Goal: Task Accomplishment & Management: Manage account settings

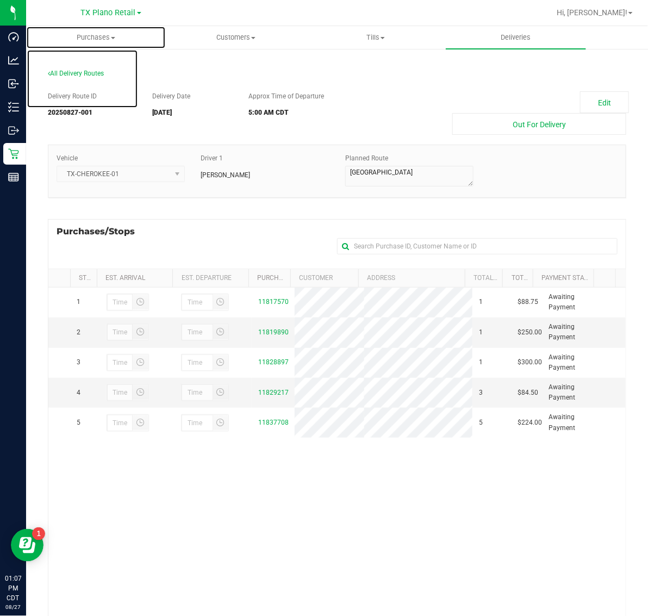
drag, startPoint x: 101, startPoint y: 36, endPoint x: 95, endPoint y: 82, distance: 45.5
click at [101, 36] on span "Purchases" at bounding box center [96, 38] width 139 height 10
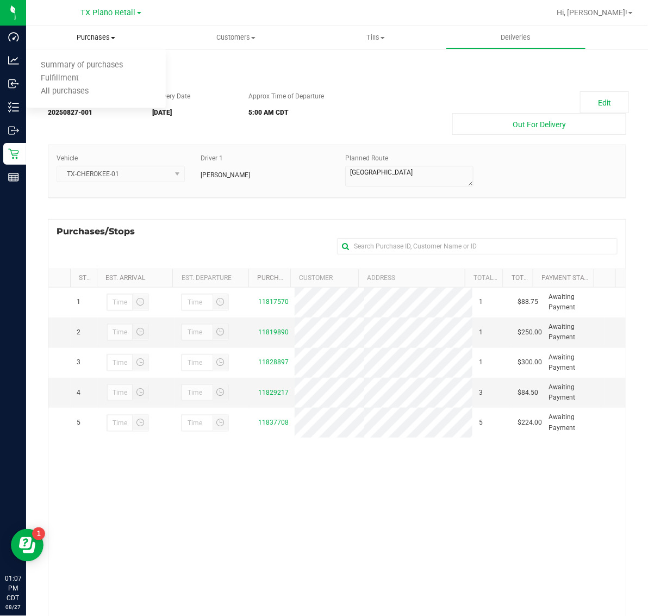
click at [99, 37] on span "Purchases" at bounding box center [96, 38] width 140 height 10
click at [93, 36] on span "Purchases" at bounding box center [96, 38] width 140 height 10
click at [92, 82] on li "Fulfillment" at bounding box center [96, 78] width 140 height 13
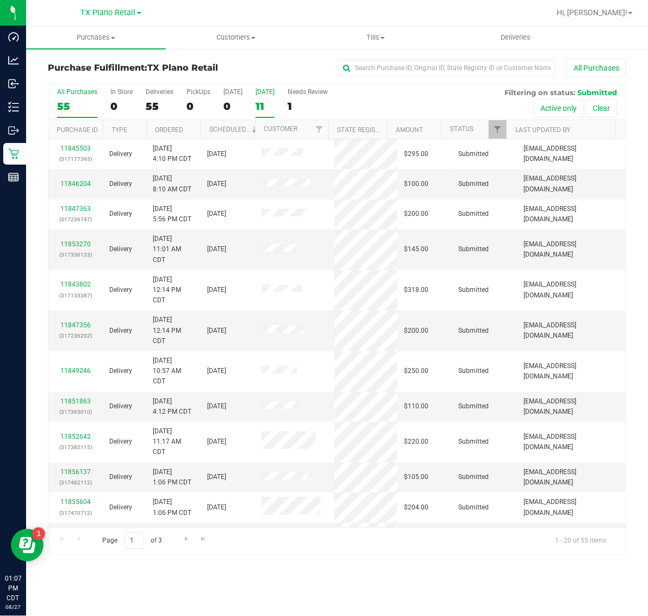
click at [268, 107] on div "11" at bounding box center [265, 106] width 19 height 13
click at [0, 0] on input "[DATE] 11" at bounding box center [0, 0] width 0 height 0
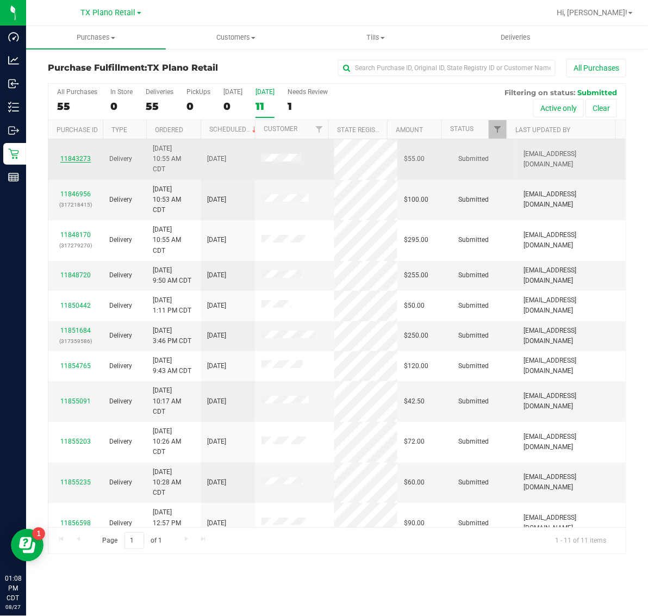
click at [79, 161] on link "11843273" at bounding box center [75, 159] width 30 height 8
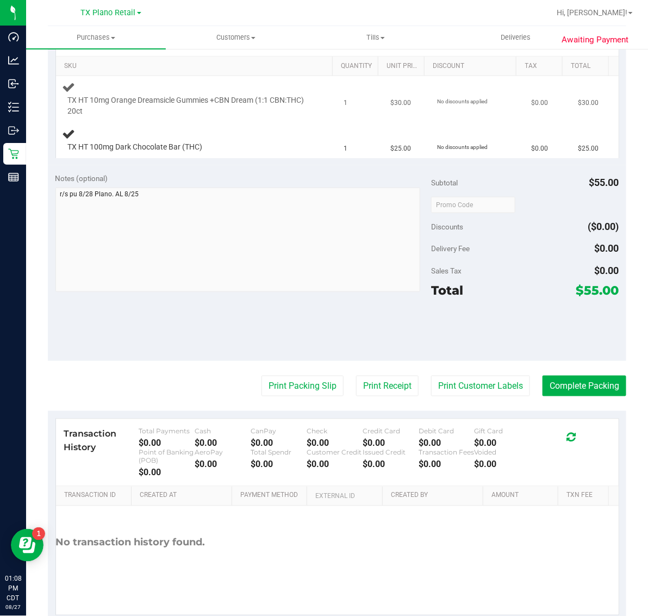
scroll to position [272, 0]
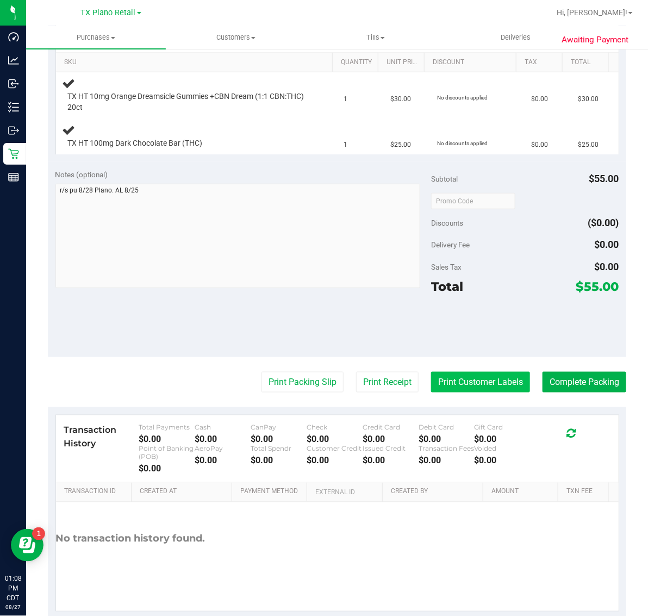
click at [456, 383] on button "Print Customer Labels" at bounding box center [480, 382] width 99 height 21
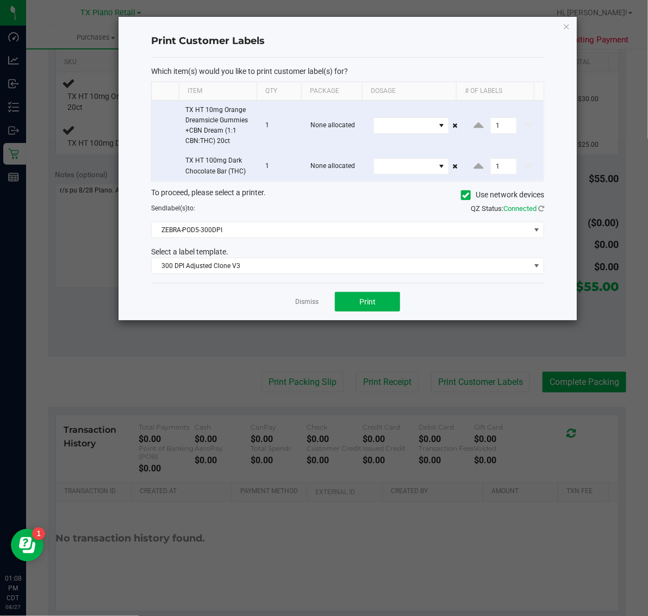
click at [381, 314] on div "Dismiss Print" at bounding box center [347, 302] width 393 height 38
click at [387, 304] on button "Print" at bounding box center [367, 302] width 65 height 20
click at [568, 23] on icon "button" at bounding box center [567, 26] width 8 height 13
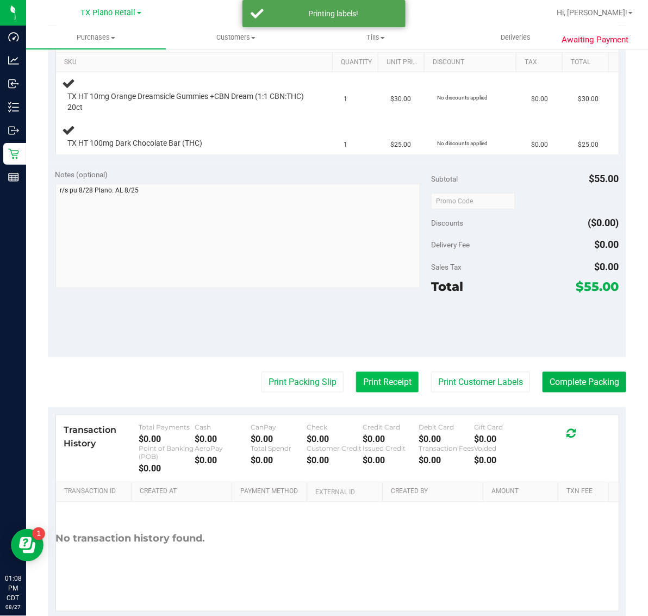
click at [395, 378] on button "Print Receipt" at bounding box center [387, 382] width 63 height 21
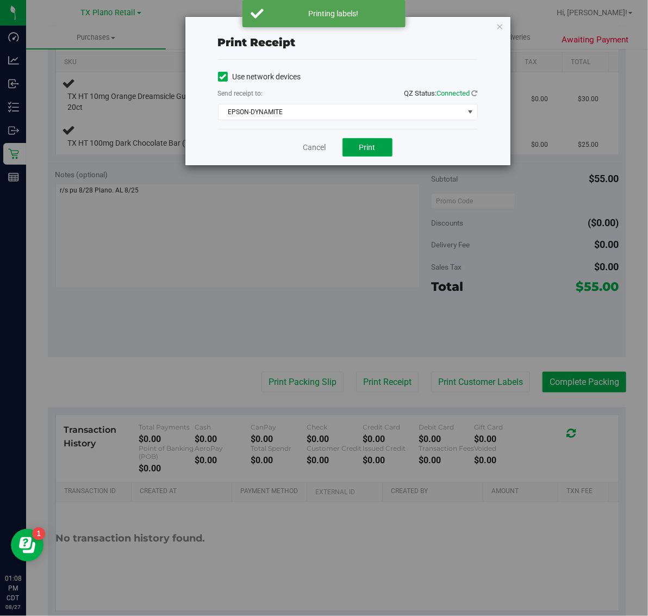
click at [362, 155] on button "Print" at bounding box center [368, 147] width 50 height 18
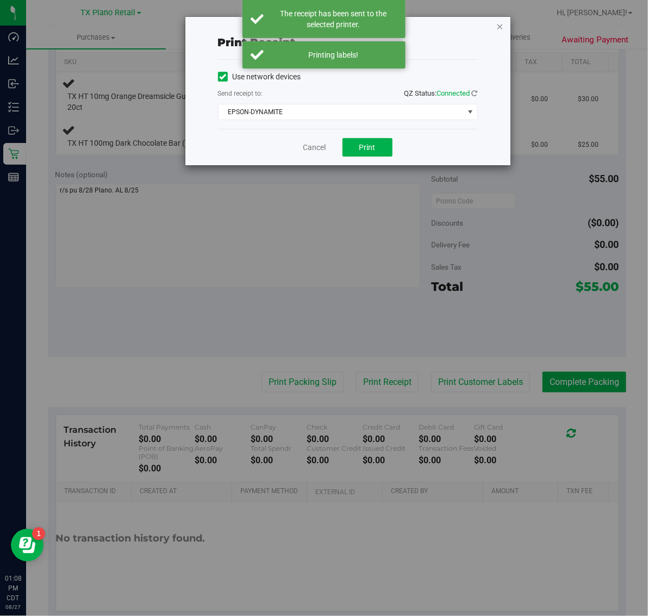
click at [499, 23] on icon "button" at bounding box center [500, 26] width 8 height 13
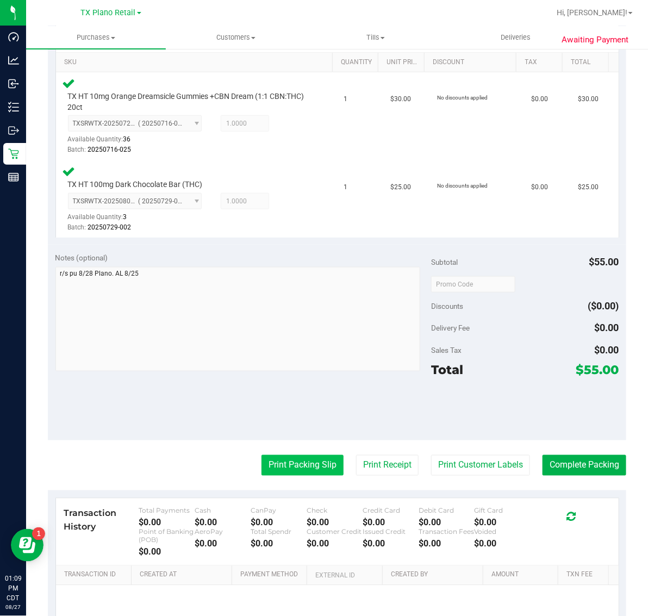
click at [305, 471] on button "Print Packing Slip" at bounding box center [303, 465] width 82 height 21
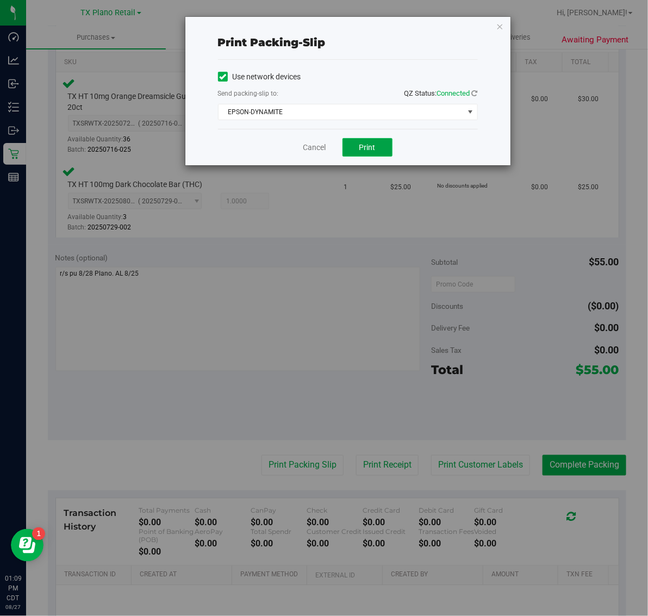
click at [370, 151] on span "Print" at bounding box center [367, 147] width 16 height 9
click at [502, 20] on icon "button" at bounding box center [500, 26] width 8 height 13
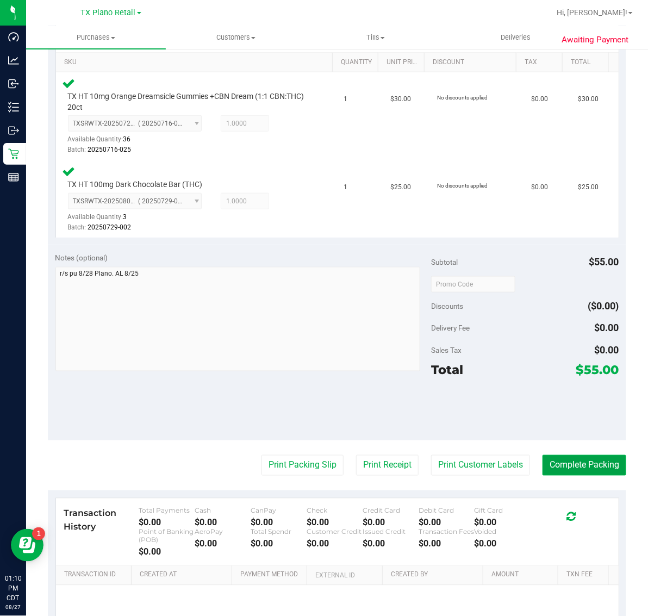
click at [582, 465] on button "Complete Packing" at bounding box center [585, 465] width 84 height 21
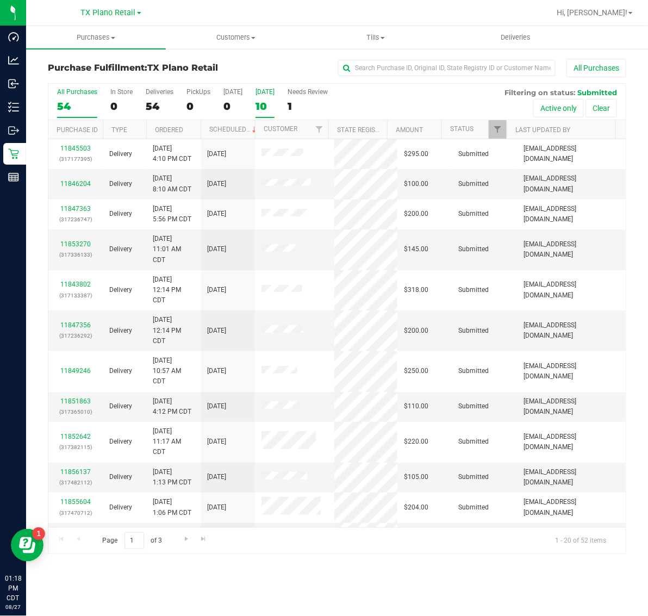
click at [273, 91] on div "[DATE]" at bounding box center [265, 92] width 19 height 8
click at [0, 0] on input "Tomorrow 10" at bounding box center [0, 0] width 0 height 0
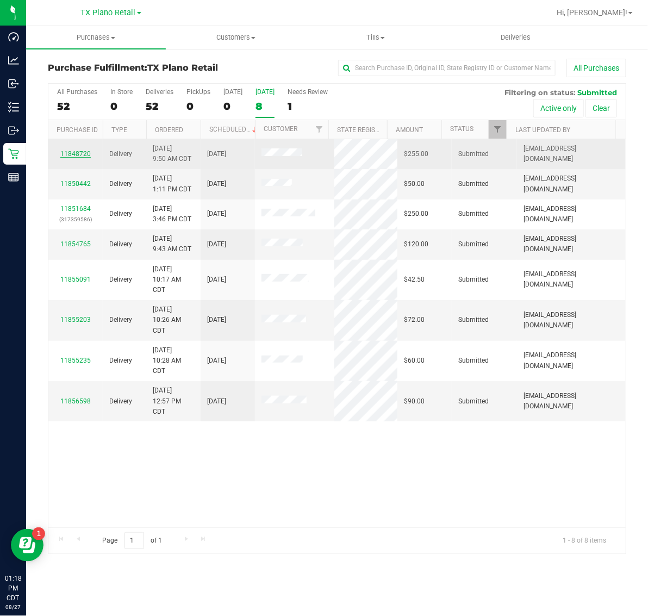
click at [82, 157] on link "11848720" at bounding box center [75, 154] width 30 height 8
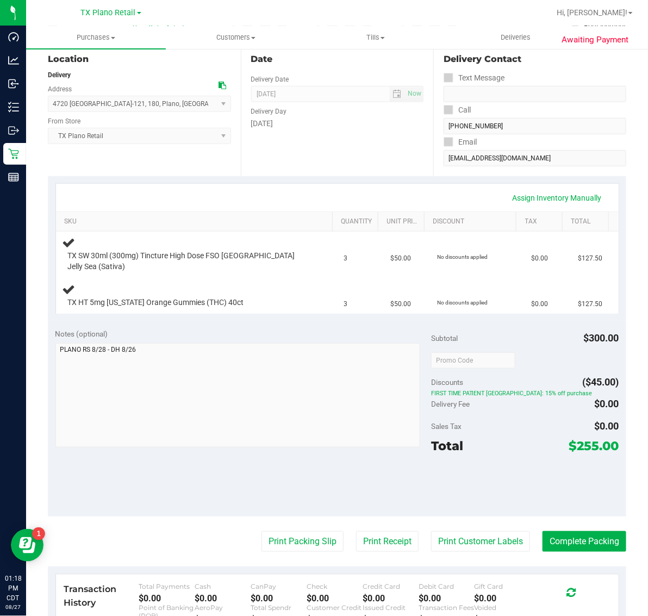
scroll to position [136, 0]
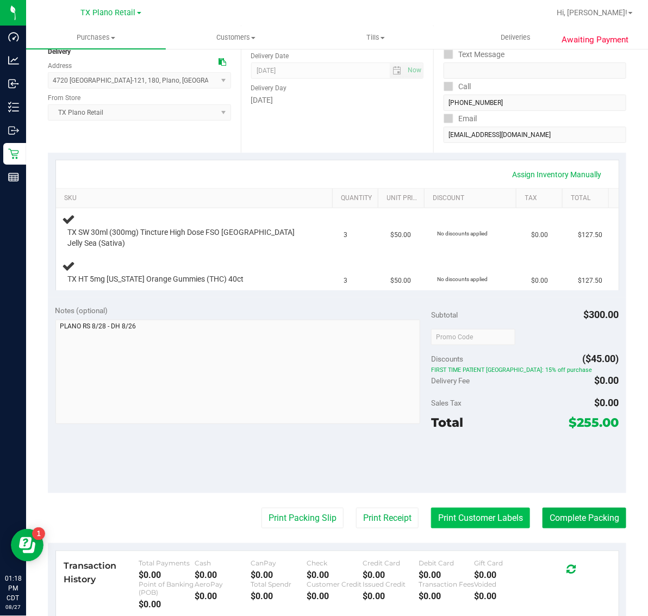
click at [478, 517] on button "Print Customer Labels" at bounding box center [480, 518] width 99 height 21
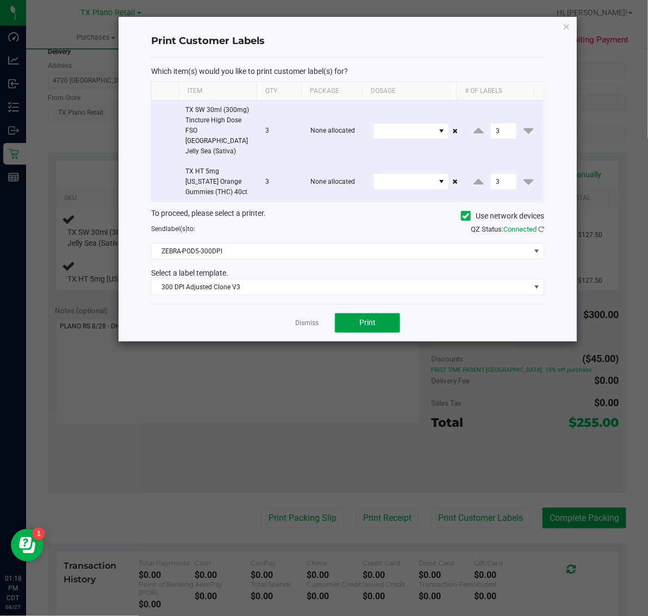
click at [383, 313] on button "Print" at bounding box center [367, 323] width 65 height 20
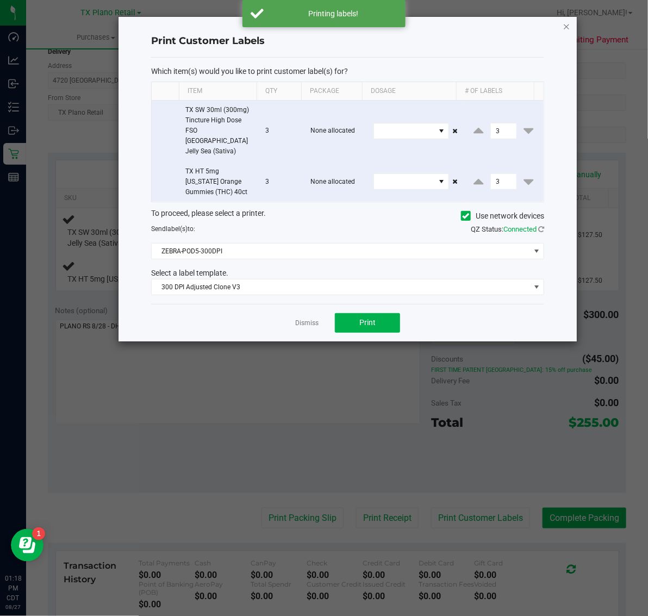
click at [570, 22] on icon "button" at bounding box center [567, 26] width 8 height 13
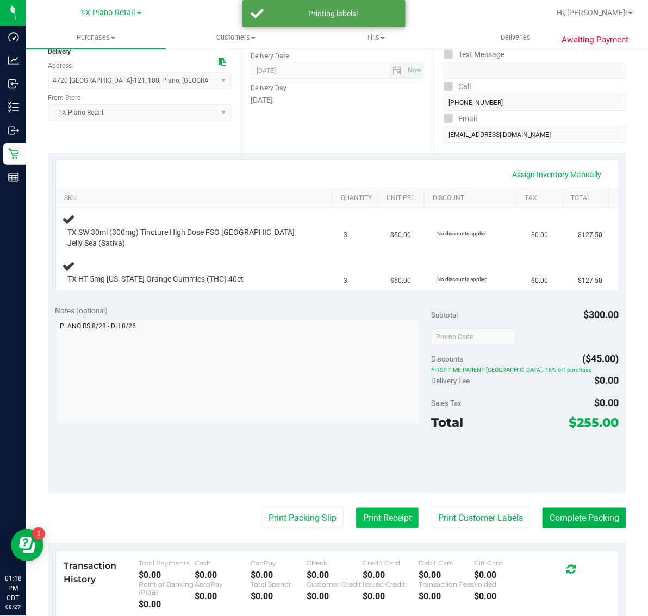
click at [382, 513] on button "Print Receipt" at bounding box center [387, 518] width 63 height 21
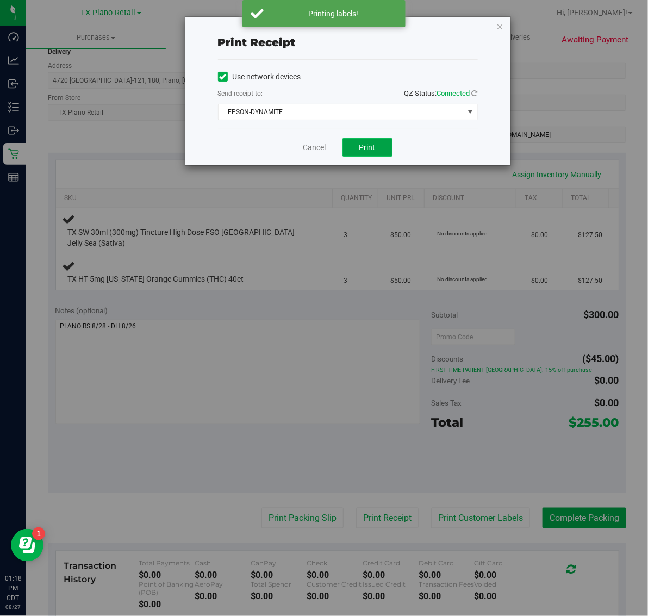
click at [360, 142] on button "Print" at bounding box center [368, 147] width 50 height 18
click at [500, 24] on icon "button" at bounding box center [500, 26] width 8 height 13
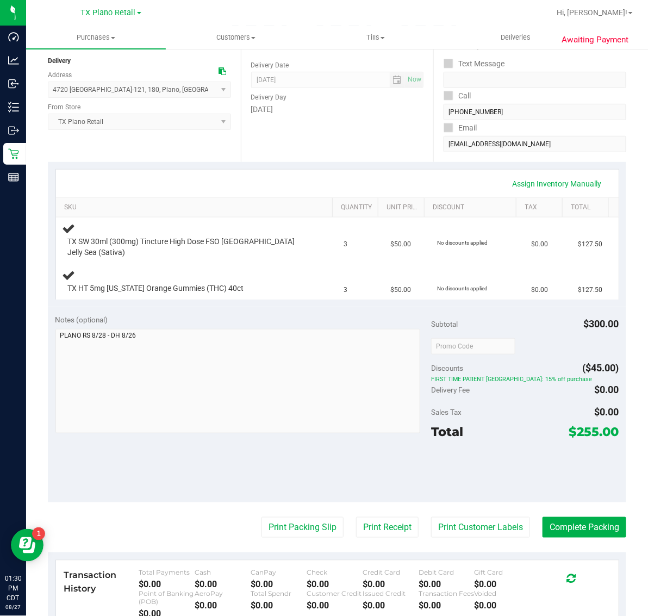
scroll to position [126, 0]
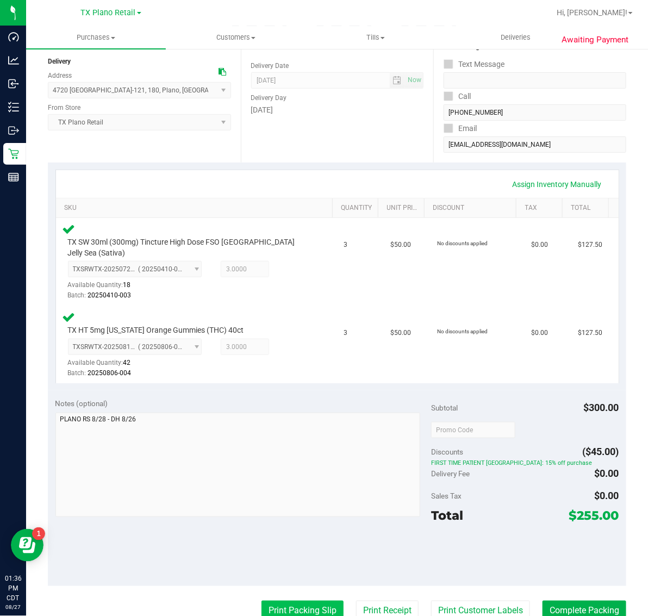
click at [310, 601] on button "Print Packing Slip" at bounding box center [303, 611] width 82 height 21
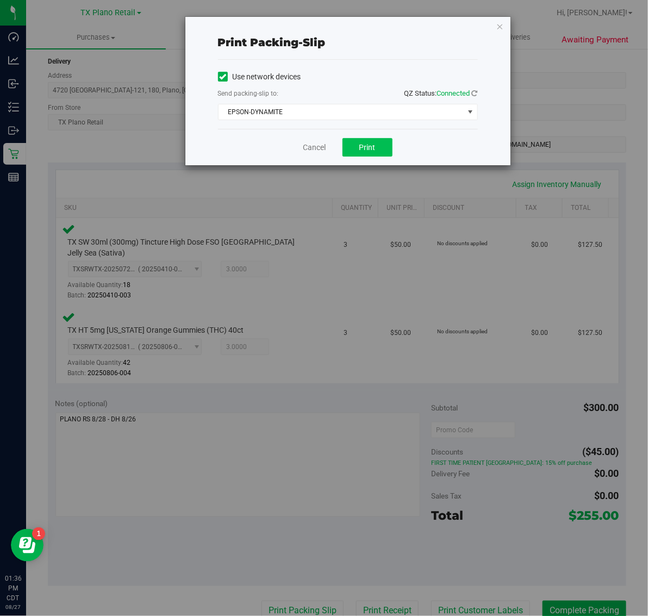
click at [366, 148] on span "Print" at bounding box center [367, 147] width 16 height 9
click at [501, 22] on icon "button" at bounding box center [500, 26] width 8 height 13
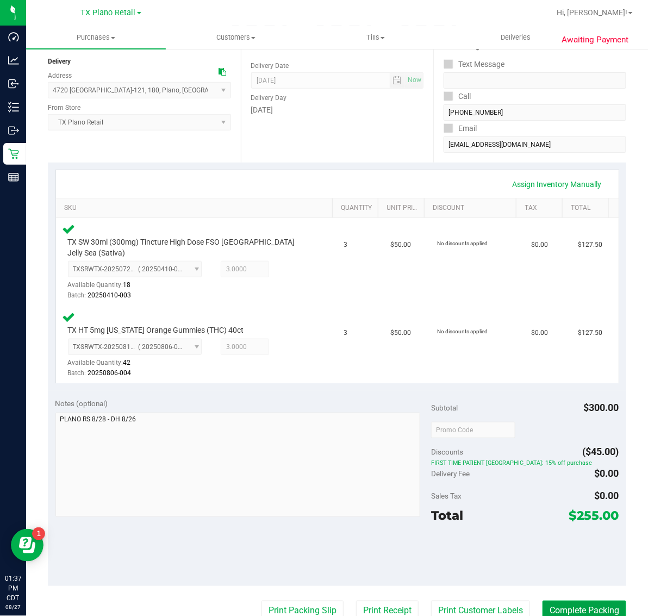
click at [559, 601] on button "Complete Packing" at bounding box center [585, 611] width 84 height 21
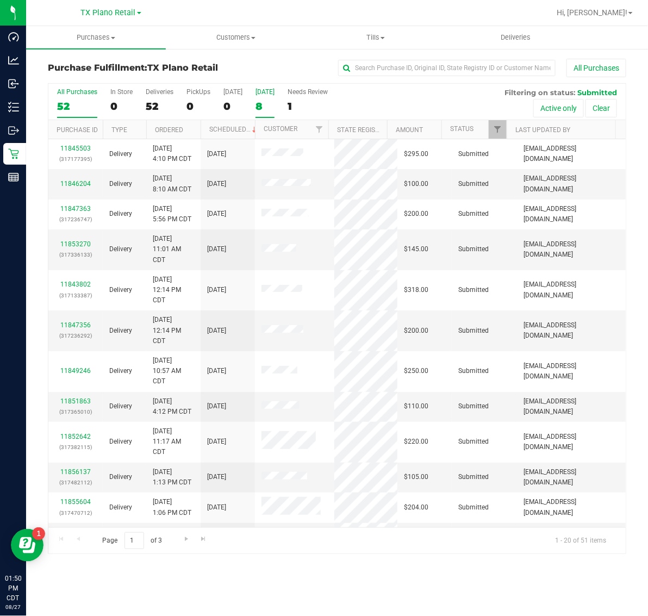
click at [275, 104] on div "8" at bounding box center [265, 106] width 19 height 13
click at [0, 0] on input "Tomorrow 8" at bounding box center [0, 0] width 0 height 0
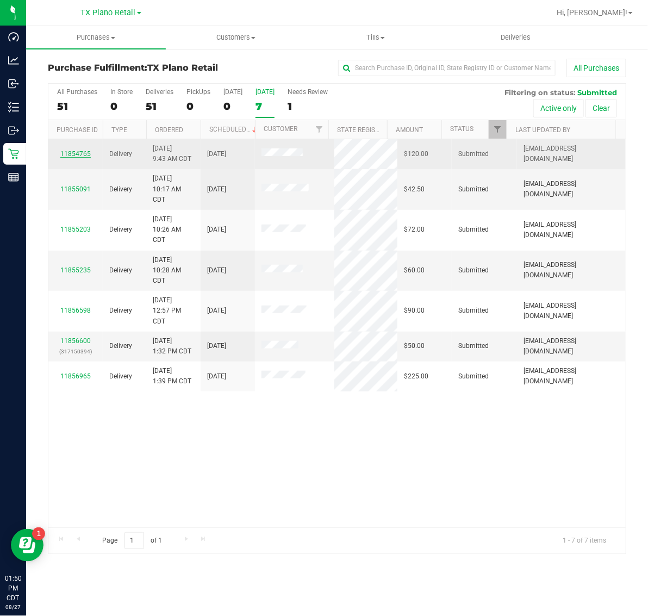
click at [74, 153] on link "11854765" at bounding box center [75, 154] width 30 height 8
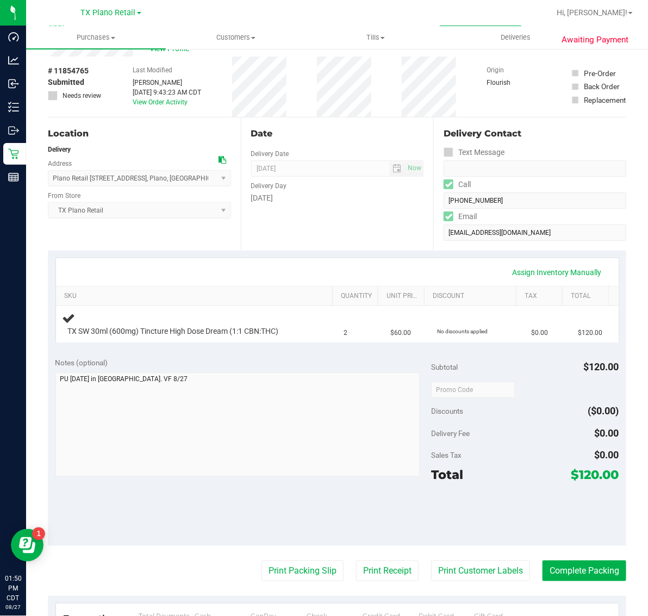
scroll to position [136, 0]
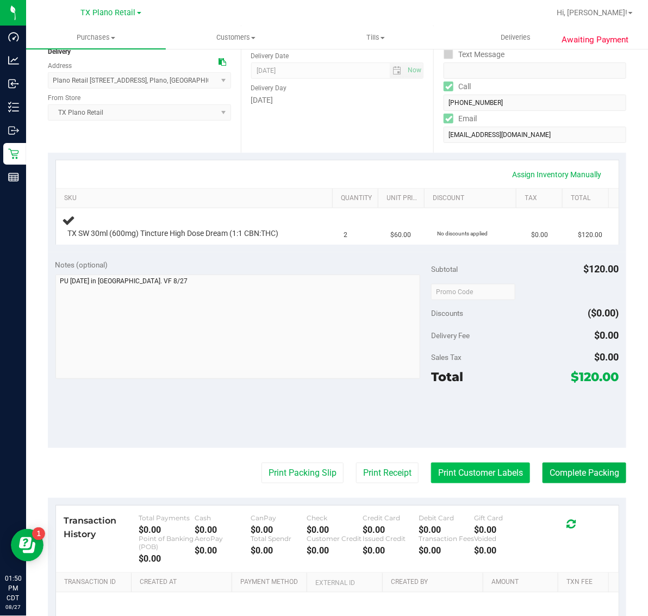
click at [471, 468] on button "Print Customer Labels" at bounding box center [480, 473] width 99 height 21
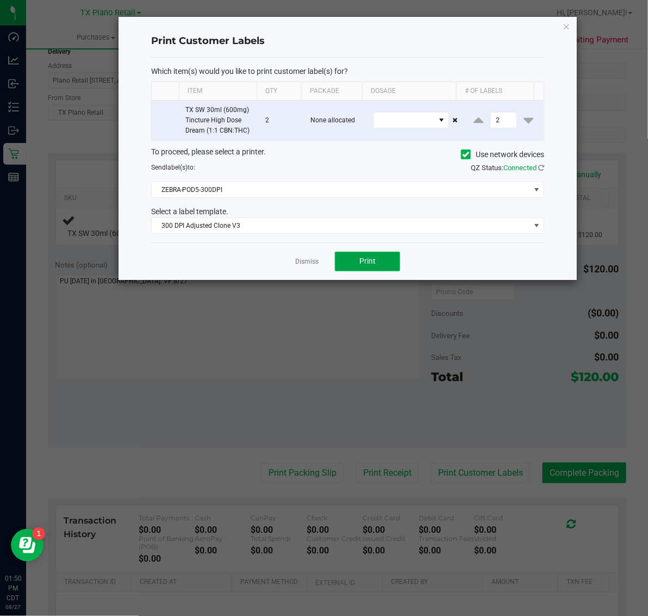
click at [375, 262] on span "Print" at bounding box center [367, 261] width 16 height 9
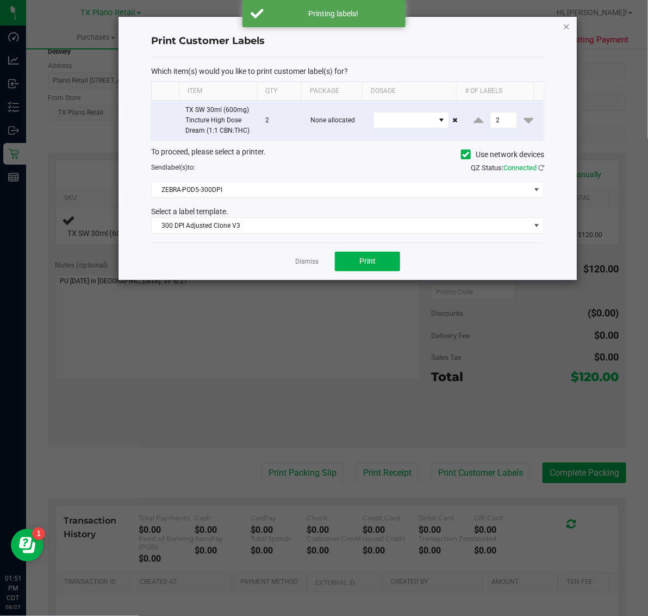
click at [567, 23] on icon "button" at bounding box center [567, 26] width 8 height 13
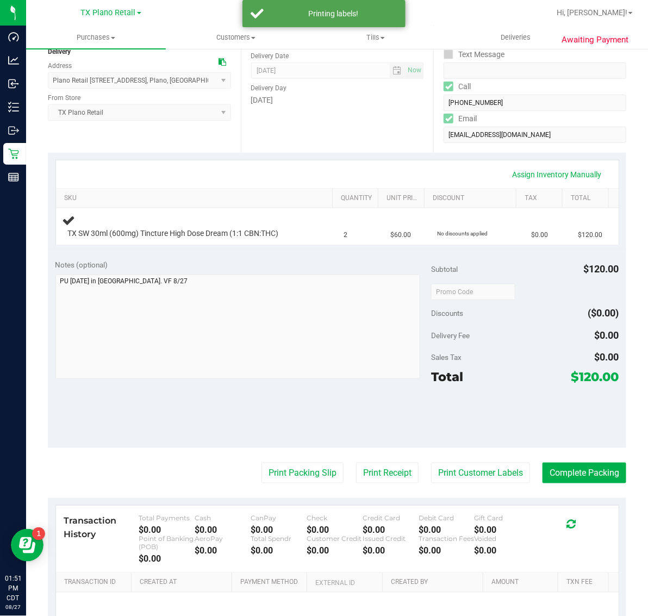
click at [360, 484] on purchase-details "Back Edit Purchase Cancel Purchase View Profile # 11854765 Submitted Needs revi…" at bounding box center [337, 316] width 578 height 787
click at [363, 480] on button "Print Receipt" at bounding box center [387, 473] width 63 height 21
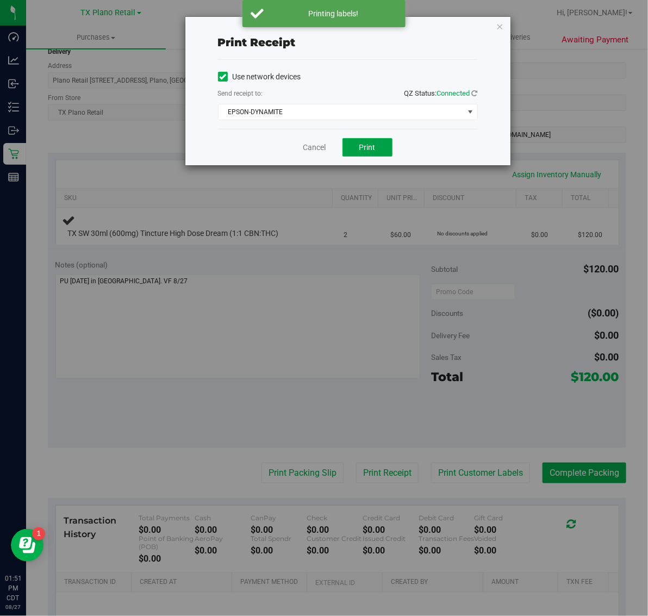
click at [381, 155] on button "Print" at bounding box center [368, 147] width 50 height 18
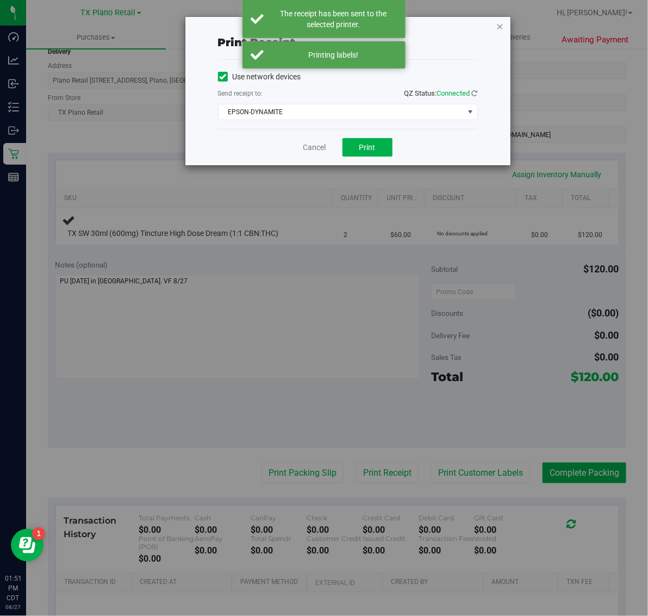
click at [498, 23] on icon "button" at bounding box center [500, 26] width 8 height 13
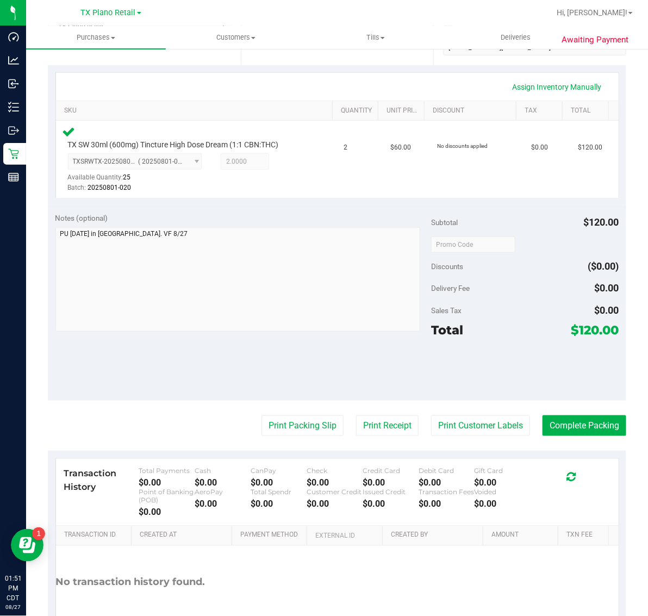
scroll to position [228, 0]
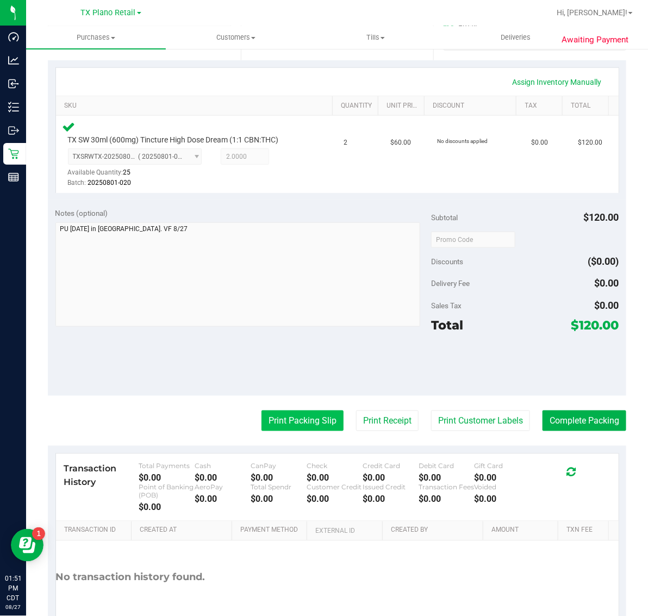
click at [306, 421] on button "Print Packing Slip" at bounding box center [303, 420] width 82 height 21
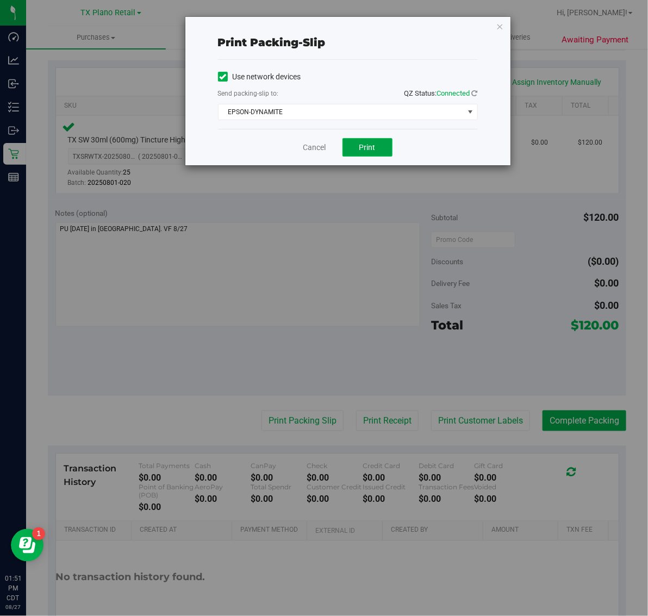
click at [378, 156] on button "Print" at bounding box center [368, 147] width 50 height 18
click at [499, 20] on icon "button" at bounding box center [500, 26] width 8 height 13
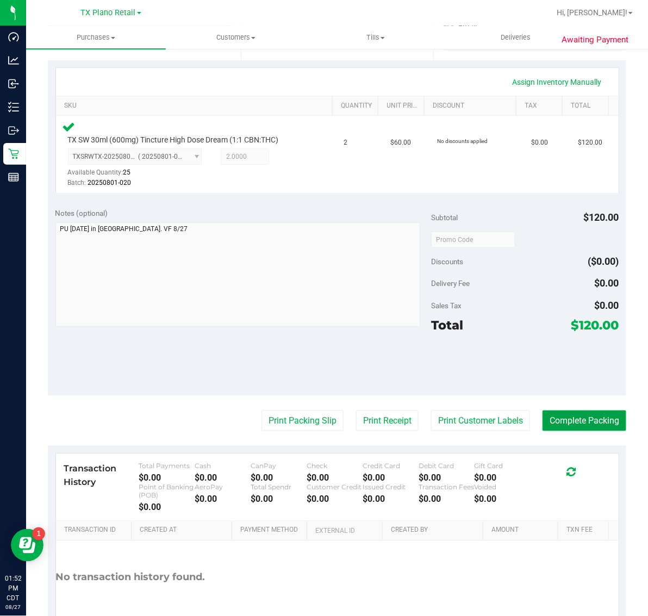
click at [581, 427] on button "Complete Packing" at bounding box center [585, 420] width 84 height 21
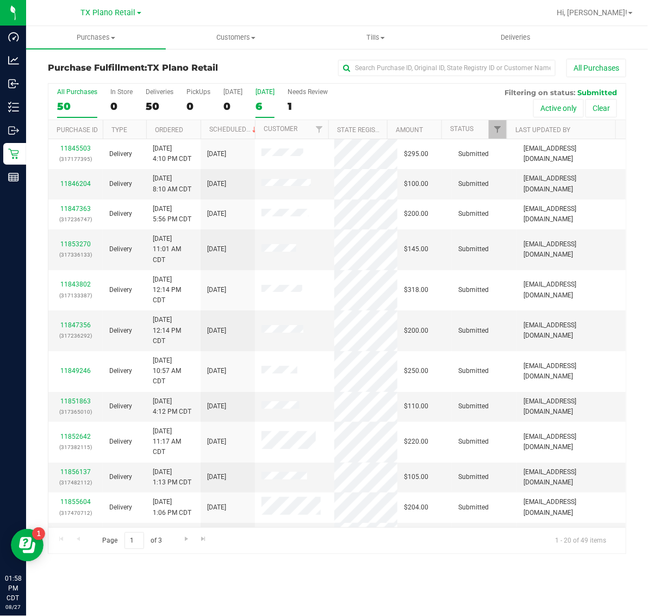
click at [275, 102] on div "6" at bounding box center [265, 106] width 19 height 13
click at [0, 0] on input "Tomorrow 6" at bounding box center [0, 0] width 0 height 0
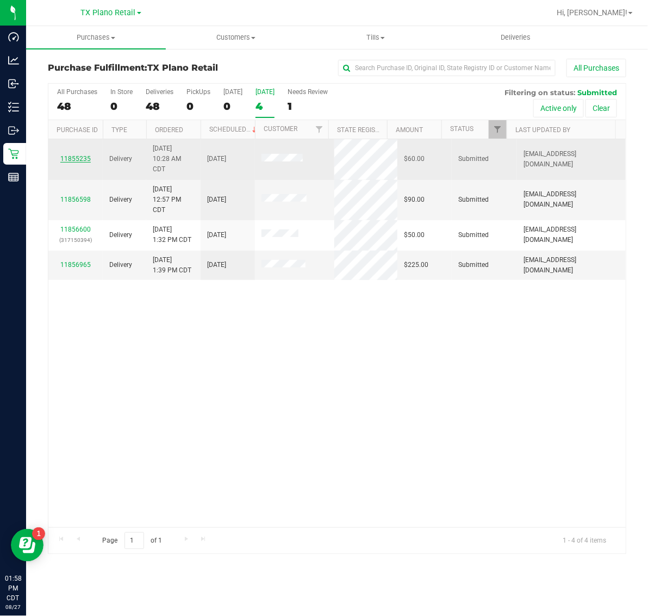
click at [80, 159] on link "11855235" at bounding box center [75, 159] width 30 height 8
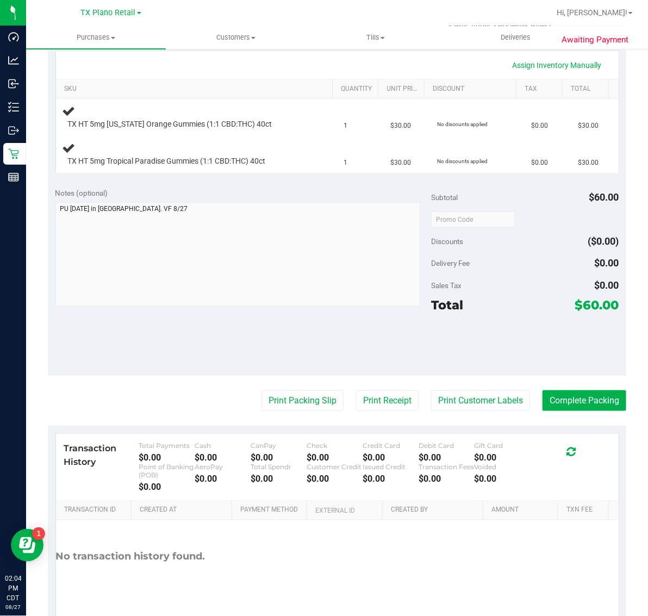
scroll to position [245, 0]
click at [478, 400] on button "Print Customer Labels" at bounding box center [480, 401] width 99 height 21
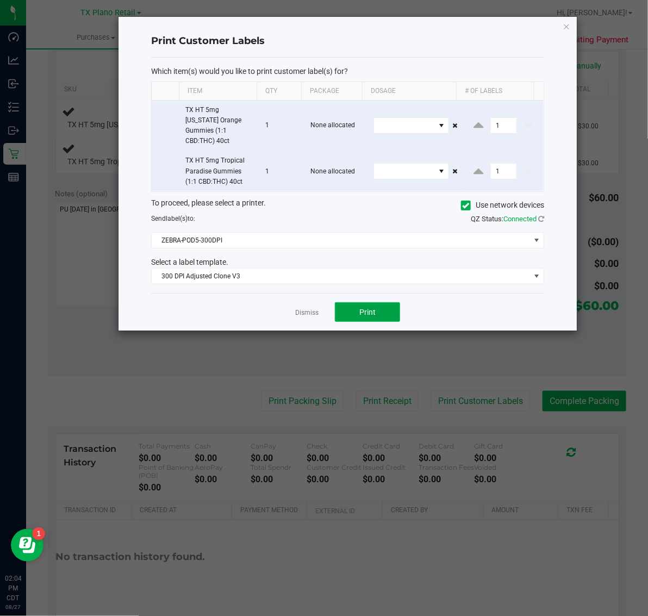
click at [370, 308] on button "Print" at bounding box center [367, 312] width 65 height 20
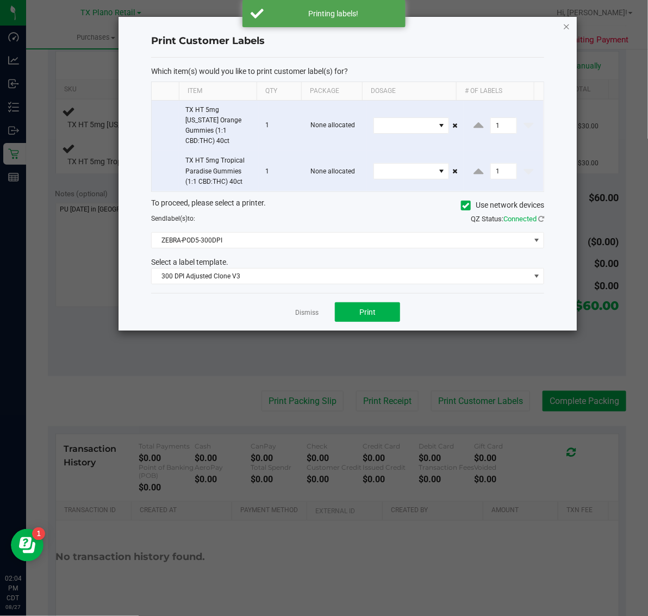
click at [570, 28] on icon "button" at bounding box center [567, 26] width 8 height 13
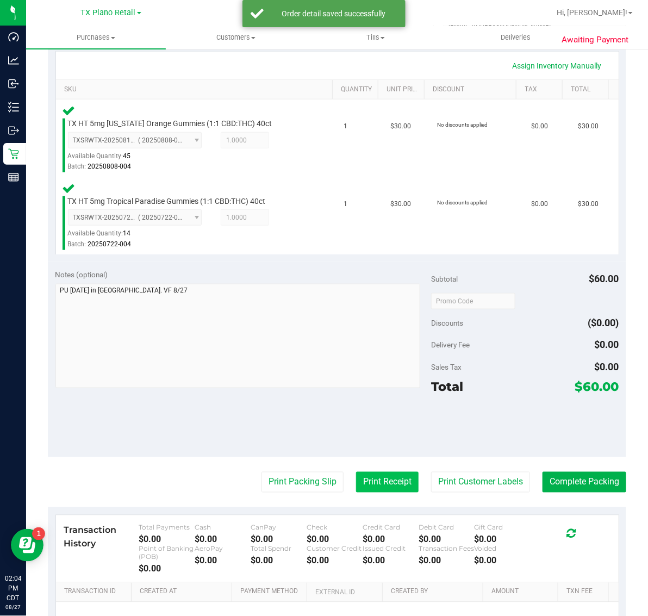
click at [365, 472] on button "Print Receipt" at bounding box center [387, 482] width 63 height 21
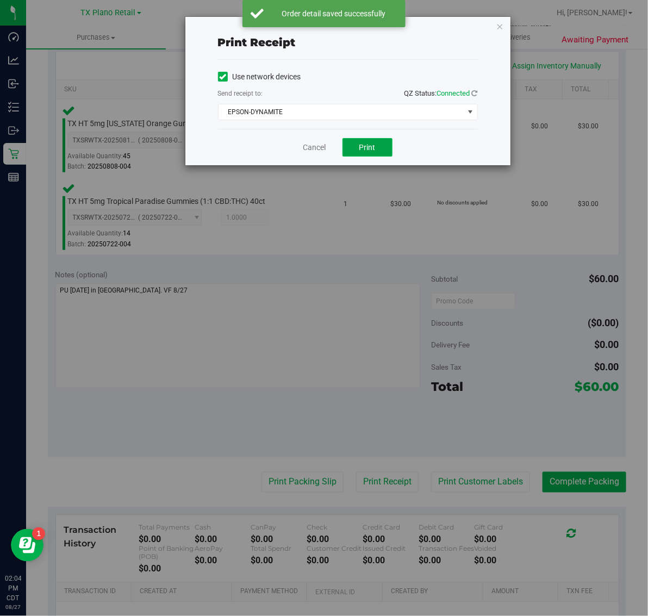
click at [381, 151] on button "Print" at bounding box center [368, 147] width 50 height 18
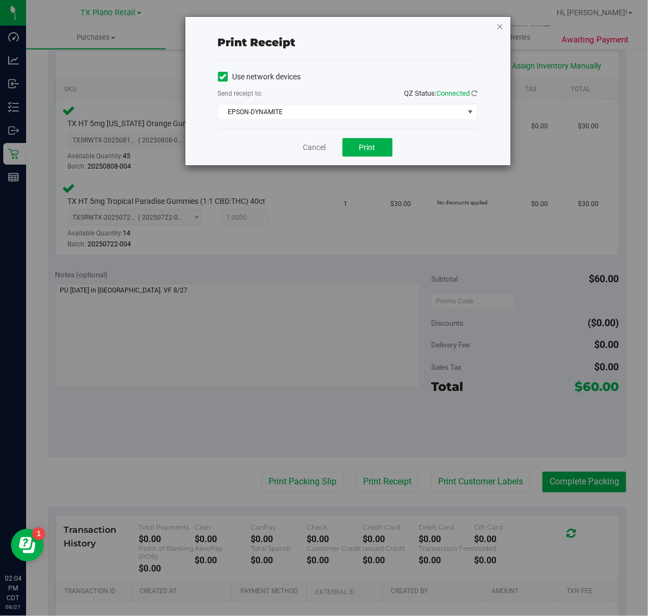
click at [500, 26] on icon "button" at bounding box center [500, 26] width 8 height 13
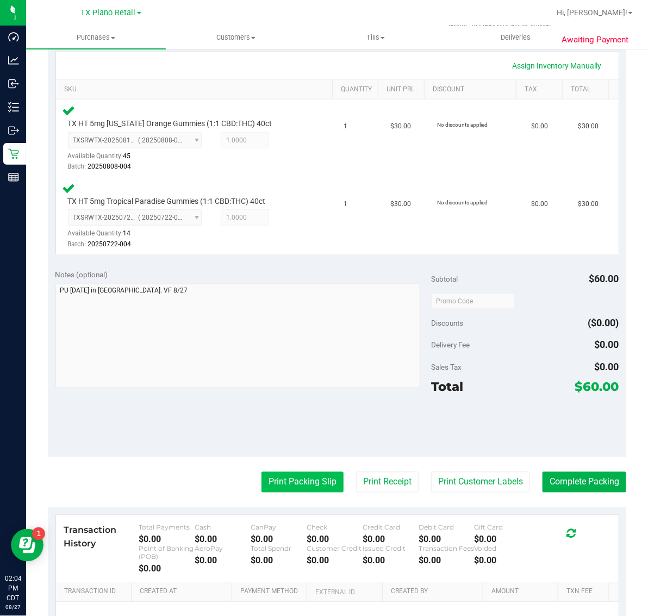
click at [276, 479] on button "Print Packing Slip" at bounding box center [303, 482] width 82 height 21
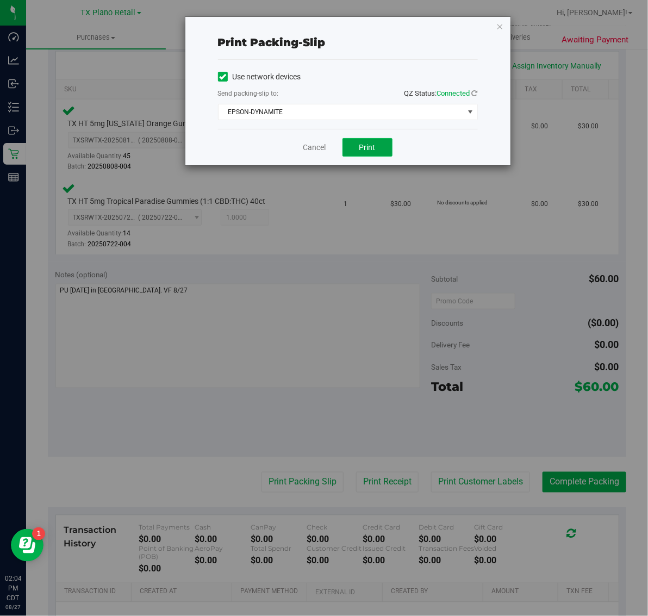
click at [378, 142] on button "Print" at bounding box center [368, 147] width 50 height 18
click at [500, 24] on icon "button" at bounding box center [500, 26] width 8 height 13
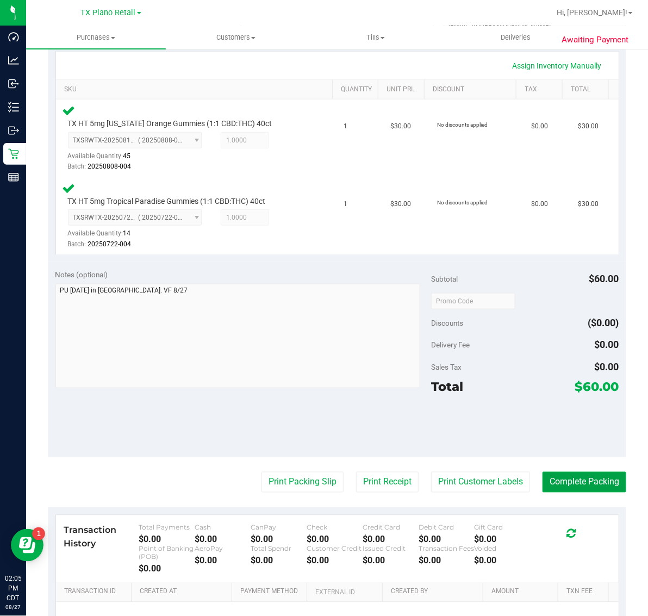
click at [581, 483] on button "Complete Packing" at bounding box center [585, 482] width 84 height 21
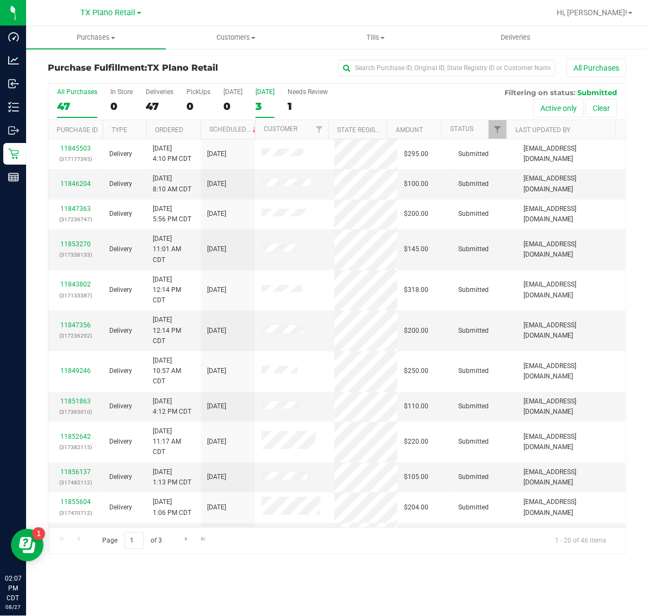
click at [271, 108] on div "3" at bounding box center [265, 106] width 19 height 13
click at [0, 0] on input "Tomorrow 3" at bounding box center [0, 0] width 0 height 0
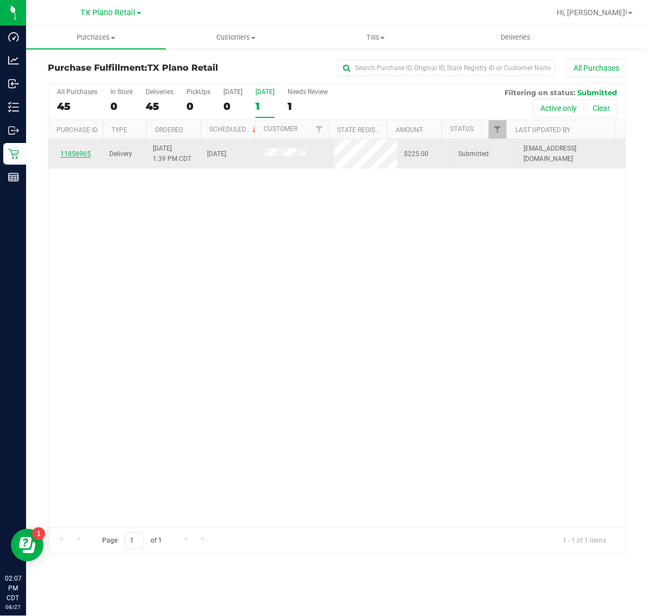
click at [75, 154] on link "11856965" at bounding box center [75, 154] width 30 height 8
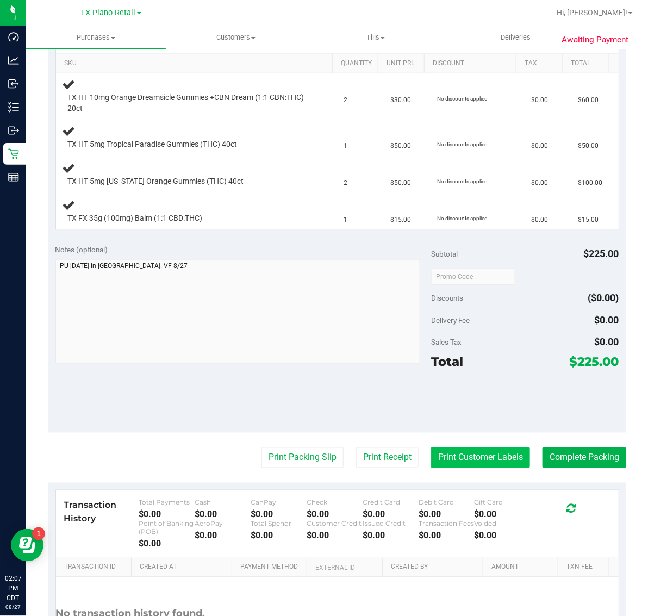
scroll to position [272, 0]
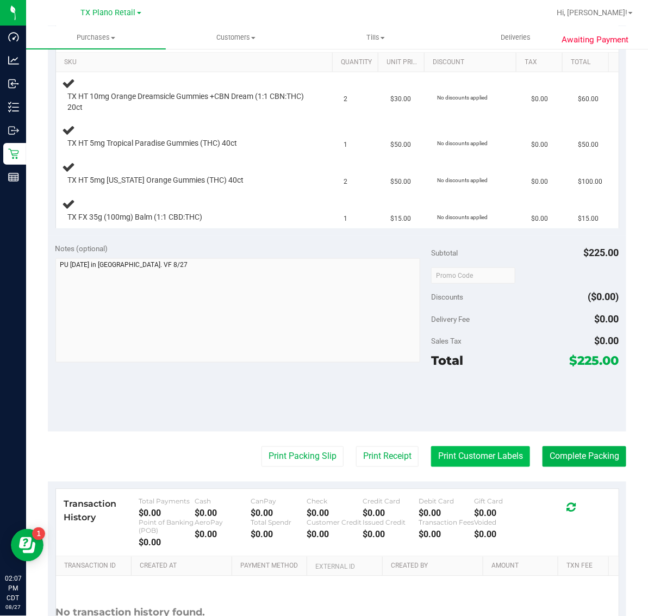
click at [495, 449] on button "Print Customer Labels" at bounding box center [480, 456] width 99 height 21
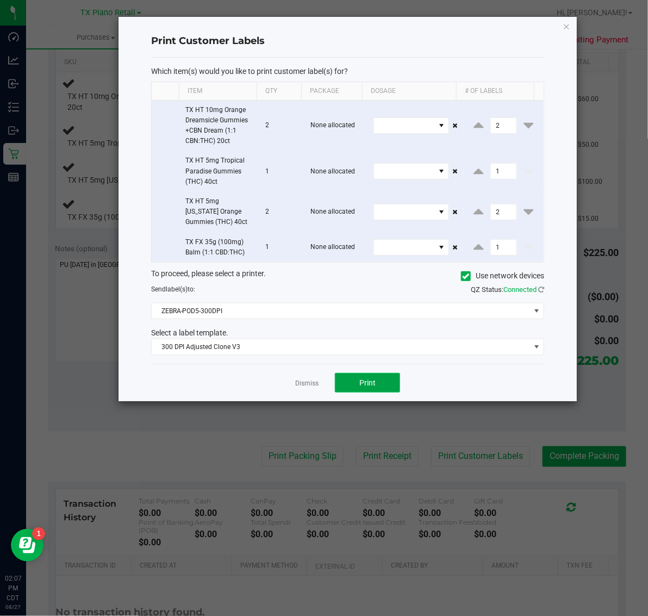
click at [392, 386] on button "Print" at bounding box center [367, 383] width 65 height 20
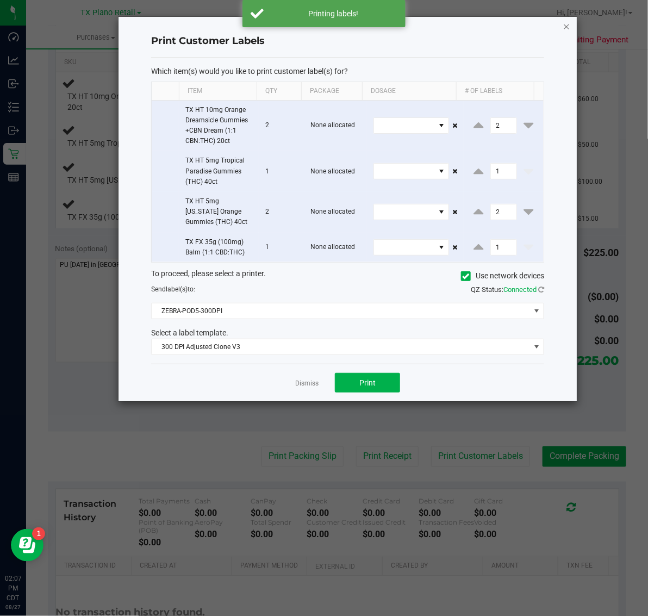
click at [567, 25] on icon "button" at bounding box center [567, 26] width 8 height 13
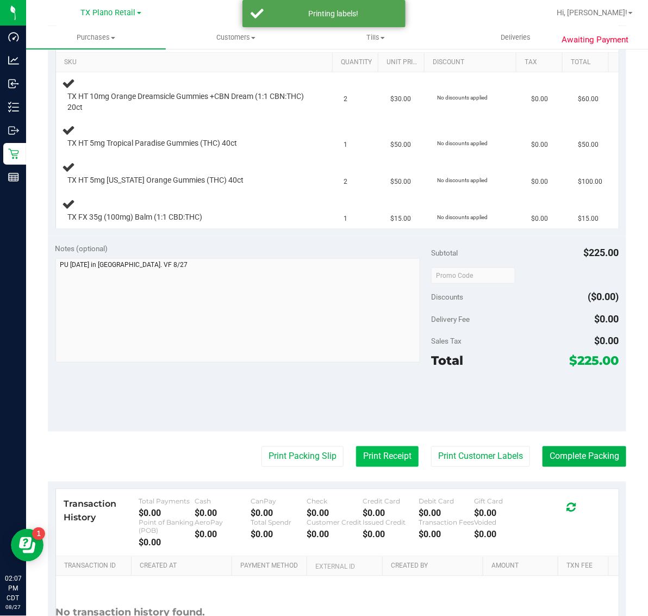
click at [382, 460] on button "Print Receipt" at bounding box center [387, 456] width 63 height 21
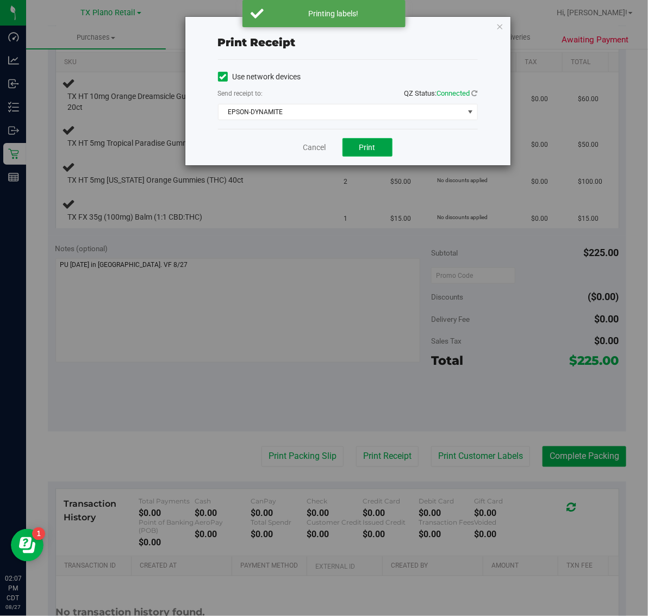
click at [360, 157] on button "Print" at bounding box center [368, 147] width 50 height 18
click at [501, 25] on icon "button" at bounding box center [500, 26] width 8 height 13
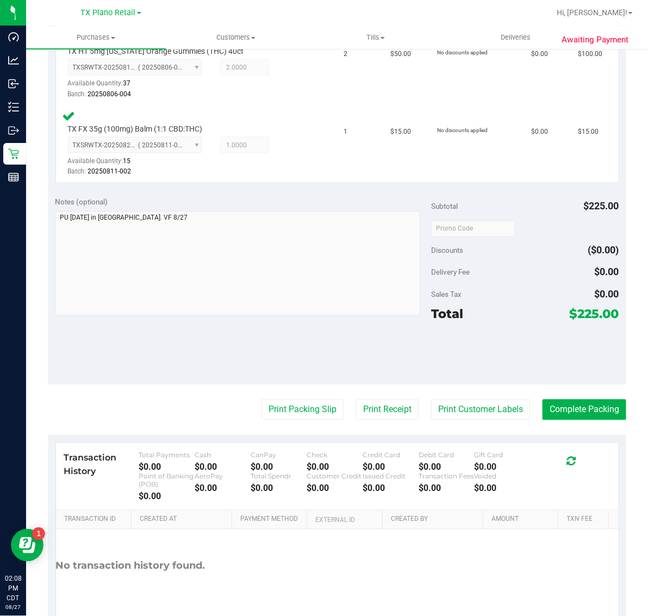
scroll to position [515, 0]
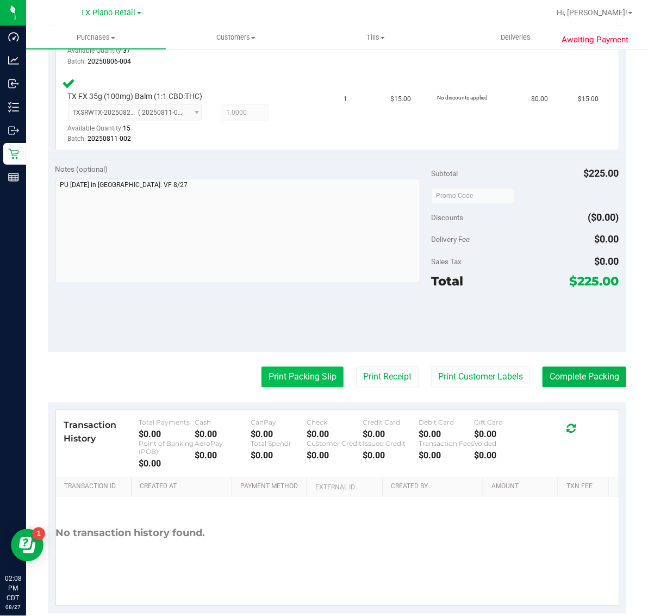
click at [297, 376] on button "Print Packing Slip" at bounding box center [303, 377] width 82 height 21
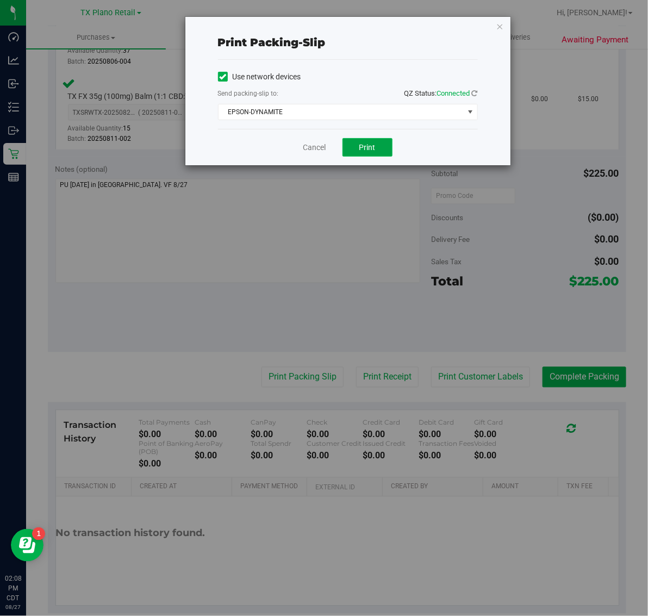
click at [370, 145] on span "Print" at bounding box center [367, 147] width 16 height 9
click at [500, 32] on icon "button" at bounding box center [500, 26] width 8 height 13
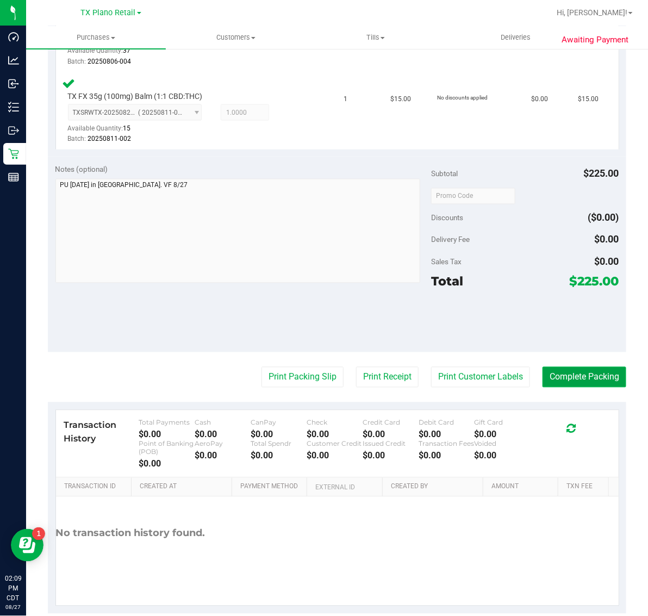
click at [575, 374] on button "Complete Packing" at bounding box center [585, 377] width 84 height 21
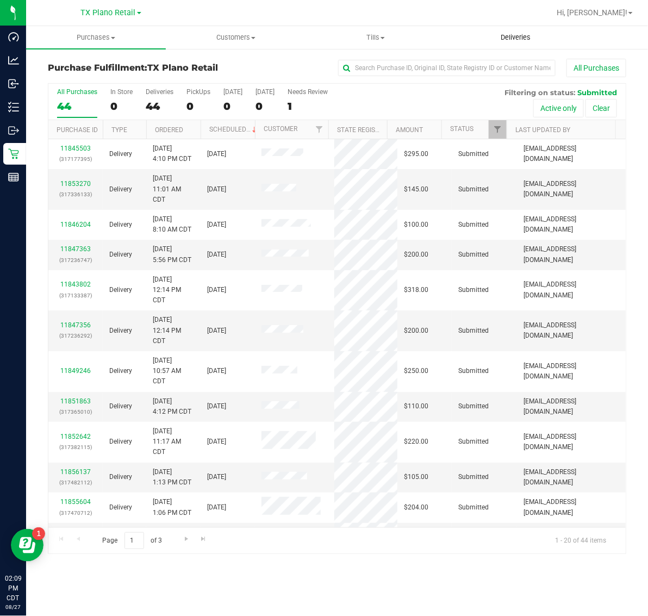
click at [514, 33] on span "Deliveries" at bounding box center [515, 38] width 59 height 10
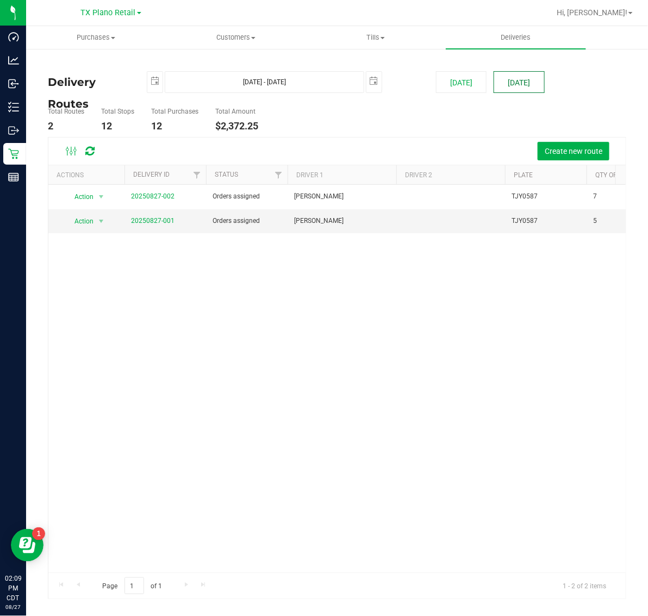
click at [522, 77] on button "[DATE]" at bounding box center [519, 82] width 51 height 22
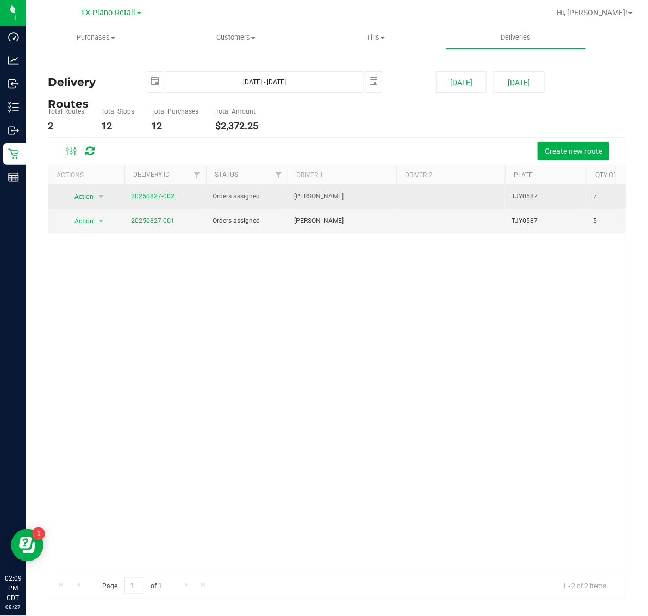
click at [153, 197] on link "20250827-002" at bounding box center [152, 196] width 43 height 8
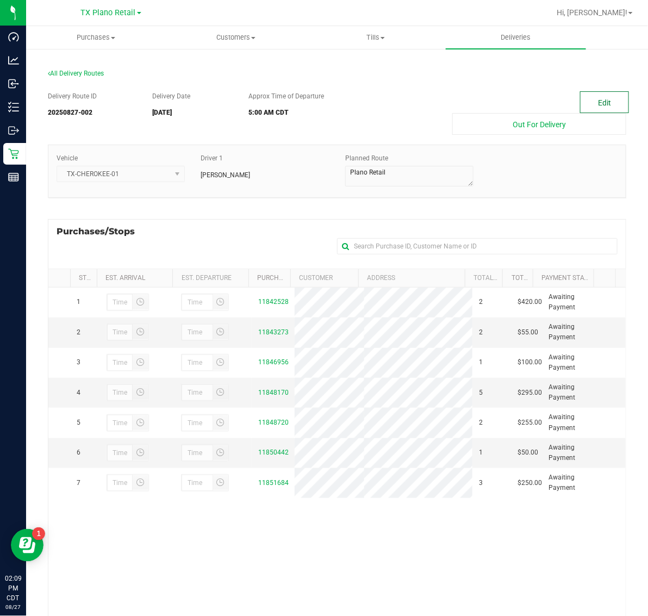
click at [598, 101] on button "Edit" at bounding box center [604, 102] width 49 height 22
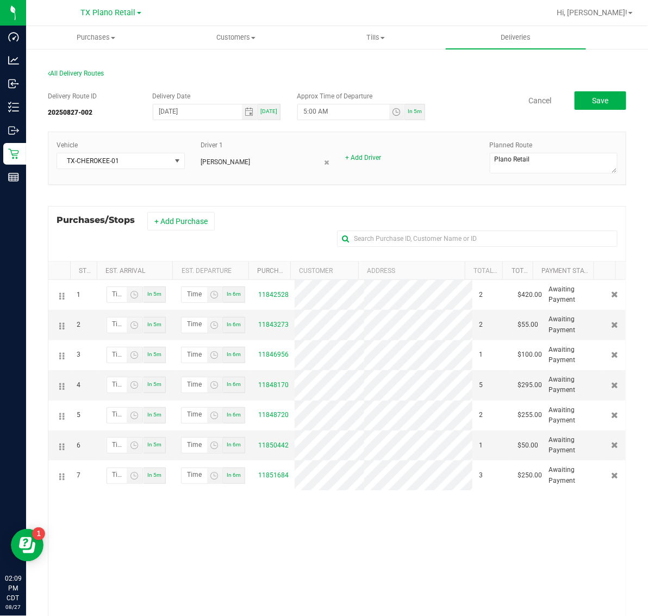
click at [183, 223] on button "+ Add Purchase" at bounding box center [180, 221] width 67 height 18
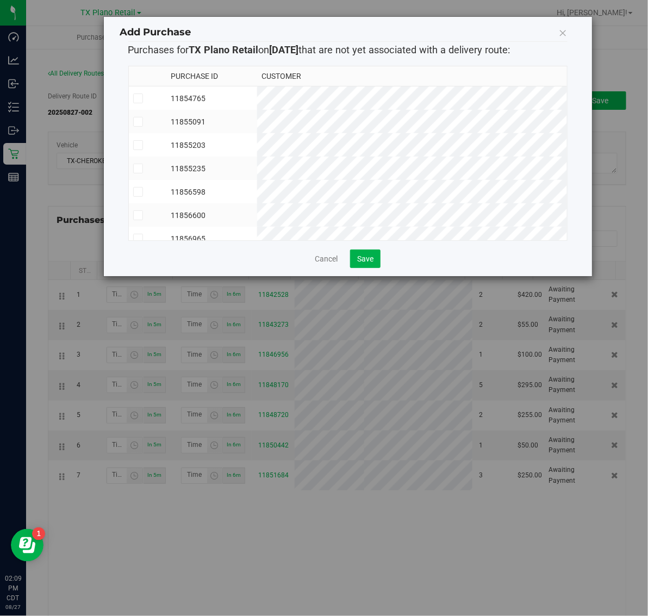
click at [257, 96] on td "11854765" at bounding box center [211, 98] width 91 height 24
click at [257, 124] on td "11855091" at bounding box center [211, 121] width 91 height 23
click at [257, 151] on td "11855203" at bounding box center [211, 144] width 91 height 23
click at [257, 164] on td "11855235" at bounding box center [211, 168] width 91 height 23
click at [257, 189] on td "11856598" at bounding box center [211, 191] width 91 height 23
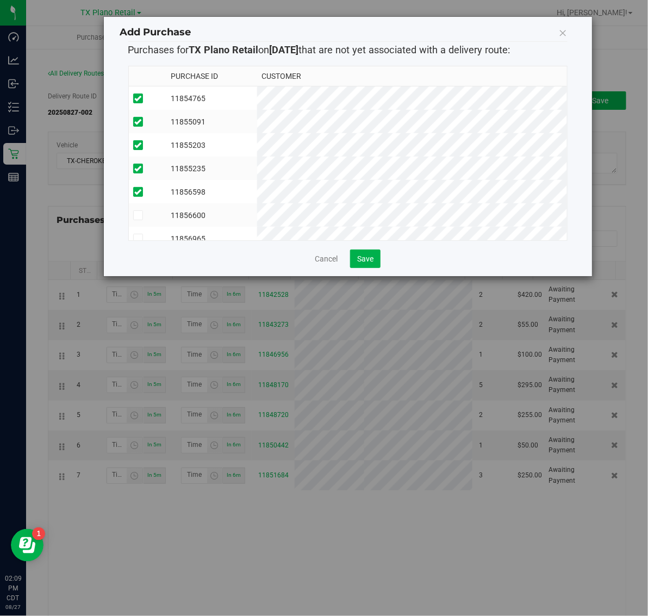
click at [257, 212] on td "11856600" at bounding box center [211, 214] width 91 height 23
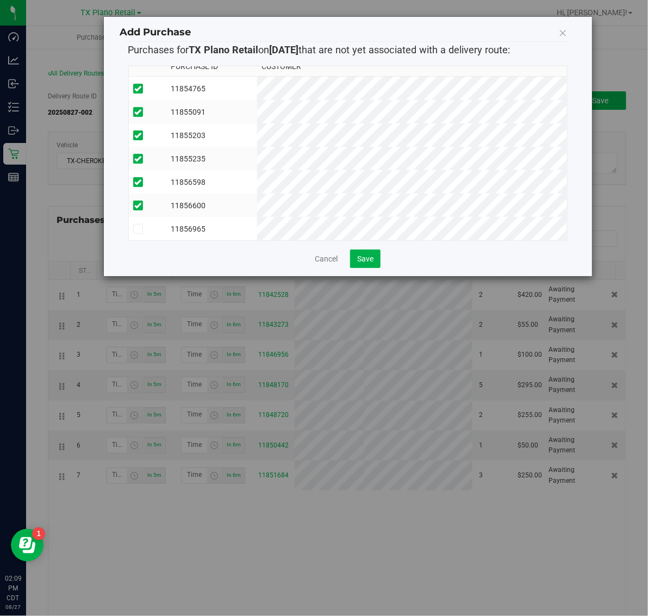
scroll to position [20, 0]
click at [257, 217] on td "11856965" at bounding box center [211, 228] width 91 height 23
click at [365, 258] on span "Save" at bounding box center [365, 258] width 16 height 9
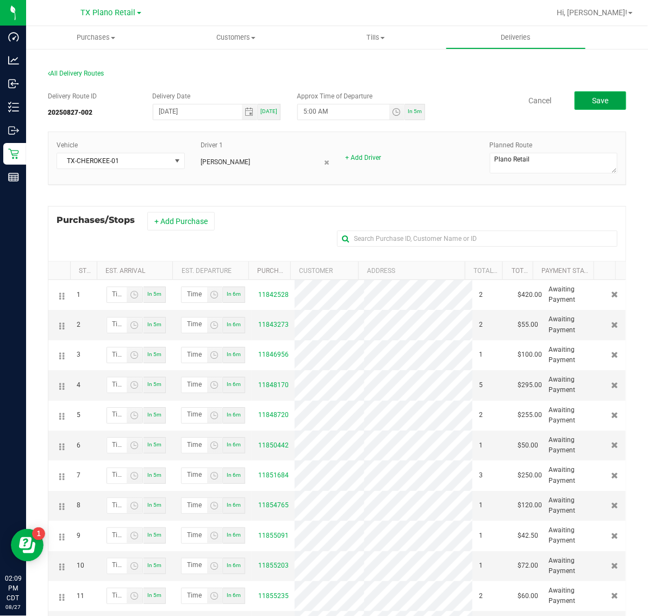
click at [575, 101] on button "Save" at bounding box center [601, 100] width 52 height 18
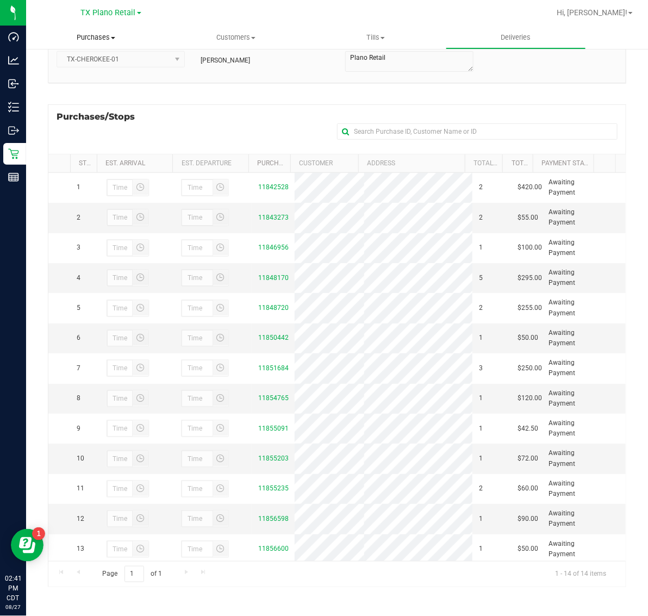
click at [102, 39] on span "Purchases" at bounding box center [96, 38] width 140 height 10
click at [98, 76] on li "Fulfillment" at bounding box center [96, 78] width 140 height 13
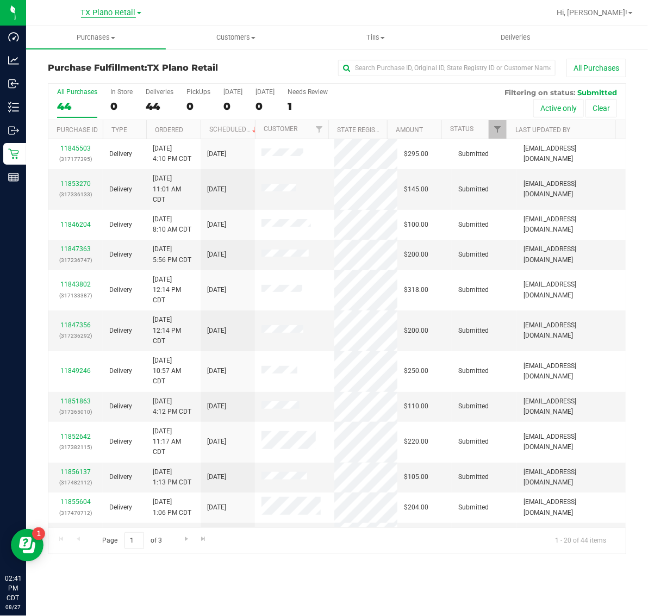
click at [98, 9] on span "TX Plano Retail" at bounding box center [108, 13] width 55 height 10
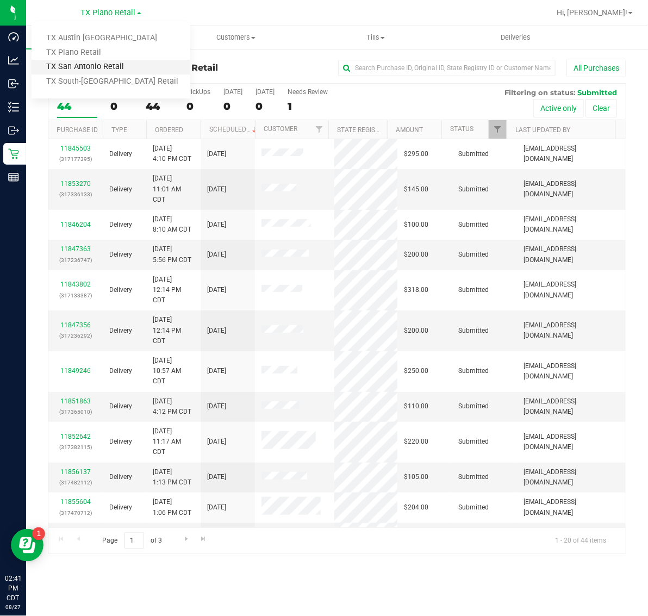
click at [96, 68] on link "TX San Antonio Retail" at bounding box center [111, 67] width 159 height 15
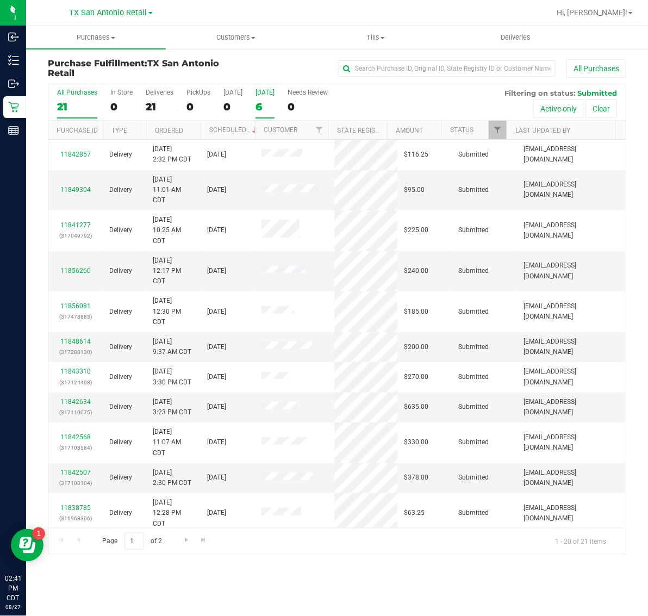
click at [261, 101] on div "6" at bounding box center [265, 107] width 19 height 13
click at [0, 0] on input "Tomorrow 6" at bounding box center [0, 0] width 0 height 0
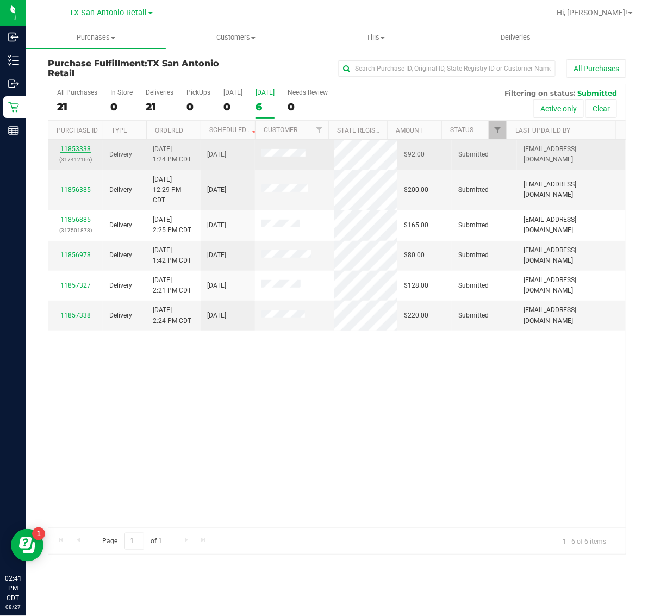
click at [72, 147] on link "11853338" at bounding box center [75, 149] width 30 height 8
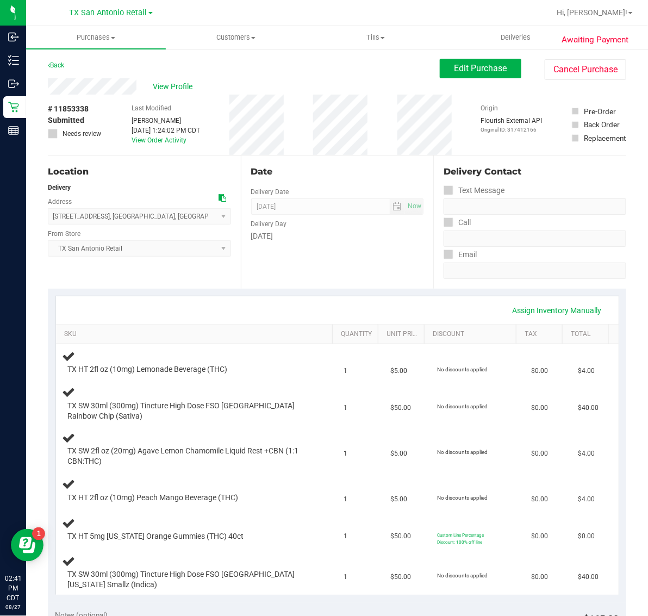
scroll to position [340, 0]
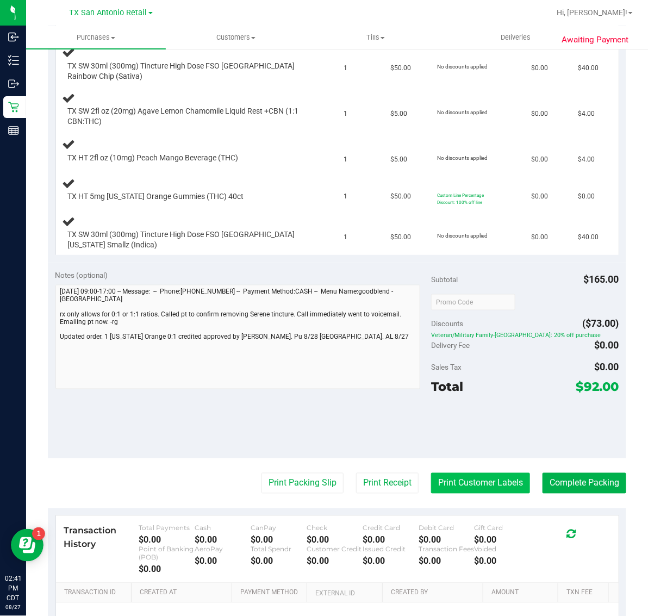
click at [474, 473] on button "Print Customer Labels" at bounding box center [480, 483] width 99 height 21
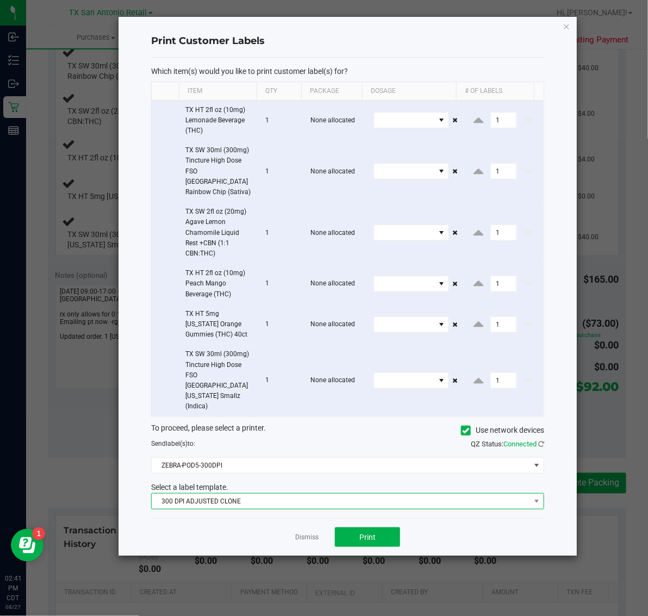
click at [289, 494] on span "300 DPI ADJUSTED CLONE" at bounding box center [341, 501] width 378 height 15
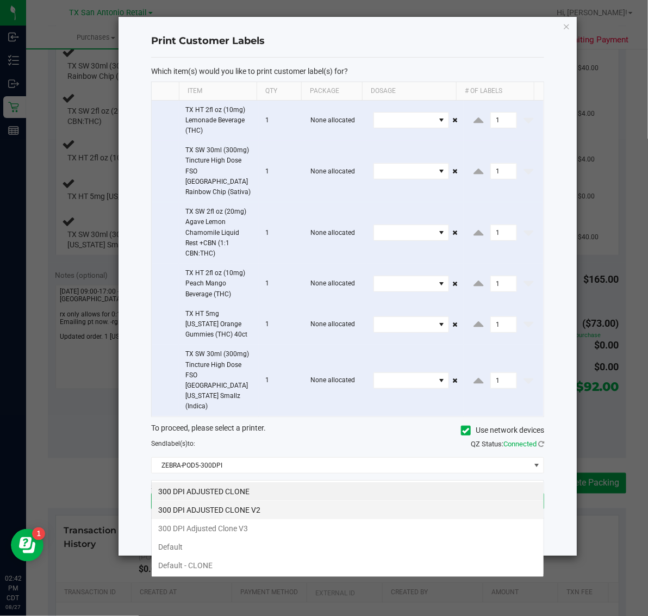
scroll to position [17, 393]
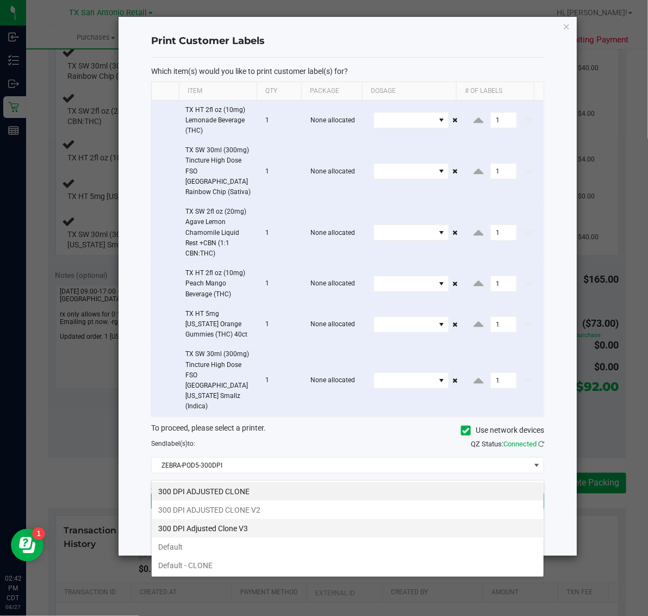
click at [275, 528] on li "300 DPI Adjusted Clone V3" at bounding box center [348, 528] width 392 height 18
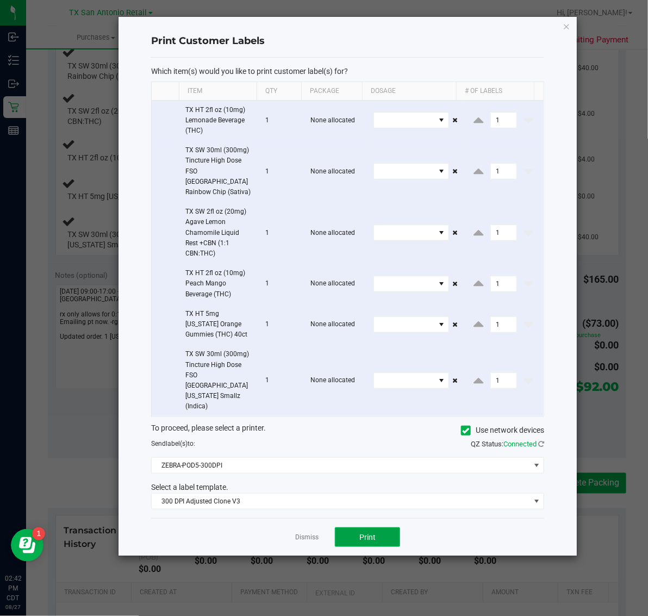
click at [368, 527] on button "Print" at bounding box center [367, 537] width 65 height 20
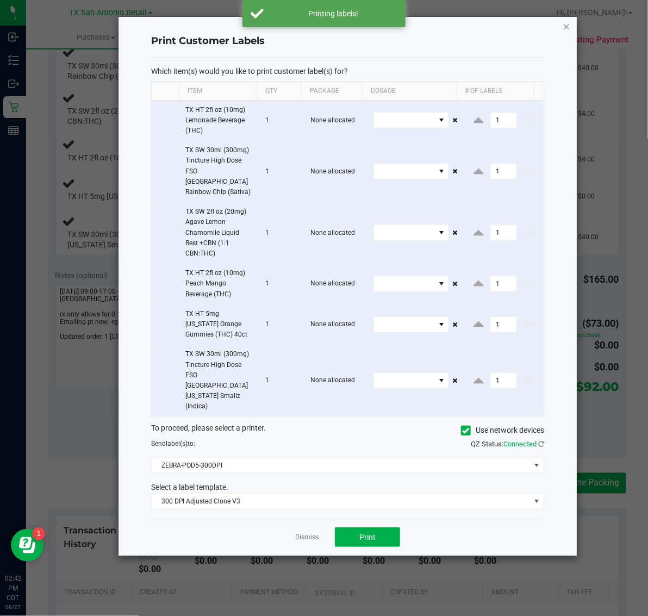
click at [567, 26] on icon "button" at bounding box center [567, 26] width 8 height 13
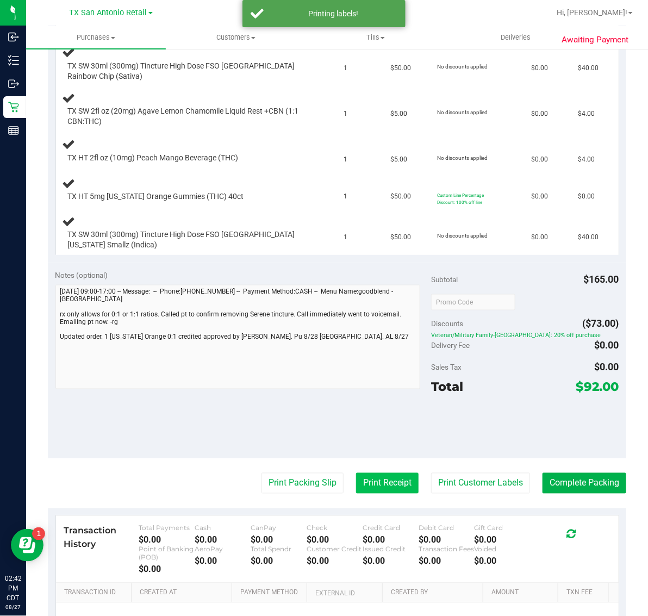
click at [376, 486] on button "Print Receipt" at bounding box center [387, 483] width 63 height 21
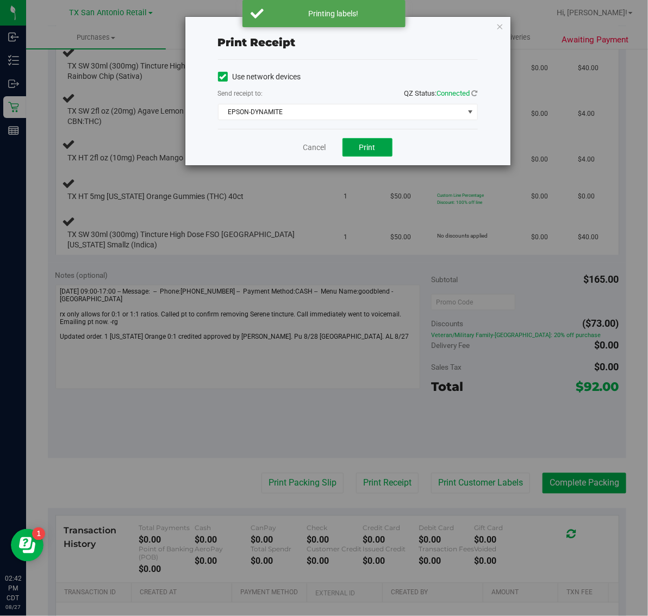
click at [368, 150] on span "Print" at bounding box center [367, 147] width 16 height 9
click at [501, 23] on icon "button" at bounding box center [500, 26] width 8 height 13
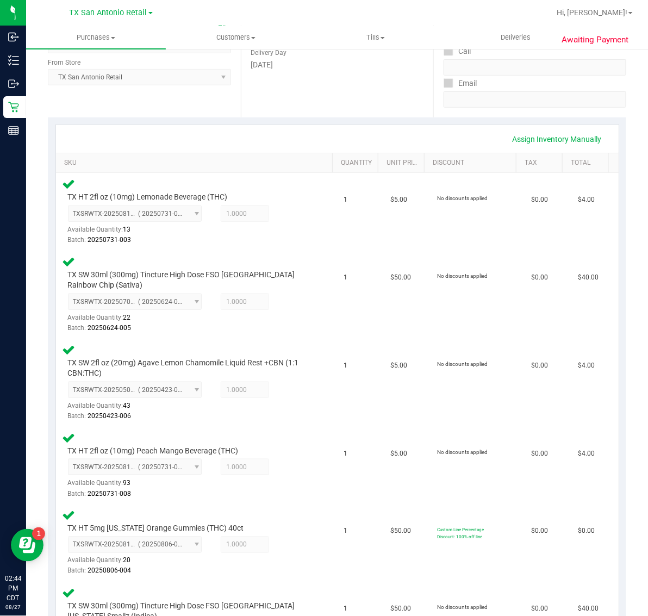
scroll to position [706, 0]
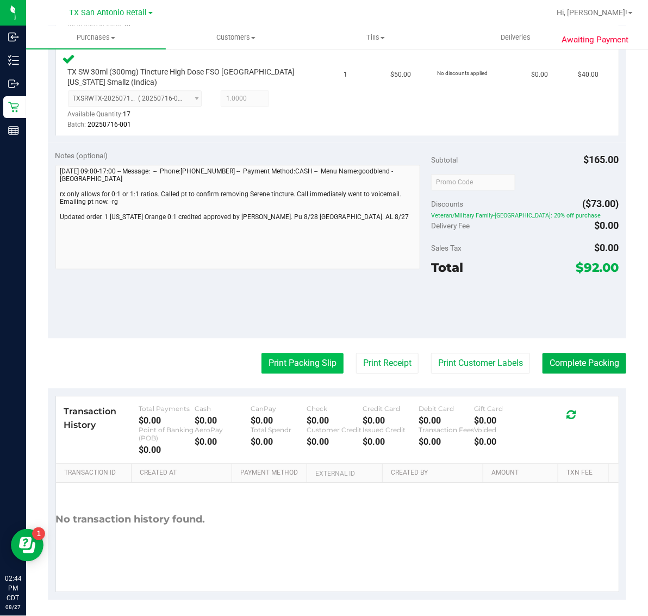
click at [283, 353] on button "Print Packing Slip" at bounding box center [303, 363] width 82 height 21
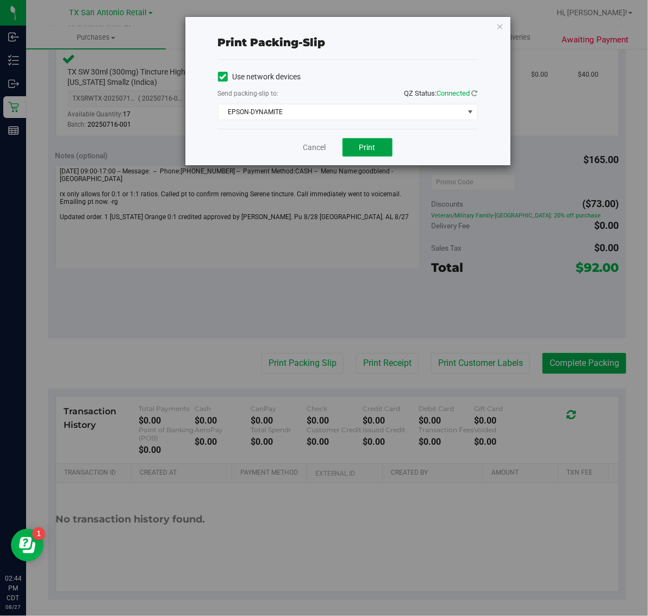
click at [351, 145] on button "Print" at bounding box center [368, 147] width 50 height 18
click at [501, 23] on icon "button" at bounding box center [500, 26] width 8 height 13
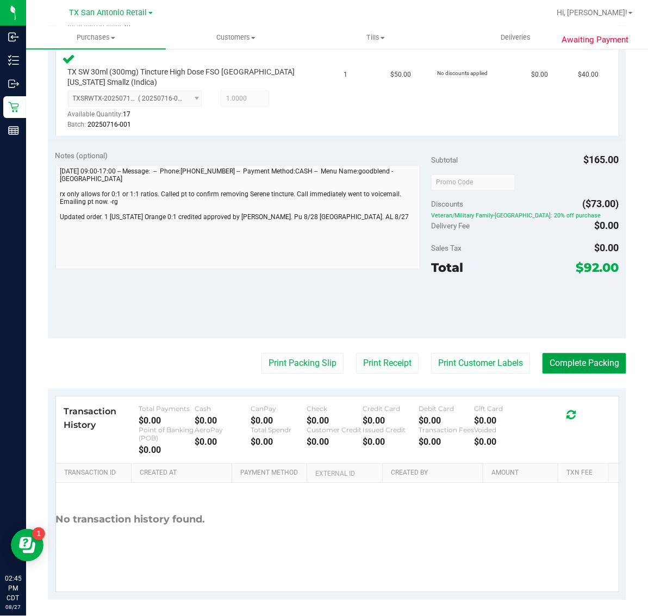
click at [574, 359] on button "Complete Packing" at bounding box center [585, 363] width 84 height 21
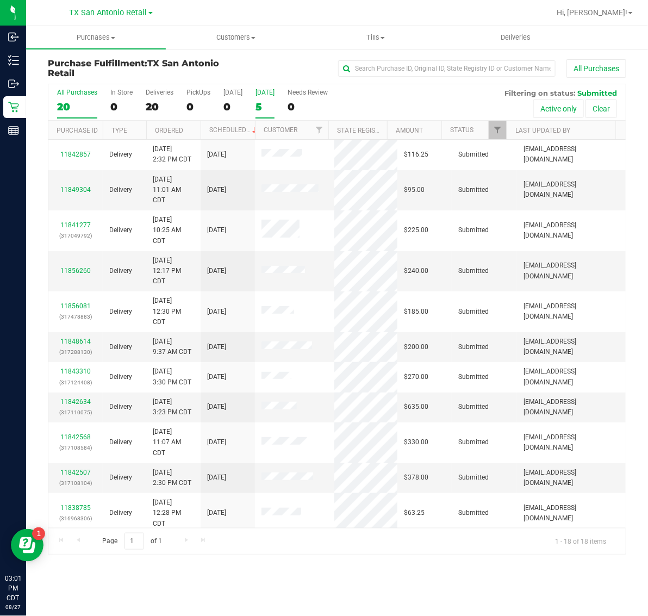
click at [268, 102] on div "5" at bounding box center [265, 107] width 19 height 13
click at [0, 0] on input "Tomorrow 5" at bounding box center [0, 0] width 0 height 0
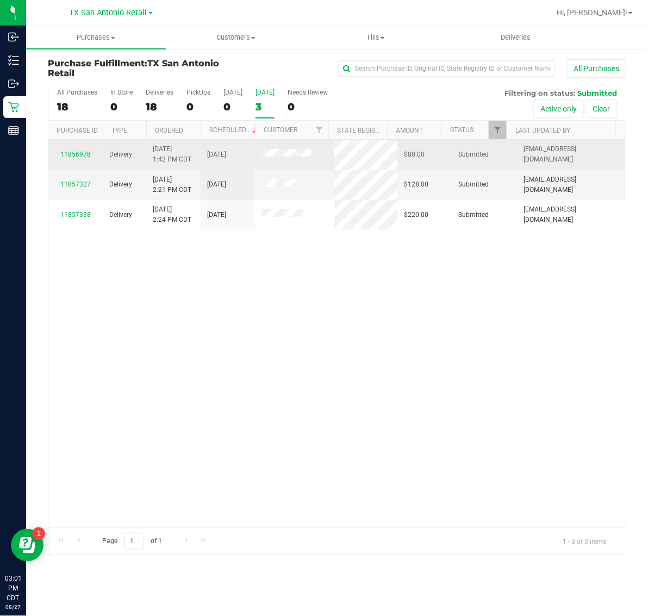
click at [79, 159] on div "11856978" at bounding box center [75, 155] width 41 height 10
click at [79, 155] on link "11856978" at bounding box center [75, 155] width 30 height 8
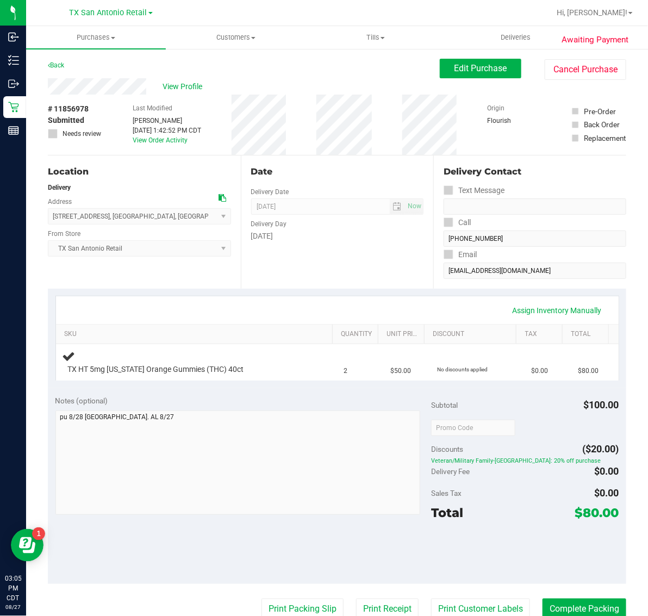
scroll to position [68, 0]
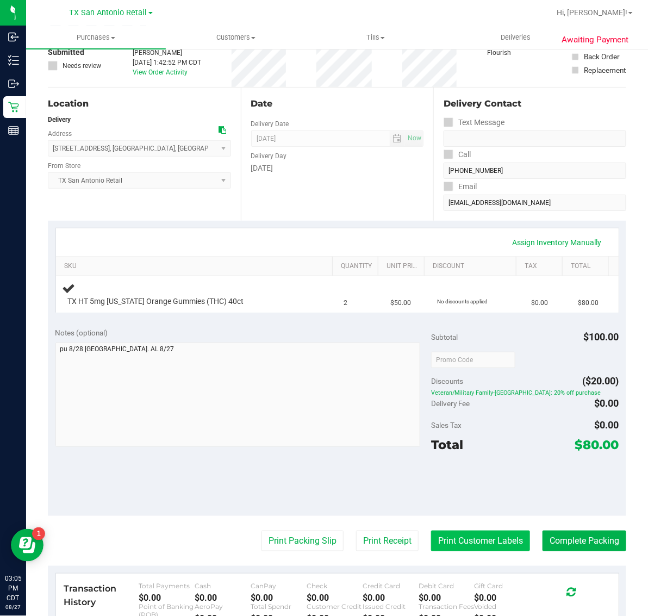
click at [471, 537] on button "Print Customer Labels" at bounding box center [480, 541] width 99 height 21
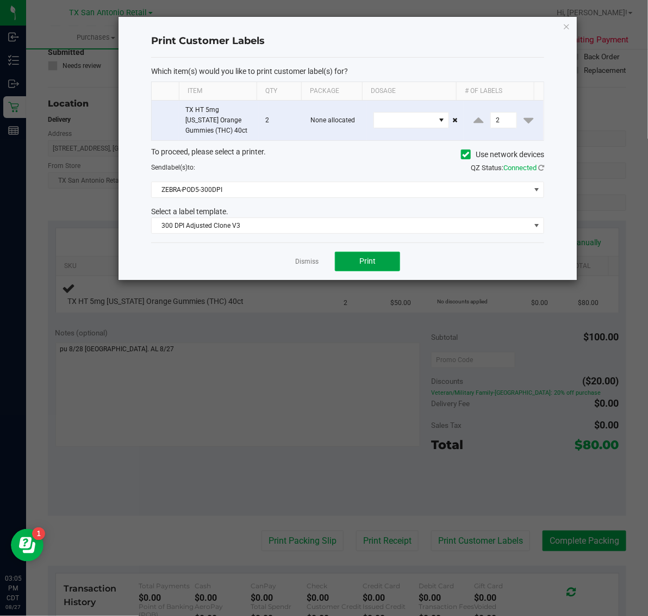
click at [389, 263] on button "Print" at bounding box center [367, 262] width 65 height 20
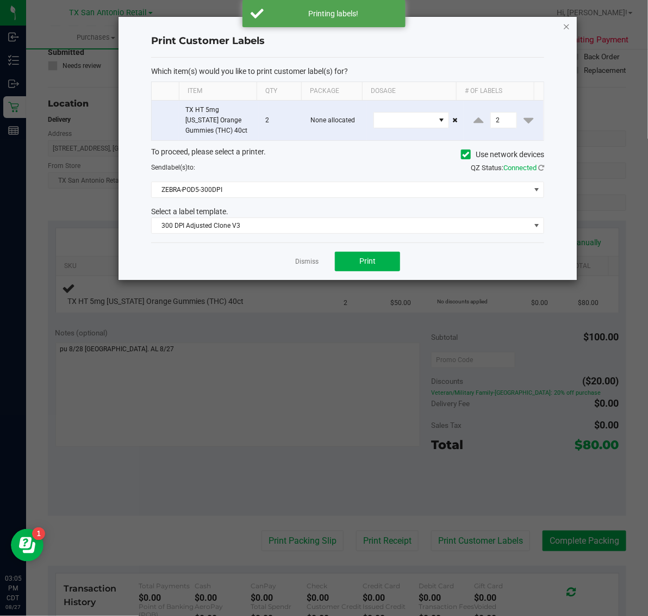
click at [566, 26] on icon "button" at bounding box center [567, 26] width 8 height 13
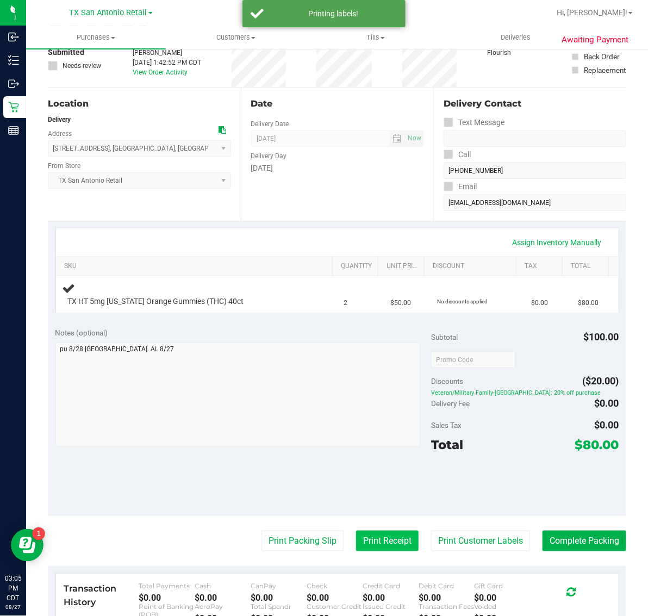
click at [379, 540] on button "Print Receipt" at bounding box center [387, 541] width 63 height 21
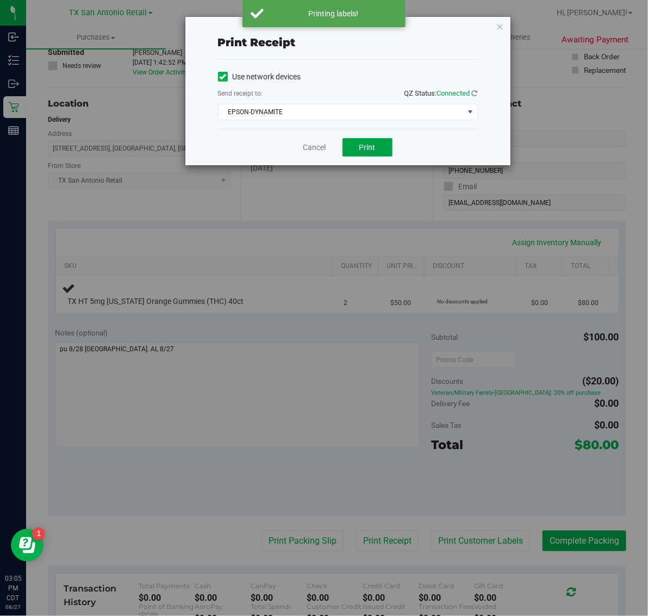
click at [376, 145] on button "Print" at bounding box center [368, 147] width 50 height 18
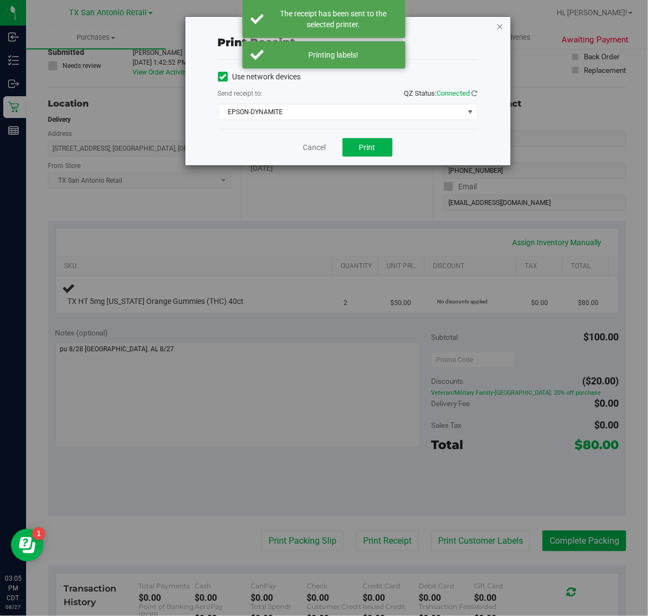
click at [503, 26] on icon "button" at bounding box center [500, 26] width 8 height 13
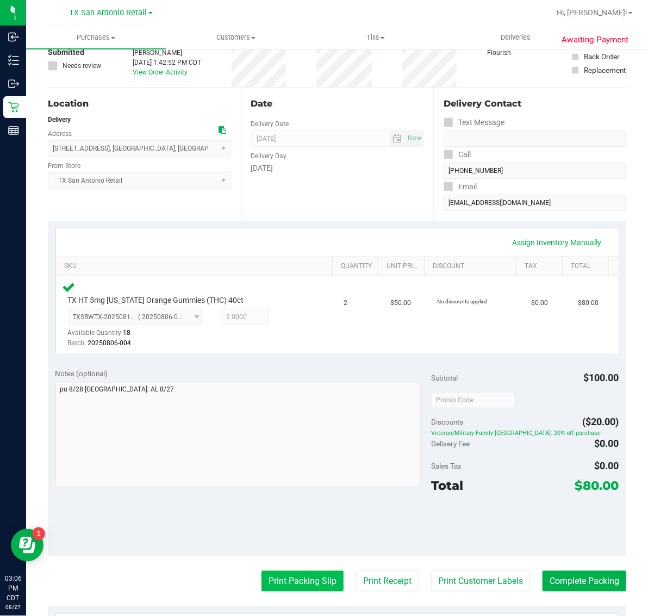
click at [297, 581] on button "Print Packing Slip" at bounding box center [303, 581] width 82 height 21
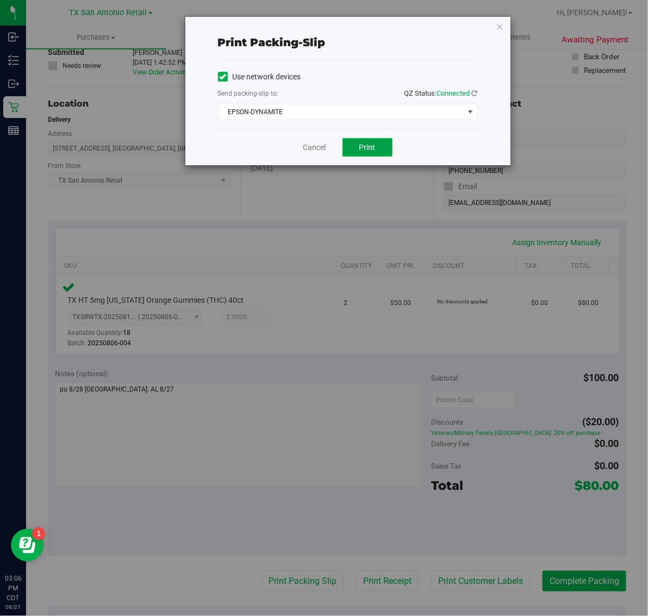
click at [362, 157] on button "Print" at bounding box center [368, 147] width 50 height 18
click at [500, 23] on icon "button" at bounding box center [500, 26] width 8 height 13
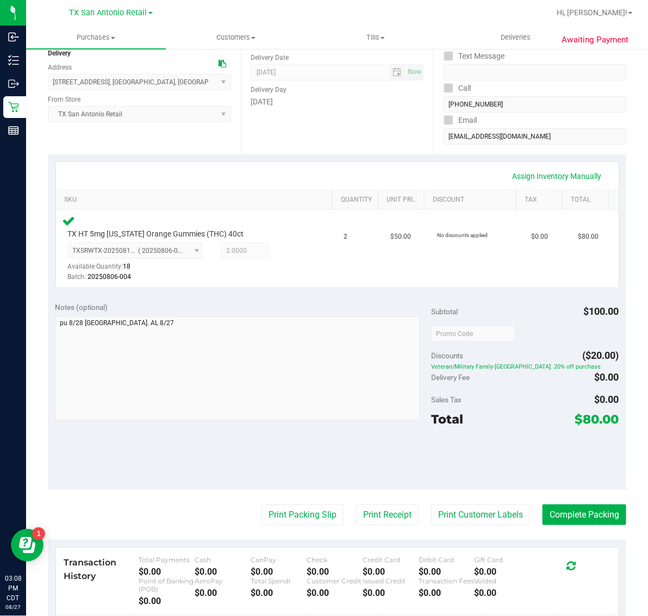
scroll to position [136, 0]
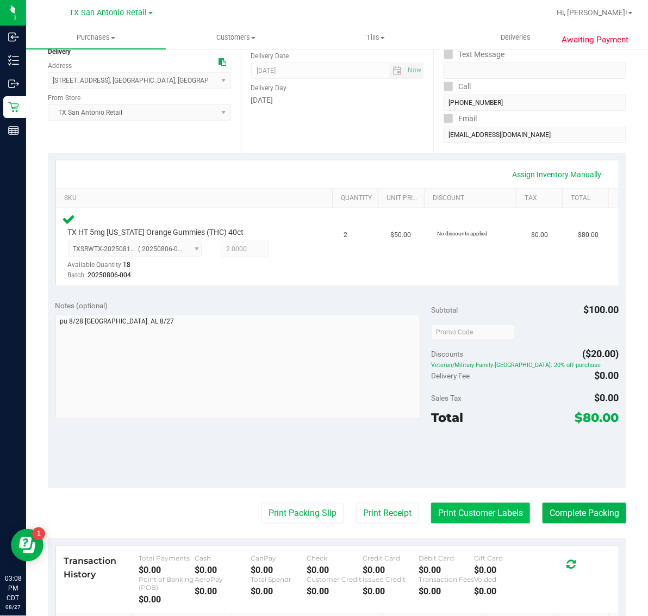
click at [468, 510] on button "Print Customer Labels" at bounding box center [480, 513] width 99 height 21
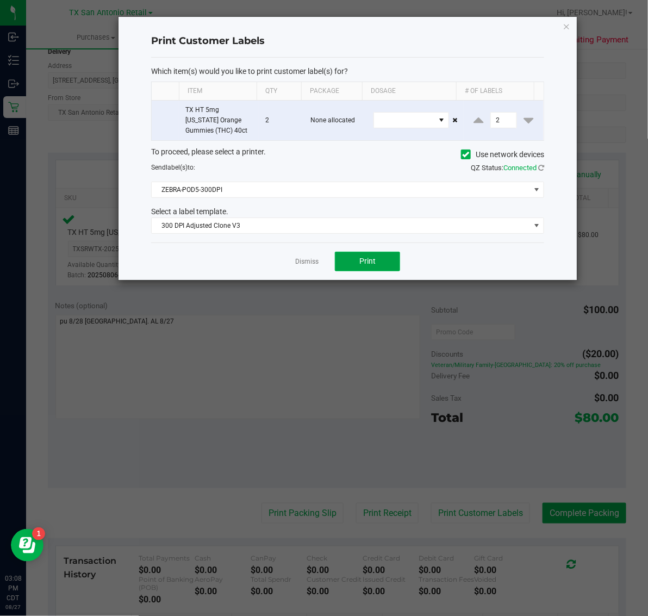
click at [355, 262] on button "Print" at bounding box center [367, 262] width 65 height 20
click at [567, 20] on icon "button" at bounding box center [567, 26] width 8 height 13
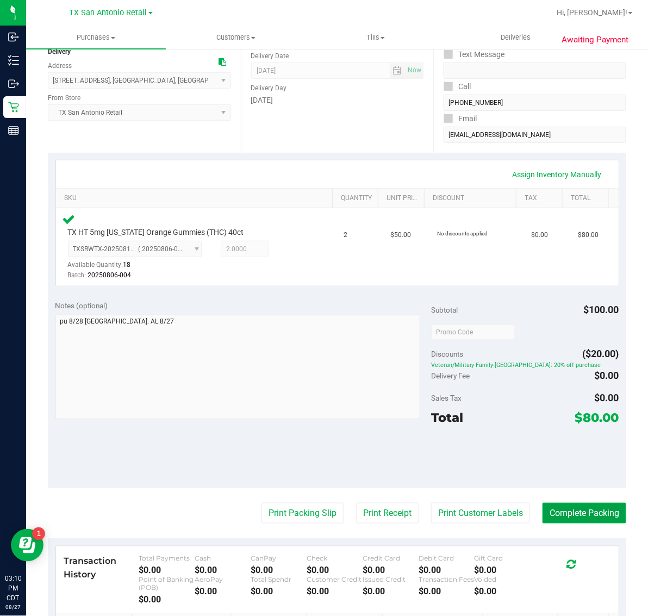
click at [574, 515] on button "Complete Packing" at bounding box center [585, 513] width 84 height 21
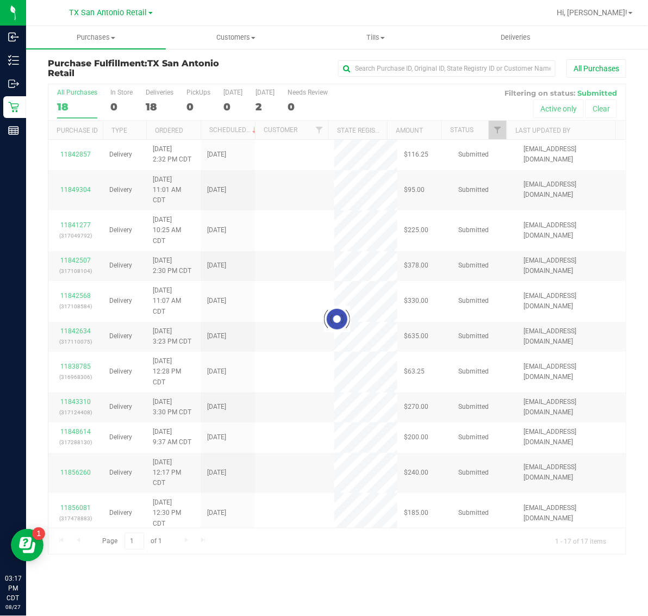
click at [269, 104] on div "2" at bounding box center [265, 107] width 19 height 13
click at [0, 0] on input "Tomorrow 2" at bounding box center [0, 0] width 0 height 0
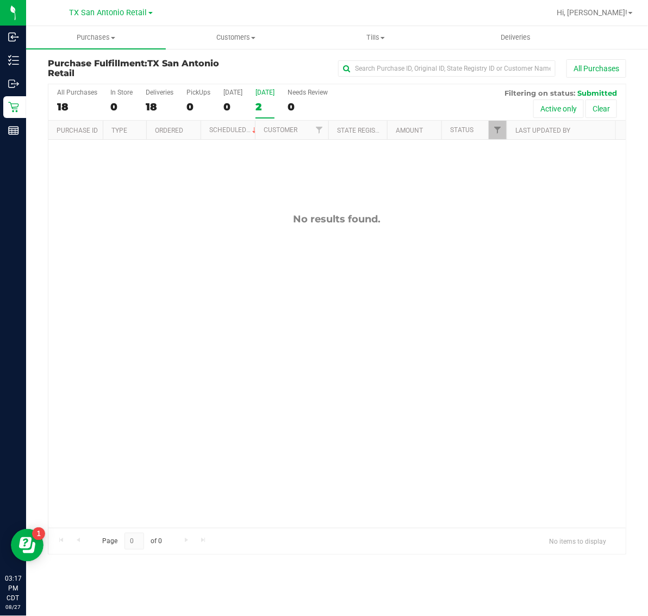
click at [267, 104] on div "2" at bounding box center [265, 107] width 19 height 13
click at [0, 0] on input "Tomorrow 2" at bounding box center [0, 0] width 0 height 0
click at [520, 40] on span "Deliveries" at bounding box center [515, 38] width 59 height 10
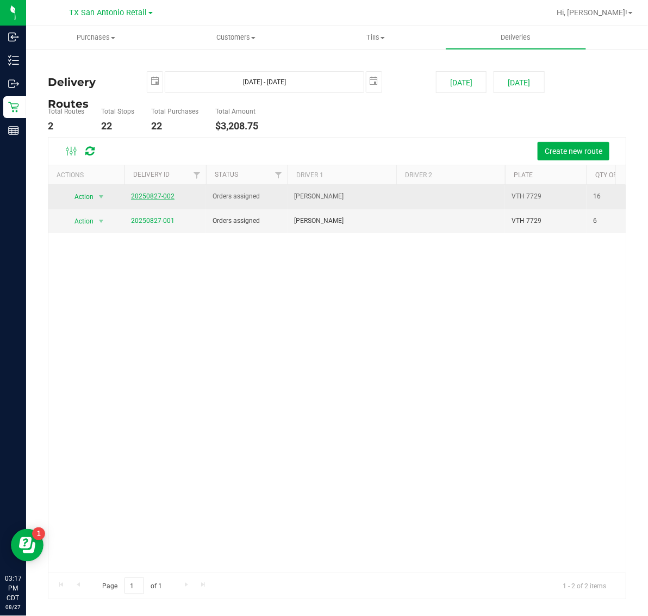
click at [161, 194] on link "20250827-002" at bounding box center [152, 196] width 43 height 8
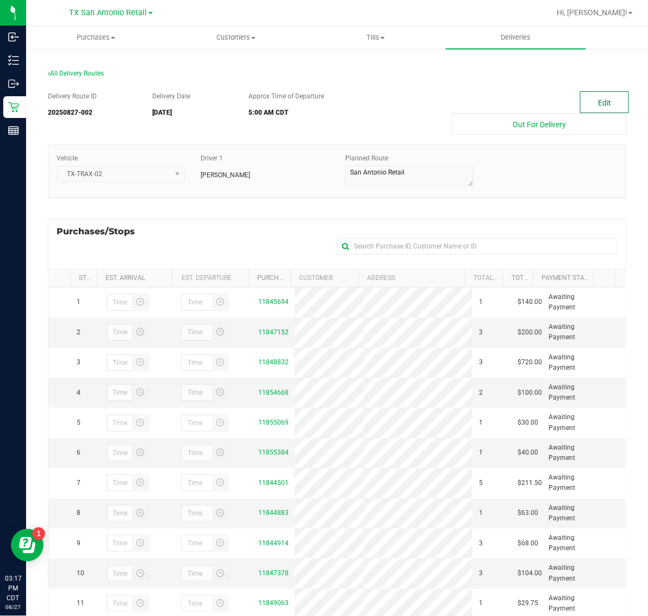
click at [592, 101] on button "Edit" at bounding box center [604, 102] width 49 height 22
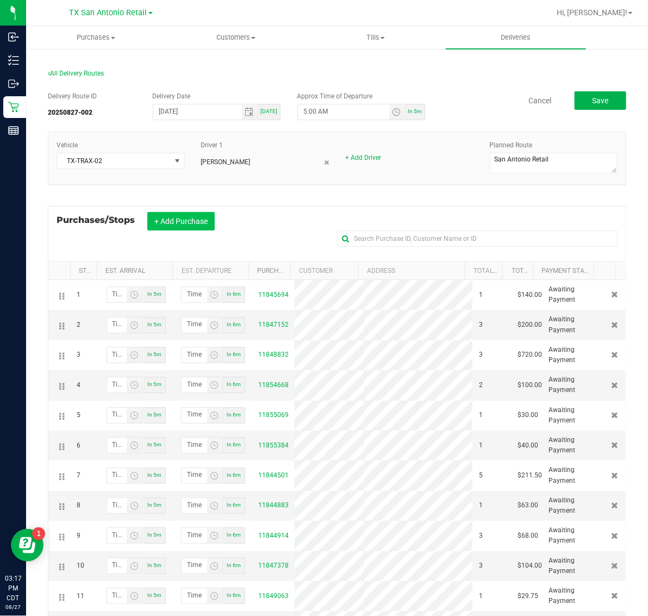
click at [175, 221] on button "+ Add Purchase" at bounding box center [180, 221] width 67 height 18
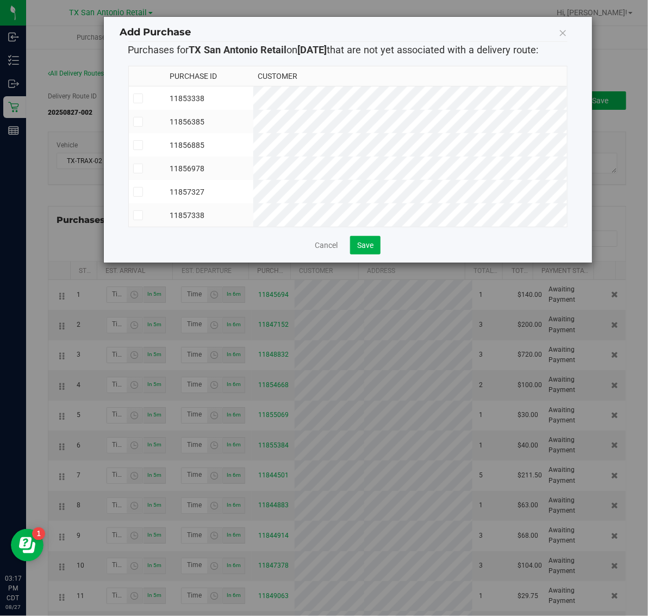
click at [253, 95] on td "11853338" at bounding box center [209, 98] width 88 height 24
click at [253, 115] on td "11856385" at bounding box center [209, 121] width 88 height 23
click at [253, 139] on td "11856885" at bounding box center [209, 144] width 88 height 23
click at [253, 166] on td "11856978" at bounding box center [209, 168] width 88 height 23
drag, startPoint x: 275, startPoint y: 194, endPoint x: 275, endPoint y: 224, distance: 30.4
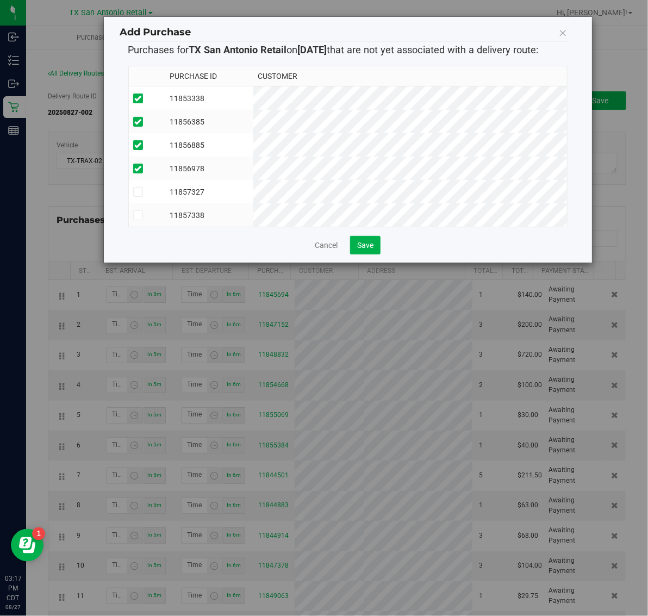
click at [253, 194] on td "11857327" at bounding box center [209, 191] width 88 height 23
click at [253, 224] on td "11857338" at bounding box center [209, 214] width 88 height 23
click at [368, 250] on span "Save" at bounding box center [365, 245] width 16 height 9
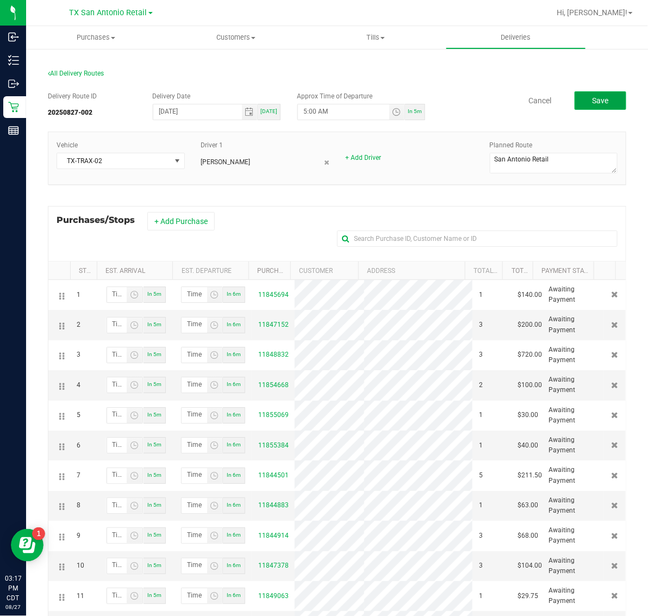
click at [592, 94] on button "Save" at bounding box center [601, 100] width 52 height 18
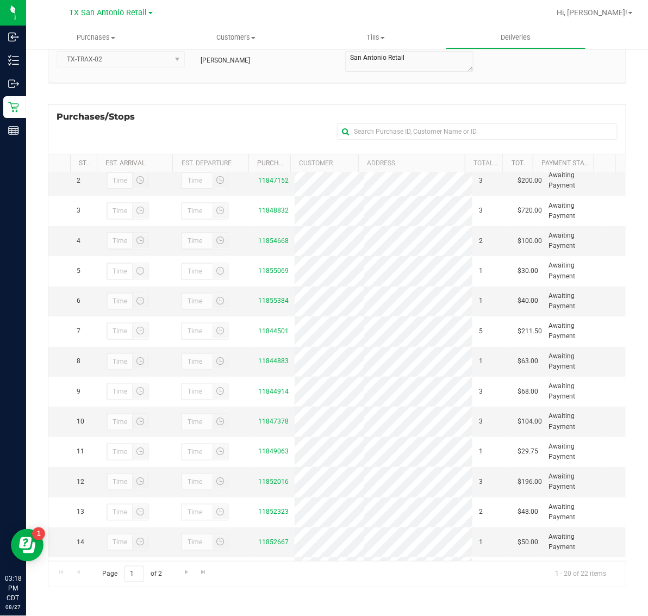
scroll to position [68, 0]
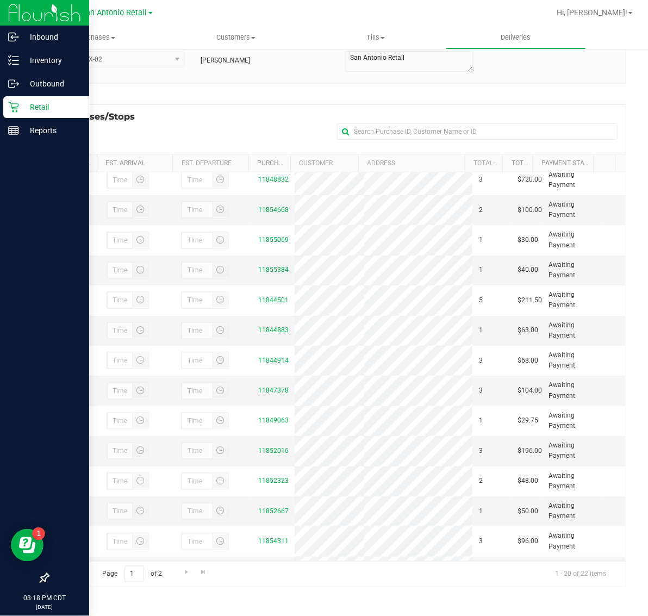
click at [26, 109] on p "Retail" at bounding box center [51, 107] width 65 height 13
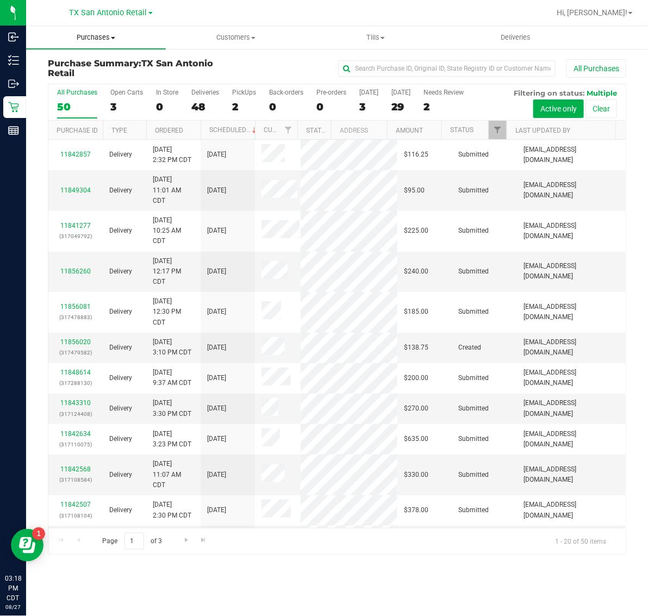
click at [107, 42] on uib-tab-heading "Purchases Summary of purchases Fulfillment All purchases" at bounding box center [96, 37] width 140 height 23
click at [103, 83] on li "Fulfillment" at bounding box center [96, 78] width 140 height 13
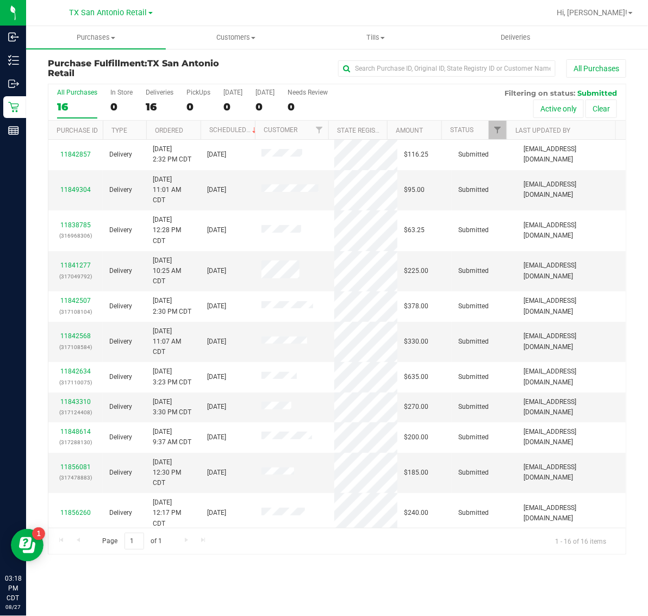
click at [102, 7] on link "TX San Antonio Retail" at bounding box center [111, 12] width 83 height 10
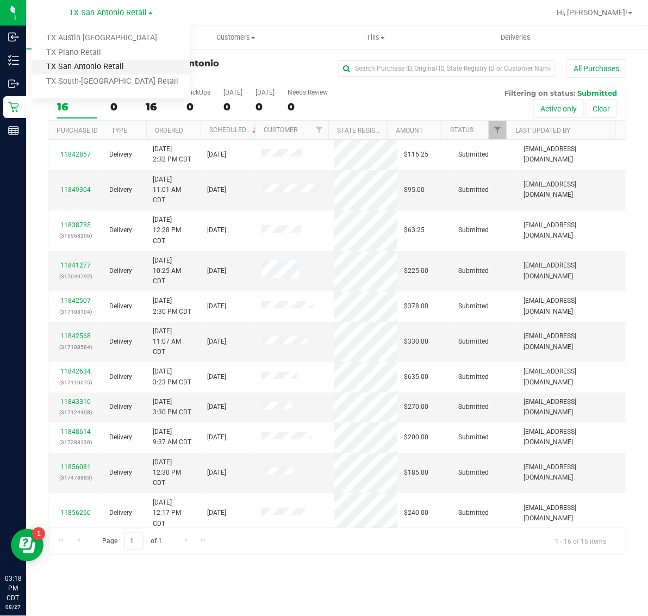
click at [93, 60] on link "TX San Antonio Retail" at bounding box center [111, 67] width 159 height 15
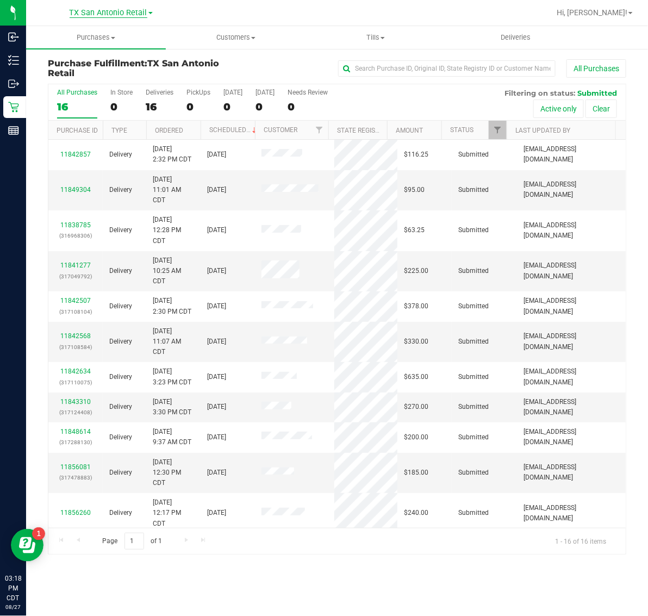
click at [102, 14] on span "TX San Antonio Retail" at bounding box center [109, 13] width 78 height 10
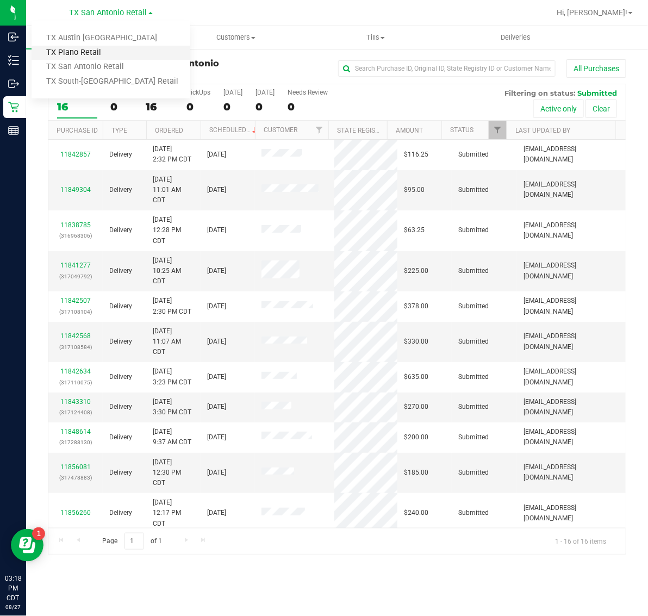
click at [99, 47] on link "TX Plano Retail" at bounding box center [111, 53] width 159 height 15
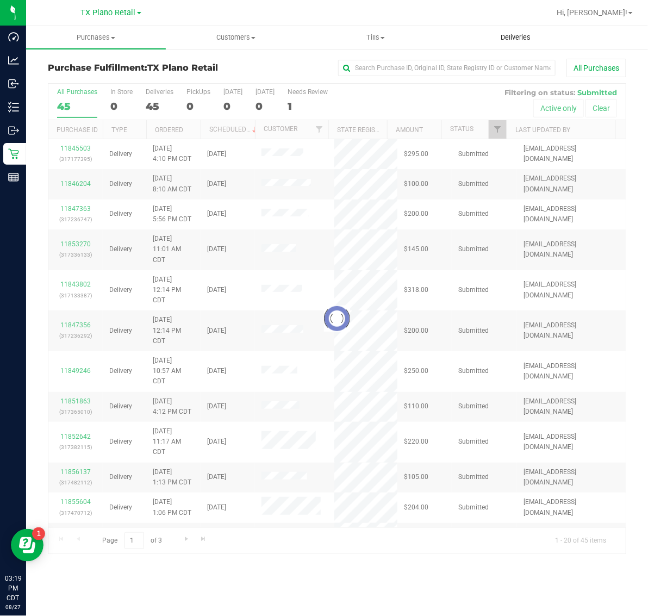
click at [525, 36] on span "Deliveries" at bounding box center [515, 38] width 59 height 10
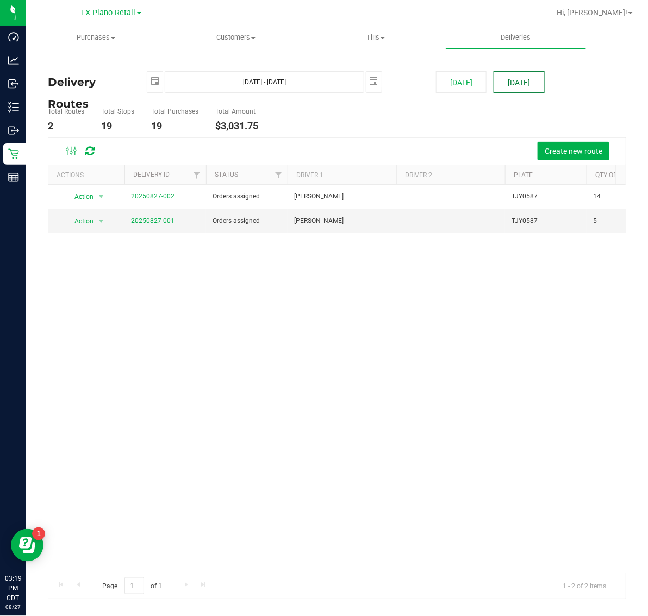
click at [513, 82] on button "[DATE]" at bounding box center [519, 82] width 51 height 22
click at [153, 221] on link "20250827-001" at bounding box center [152, 221] width 43 height 8
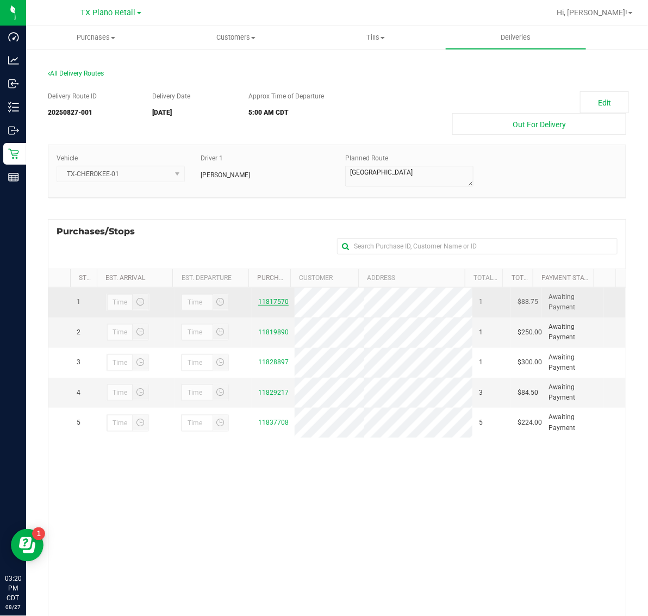
click at [270, 302] on link "11817570" at bounding box center [273, 302] width 30 height 8
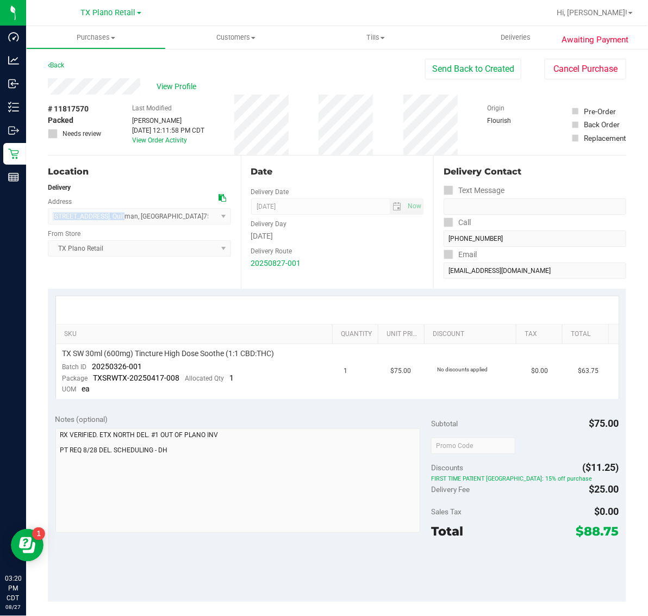
drag, startPoint x: 52, startPoint y: 214, endPoint x: 167, endPoint y: 218, distance: 115.3
click at [167, 218] on span "2625 W State Highway 154 Lot #8 , Quitman , TX 75783 Select address 4720 TX-121…" at bounding box center [139, 216] width 183 height 16
copy span "2625 W State Highway 154 Lot #8 , Quit"
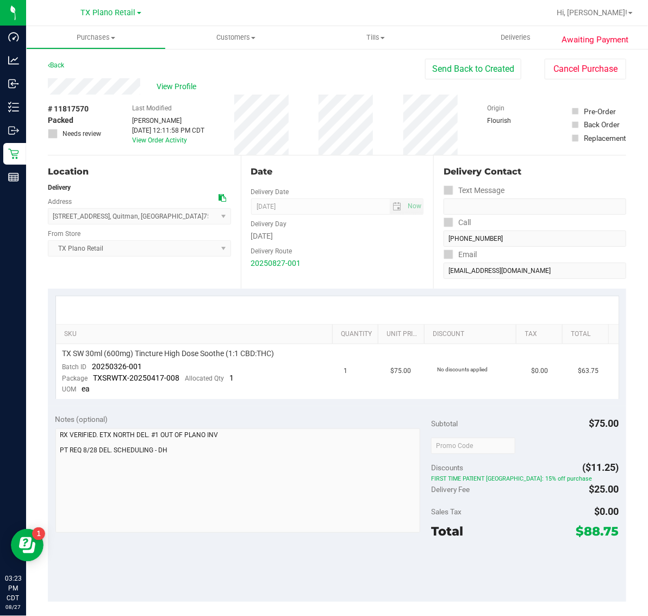
click at [162, 176] on div "Location" at bounding box center [139, 171] width 183 height 13
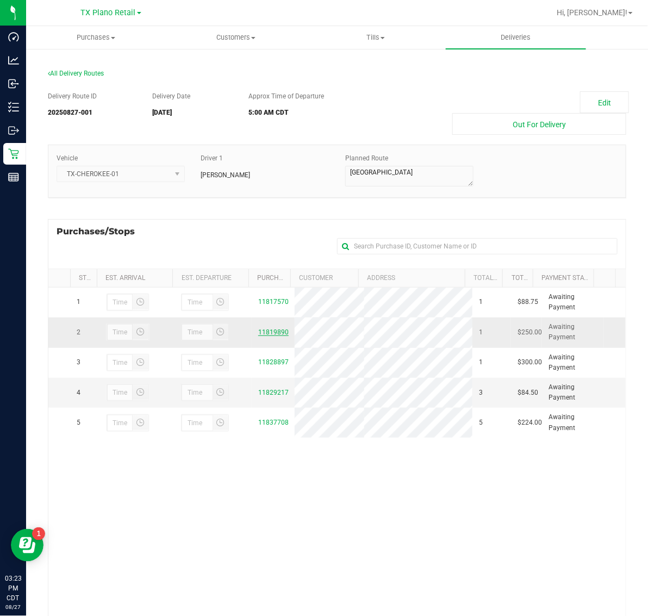
click at [266, 332] on link "11819890" at bounding box center [273, 332] width 30 height 8
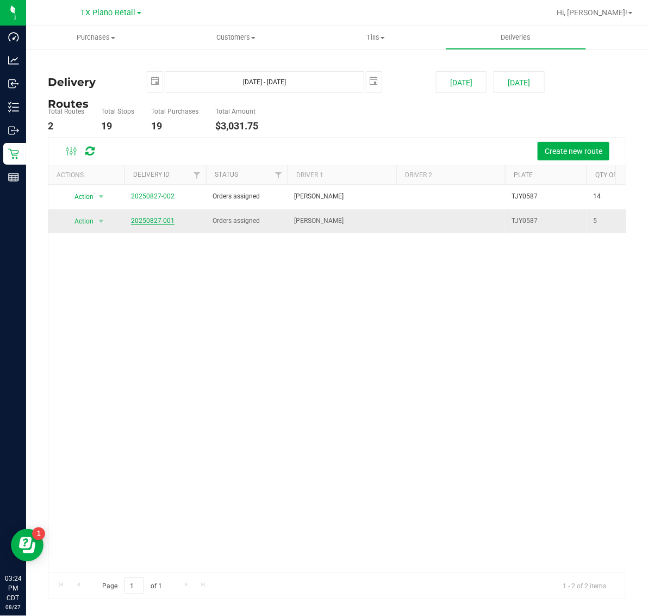
click at [167, 221] on link "20250827-001" at bounding box center [152, 221] width 43 height 8
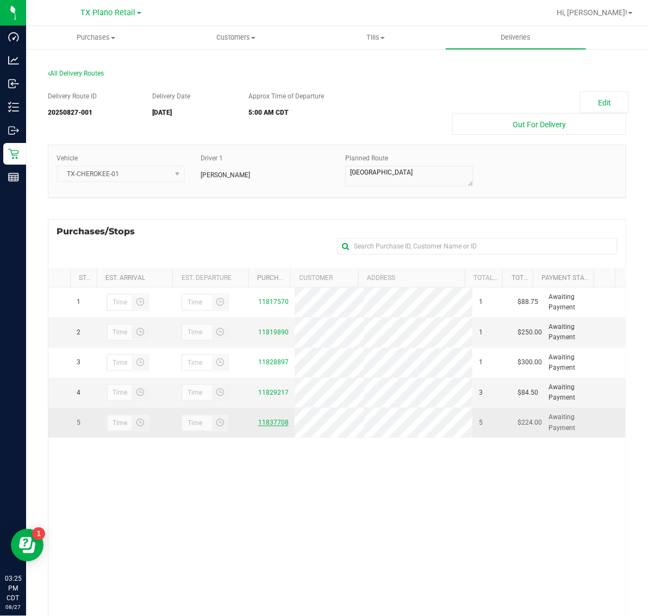
click at [264, 420] on link "11837708" at bounding box center [273, 423] width 30 height 8
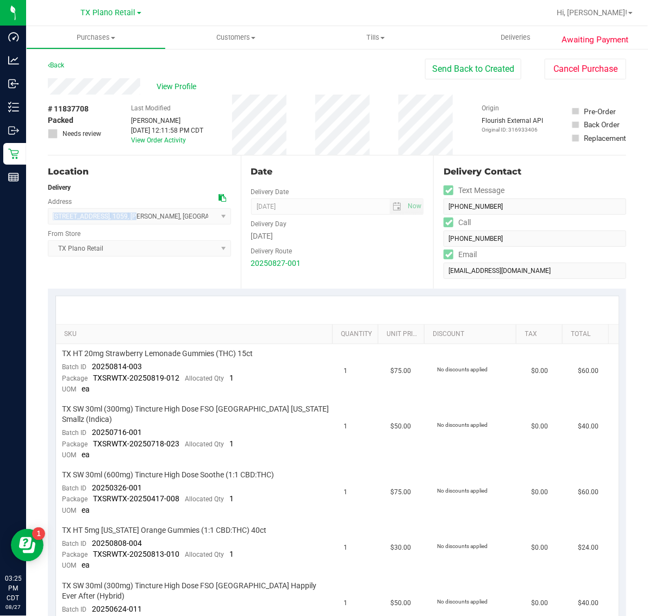
drag, startPoint x: 52, startPoint y: 219, endPoint x: 122, endPoint y: 221, distance: 70.7
click at [122, 221] on span "4600 Paluxy Dr , 1059 , Tyler , TX 75703 Select address 4720 SH 121 N, Suite#18…" at bounding box center [139, 216] width 183 height 16
copy span "4600 Paluxy Dr , 1059 , Ty"
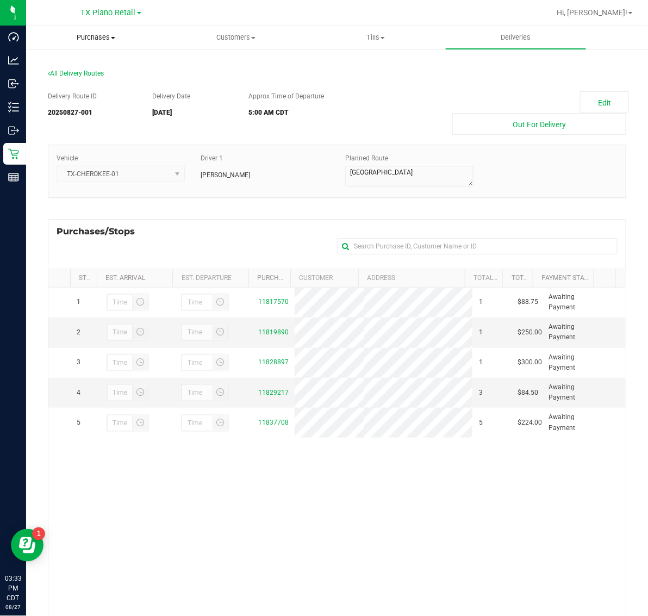
click at [96, 35] on span "Purchases" at bounding box center [96, 38] width 139 height 10
click at [99, 74] on li "Fulfillment" at bounding box center [96, 78] width 140 height 13
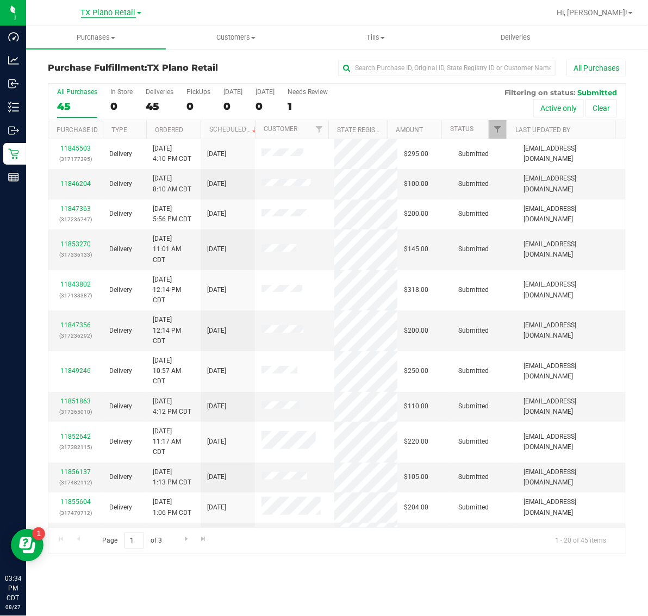
click at [110, 14] on span "TX Plano Retail" at bounding box center [108, 13] width 55 height 10
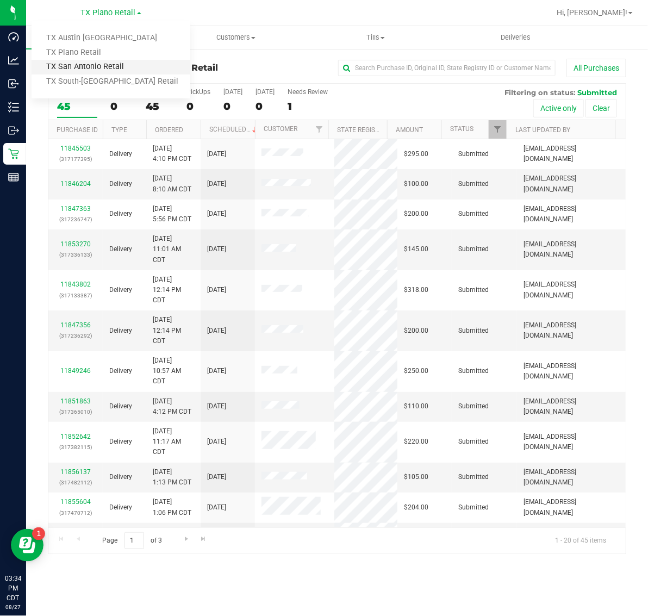
click at [101, 61] on link "TX San Antonio Retail" at bounding box center [111, 67] width 159 height 15
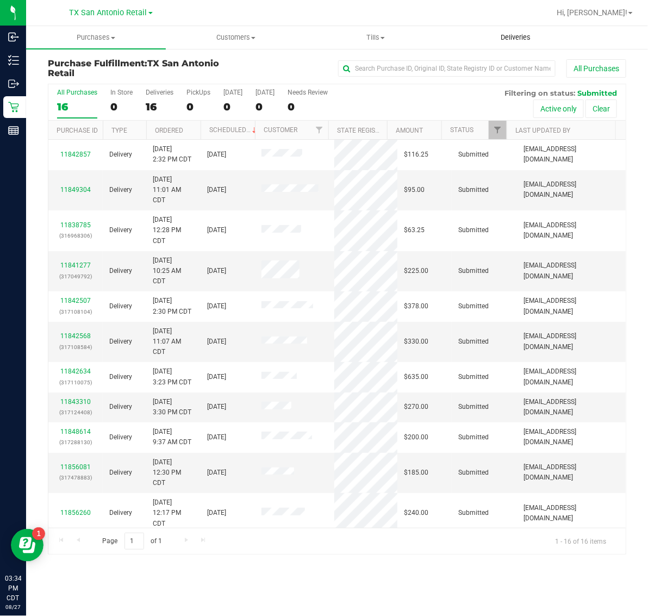
click at [516, 38] on span "Deliveries" at bounding box center [515, 38] width 59 height 10
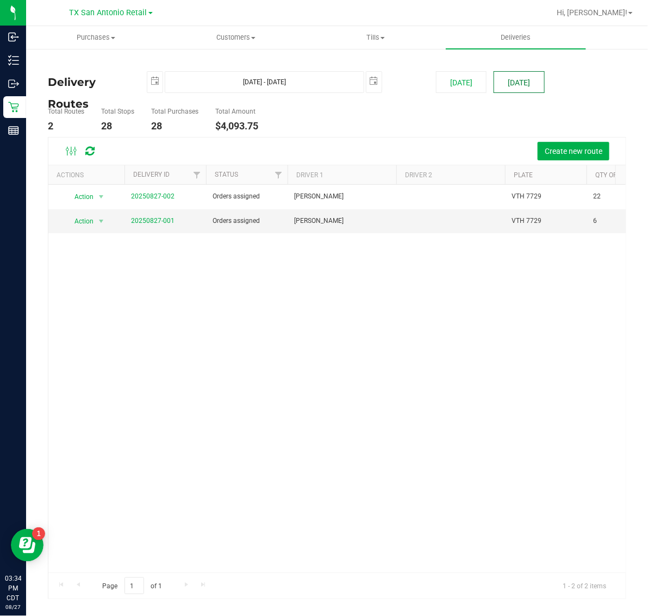
click at [520, 76] on button "[DATE]" at bounding box center [519, 82] width 51 height 22
click at [153, 219] on link "20250827-001" at bounding box center [152, 221] width 43 height 8
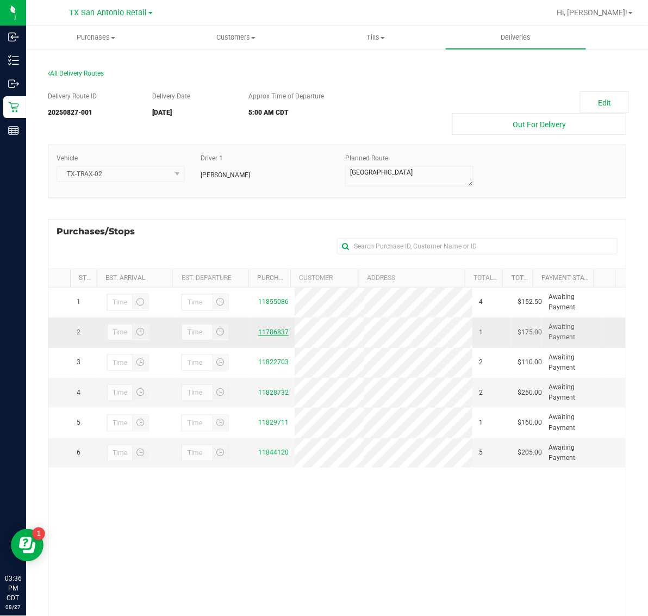
click at [268, 333] on link "11786837" at bounding box center [273, 332] width 30 height 8
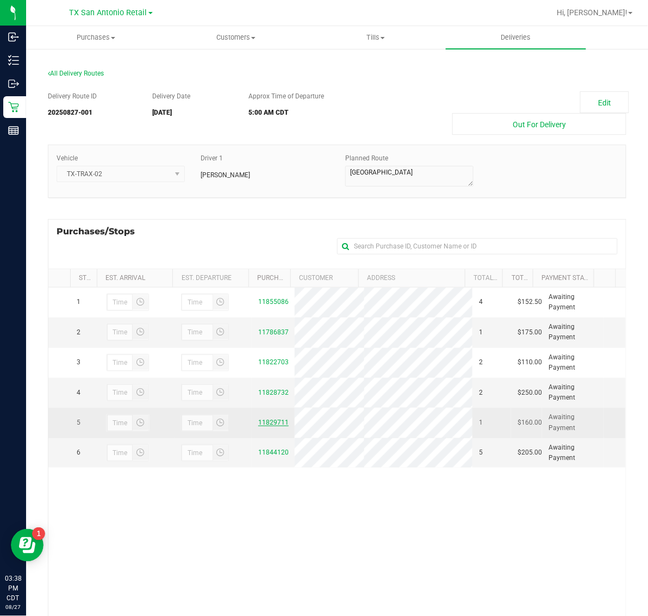
click at [270, 425] on link "11829711" at bounding box center [273, 423] width 30 height 8
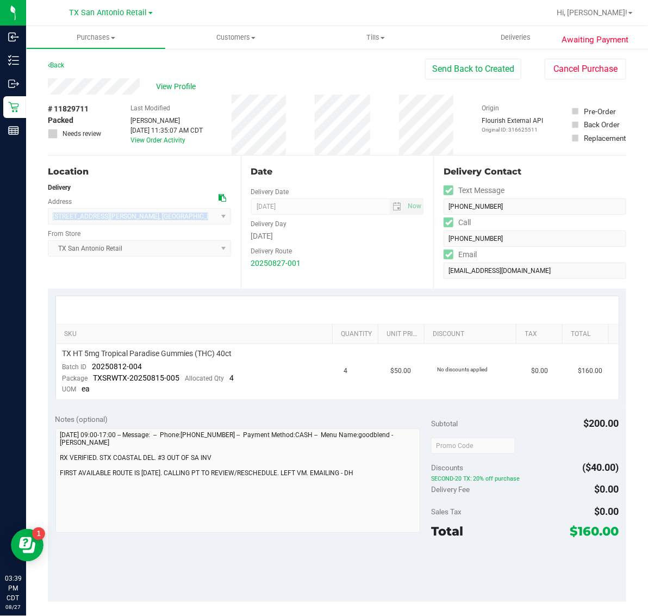
drag, startPoint x: 50, startPoint y: 212, endPoint x: 136, endPoint y: 216, distance: 86.0
click at [136, 216] on span "710 Ponder St , Corpus Christi , TX 78404 Select address 710 Ponder St" at bounding box center [139, 216] width 183 height 16
copy span "710 Ponder St , Corpus Christ"
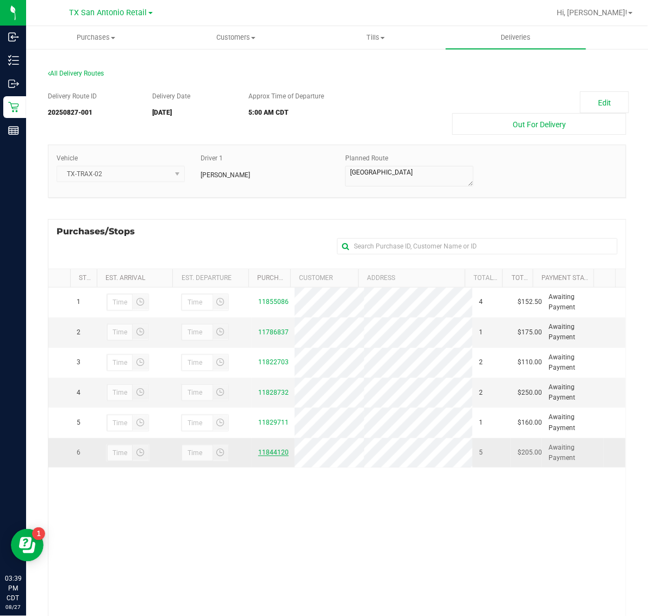
click at [272, 452] on link "11844120" at bounding box center [273, 453] width 30 height 8
click at [586, 99] on button "Edit" at bounding box center [604, 102] width 49 height 22
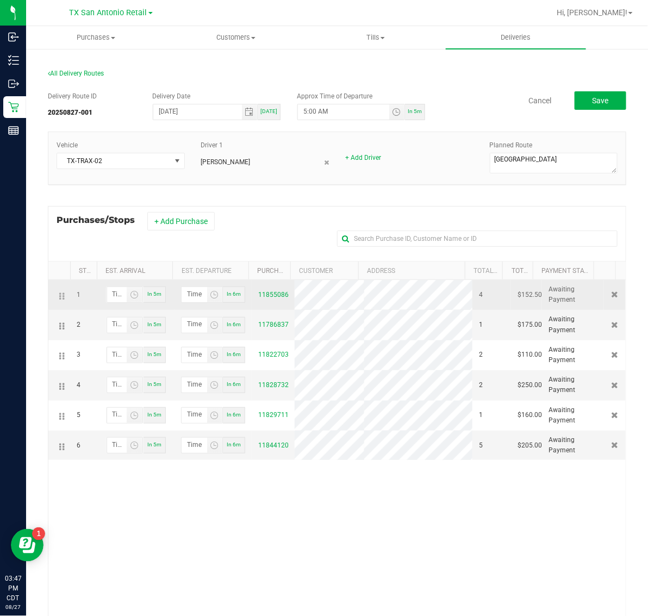
drag, startPoint x: 63, startPoint y: 354, endPoint x: 69, endPoint y: 307, distance: 47.7
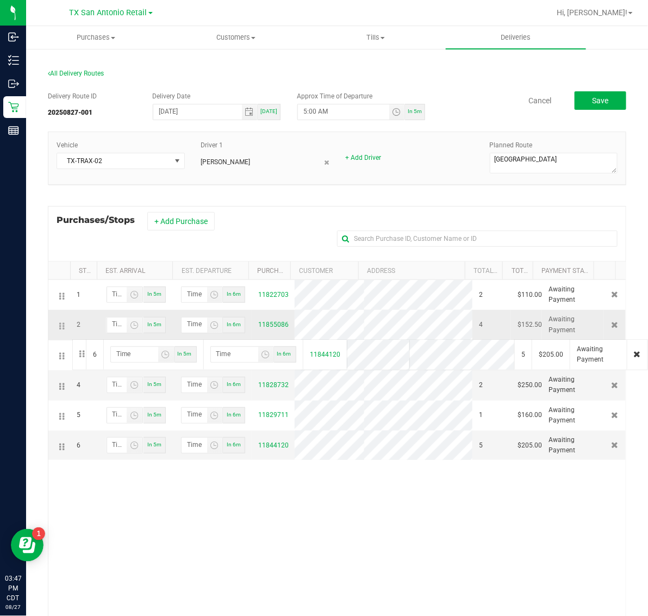
drag, startPoint x: 61, startPoint y: 447, endPoint x: 71, endPoint y: 338, distance: 109.7
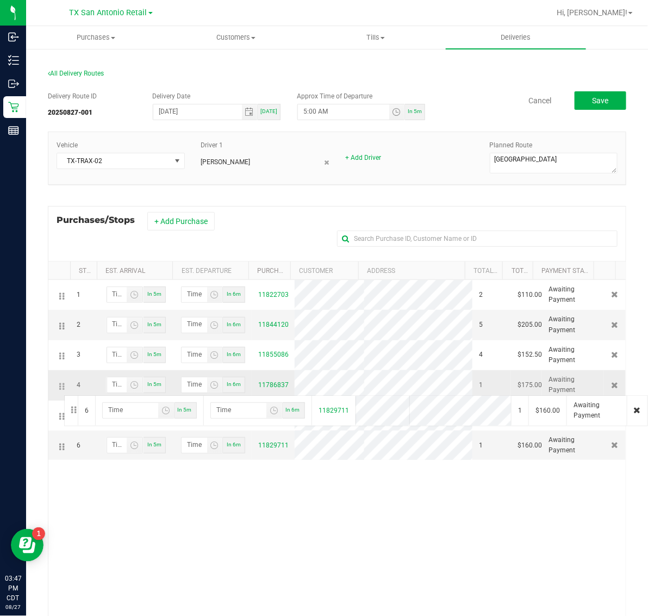
drag, startPoint x: 60, startPoint y: 449, endPoint x: 63, endPoint y: 394, distance: 54.4
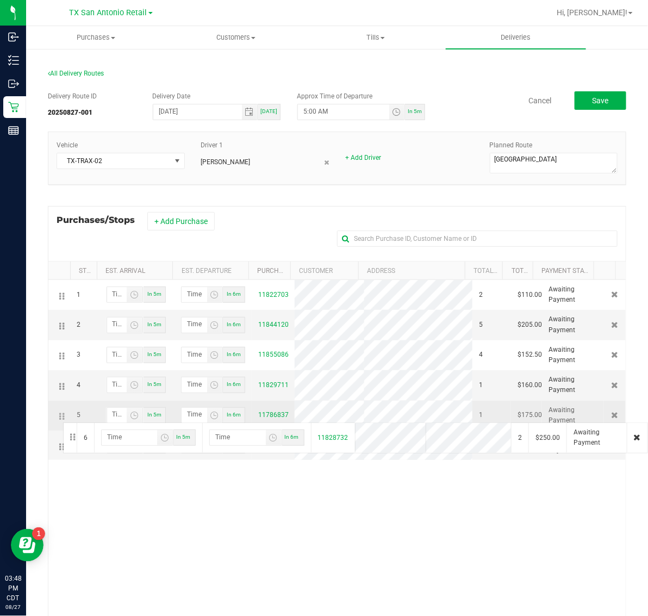
drag, startPoint x: 60, startPoint y: 450, endPoint x: 61, endPoint y: 421, distance: 28.9
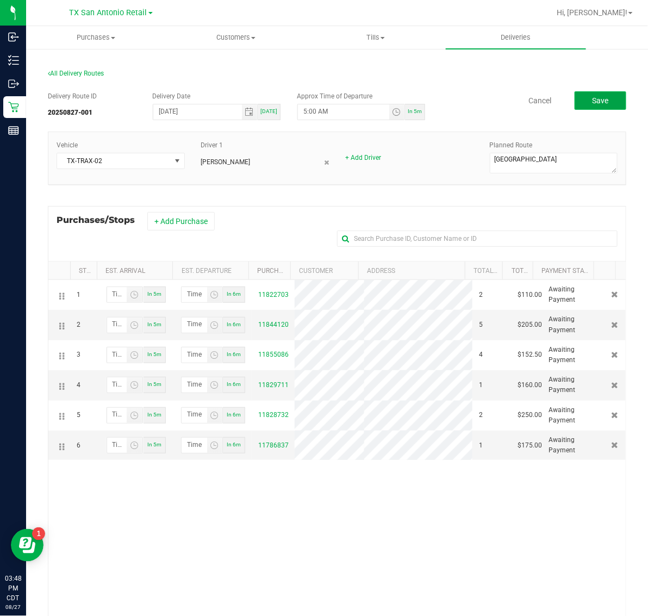
click at [604, 98] on button "Save" at bounding box center [601, 100] width 52 height 18
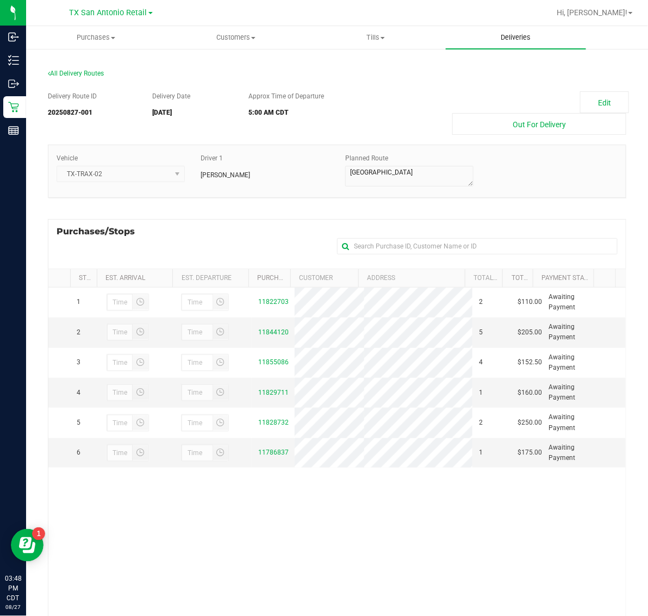
click at [528, 38] on span "Deliveries" at bounding box center [515, 38] width 59 height 10
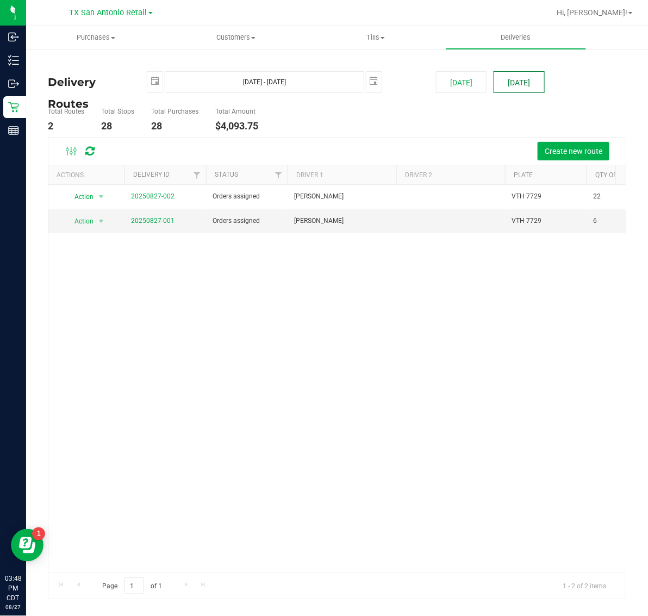
click at [503, 85] on button "[DATE]" at bounding box center [519, 82] width 51 height 22
click at [115, 13] on span "TX San Antonio Retail" at bounding box center [109, 13] width 78 height 10
click at [107, 51] on link "TX Plano Retail" at bounding box center [111, 53] width 159 height 15
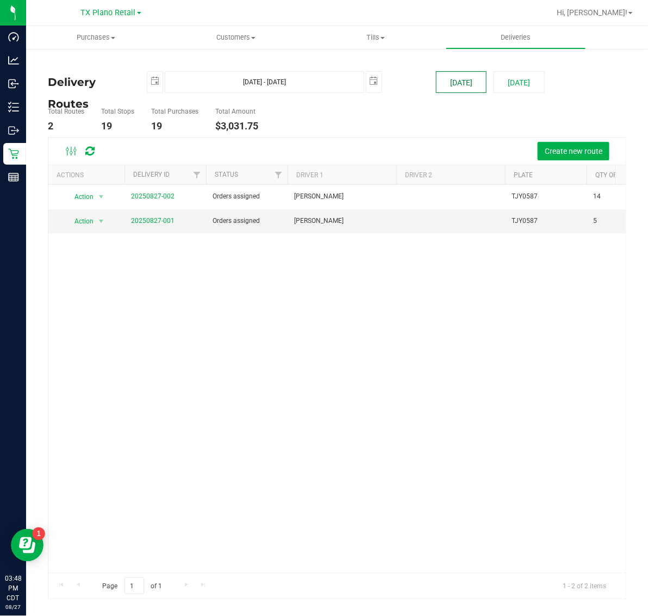
click at [450, 77] on button "[DATE]" at bounding box center [461, 82] width 51 height 22
click at [519, 77] on button "[DATE]" at bounding box center [519, 82] width 51 height 22
type input "[DATE] - [DATE]"
type input "[DATE]"
click at [147, 223] on link "20250827-001" at bounding box center [152, 221] width 43 height 8
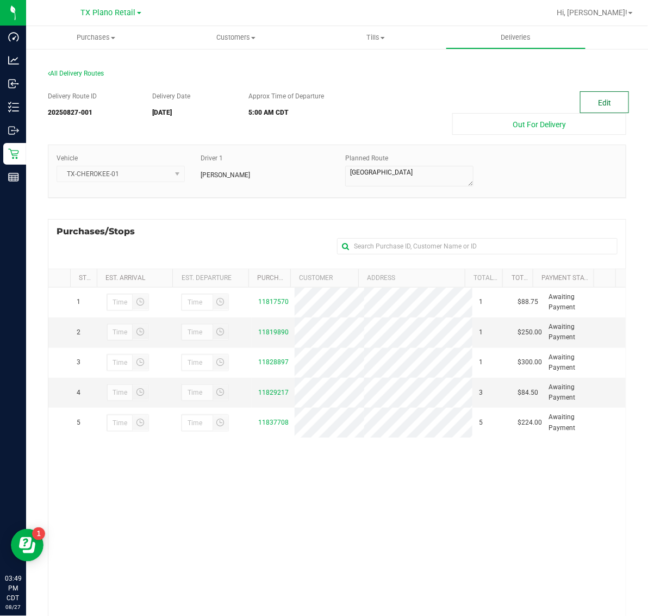
click at [589, 107] on button "Edit" at bounding box center [604, 102] width 49 height 22
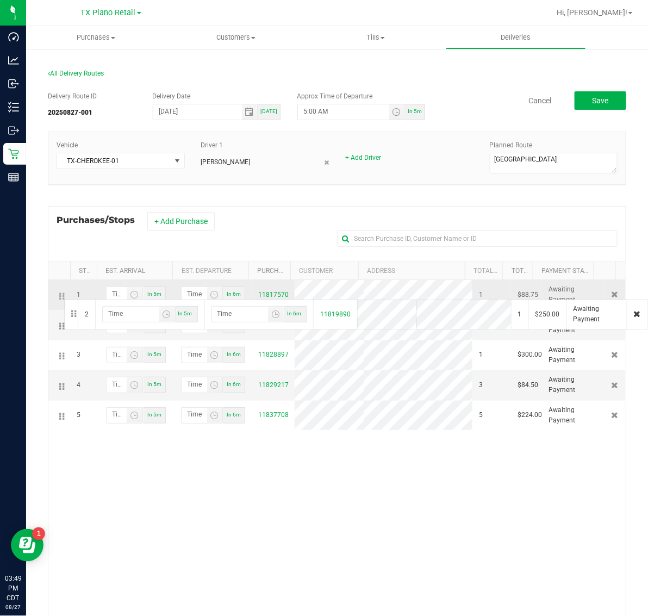
drag, startPoint x: 60, startPoint y: 326, endPoint x: 63, endPoint y: 298, distance: 28.4
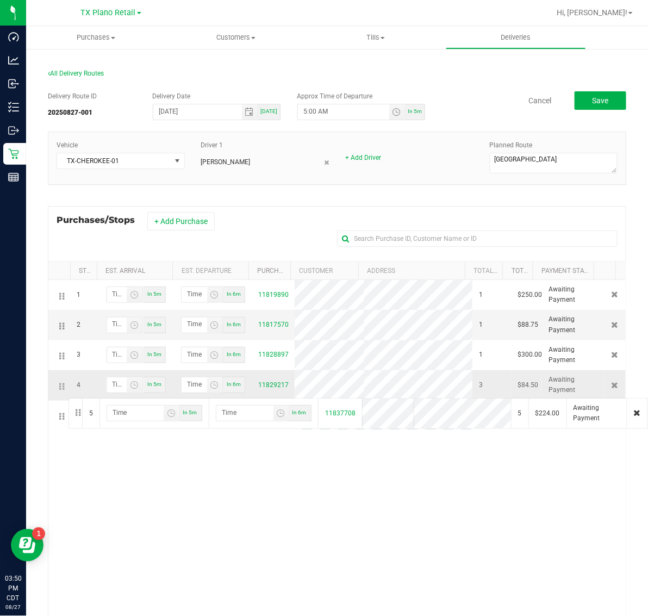
drag, startPoint x: 63, startPoint y: 420, endPoint x: 67, endPoint y: 397, distance: 23.8
click at [604, 99] on button "Save" at bounding box center [601, 100] width 52 height 18
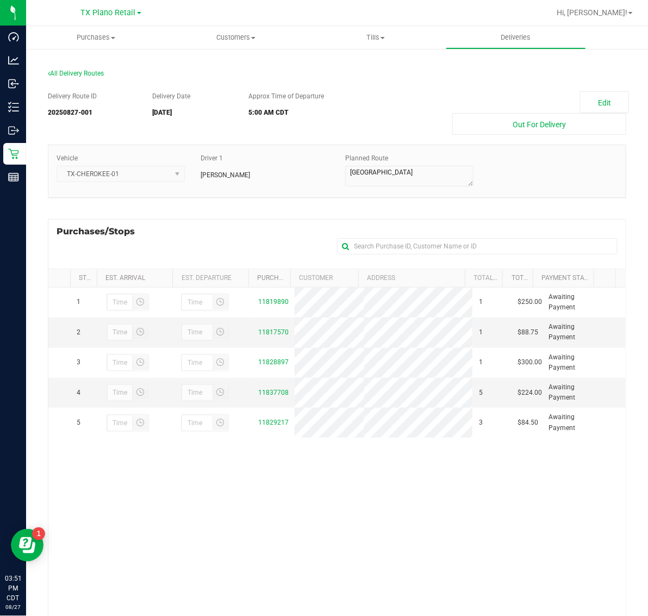
click at [96, 6] on div "TX Plano Retail TX Austin DC TX Plano Retail TX San Antonio Retail TX South-Aus…" at bounding box center [111, 12] width 60 height 13
click at [96, 11] on span "TX Plano Retail" at bounding box center [108, 13] width 55 height 10
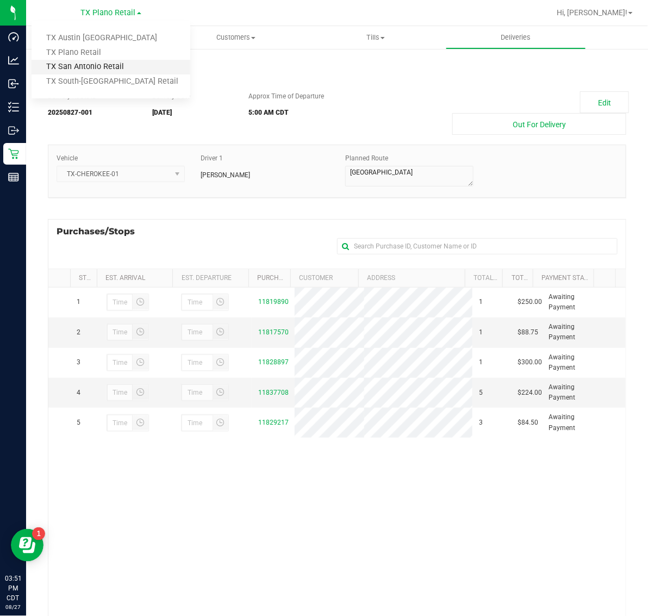
click at [94, 64] on link "TX San Antonio Retail" at bounding box center [111, 67] width 159 height 15
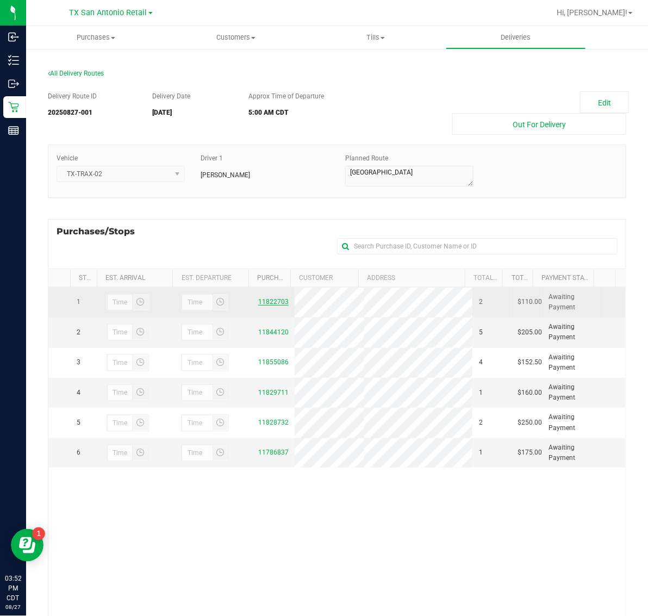
click at [264, 304] on link "11822703" at bounding box center [273, 302] width 30 height 8
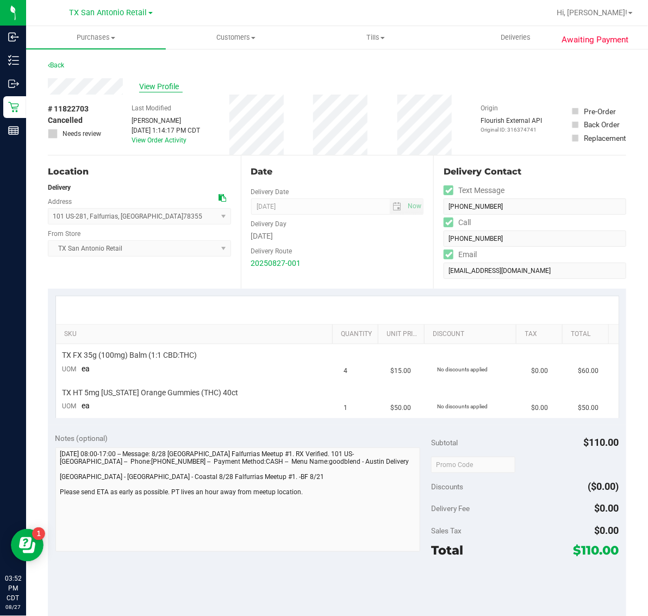
click at [157, 88] on span "View Profile" at bounding box center [160, 86] width 43 height 11
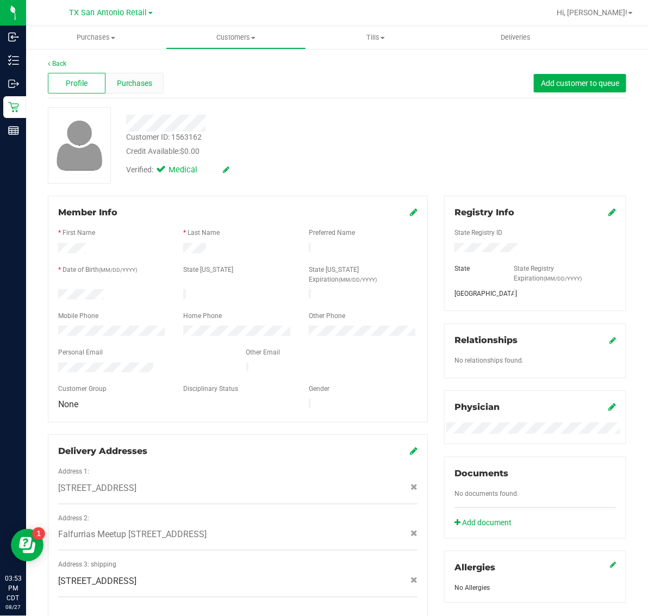
click at [136, 88] on span "Purchases" at bounding box center [135, 83] width 36 height 11
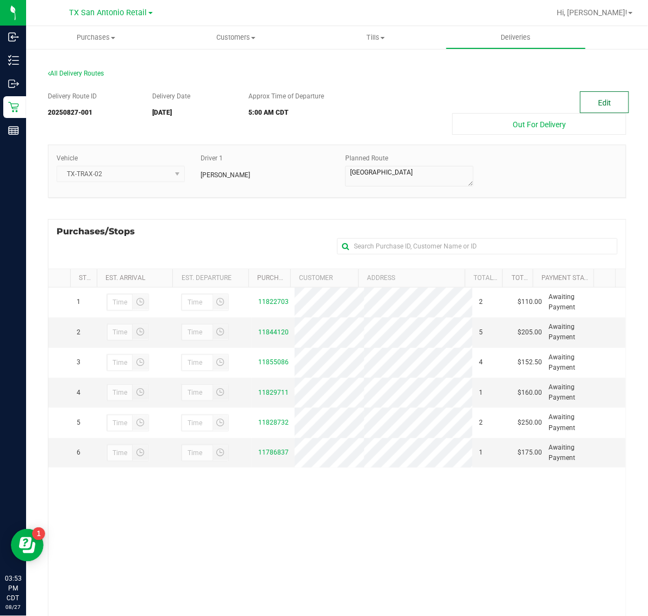
click at [597, 93] on button "Edit" at bounding box center [604, 102] width 49 height 22
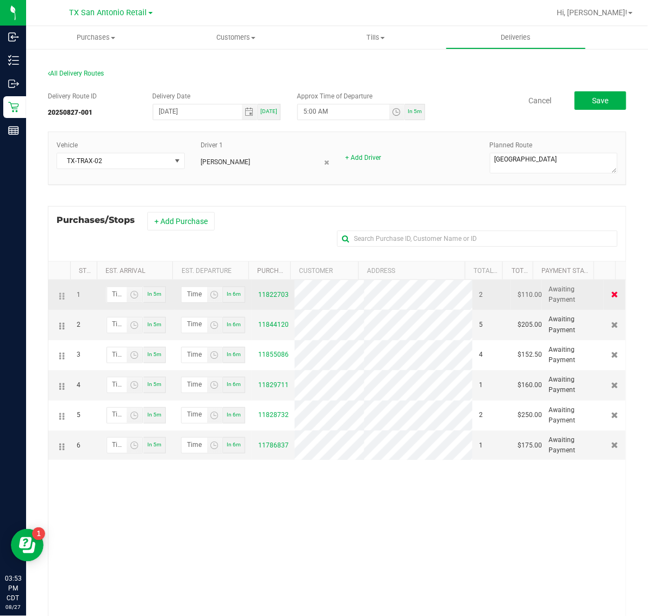
click at [612, 295] on icon at bounding box center [615, 294] width 7 height 7
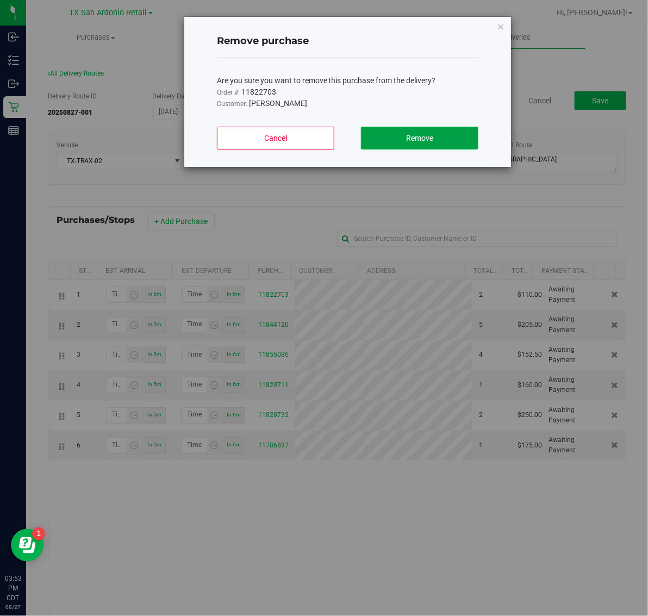
click at [438, 140] on button "Remove" at bounding box center [420, 138] width 118 height 23
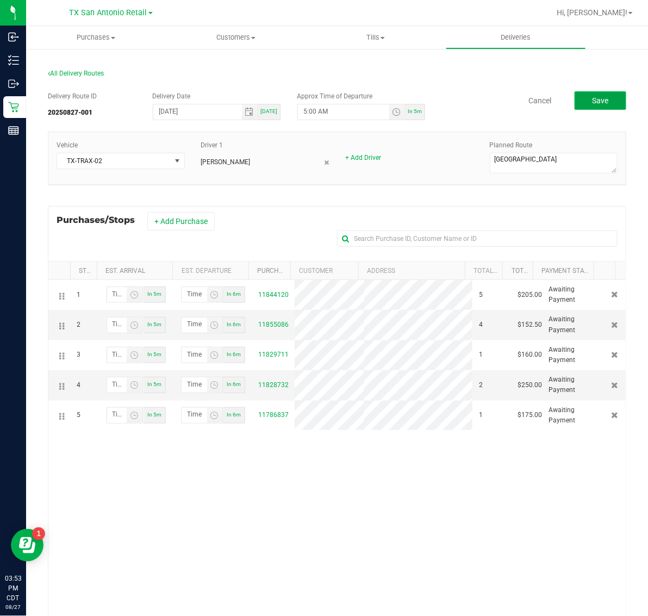
click at [592, 96] on span "Save" at bounding box center [600, 100] width 16 height 9
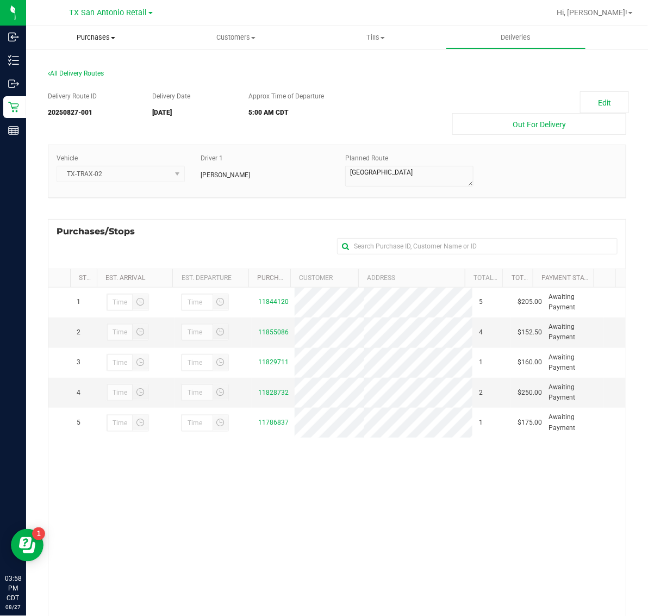
click at [83, 38] on span "Purchases" at bounding box center [96, 38] width 140 height 10
click at [86, 74] on span "Fulfillment" at bounding box center [59, 78] width 67 height 9
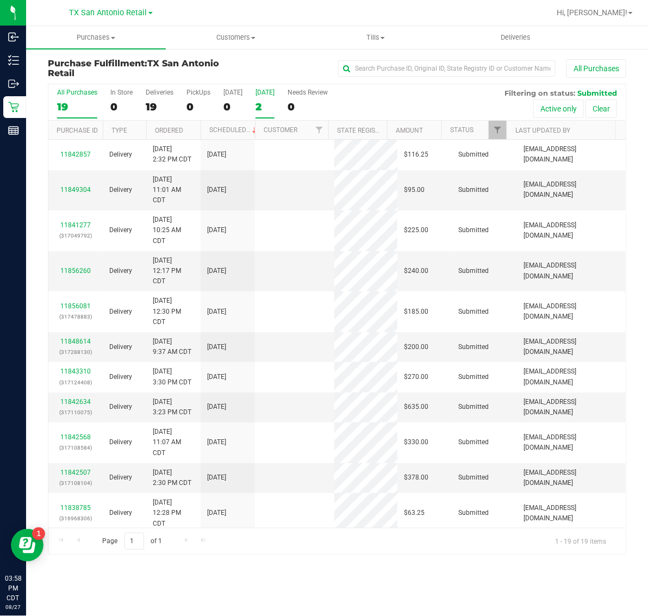
click at [267, 102] on div "2" at bounding box center [265, 107] width 19 height 13
click at [0, 0] on input "Tomorrow 2" at bounding box center [0, 0] width 0 height 0
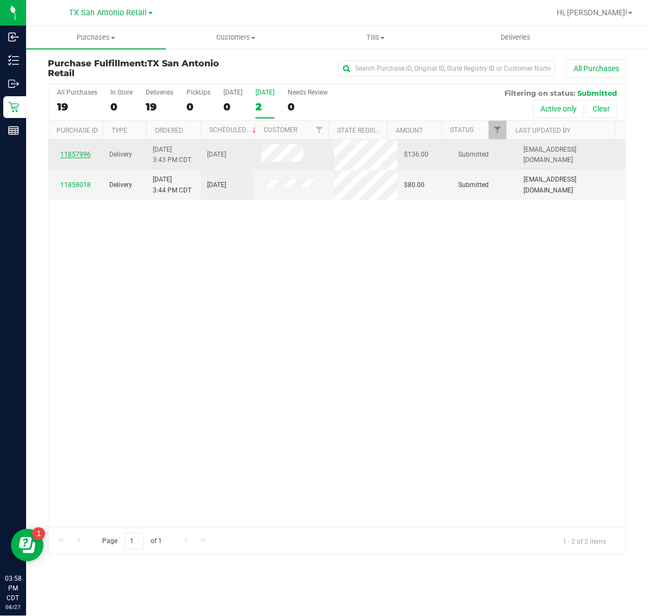
click at [79, 155] on link "11857996" at bounding box center [75, 155] width 30 height 8
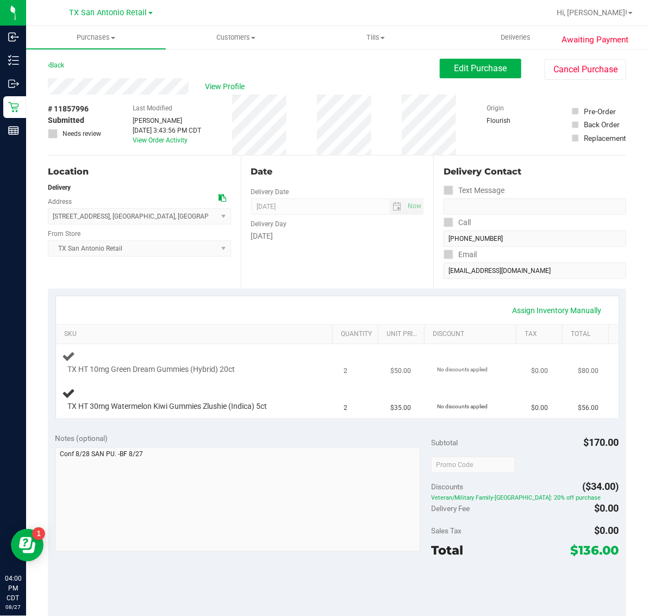
scroll to position [136, 0]
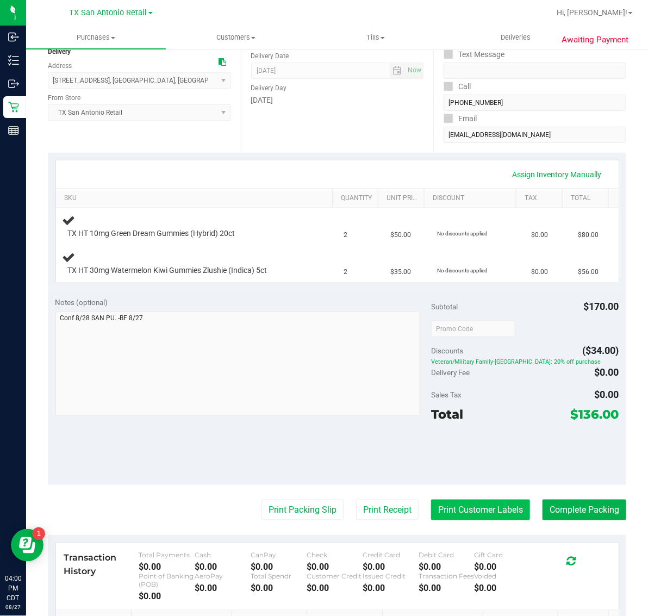
click at [495, 504] on button "Print Customer Labels" at bounding box center [480, 510] width 99 height 21
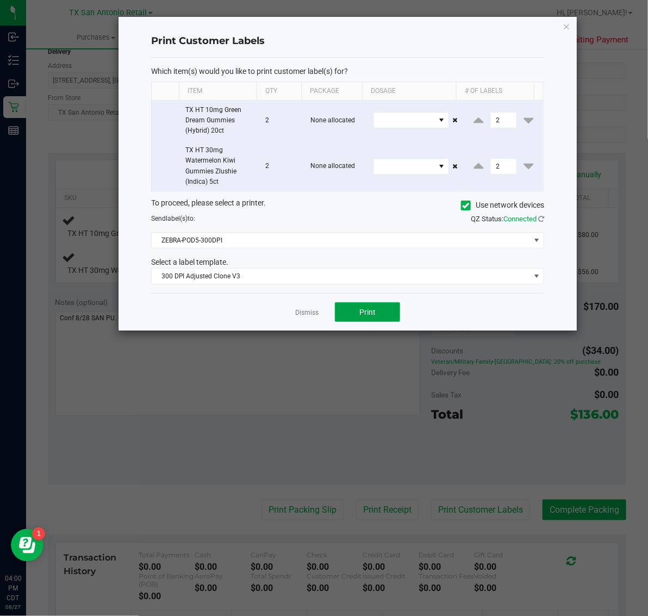
click at [365, 314] on span "Print" at bounding box center [367, 312] width 16 height 9
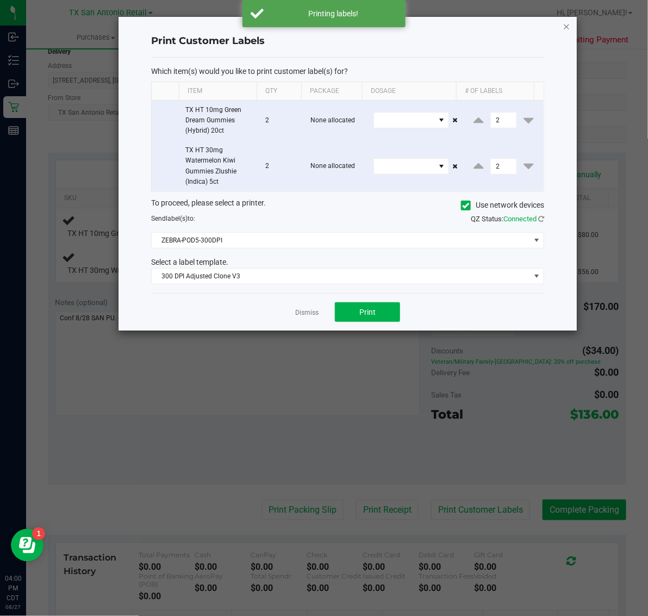
click at [566, 20] on icon "button" at bounding box center [567, 26] width 8 height 13
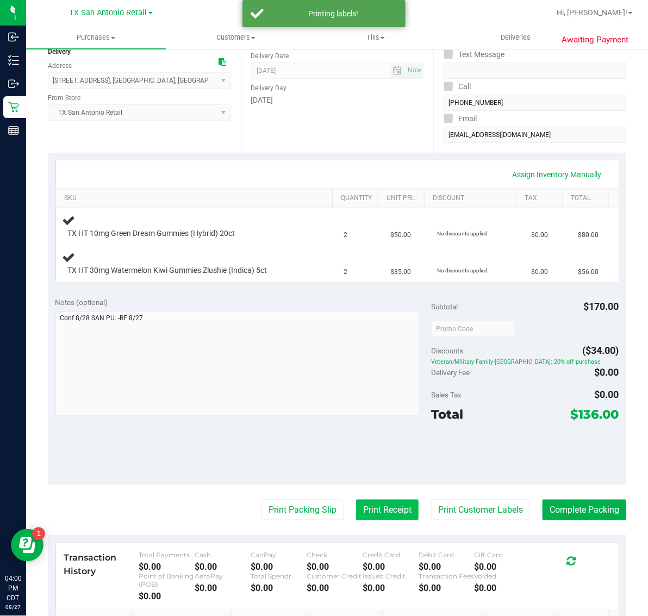
click at [390, 509] on button "Print Receipt" at bounding box center [387, 510] width 63 height 21
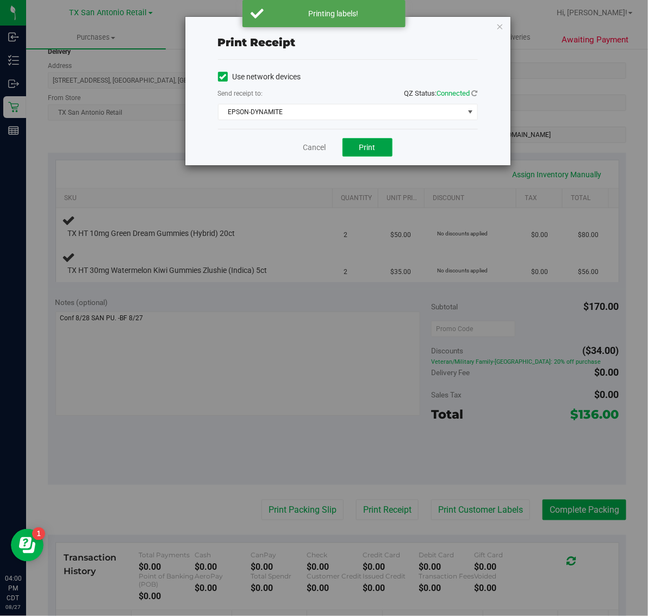
click at [370, 150] on span "Print" at bounding box center [367, 147] width 16 height 9
click at [497, 26] on icon "button" at bounding box center [500, 26] width 8 height 13
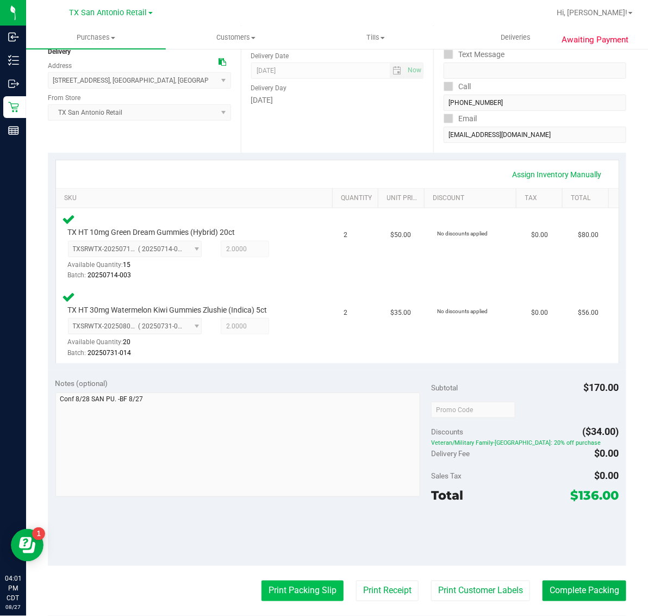
click at [300, 590] on button "Print Packing Slip" at bounding box center [303, 591] width 82 height 21
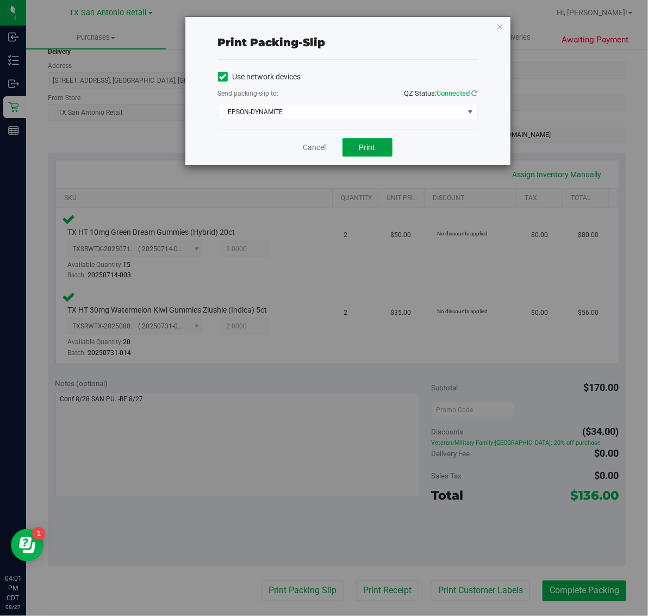
click at [368, 157] on button "Print" at bounding box center [368, 147] width 50 height 18
click at [395, 119] on span "EPSON-DYNAMITE" at bounding box center [341, 111] width 245 height 15
click at [500, 26] on icon "button" at bounding box center [500, 26] width 8 height 13
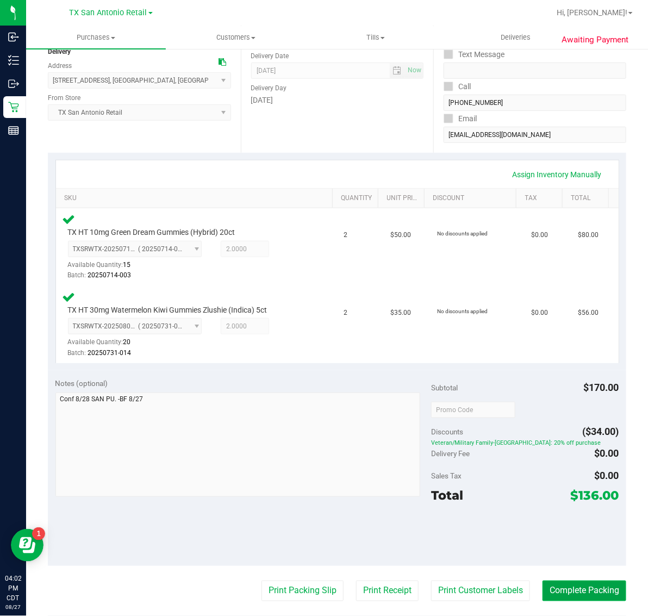
click at [575, 593] on button "Complete Packing" at bounding box center [585, 591] width 84 height 21
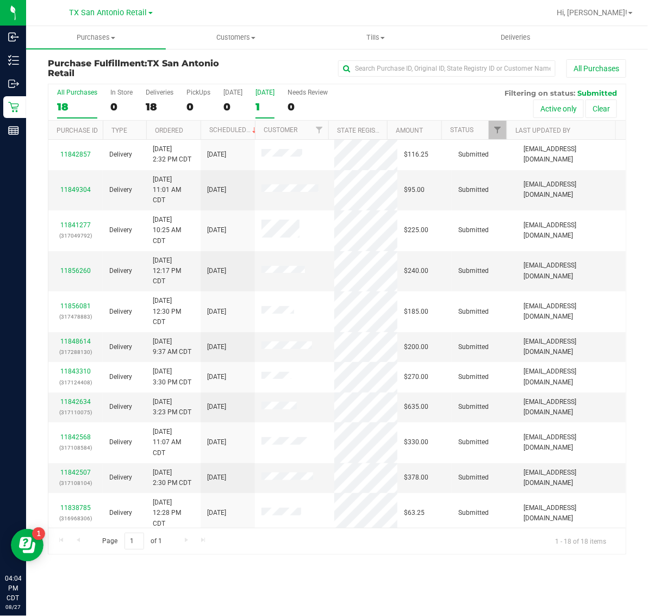
click at [271, 108] on div "1" at bounding box center [265, 107] width 19 height 13
click at [0, 0] on input "Tomorrow 1" at bounding box center [0, 0] width 0 height 0
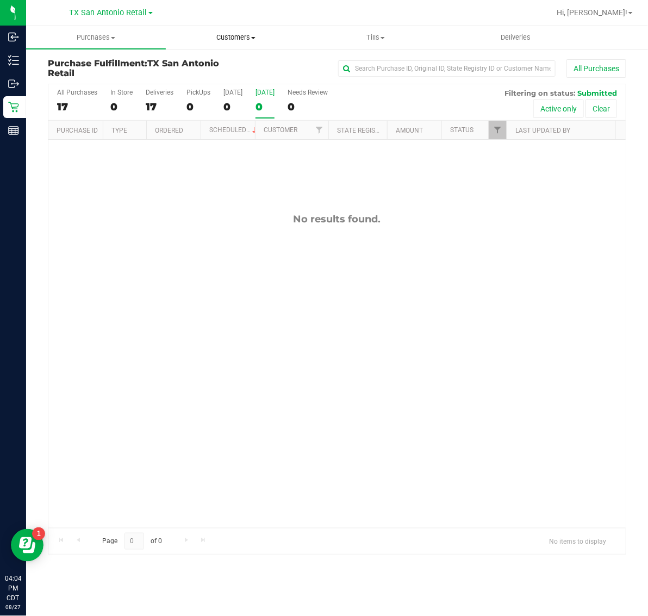
click at [289, 36] on span "Customers" at bounding box center [235, 38] width 139 height 10
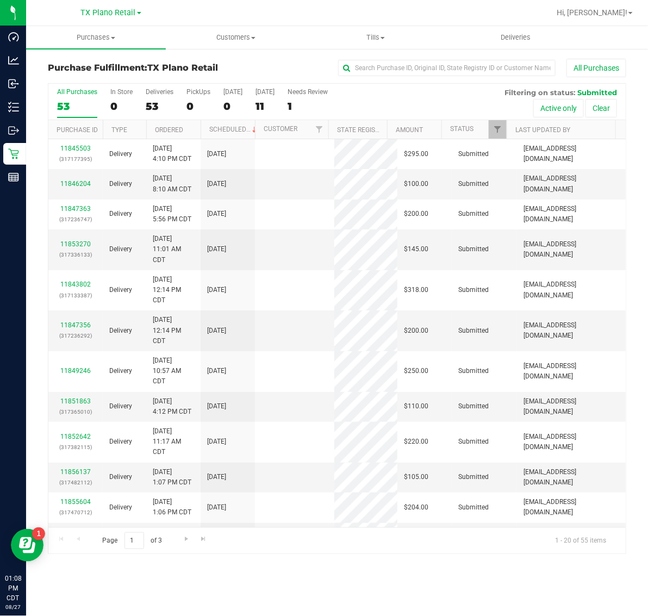
click at [270, 95] on div "[DATE]" at bounding box center [265, 92] width 19 height 8
click at [0, 0] on input "[DATE] 11" at bounding box center [0, 0] width 0 height 0
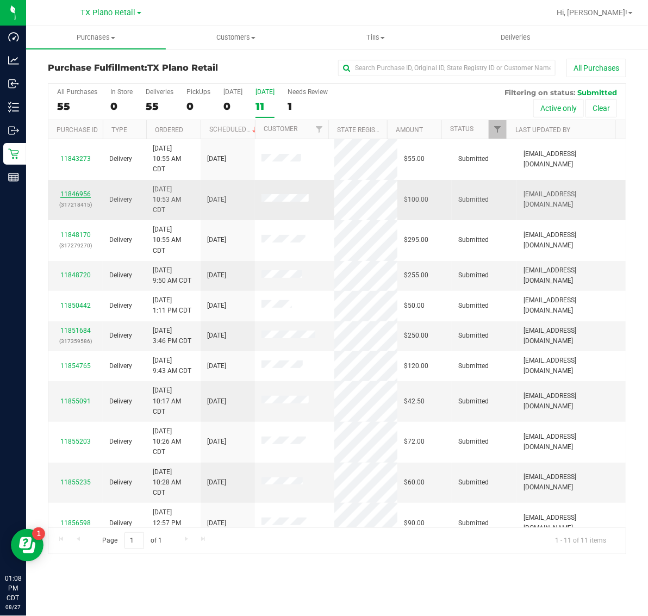
click at [73, 193] on link "11846956" at bounding box center [75, 194] width 30 height 8
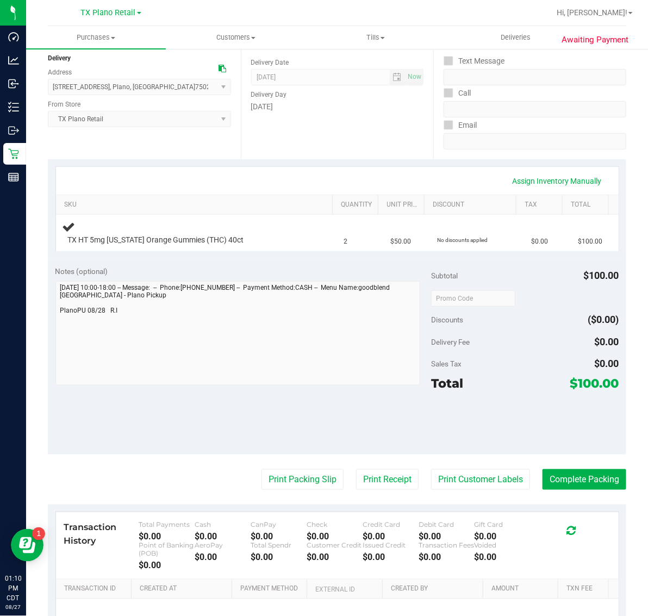
scroll to position [136, 0]
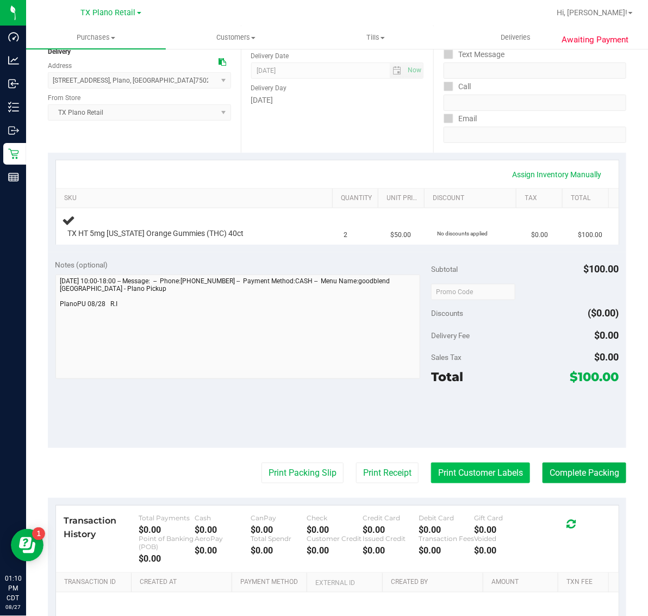
click at [480, 470] on button "Print Customer Labels" at bounding box center [480, 473] width 99 height 21
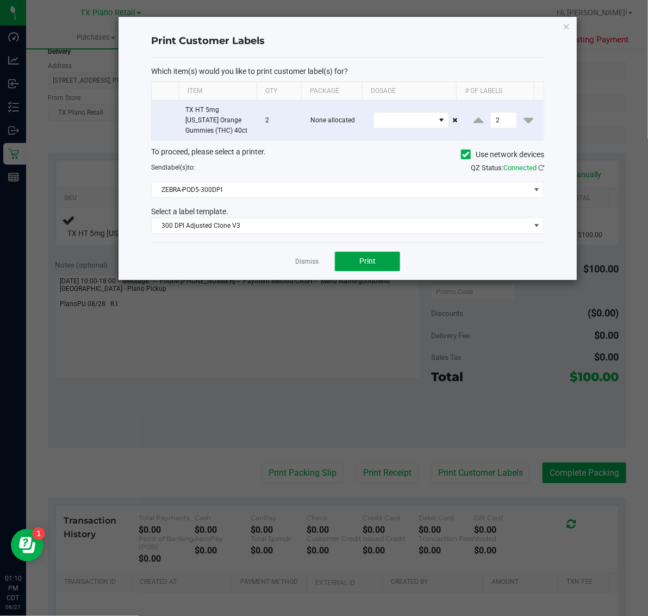
click at [368, 264] on span "Print" at bounding box center [367, 261] width 16 height 9
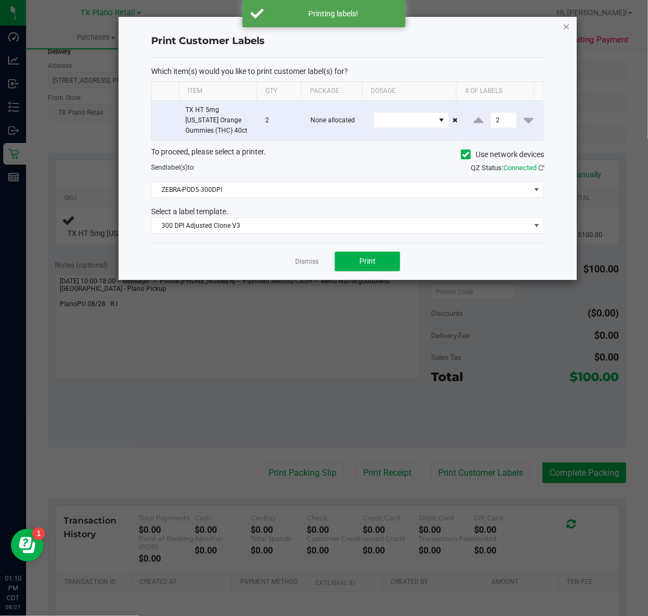
click at [564, 26] on icon "button" at bounding box center [567, 26] width 8 height 13
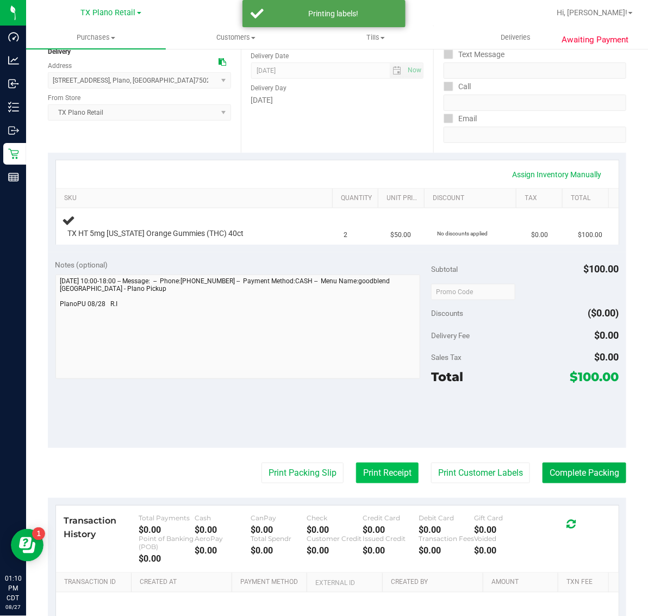
click at [356, 472] on button "Print Receipt" at bounding box center [387, 473] width 63 height 21
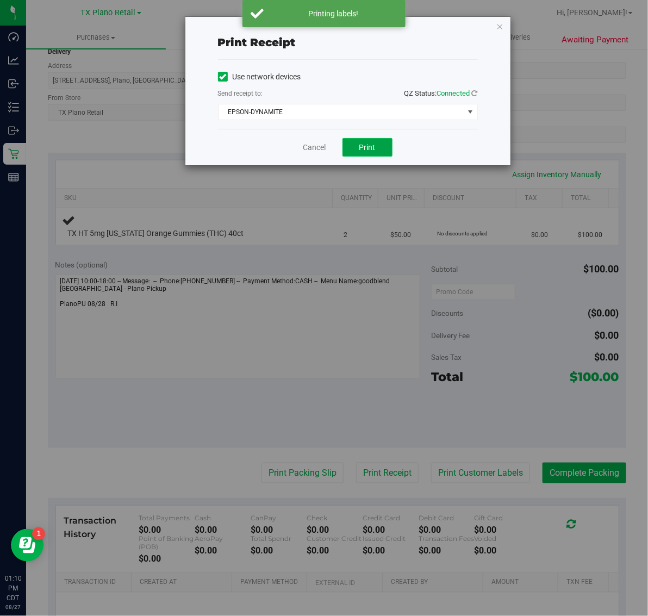
click at [370, 152] on span "Print" at bounding box center [367, 147] width 16 height 9
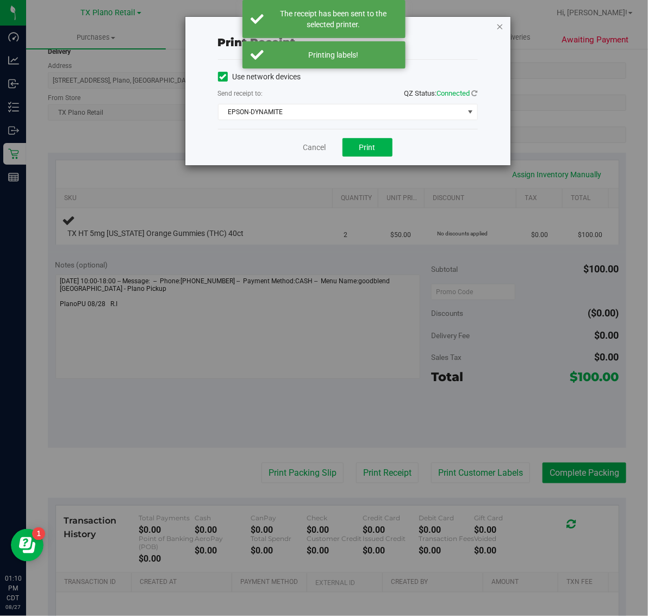
click at [501, 23] on icon "button" at bounding box center [500, 26] width 8 height 13
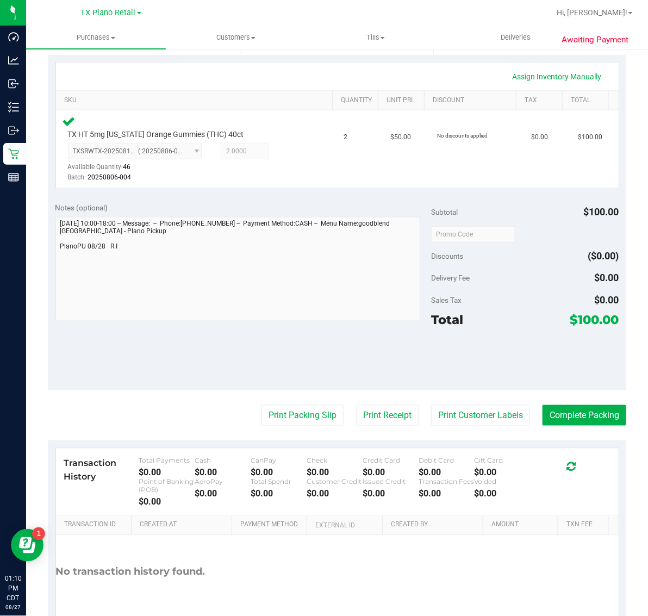
scroll to position [289, 0]
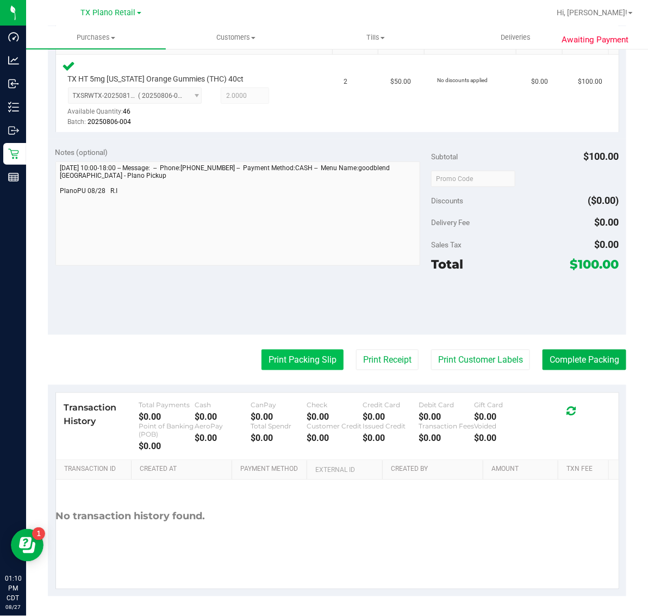
click at [313, 355] on button "Print Packing Slip" at bounding box center [303, 360] width 82 height 21
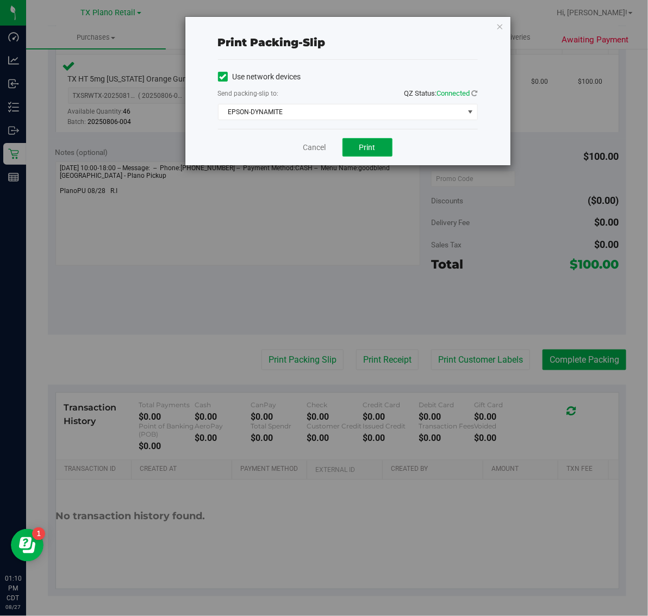
click at [367, 148] on span "Print" at bounding box center [367, 147] width 16 height 9
click at [501, 28] on icon "button" at bounding box center [500, 26] width 8 height 13
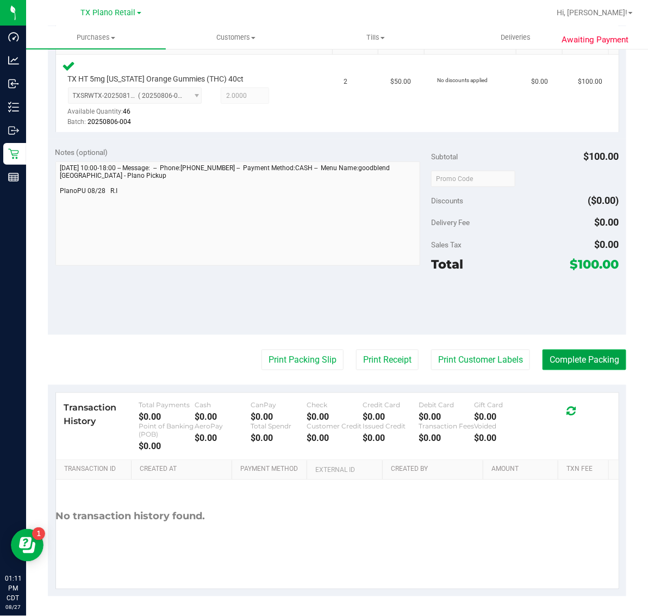
click at [571, 359] on button "Complete Packing" at bounding box center [585, 360] width 84 height 21
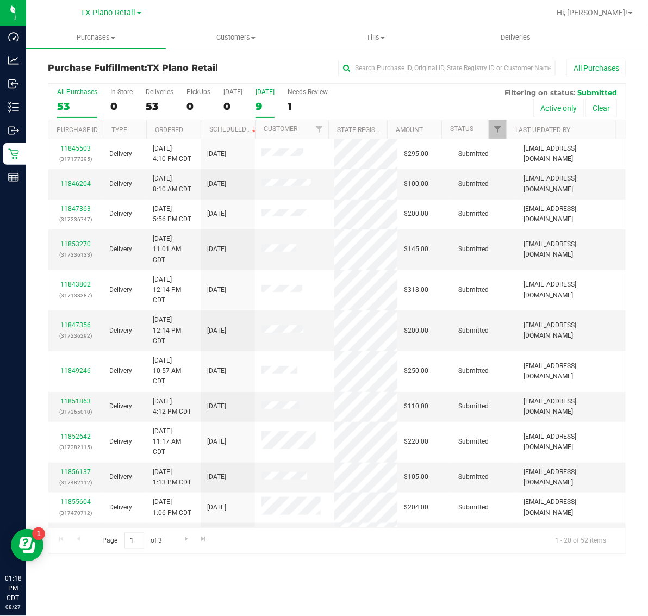
click at [270, 106] on div "9" at bounding box center [265, 106] width 19 height 13
click at [0, 0] on input "Tomorrow 9" at bounding box center [0, 0] width 0 height 0
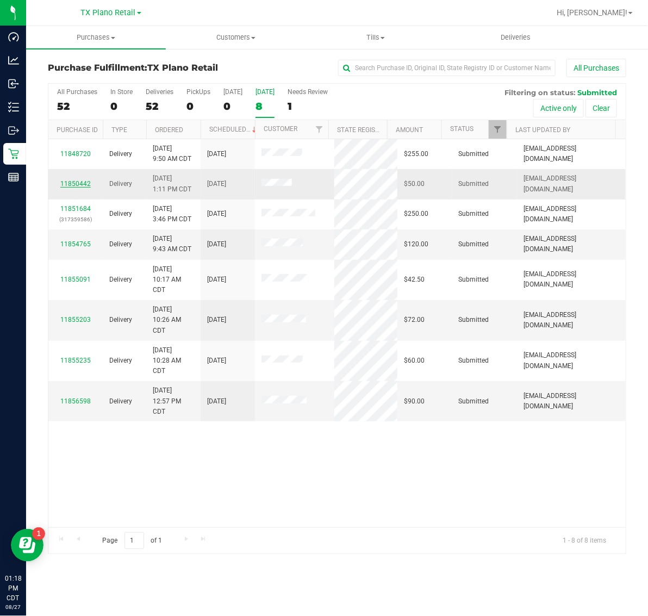
click at [77, 186] on link "11850442" at bounding box center [75, 184] width 30 height 8
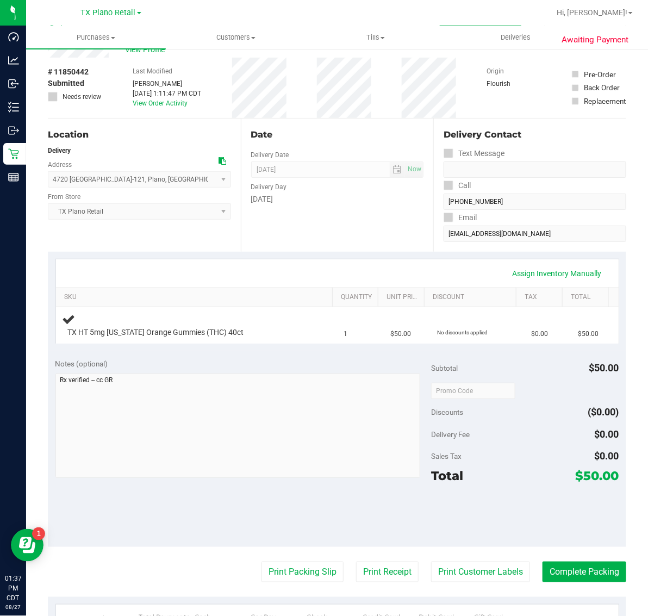
scroll to position [68, 0]
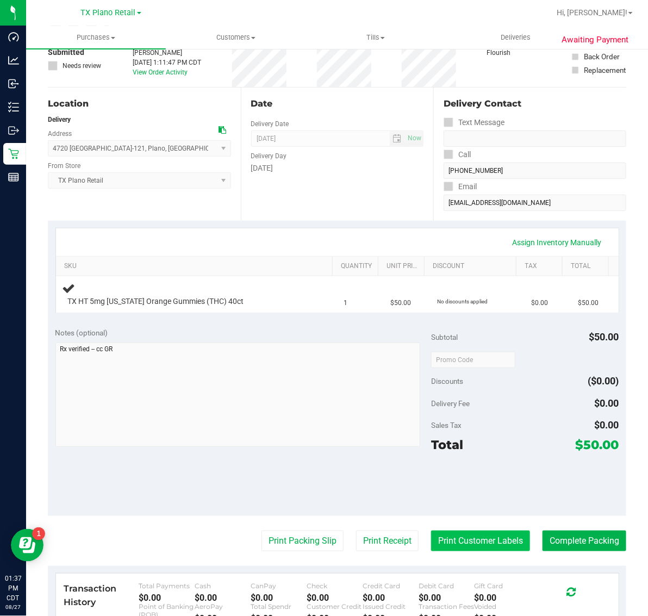
click at [489, 539] on button "Print Customer Labels" at bounding box center [480, 541] width 99 height 21
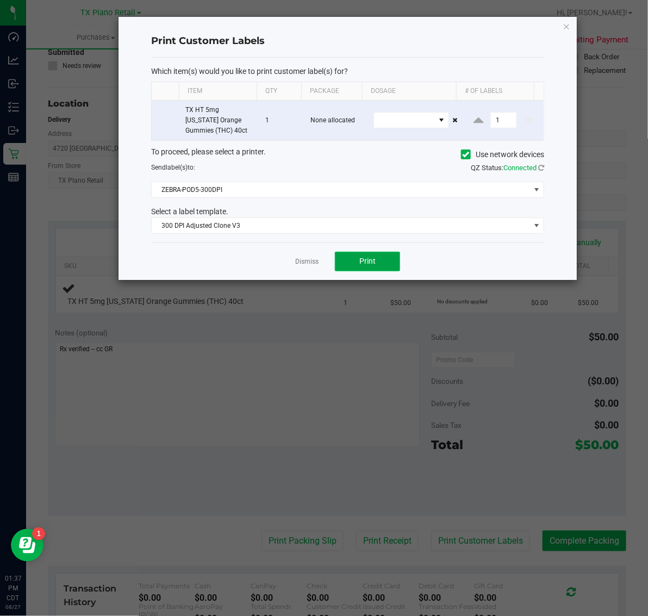
click at [376, 259] on button "Print" at bounding box center [367, 262] width 65 height 20
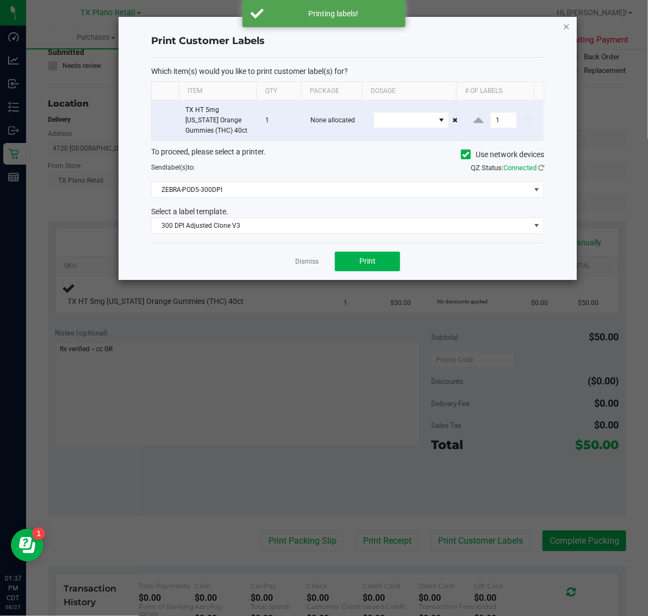
click at [569, 26] on icon "button" at bounding box center [567, 26] width 8 height 13
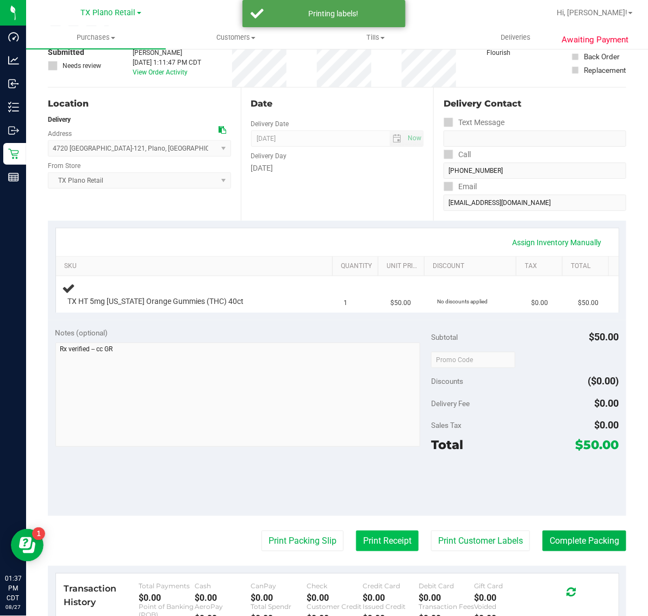
click at [376, 542] on button "Print Receipt" at bounding box center [387, 541] width 63 height 21
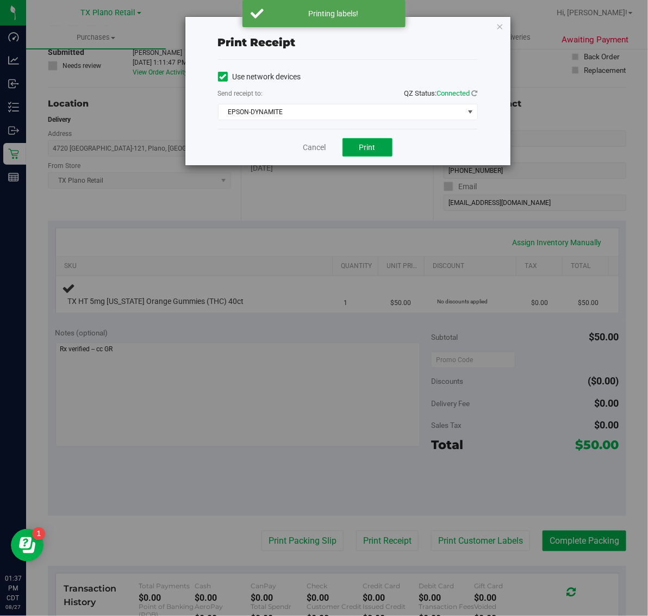
click at [368, 148] on span "Print" at bounding box center [367, 147] width 16 height 9
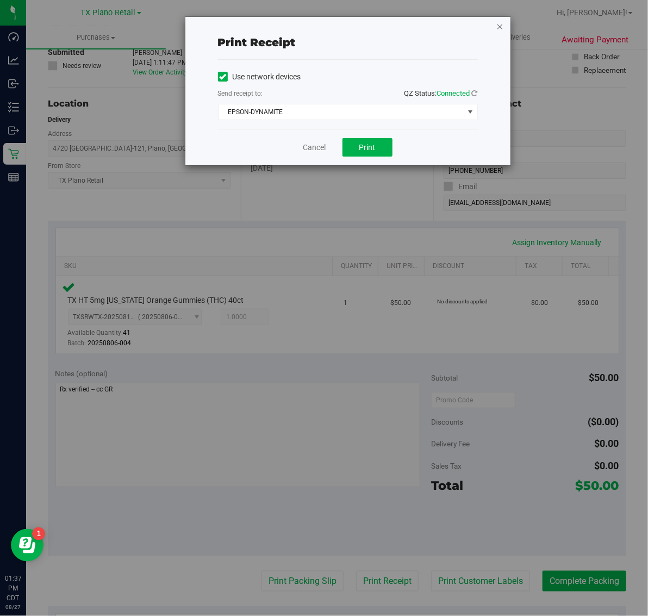
click at [501, 26] on icon "button" at bounding box center [500, 26] width 8 height 13
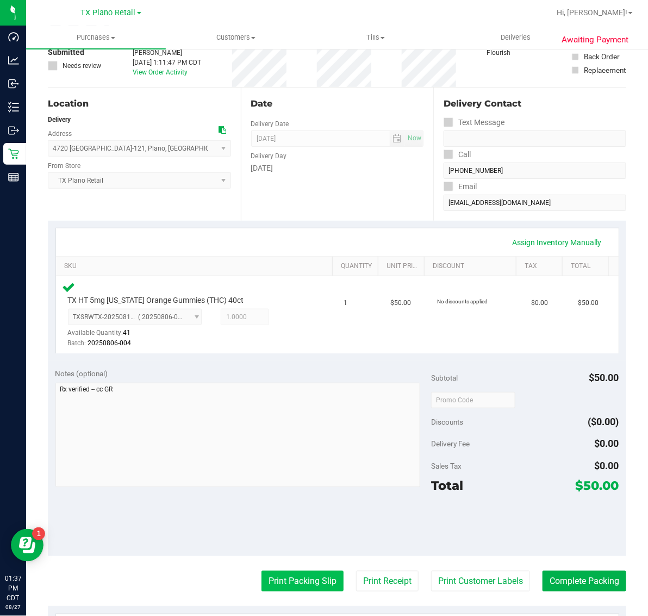
click at [292, 586] on button "Print Packing Slip" at bounding box center [303, 581] width 82 height 21
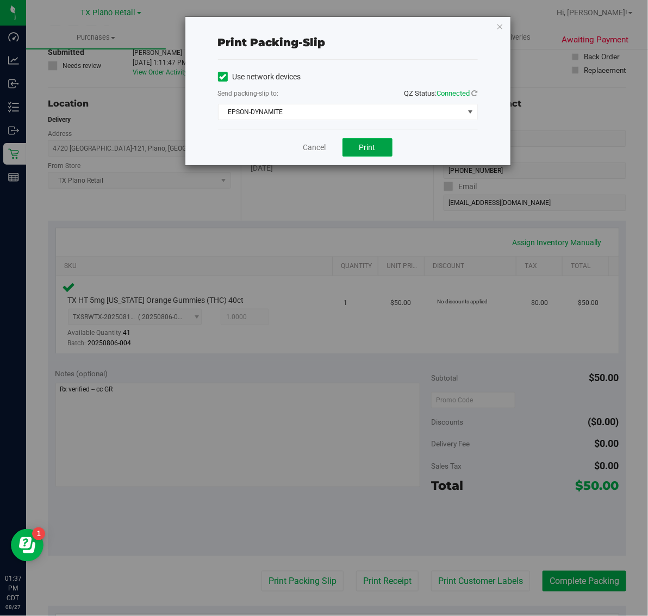
click at [373, 146] on span "Print" at bounding box center [367, 147] width 16 height 9
click at [501, 20] on icon "button" at bounding box center [500, 26] width 8 height 13
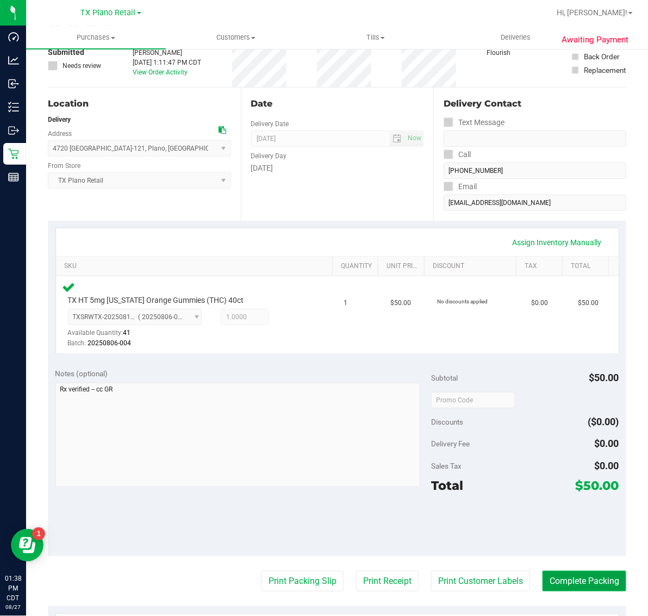
click at [586, 582] on button "Complete Packing" at bounding box center [585, 581] width 84 height 21
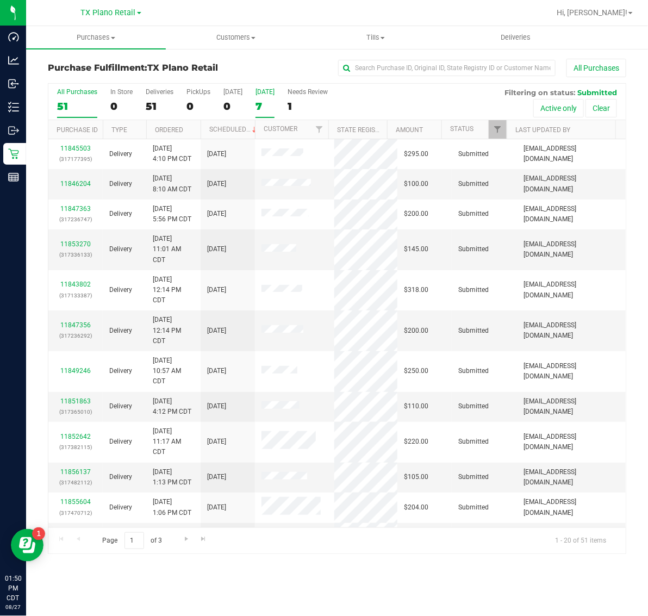
click at [261, 96] on div "[DATE]" at bounding box center [265, 92] width 19 height 8
click at [0, 0] on input "Tomorrow 7" at bounding box center [0, 0] width 0 height 0
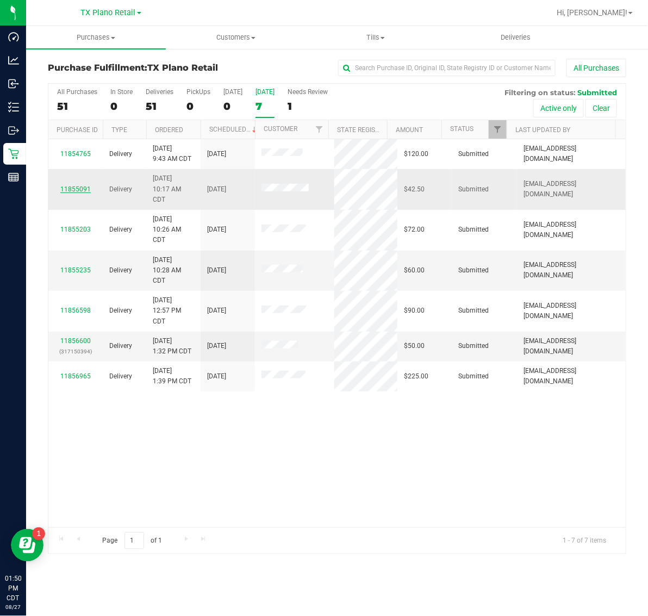
click at [77, 191] on link "11855091" at bounding box center [75, 189] width 30 height 8
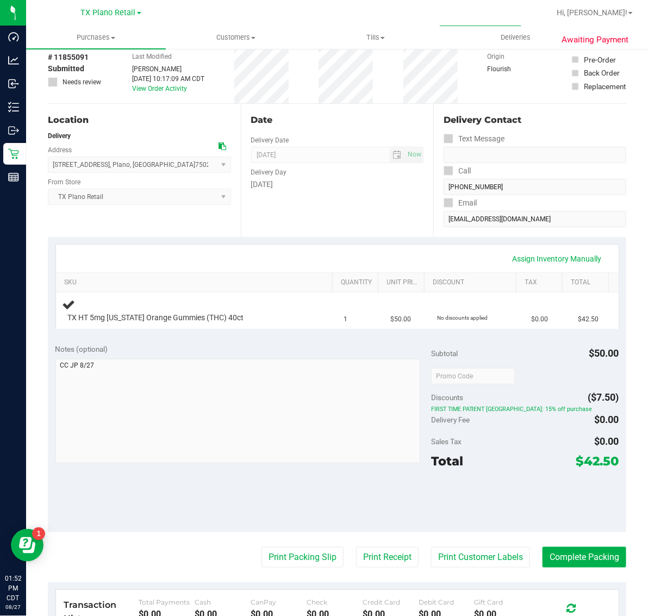
scroll to position [136, 0]
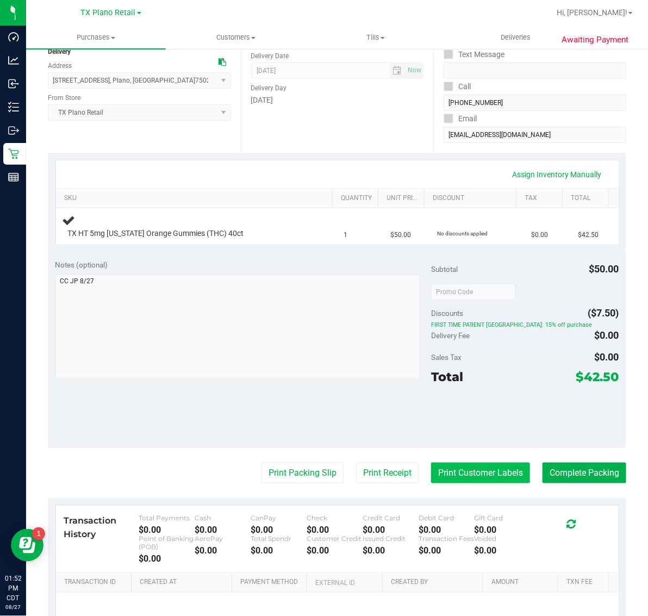
click at [465, 479] on button "Print Customer Labels" at bounding box center [480, 473] width 99 height 21
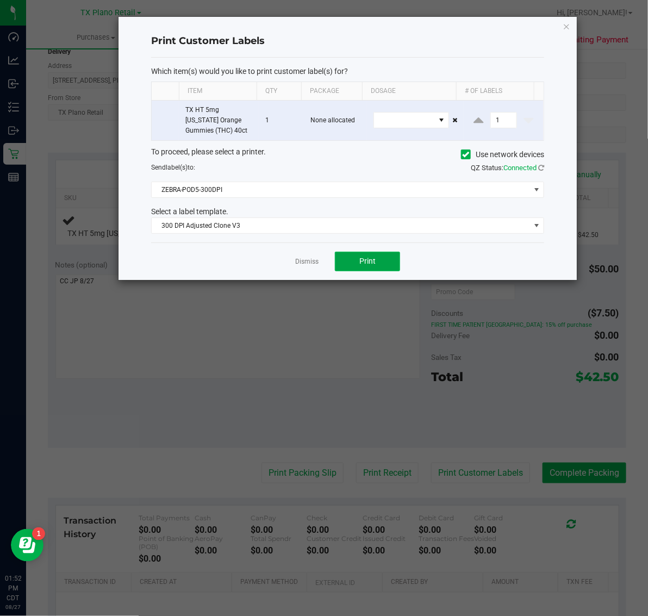
click at [365, 257] on span "Print" at bounding box center [367, 261] width 16 height 9
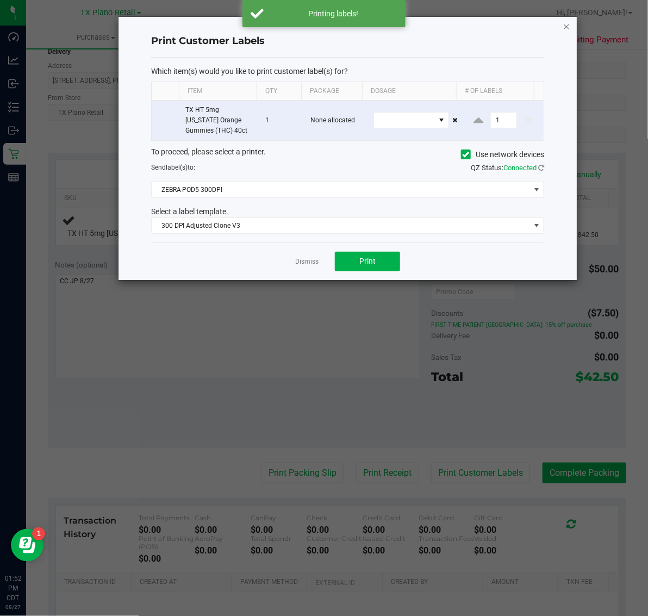
click at [565, 30] on icon "button" at bounding box center [567, 26] width 8 height 13
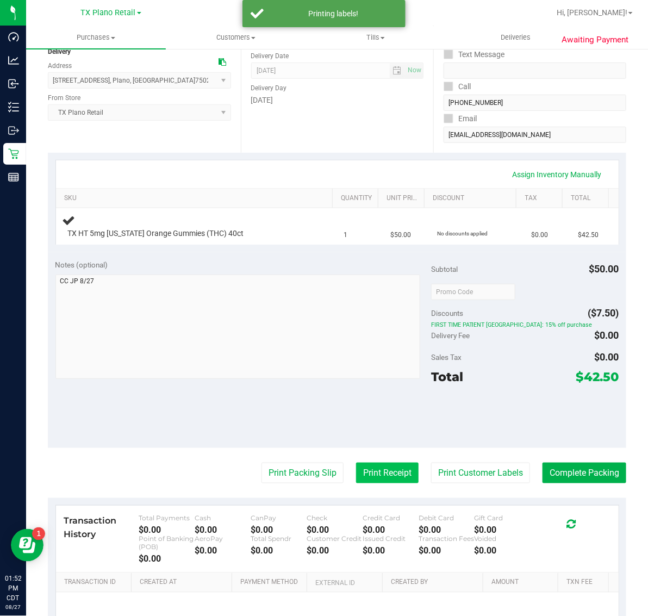
click at [363, 480] on button "Print Receipt" at bounding box center [387, 473] width 63 height 21
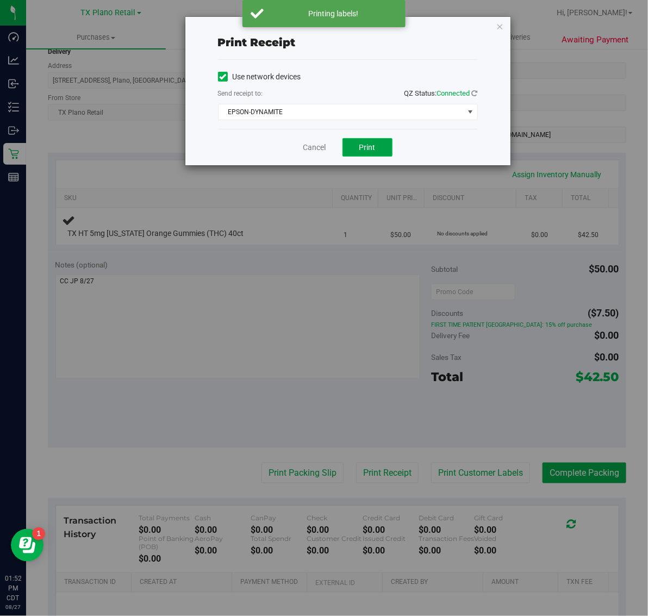
click at [359, 155] on button "Print" at bounding box center [368, 147] width 50 height 18
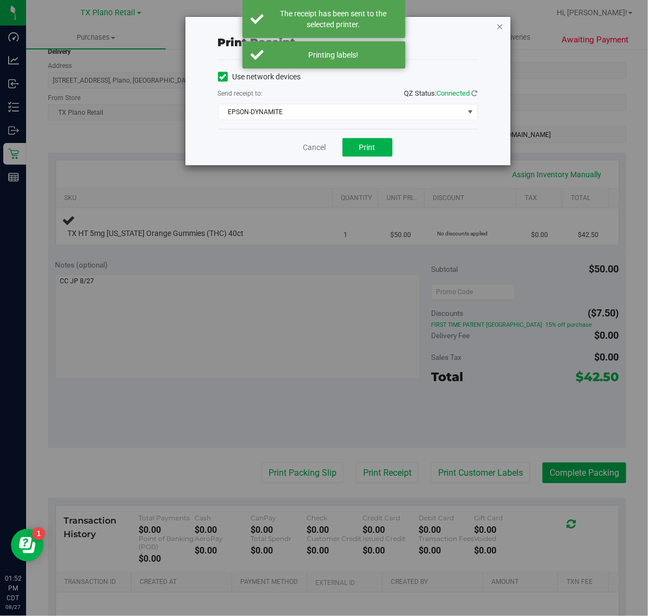
click at [499, 21] on icon "button" at bounding box center [500, 26] width 8 height 13
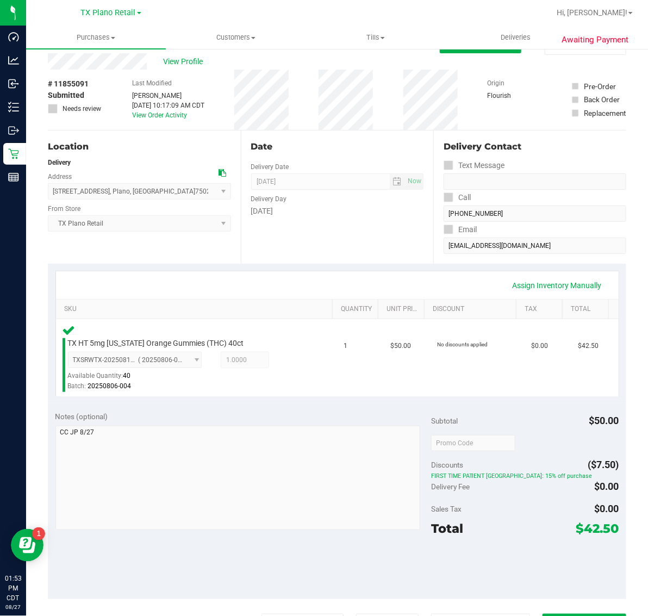
scroll to position [0, 0]
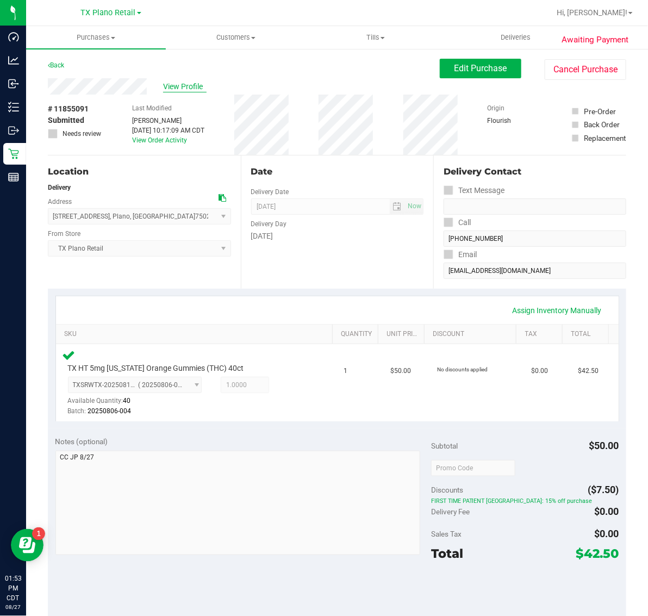
click at [200, 82] on span "View Profile" at bounding box center [184, 86] width 43 height 11
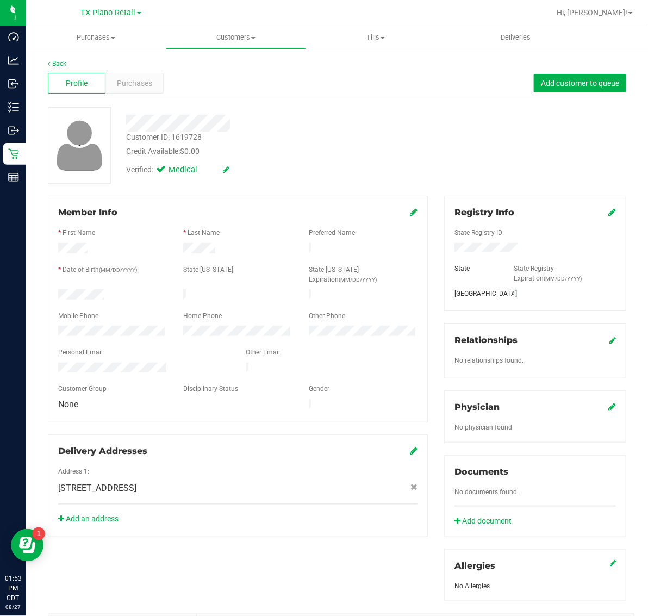
click at [608, 405] on icon at bounding box center [612, 406] width 8 height 9
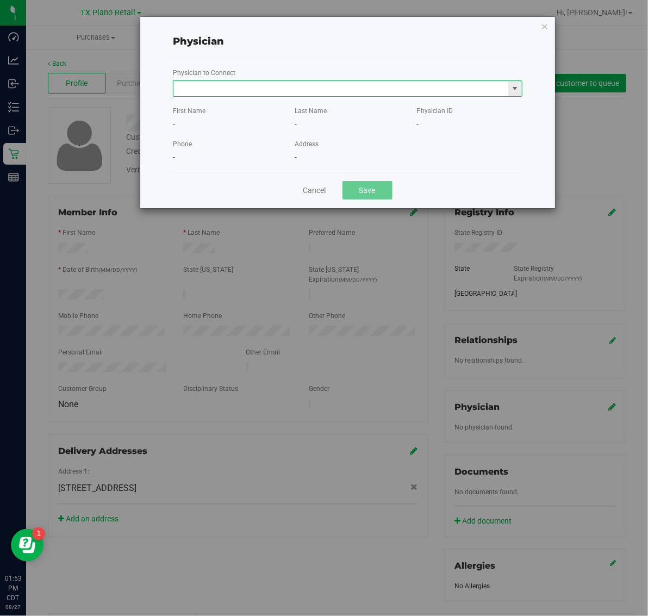
click at [444, 90] on input "text" at bounding box center [340, 88] width 335 height 15
click at [381, 110] on li "Stephanie Terauchi" at bounding box center [347, 107] width 348 height 16
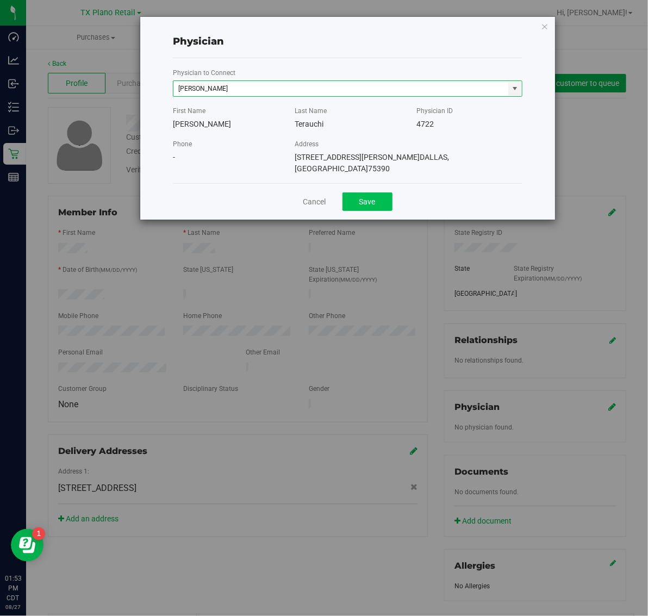
type input "Stephanie Terauchi"
click at [375, 192] on button "Save" at bounding box center [368, 201] width 50 height 18
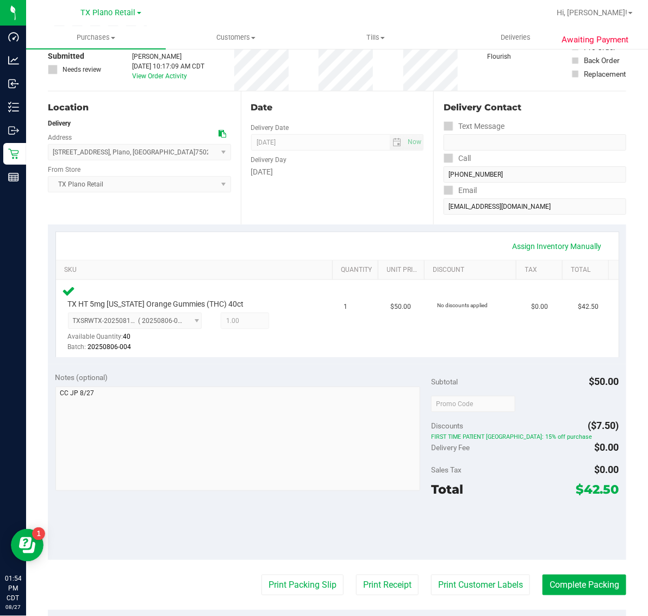
scroll to position [68, 0]
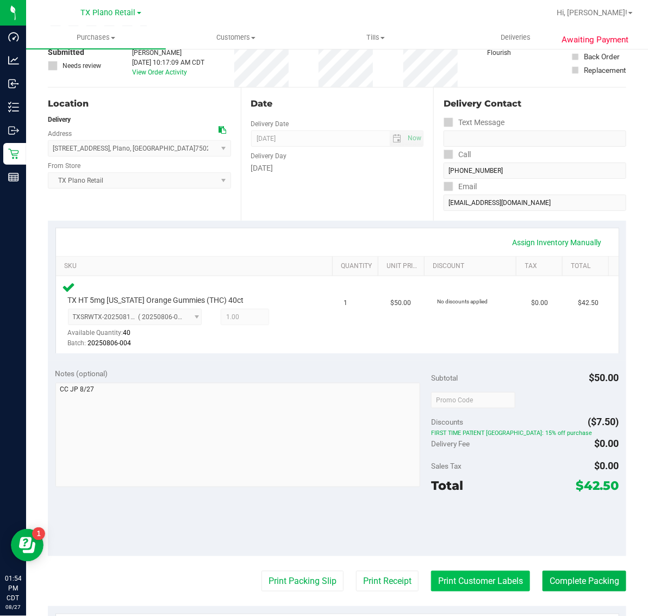
click at [459, 582] on button "Print Customer Labels" at bounding box center [480, 581] width 99 height 21
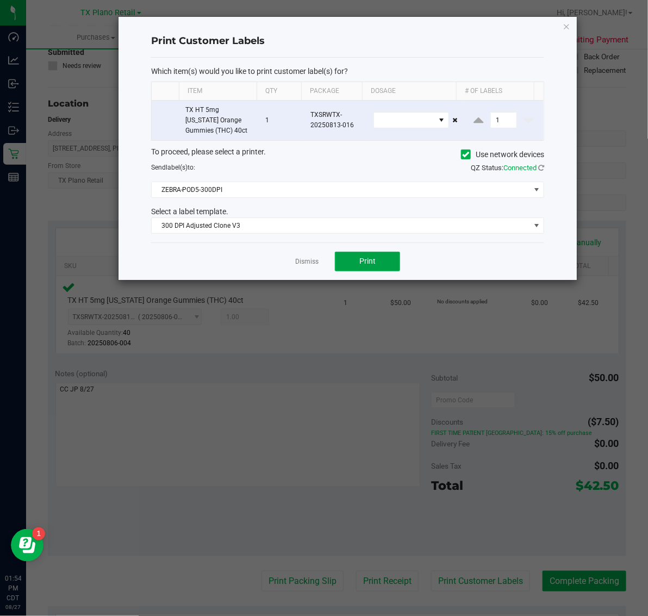
click at [369, 256] on button "Print" at bounding box center [367, 262] width 65 height 20
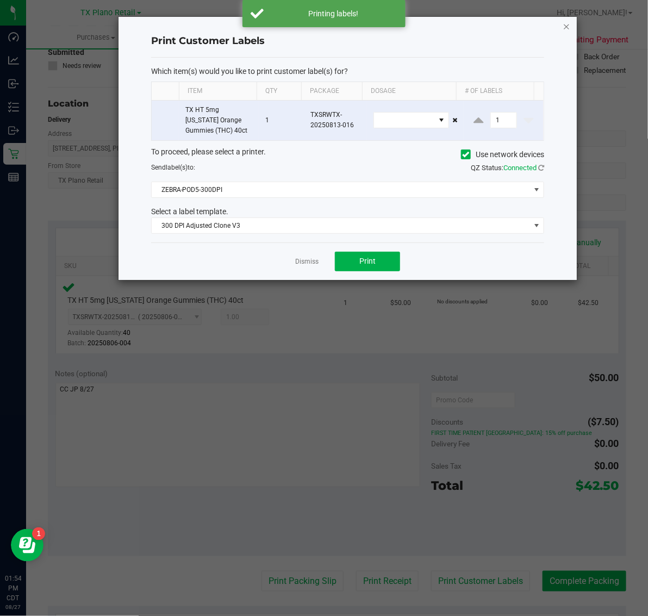
click at [565, 22] on icon "button" at bounding box center [567, 26] width 8 height 13
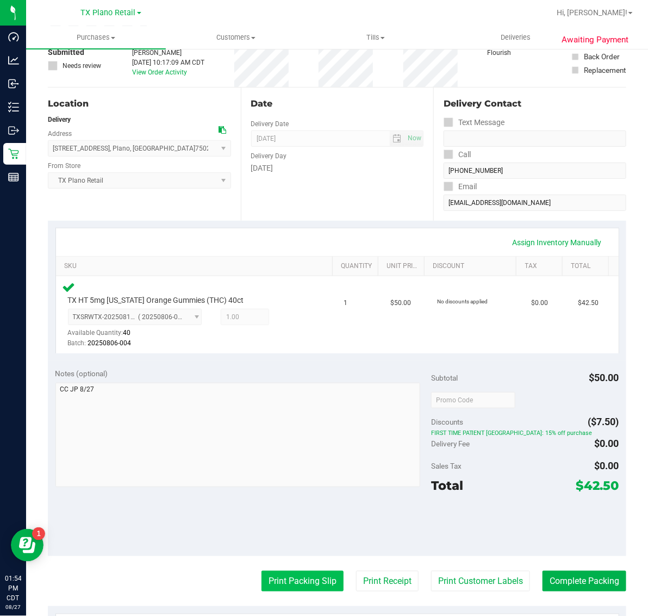
click at [294, 582] on button "Print Packing Slip" at bounding box center [303, 581] width 82 height 21
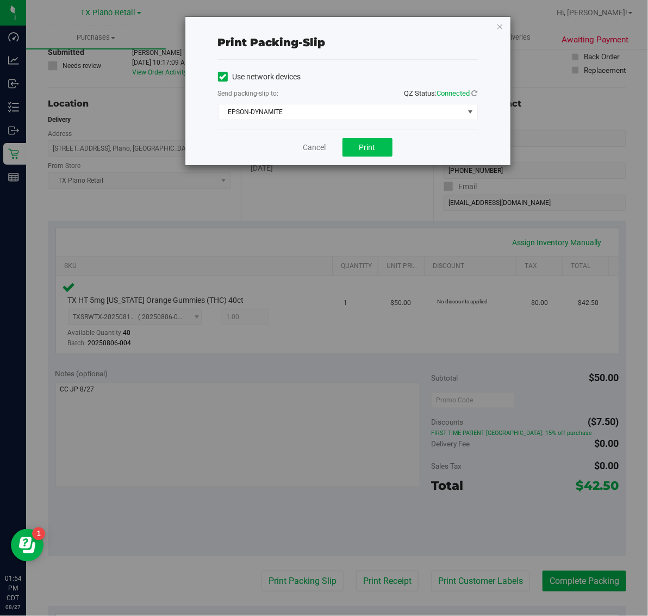
click at [362, 148] on span "Print" at bounding box center [367, 147] width 16 height 9
click at [499, 22] on icon "button" at bounding box center [500, 26] width 8 height 13
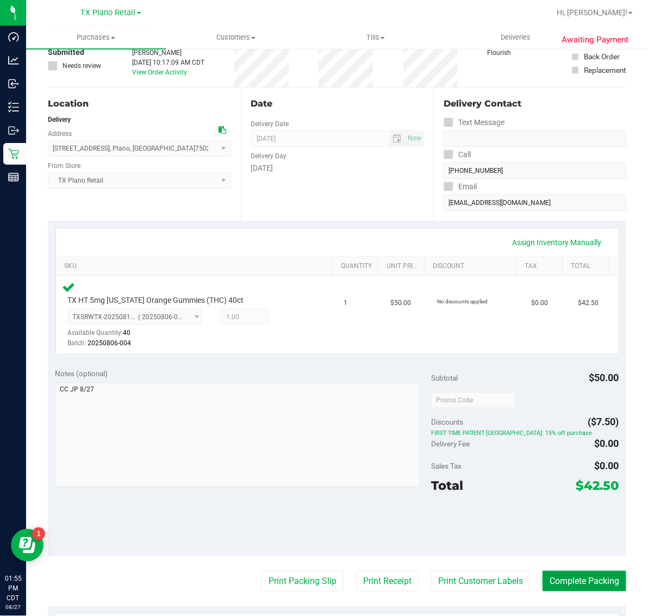
click at [558, 584] on button "Complete Packing" at bounding box center [585, 581] width 84 height 21
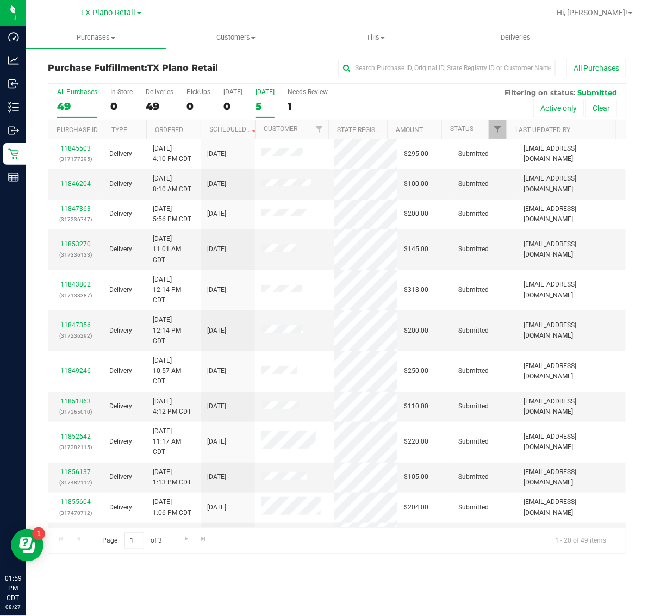
click at [273, 97] on label "Tomorrow 5" at bounding box center [265, 103] width 19 height 30
click at [0, 0] on input "Tomorrow 5" at bounding box center [0, 0] width 0 height 0
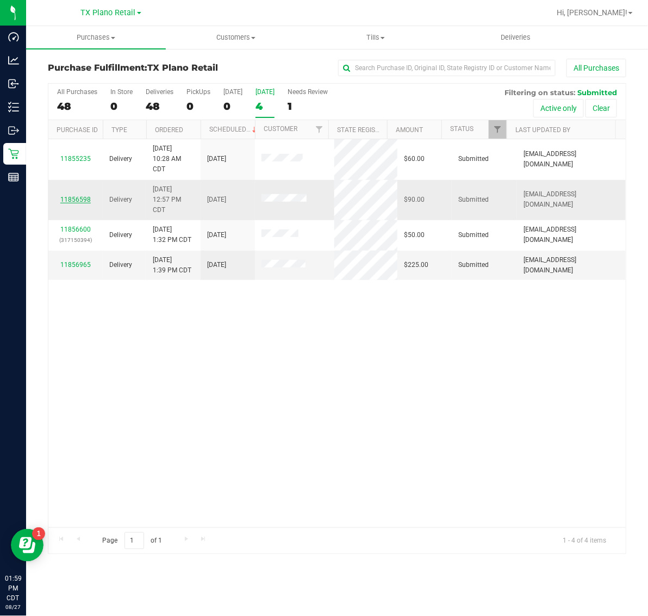
click at [72, 203] on link "11856598" at bounding box center [75, 200] width 30 height 8
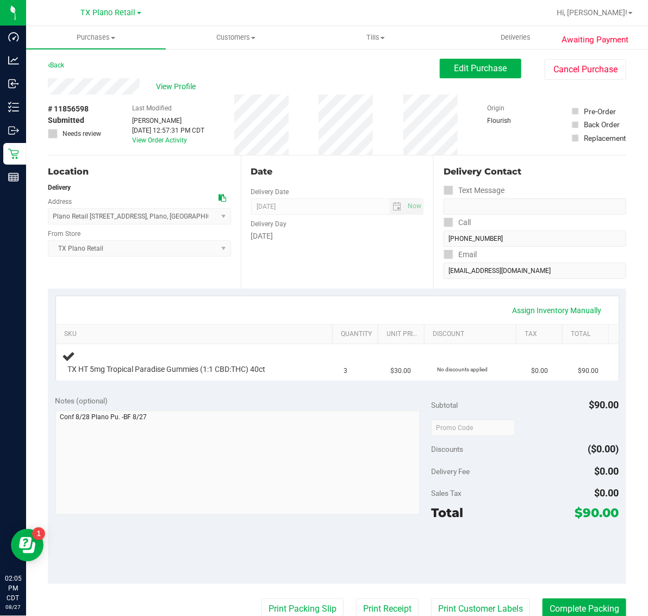
scroll to position [68, 0]
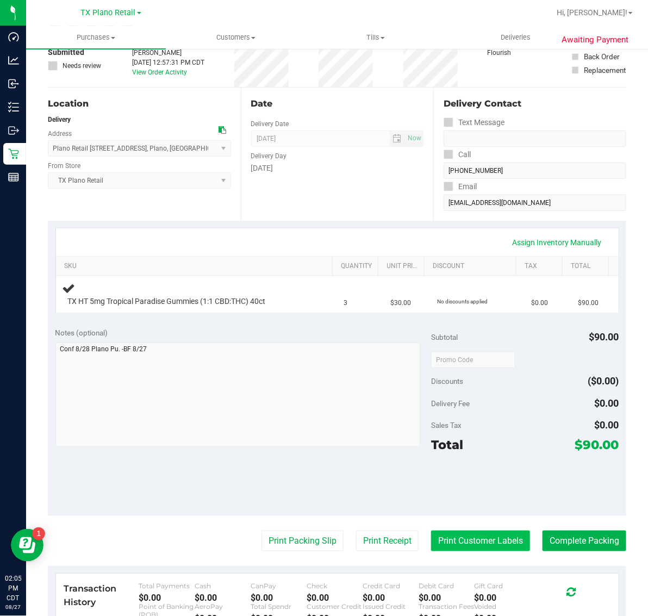
click at [468, 545] on button "Print Customer Labels" at bounding box center [480, 541] width 99 height 21
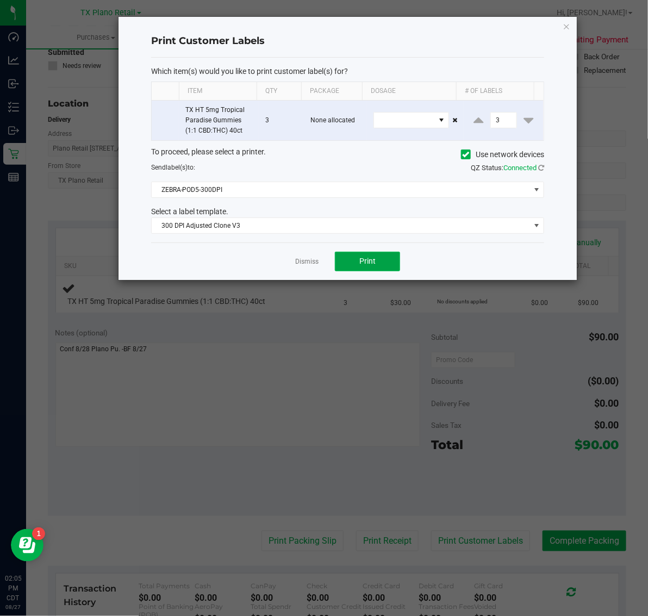
click at [360, 265] on span "Print" at bounding box center [367, 261] width 16 height 9
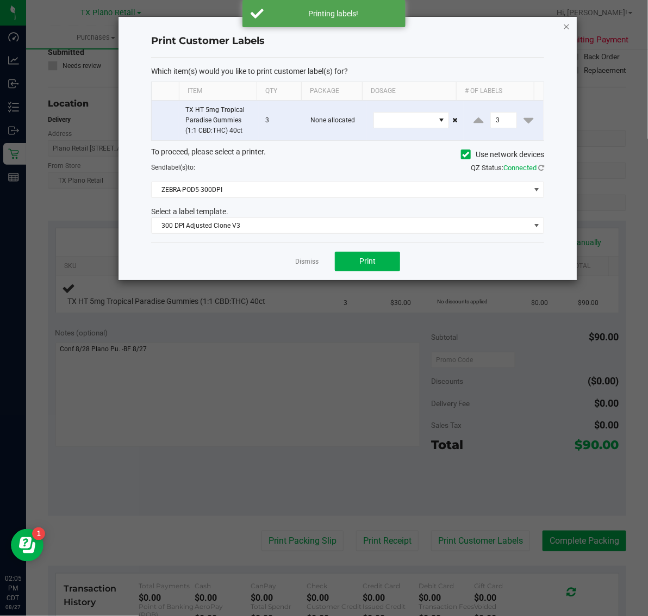
click at [570, 24] on icon "button" at bounding box center [567, 26] width 8 height 13
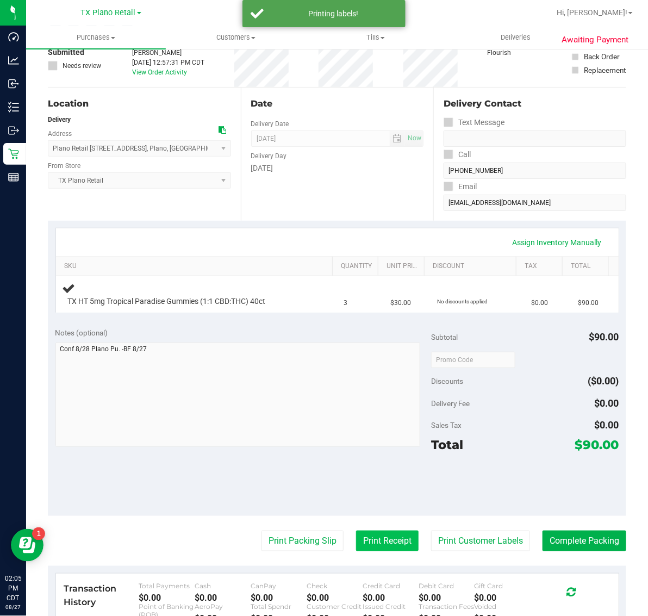
click at [358, 533] on button "Print Receipt" at bounding box center [387, 541] width 63 height 21
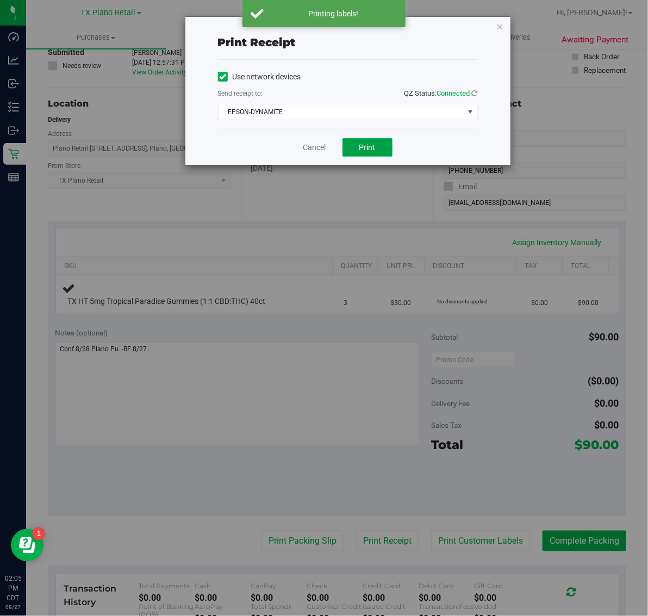
click at [370, 148] on span "Print" at bounding box center [367, 147] width 16 height 9
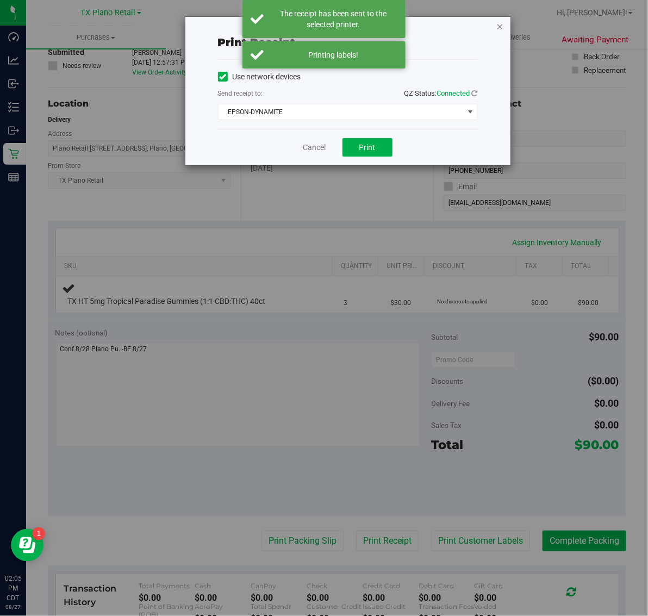
click at [501, 22] on icon "button" at bounding box center [500, 26] width 8 height 13
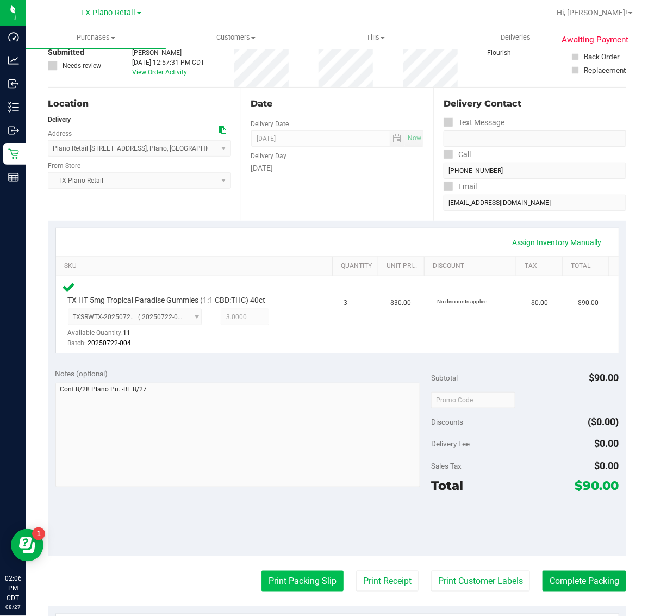
click at [320, 580] on button "Print Packing Slip" at bounding box center [303, 581] width 82 height 21
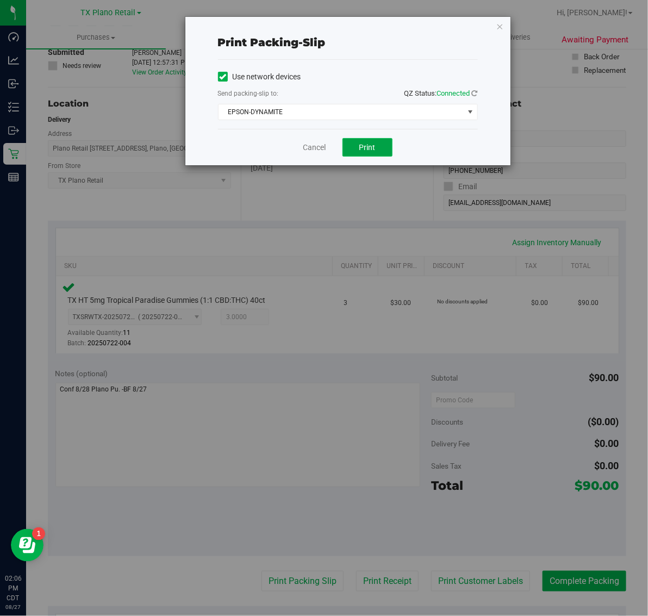
click at [368, 148] on span "Print" at bounding box center [367, 147] width 16 height 9
click at [500, 26] on icon "button" at bounding box center [500, 26] width 8 height 13
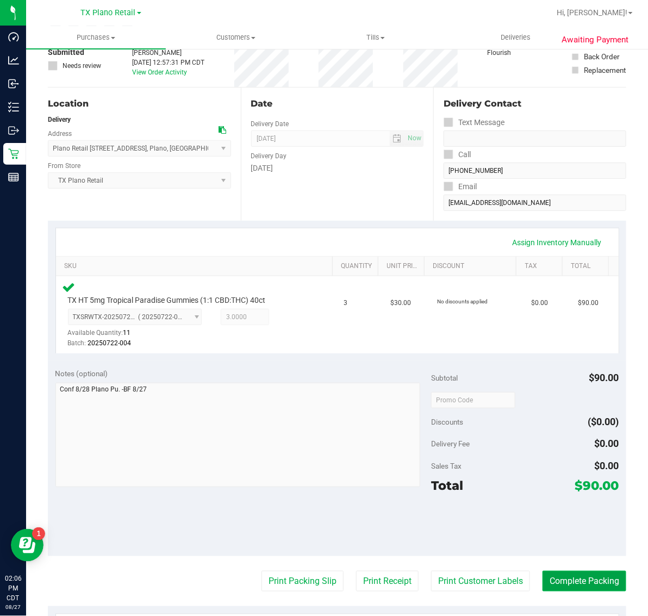
click at [576, 586] on button "Complete Packing" at bounding box center [585, 581] width 84 height 21
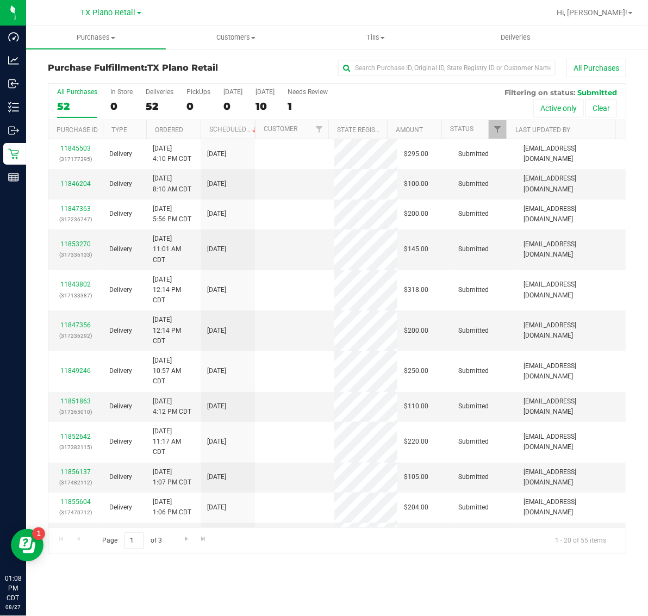
click at [259, 101] on div "10" at bounding box center [265, 106] width 19 height 13
click at [0, 0] on input "[DATE] 10" at bounding box center [0, 0] width 0 height 0
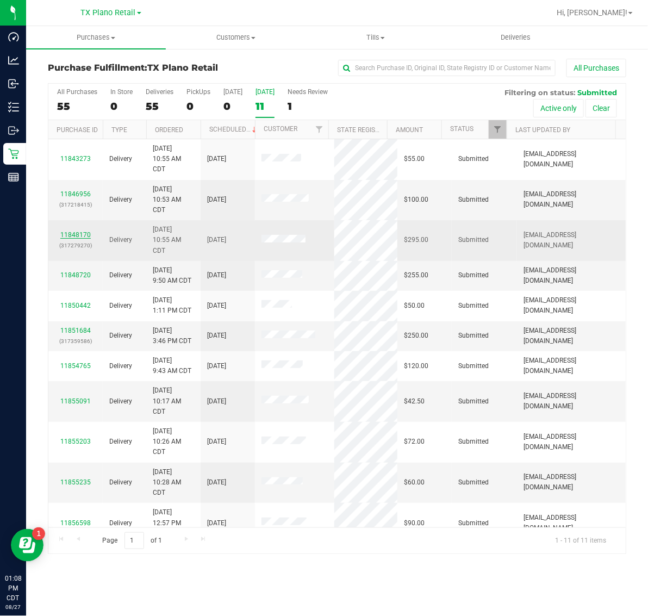
click at [78, 237] on link "11848170" at bounding box center [75, 235] width 30 height 8
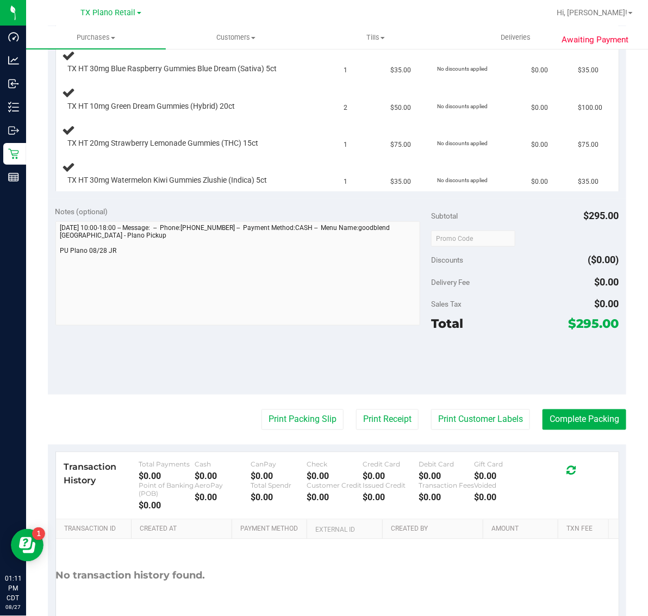
scroll to position [340, 0]
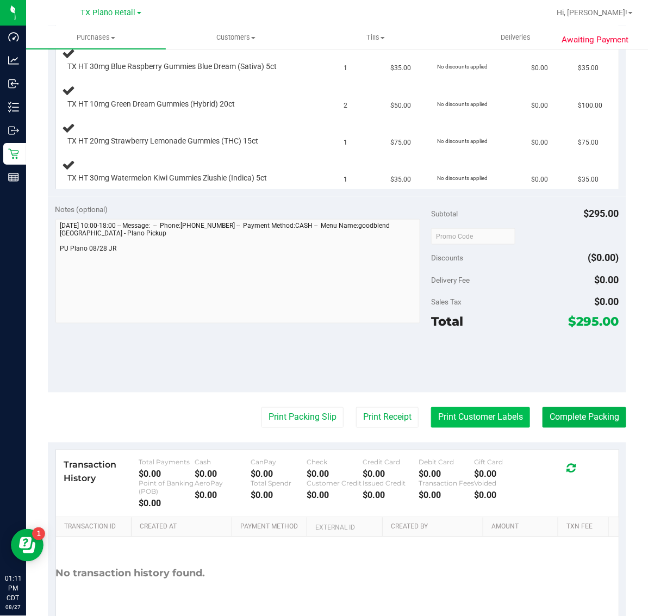
click at [502, 423] on button "Print Customer Labels" at bounding box center [480, 417] width 99 height 21
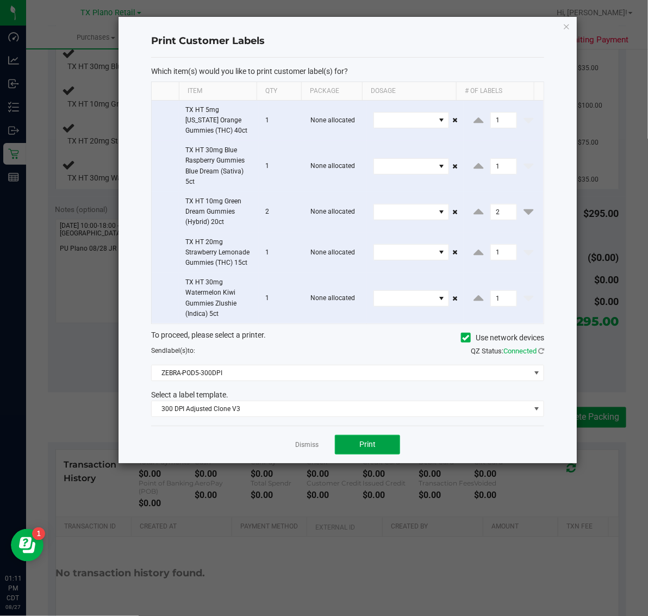
click at [363, 443] on span "Print" at bounding box center [367, 444] width 16 height 9
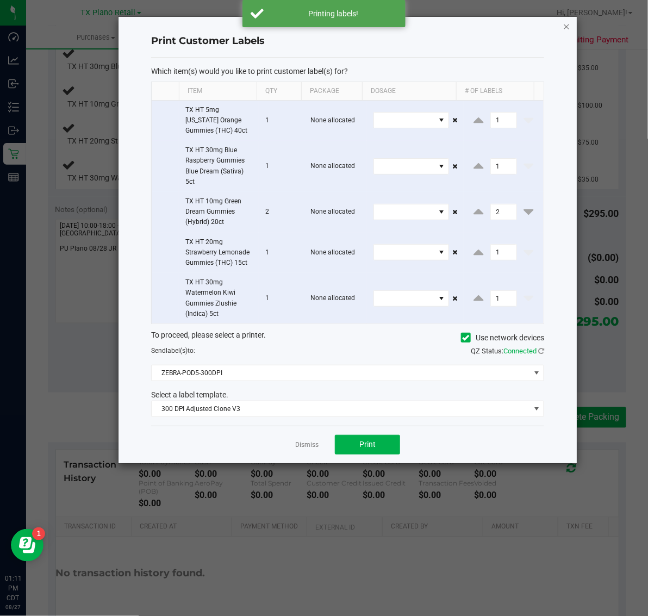
click at [565, 22] on icon "button" at bounding box center [567, 26] width 8 height 13
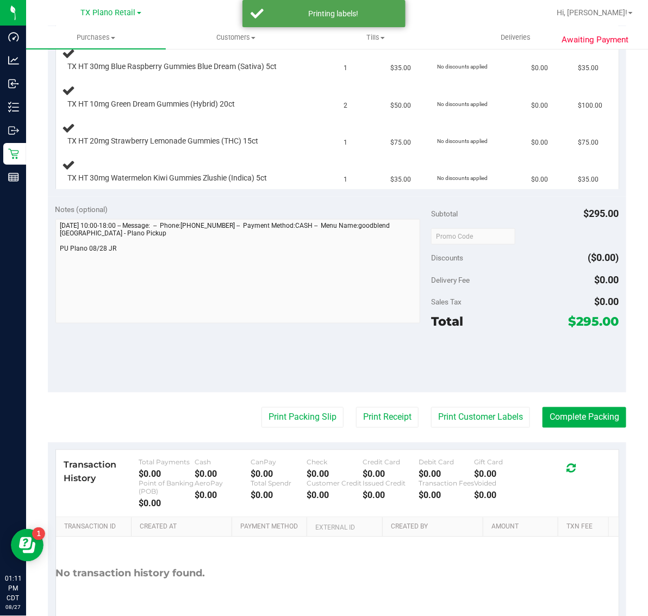
click at [376, 430] on purchase-details "Back Edit Purchase Cancel Purchase View Profile # 11848170 Submitted Needs revi…" at bounding box center [337, 186] width 578 height 935
click at [382, 420] on button "Print Receipt" at bounding box center [387, 417] width 63 height 21
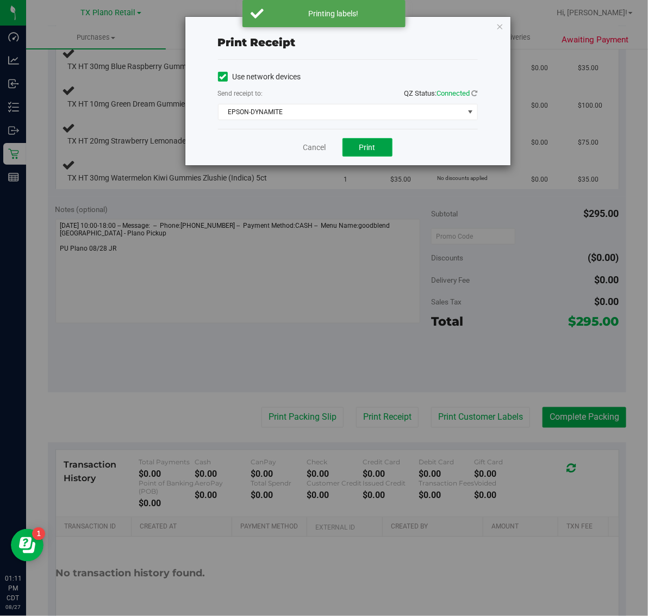
click at [374, 140] on button "Print" at bounding box center [368, 147] width 50 height 18
click at [498, 24] on icon "button" at bounding box center [500, 26] width 8 height 13
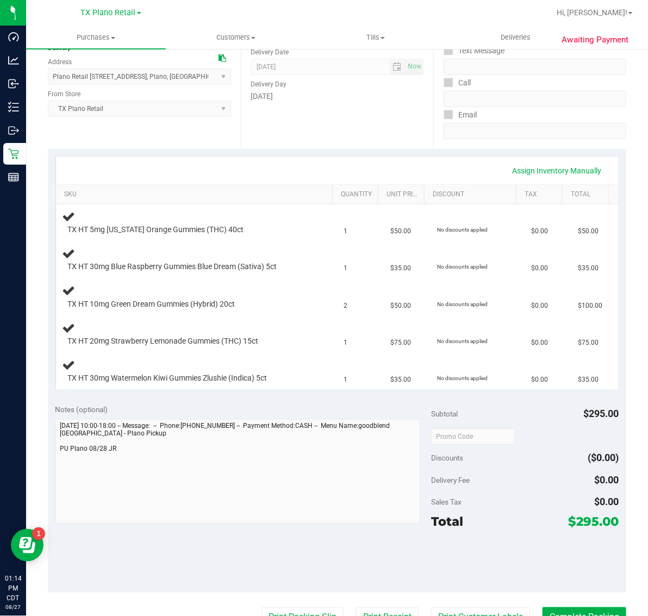
scroll to position [204, 0]
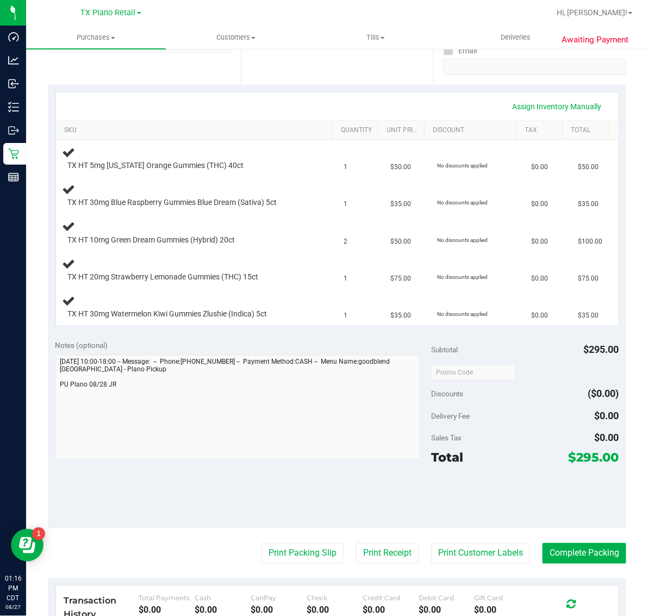
click at [264, 74] on div "Date Delivery Date 08/28/2025 Now 08/28/2025 07:00 AM Now Delivery Day Thursday" at bounding box center [337, 18] width 193 height 133
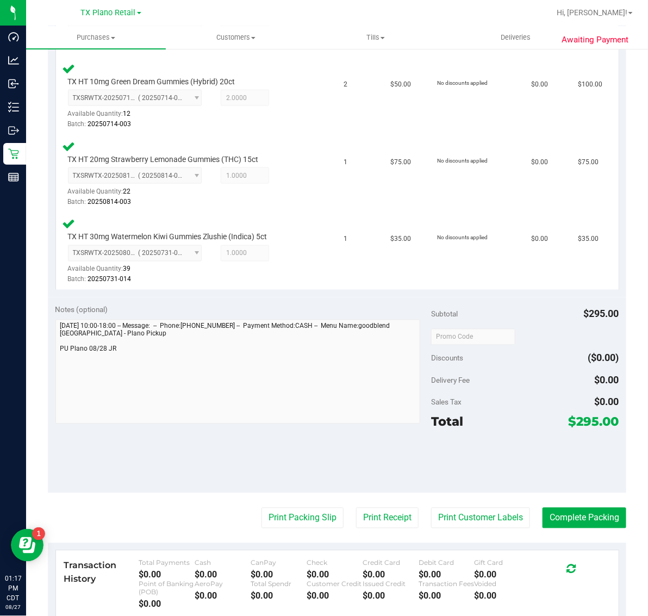
scroll to position [456, 0]
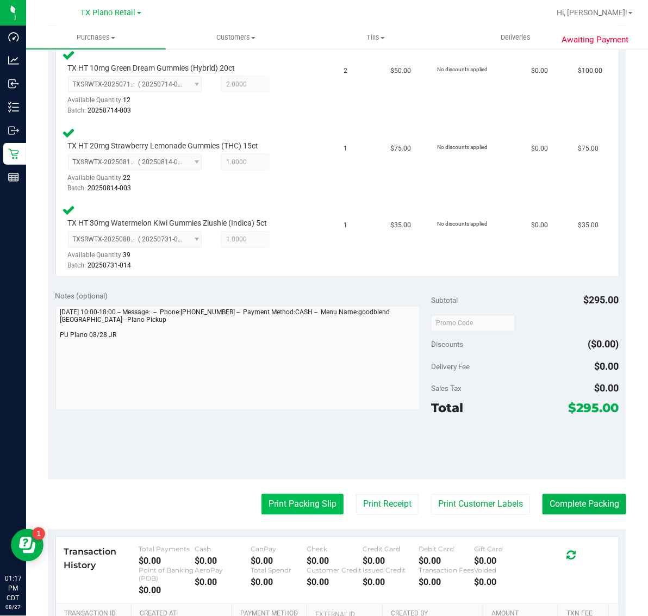
click at [311, 498] on button "Print Packing Slip" at bounding box center [303, 504] width 82 height 21
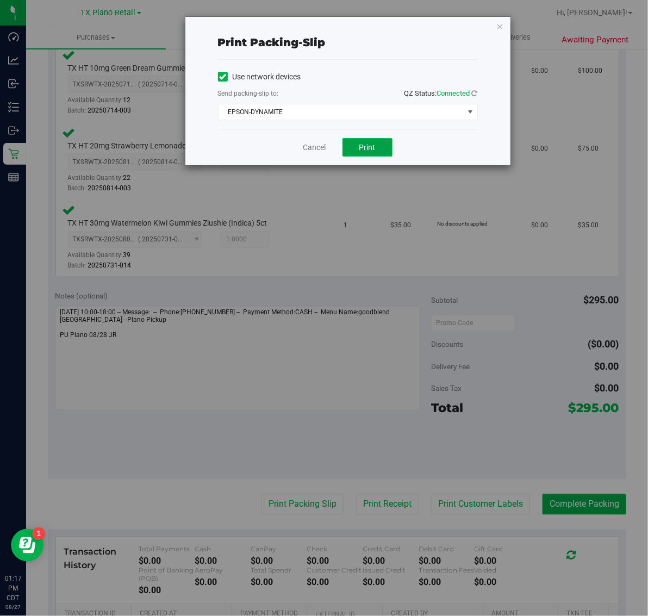
click at [377, 147] on button "Print" at bounding box center [368, 147] width 50 height 18
click at [495, 21] on div "Print packing-slip Use network devices Send packing-slip to: QZ Status: Connect…" at bounding box center [347, 91] width 325 height 148
click at [497, 23] on icon "button" at bounding box center [500, 26] width 8 height 13
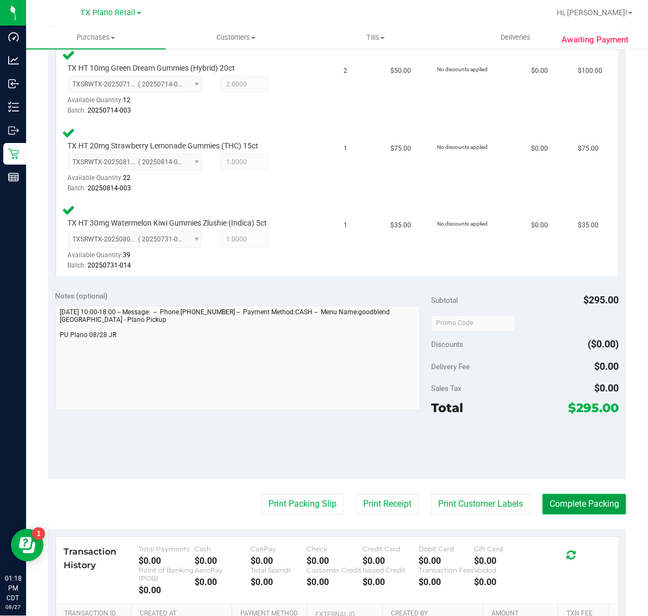
click at [589, 505] on button "Complete Packing" at bounding box center [585, 504] width 84 height 21
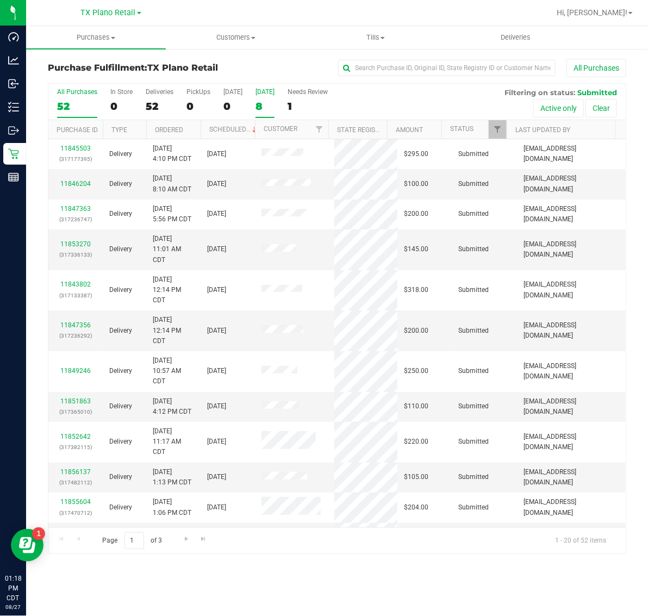
click at [273, 91] on div "[DATE]" at bounding box center [265, 92] width 19 height 8
click at [0, 0] on input "[DATE] 8" at bounding box center [0, 0] width 0 height 0
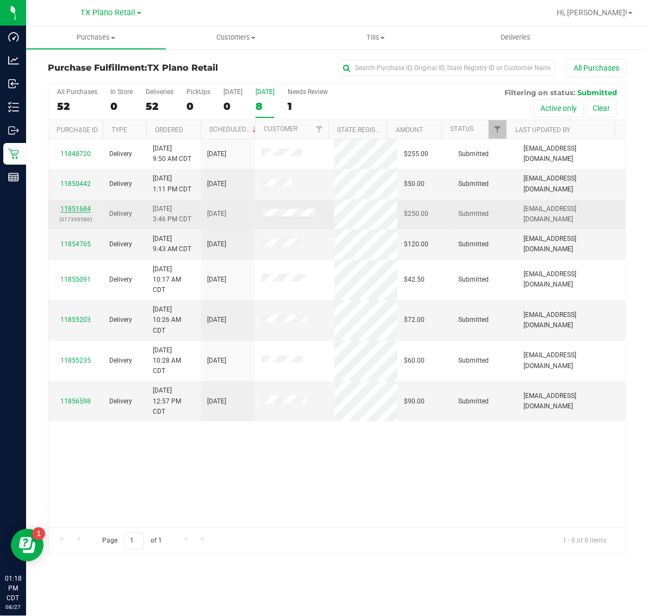
click at [73, 210] on link "11851684" at bounding box center [75, 209] width 30 height 8
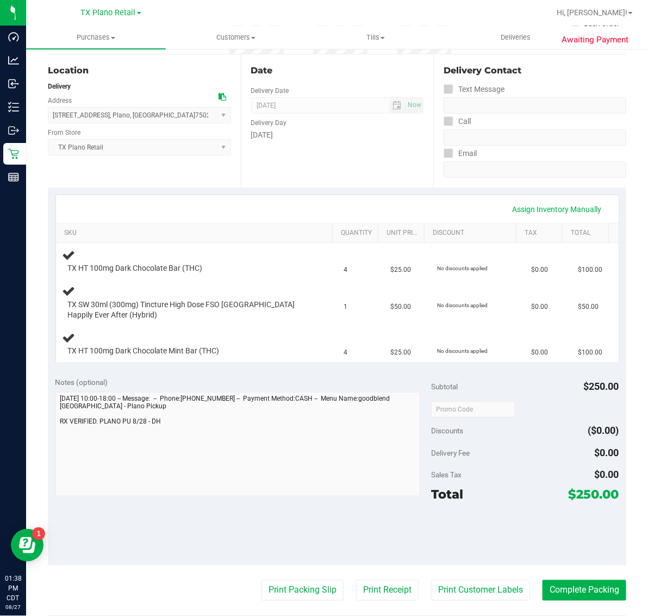
scroll to position [136, 0]
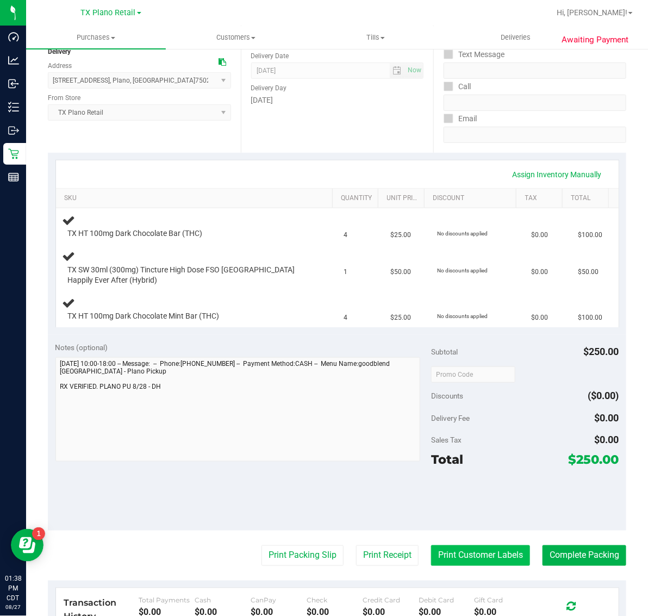
click at [444, 556] on button "Print Customer Labels" at bounding box center [480, 555] width 99 height 21
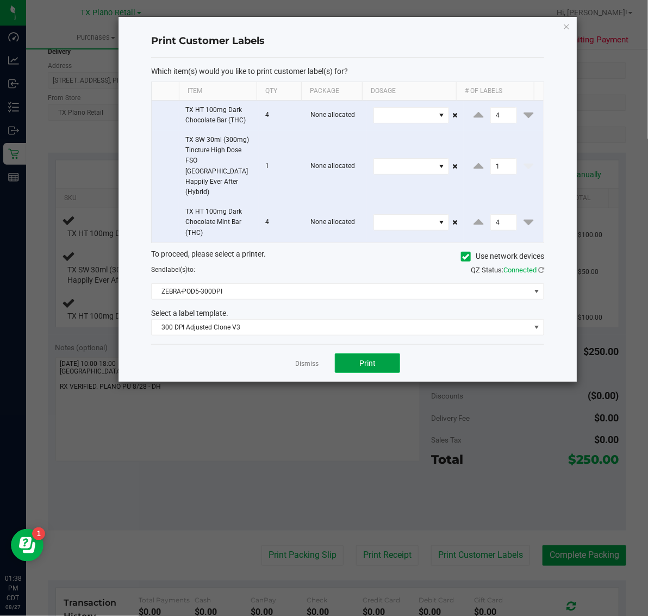
click at [359, 359] on span "Print" at bounding box center [367, 363] width 16 height 9
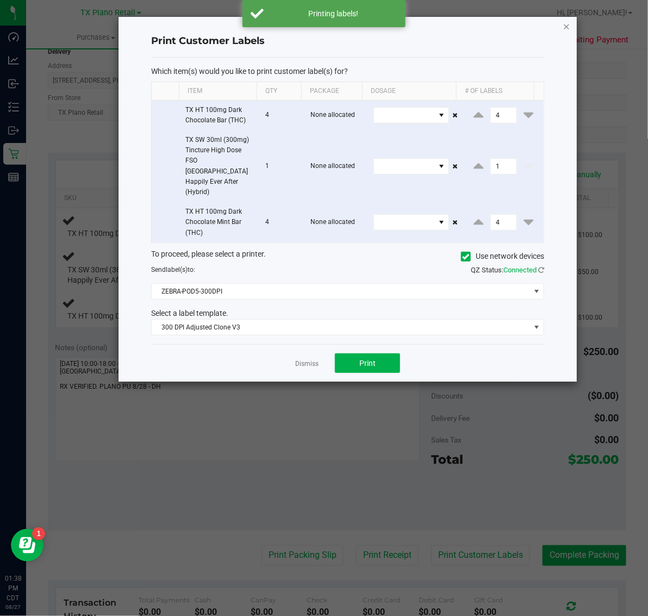
click at [564, 22] on icon "button" at bounding box center [567, 26] width 8 height 13
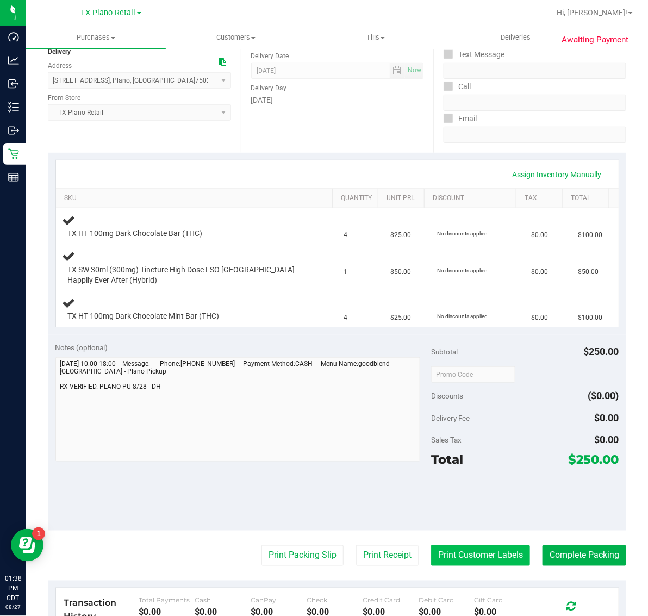
click at [433, 558] on button "Print Customer Labels" at bounding box center [480, 555] width 99 height 21
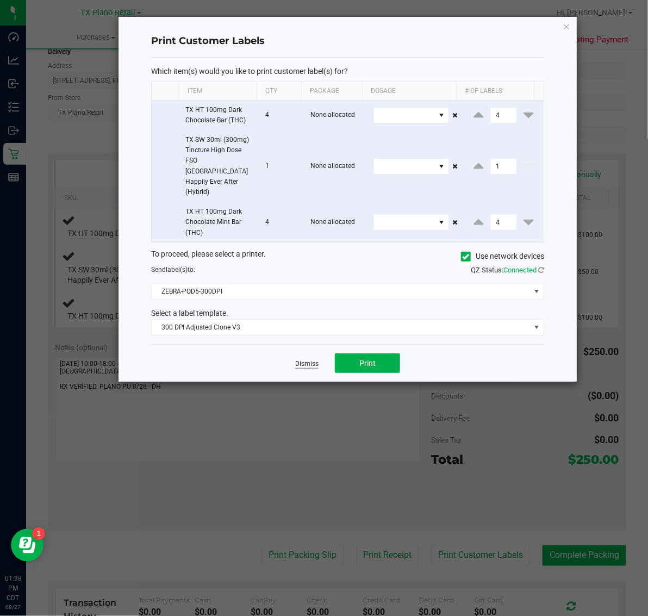
click at [308, 359] on link "Dismiss" at bounding box center [306, 363] width 23 height 9
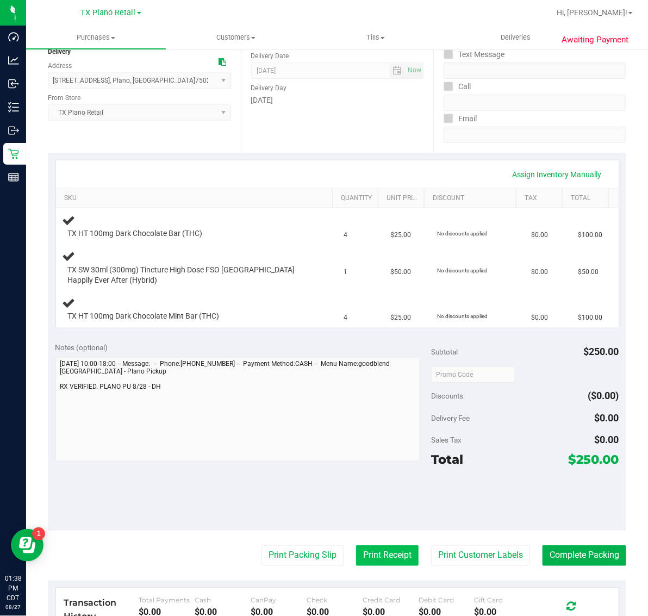
click at [374, 555] on button "Print Receipt" at bounding box center [387, 555] width 63 height 21
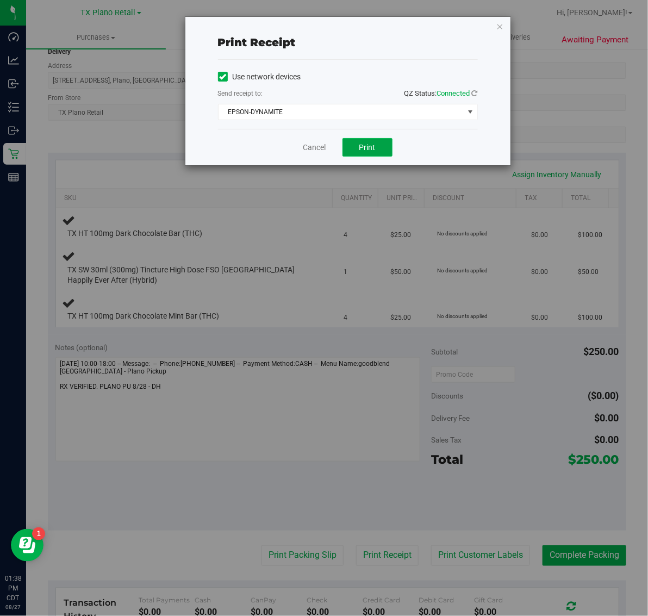
click at [367, 148] on span "Print" at bounding box center [367, 147] width 16 height 9
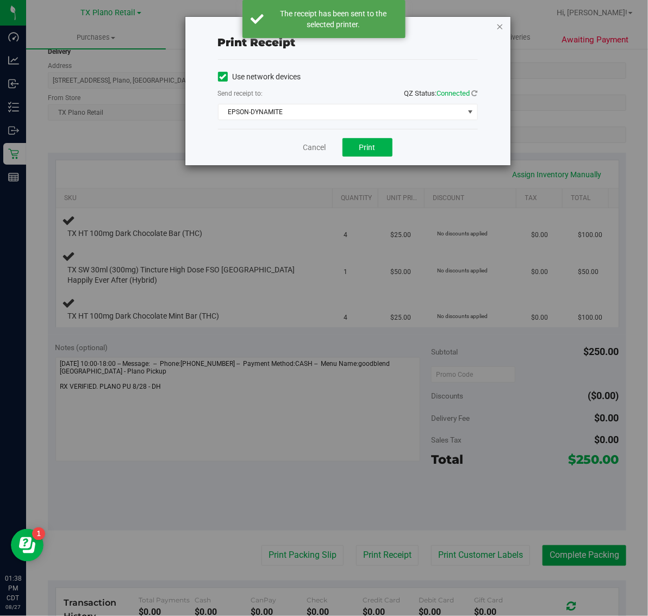
click at [497, 22] on icon "button" at bounding box center [500, 26] width 8 height 13
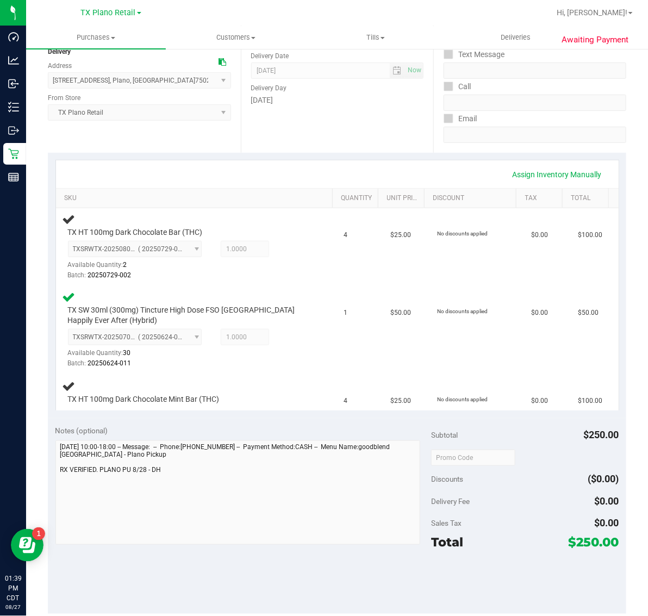
click at [497, 22] on div at bounding box center [372, 12] width 355 height 21
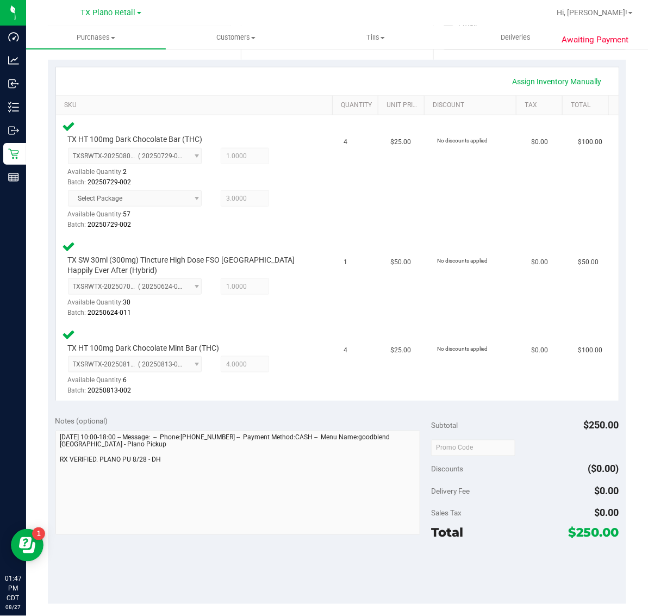
scroll to position [408, 0]
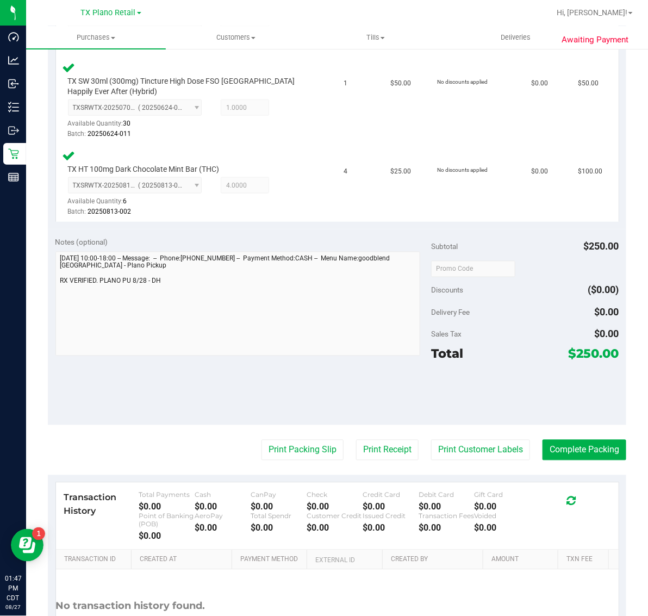
click at [289, 460] on purchase-details "Back Edit Purchase Cancel Purchase View Profile # 11851684 Submitted Needs revi…" at bounding box center [337, 168] width 578 height 1035
click at [295, 452] on button "Print Packing Slip" at bounding box center [303, 450] width 82 height 21
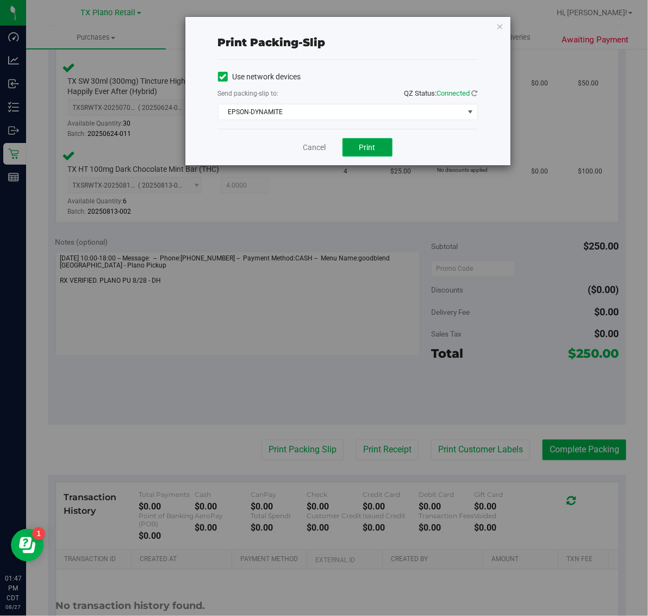
click at [368, 150] on span "Print" at bounding box center [367, 147] width 16 height 9
click at [502, 24] on icon "button" at bounding box center [500, 26] width 8 height 13
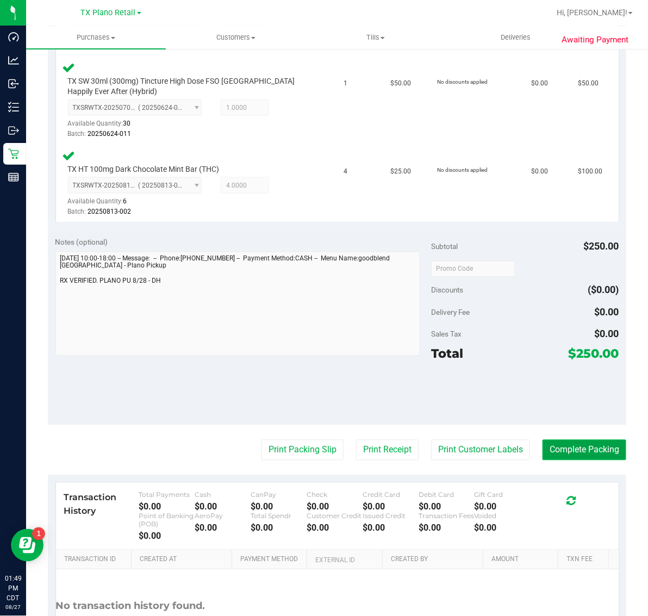
click at [564, 447] on button "Complete Packing" at bounding box center [585, 450] width 84 height 21
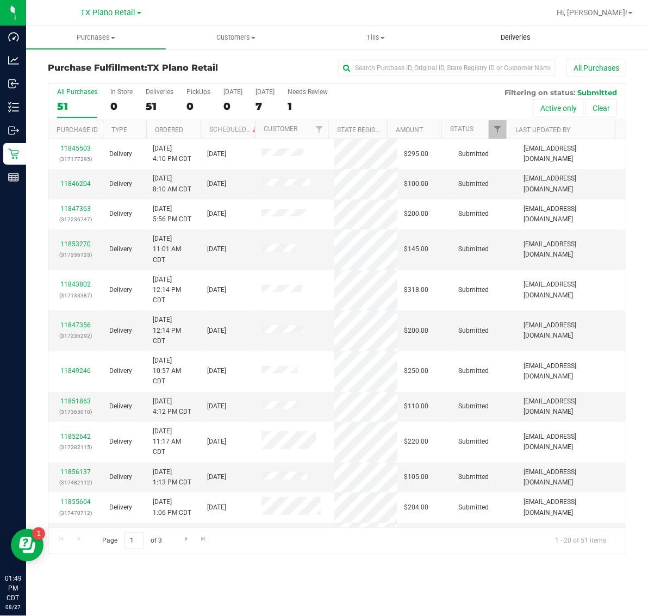
click at [528, 39] on span "Deliveries" at bounding box center [515, 38] width 59 height 10
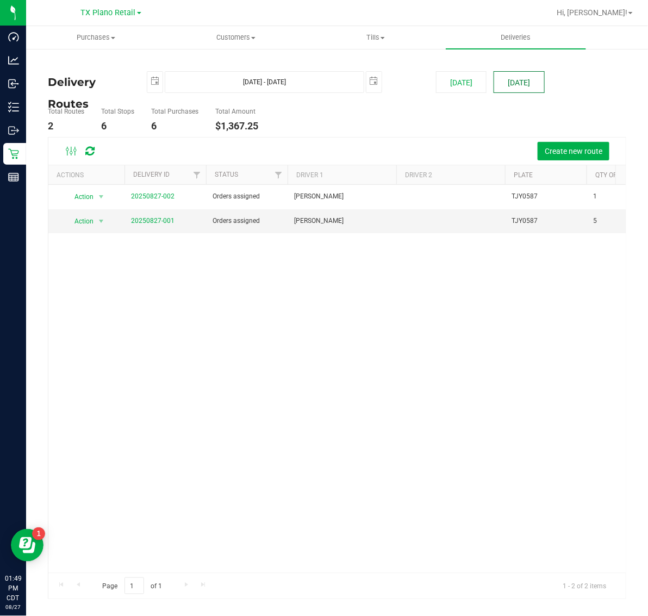
click at [526, 76] on button "[DATE]" at bounding box center [519, 82] width 51 height 22
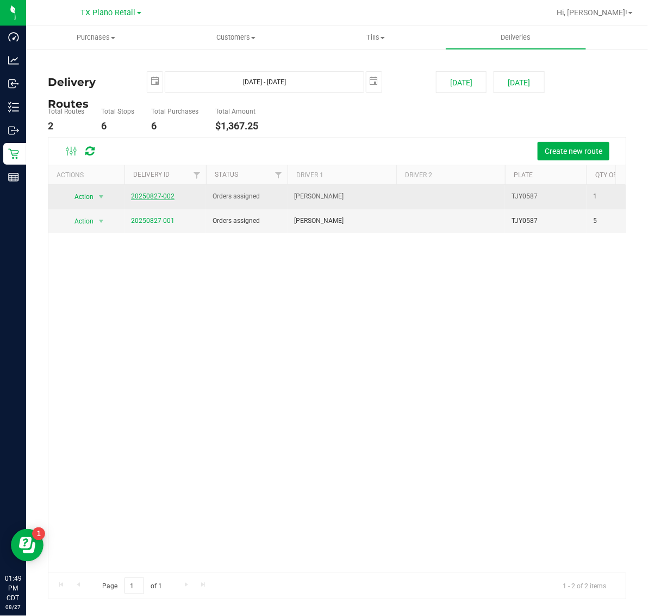
click at [150, 199] on link "20250827-002" at bounding box center [152, 196] width 43 height 8
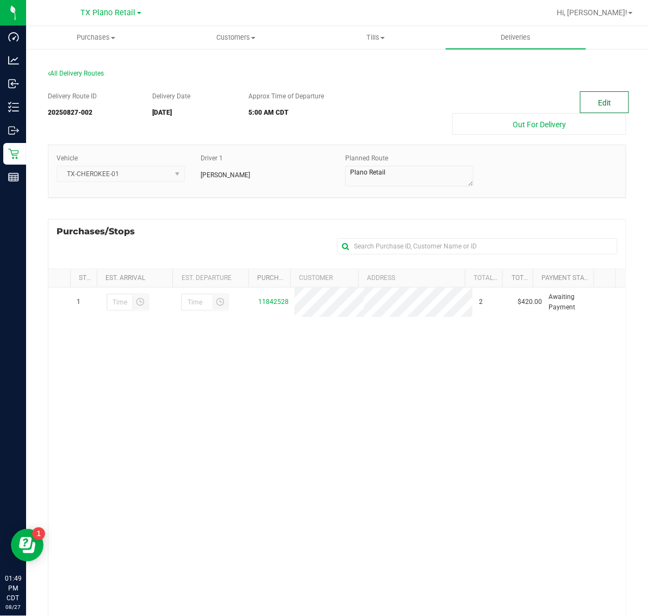
click at [588, 99] on button "Edit" at bounding box center [604, 102] width 49 height 22
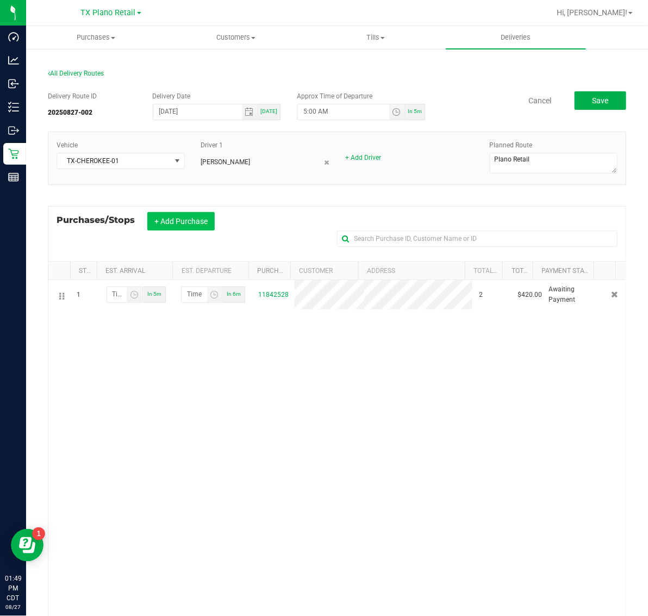
click at [177, 219] on button "+ Add Purchase" at bounding box center [180, 221] width 67 height 18
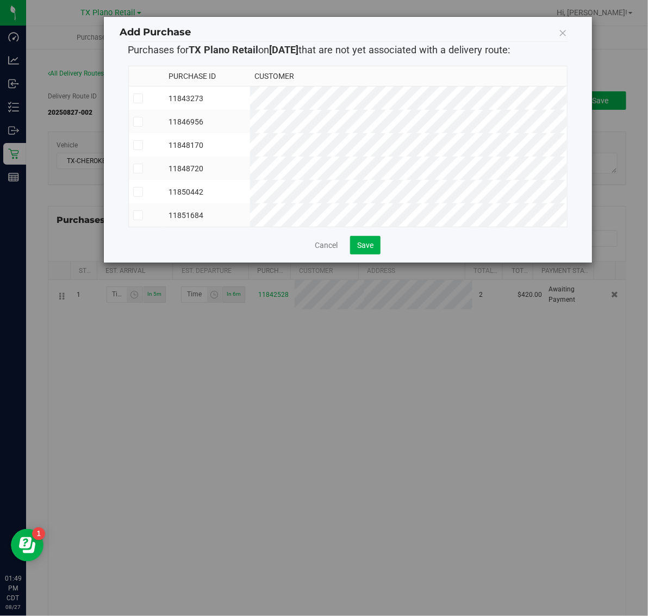
click at [250, 96] on td "11843273" at bounding box center [207, 98] width 86 height 24
click at [250, 118] on td "11846956" at bounding box center [207, 121] width 86 height 23
click at [250, 134] on td "11848170" at bounding box center [207, 144] width 86 height 23
click at [250, 159] on td "11848720" at bounding box center [207, 168] width 86 height 23
click at [250, 186] on td "11850442" at bounding box center [207, 191] width 86 height 23
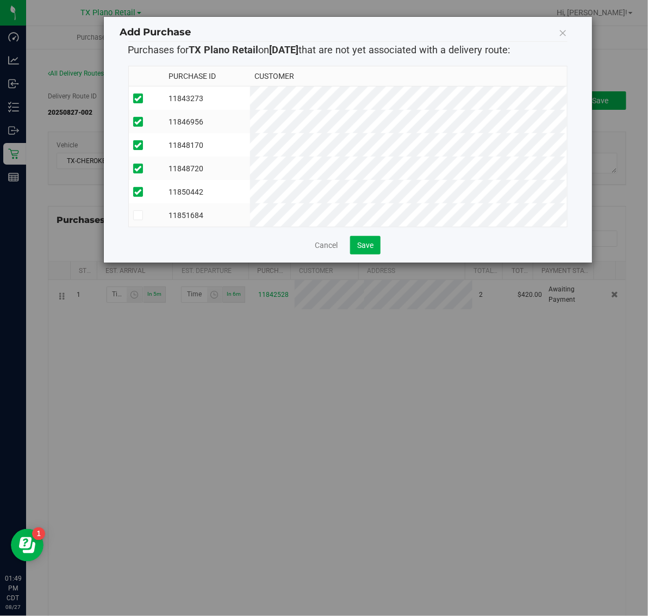
drag, startPoint x: 302, startPoint y: 210, endPoint x: 336, endPoint y: 229, distance: 38.4
click at [250, 212] on td "11851684" at bounding box center [207, 214] width 86 height 23
click at [359, 250] on span "Save" at bounding box center [365, 245] width 16 height 9
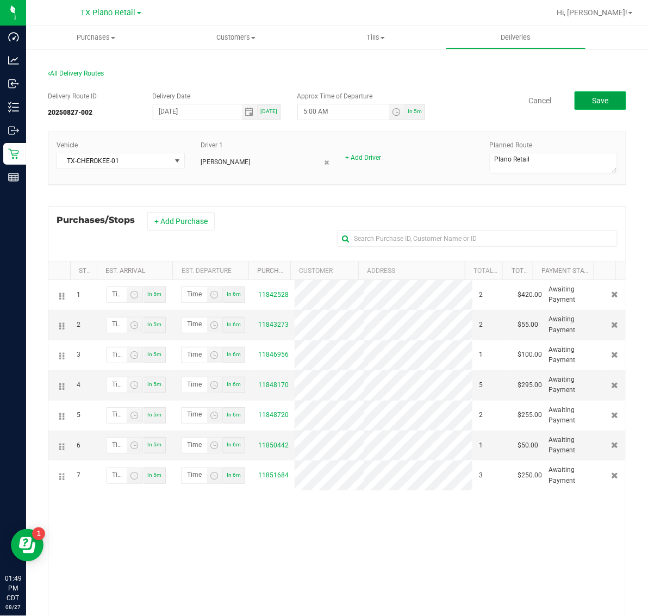
click at [595, 96] on span "Save" at bounding box center [600, 100] width 16 height 9
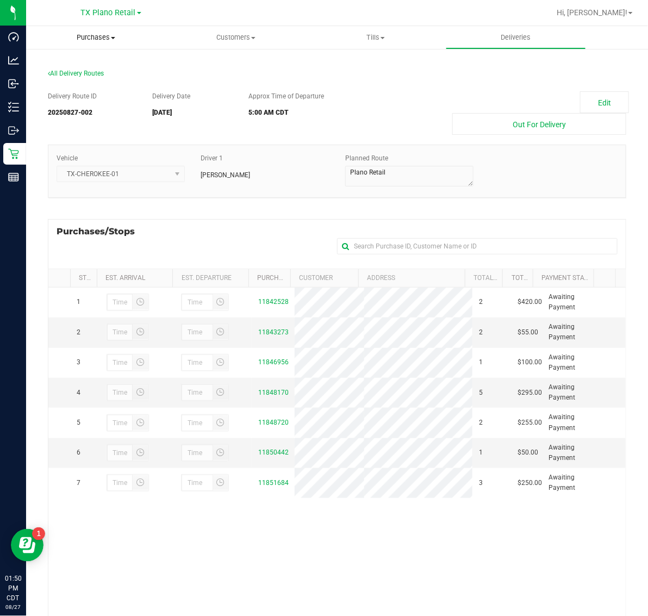
click at [87, 43] on uib-tab-heading "Purchases Summary of purchases Fulfillment All purchases" at bounding box center [96, 37] width 140 height 23
click at [115, 75] on li "Fulfillment" at bounding box center [96, 78] width 140 height 13
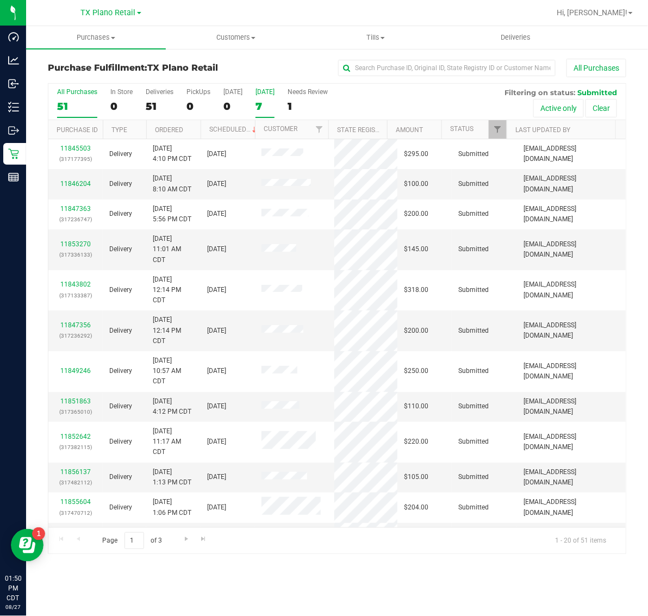
click at [259, 96] on div "[DATE]" at bounding box center [265, 92] width 19 height 8
click at [0, 0] on input "Tomorrow 7" at bounding box center [0, 0] width 0 height 0
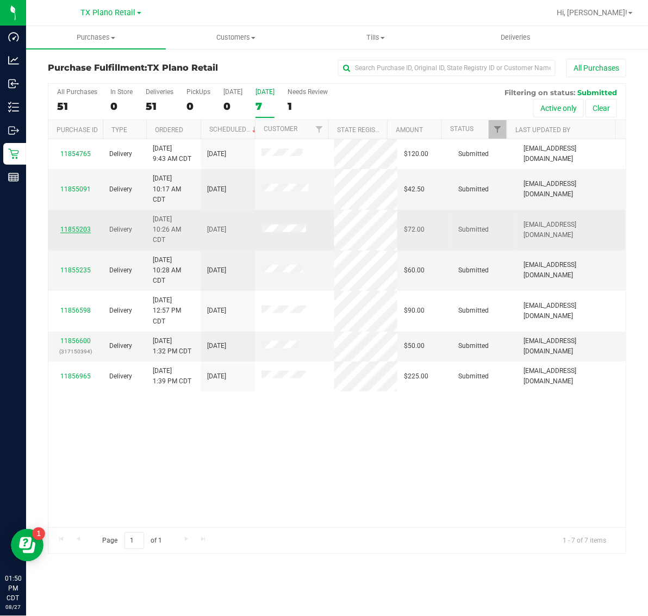
click at [76, 229] on link "11855203" at bounding box center [75, 230] width 30 height 8
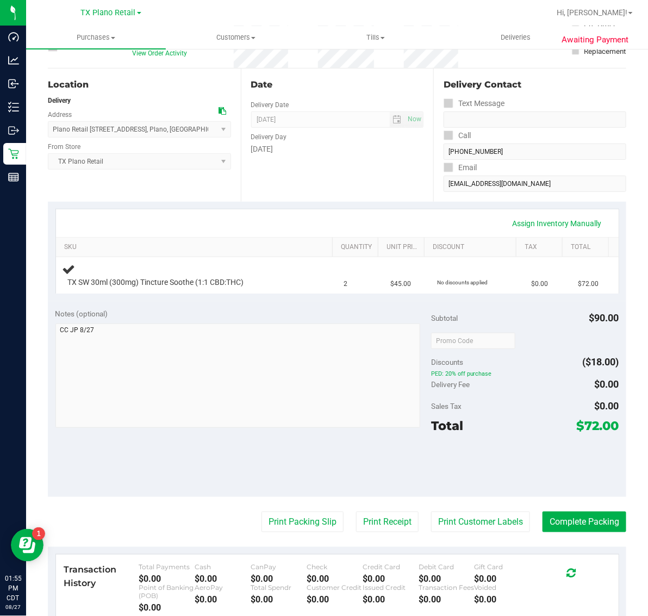
scroll to position [204, 0]
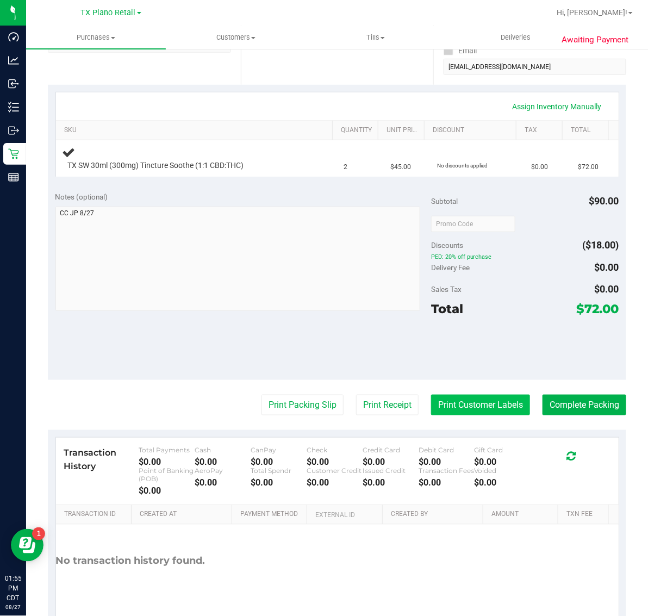
click at [487, 399] on button "Print Customer Labels" at bounding box center [480, 405] width 99 height 21
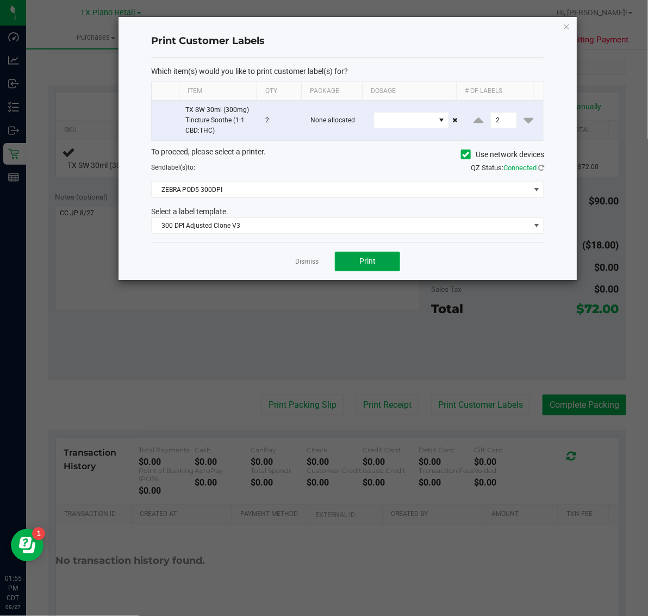
click at [362, 262] on span "Print" at bounding box center [367, 261] width 16 height 9
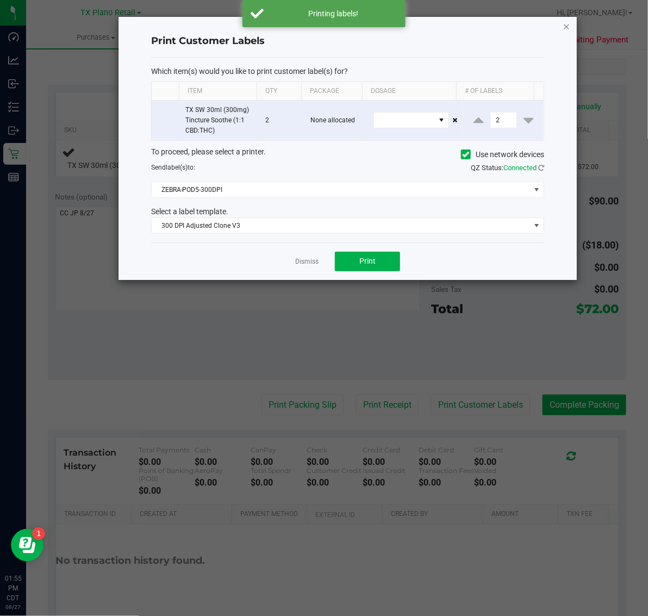
click at [569, 22] on icon "button" at bounding box center [567, 26] width 8 height 13
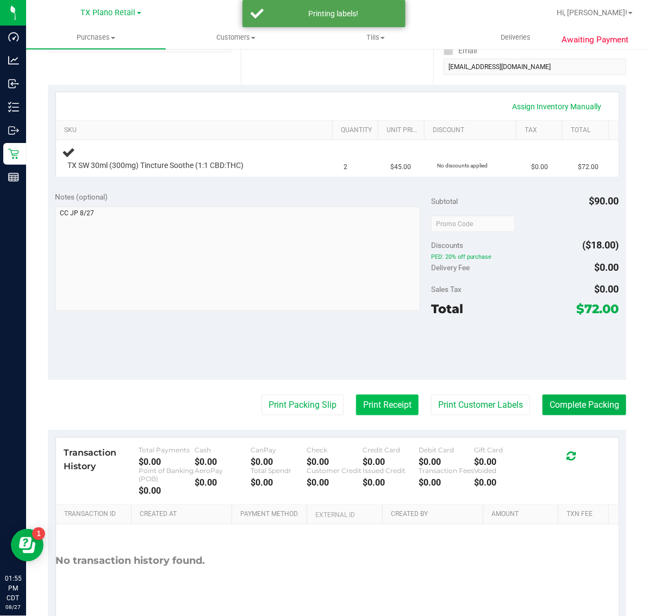
click at [389, 404] on button "Print Receipt" at bounding box center [387, 405] width 63 height 21
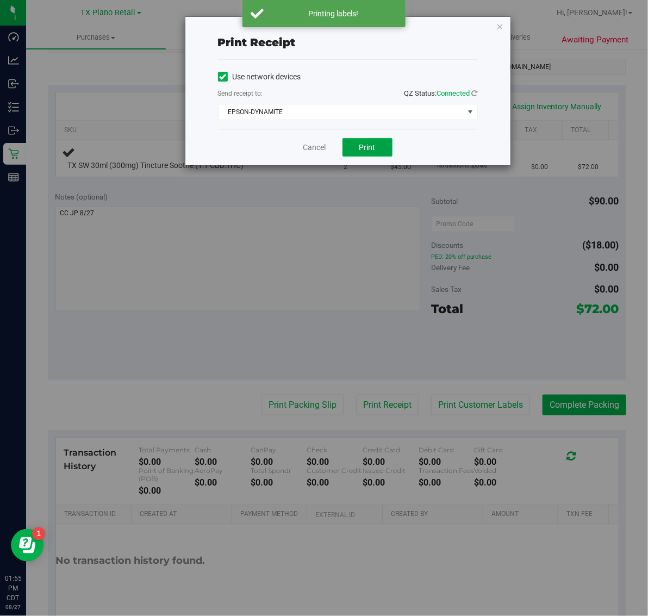
click at [362, 147] on span "Print" at bounding box center [367, 147] width 16 height 9
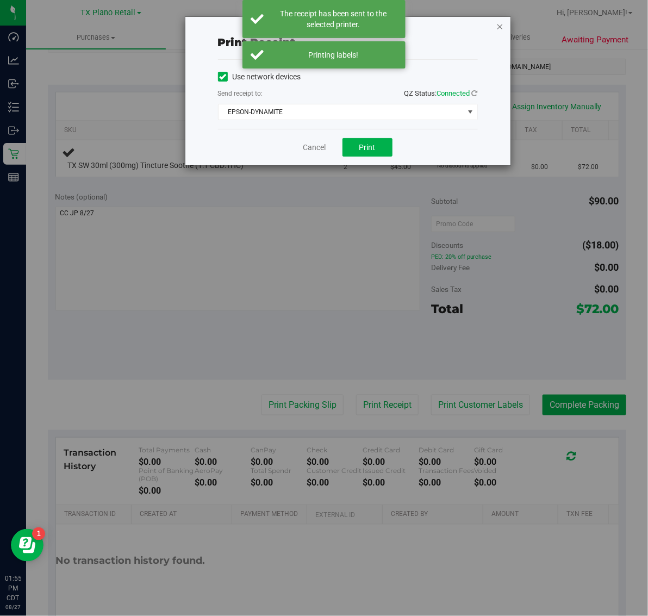
click at [501, 27] on icon "button" at bounding box center [500, 26] width 8 height 13
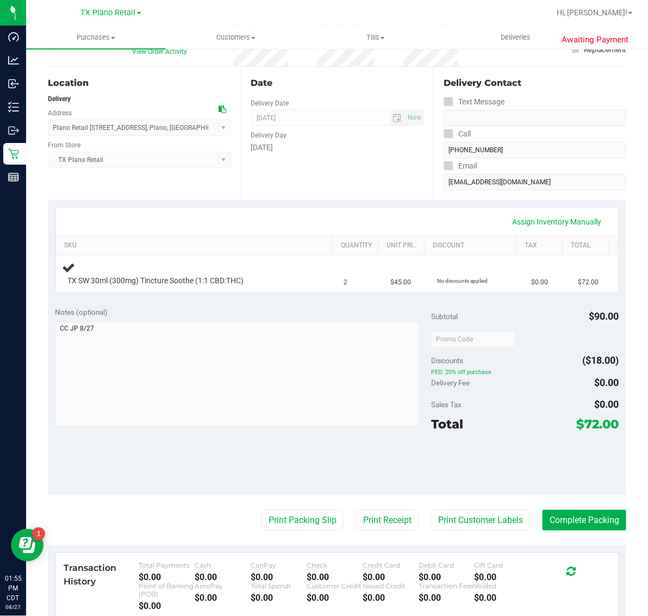
scroll to position [181, 0]
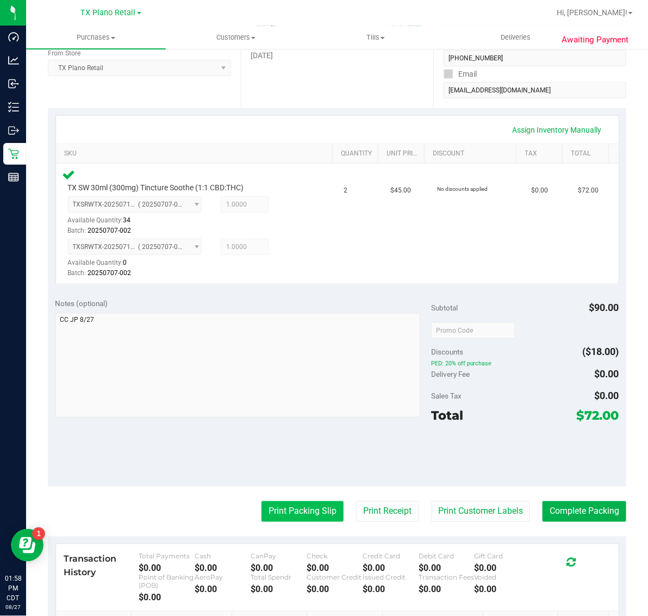
click at [297, 518] on button "Print Packing Slip" at bounding box center [303, 511] width 82 height 21
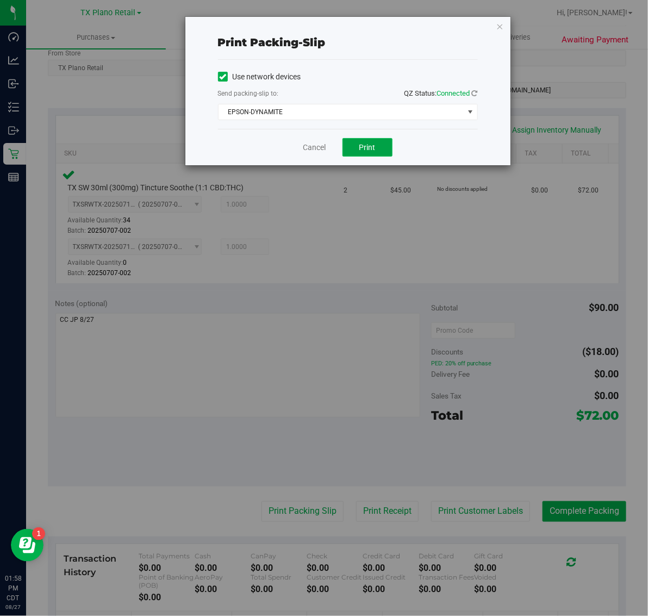
click at [350, 140] on button "Print" at bounding box center [368, 147] width 50 height 18
click at [497, 27] on icon "button" at bounding box center [500, 26] width 8 height 13
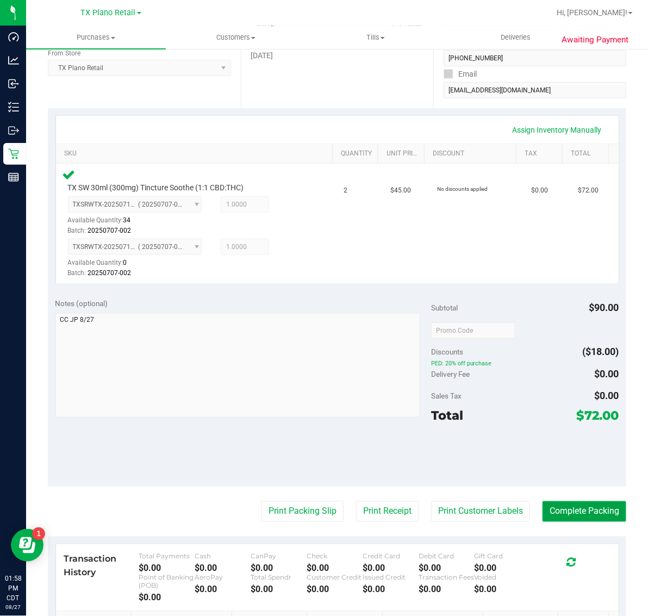
click at [562, 509] on button "Complete Packing" at bounding box center [585, 511] width 84 height 21
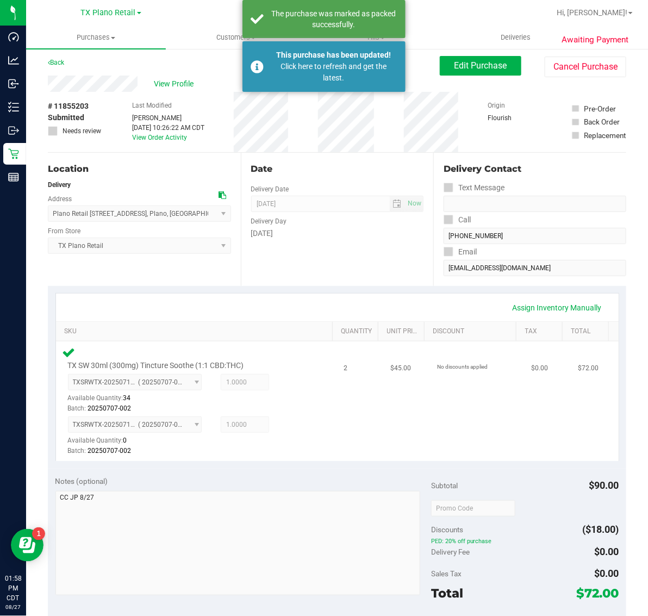
scroll to position [0, 0]
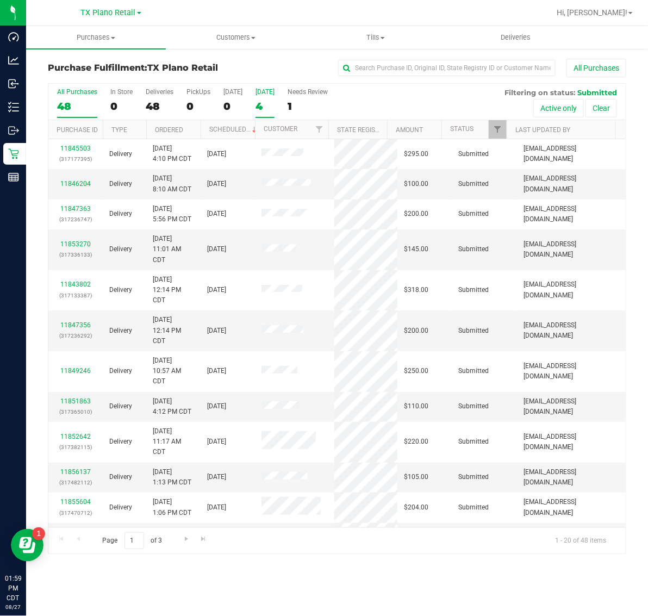
click at [270, 94] on div "[DATE]" at bounding box center [265, 92] width 19 height 8
click at [0, 0] on input "Tomorrow 4" at bounding box center [0, 0] width 0 height 0
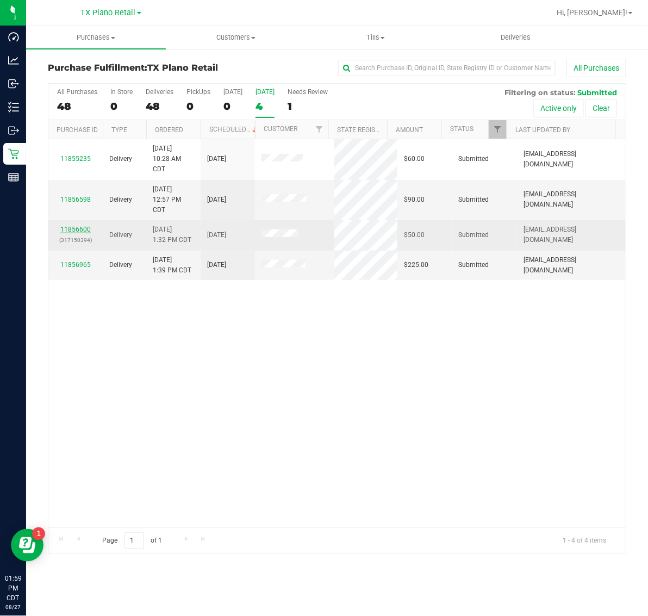
click at [83, 227] on link "11856600" at bounding box center [75, 230] width 30 height 8
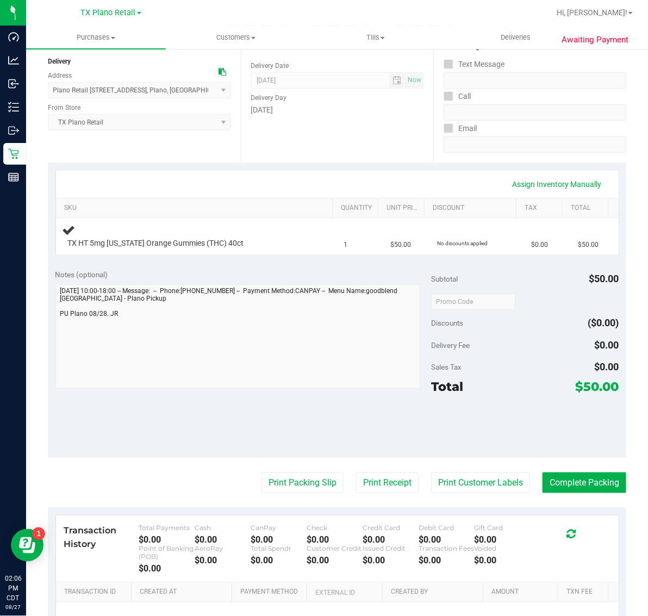
scroll to position [136, 0]
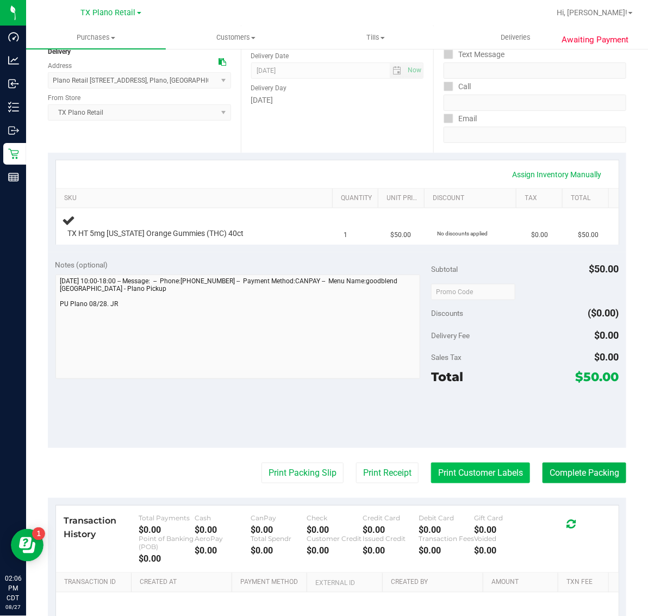
click at [452, 471] on button "Print Customer Labels" at bounding box center [480, 473] width 99 height 21
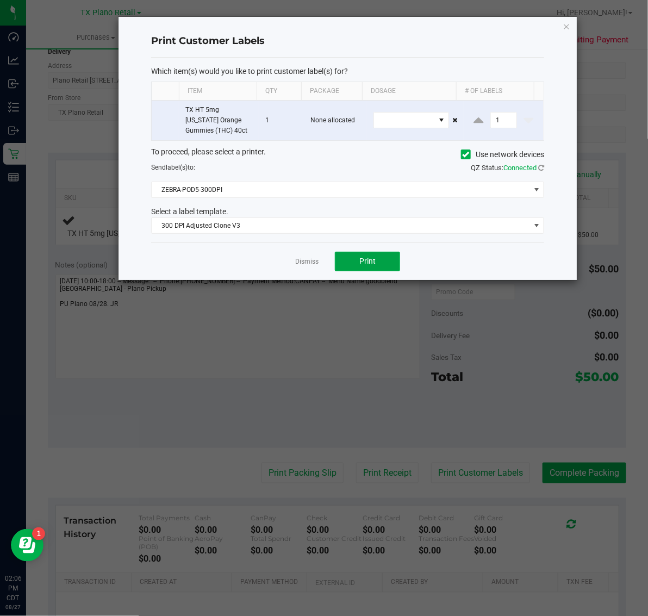
click at [371, 268] on button "Print" at bounding box center [367, 262] width 65 height 20
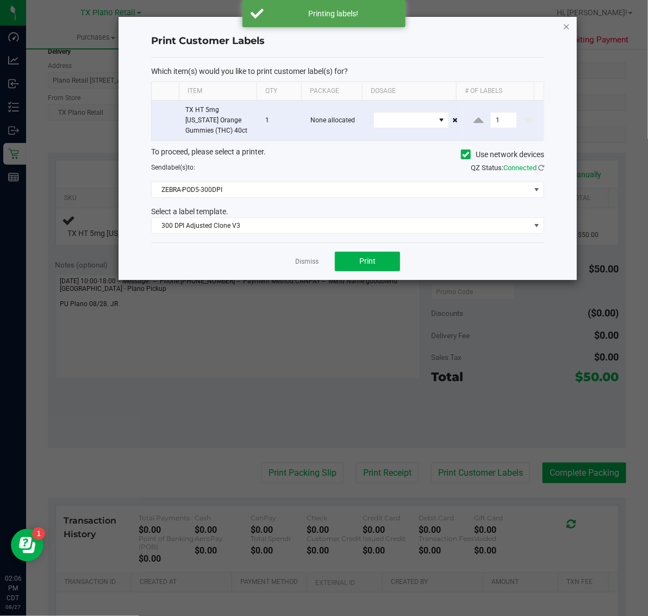
click at [567, 26] on icon "button" at bounding box center [567, 26] width 8 height 13
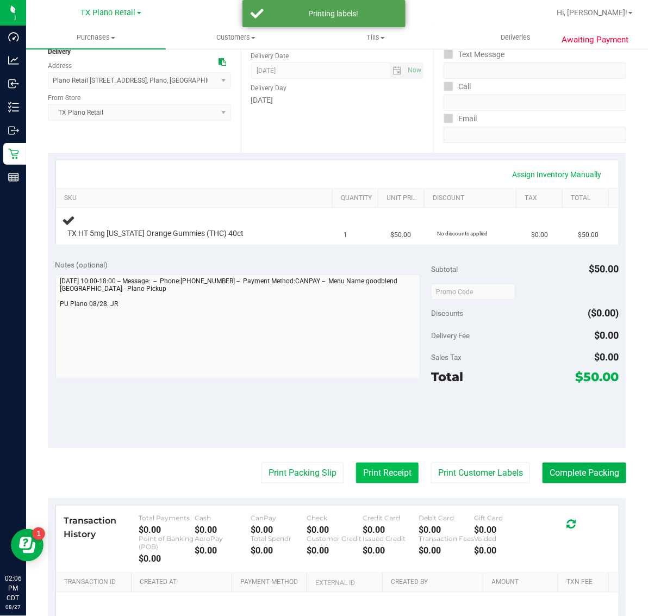
click at [367, 472] on button "Print Receipt" at bounding box center [387, 473] width 63 height 21
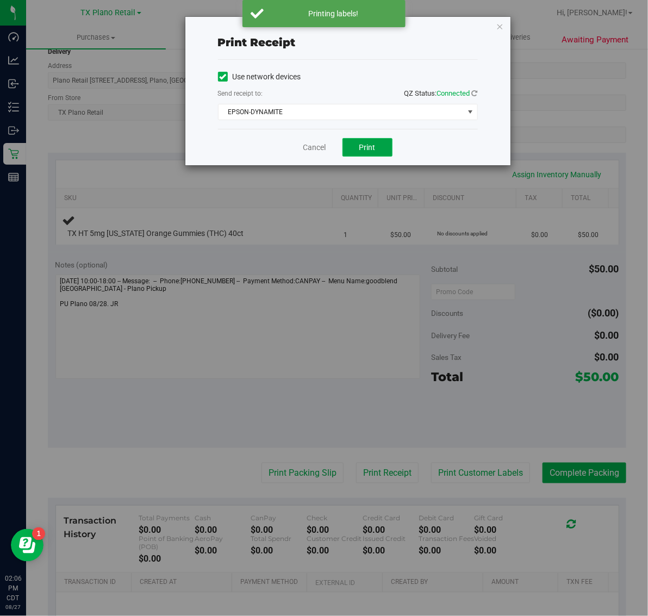
click at [367, 148] on span "Print" at bounding box center [367, 147] width 16 height 9
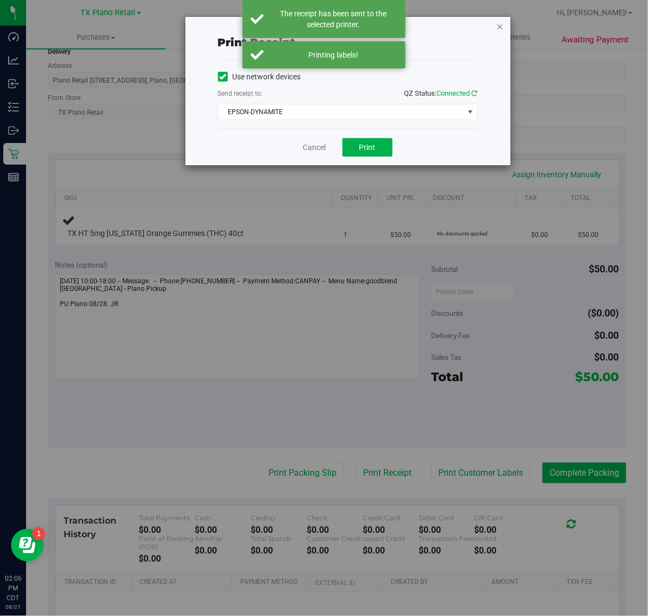
click at [500, 26] on icon "button" at bounding box center [500, 26] width 8 height 13
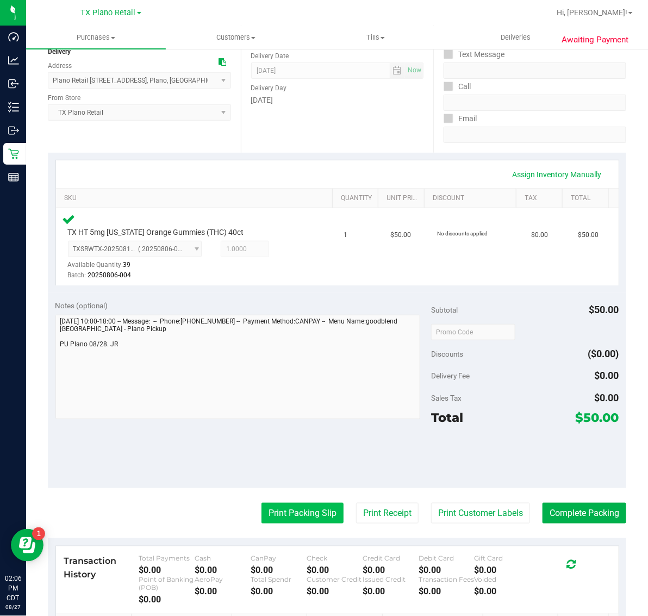
click at [300, 508] on button "Print Packing Slip" at bounding box center [303, 513] width 82 height 21
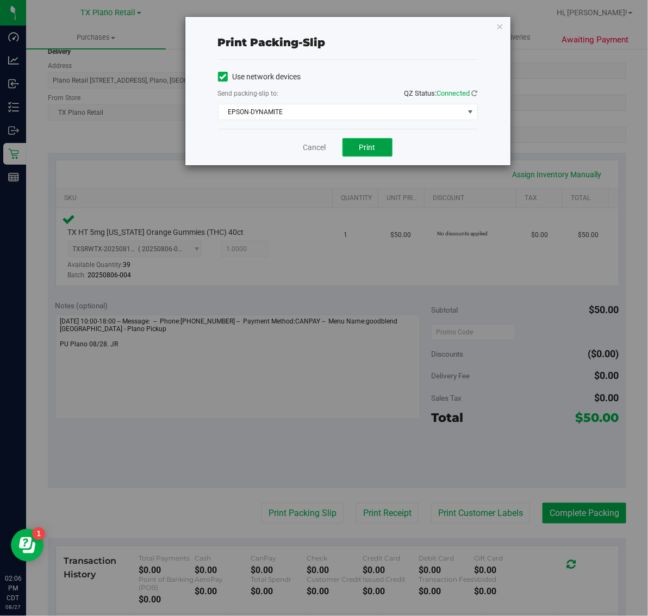
click at [366, 152] on span "Print" at bounding box center [367, 147] width 16 height 9
click at [498, 20] on icon "button" at bounding box center [500, 26] width 8 height 13
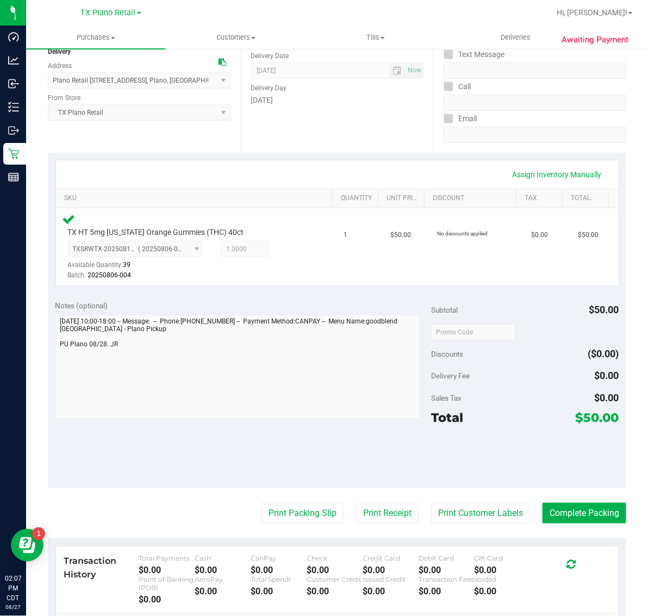
click at [582, 525] on purchase-details "Back Edit Purchase Cancel Purchase View Profile # 11856600 Submitted Needs revi…" at bounding box center [337, 336] width 578 height 827
click at [582, 514] on button "Complete Packing" at bounding box center [585, 513] width 84 height 21
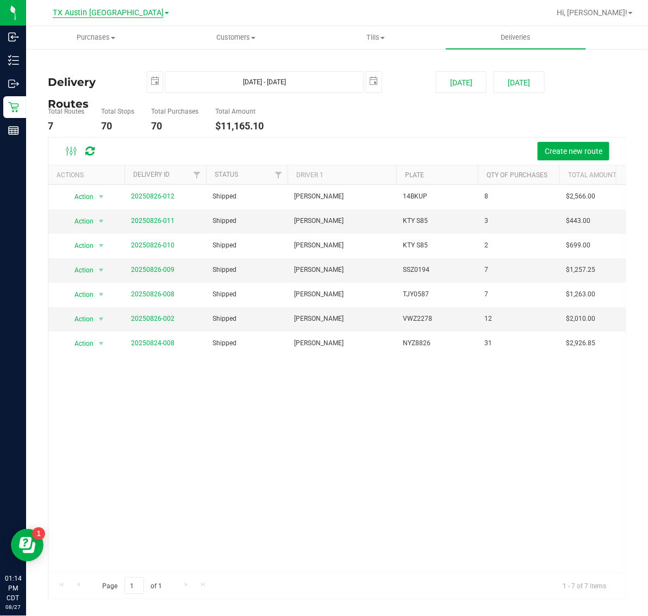
click at [117, 11] on span "TX Austin [GEOGRAPHIC_DATA]" at bounding box center [108, 13] width 111 height 10
click at [114, 69] on link "TX San Antonio Retail" at bounding box center [111, 67] width 159 height 15
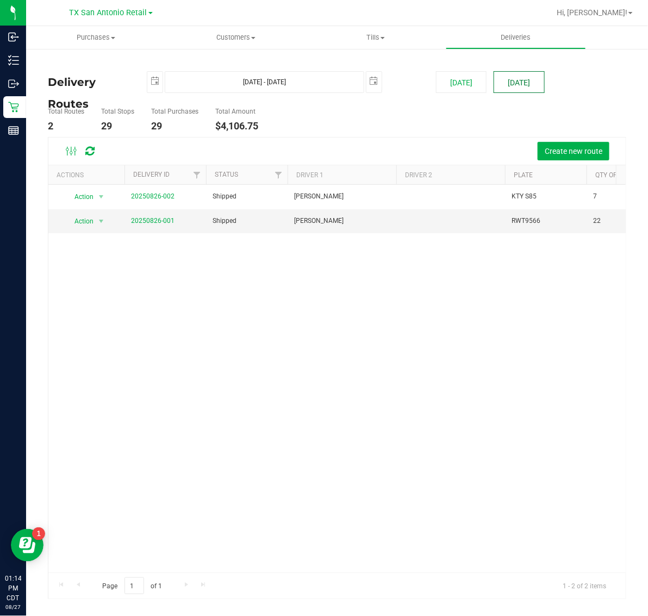
click at [520, 87] on button "[DATE]" at bounding box center [519, 82] width 51 height 22
type input "[DATE] - [DATE]"
type input "[DATE]"
click at [160, 220] on link "20250827-001" at bounding box center [152, 221] width 43 height 8
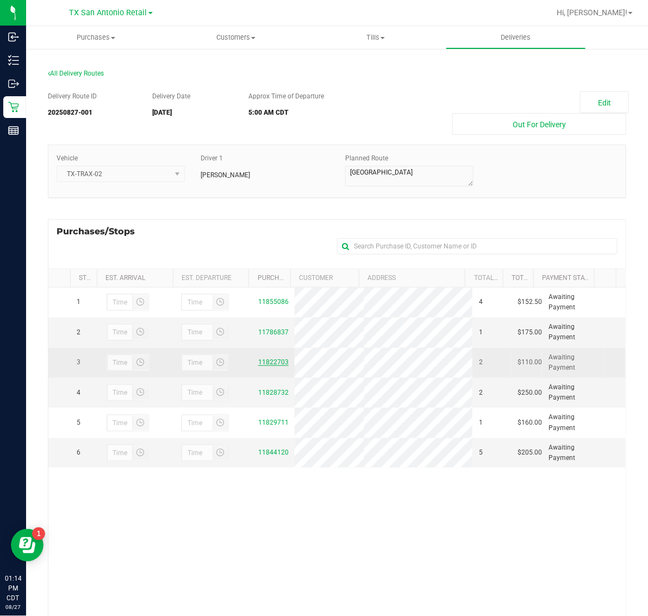
click at [270, 363] on link "11822703" at bounding box center [273, 362] width 30 height 8
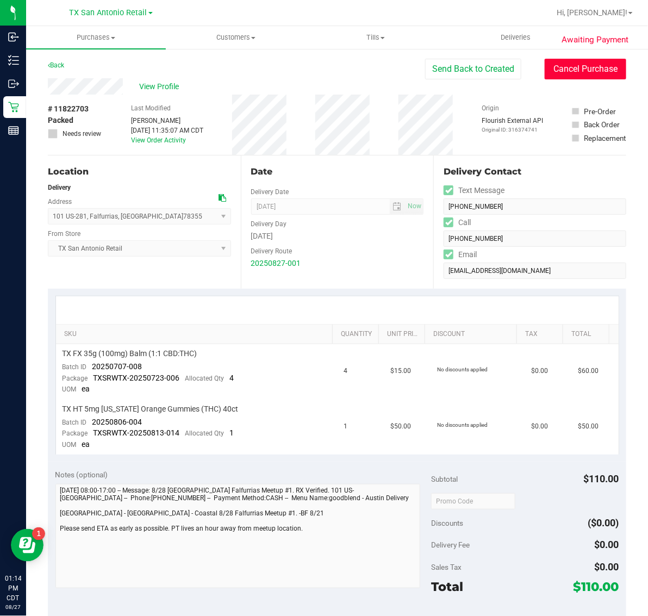
click at [577, 70] on button "Cancel Purchase" at bounding box center [586, 69] width 82 height 21
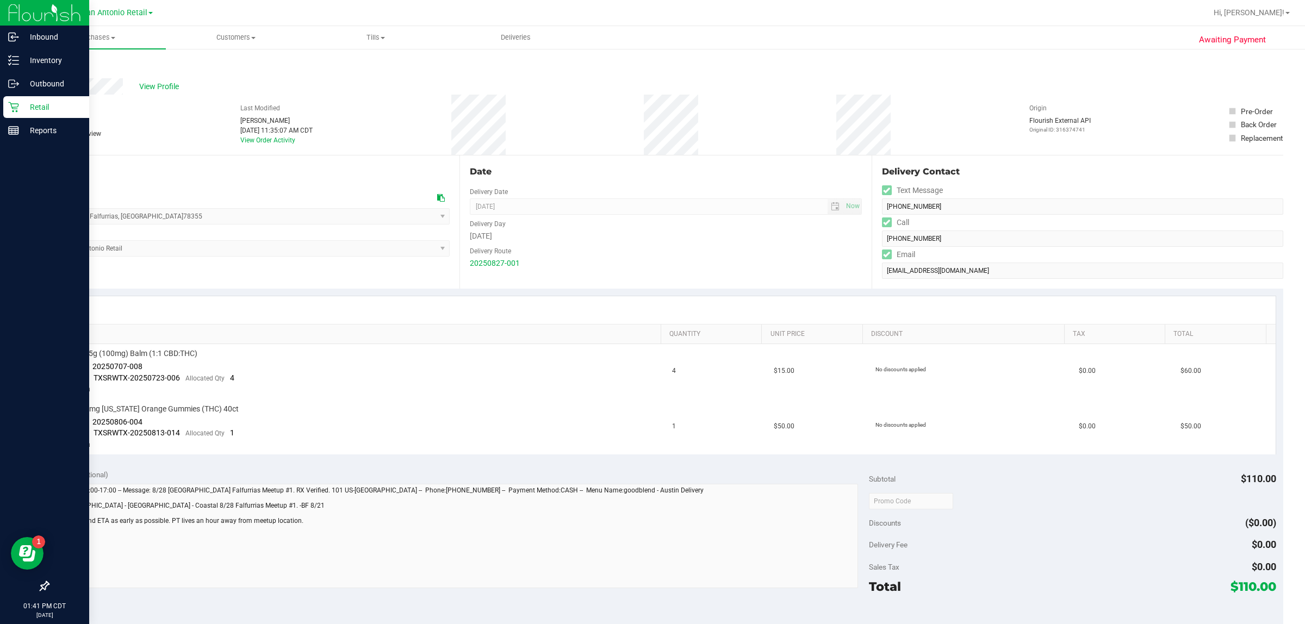
click at [19, 109] on p "Retail" at bounding box center [51, 107] width 65 height 13
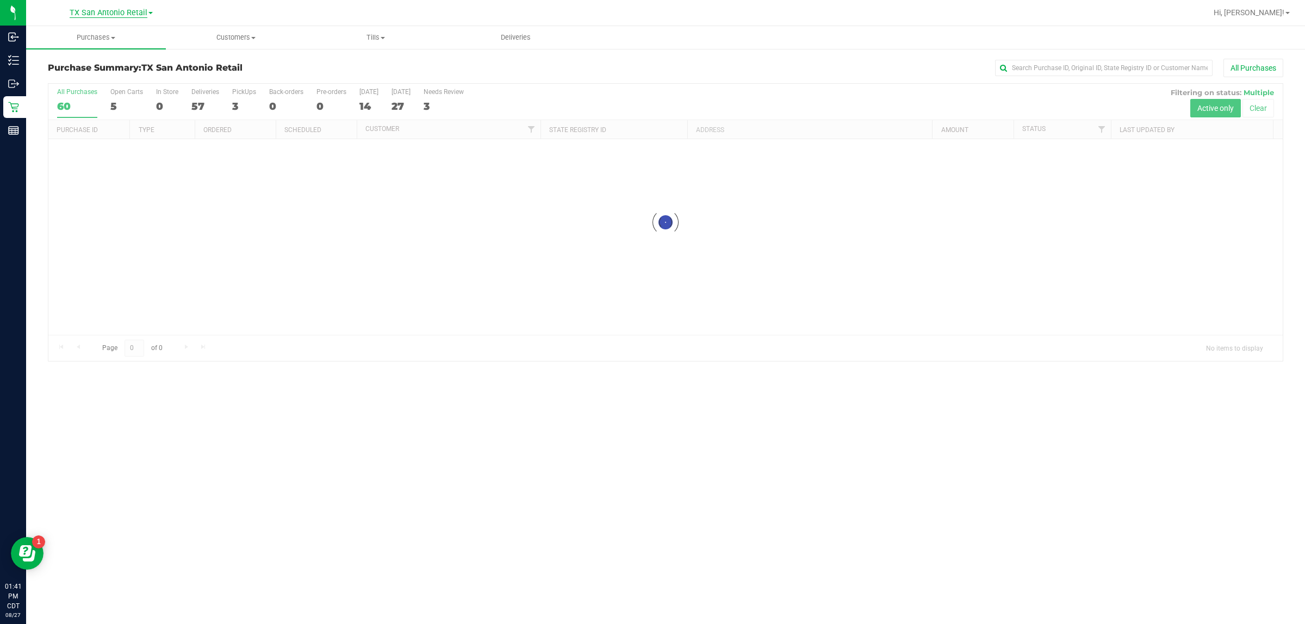
click at [107, 15] on span "TX San Antonio Retail" at bounding box center [109, 13] width 78 height 10
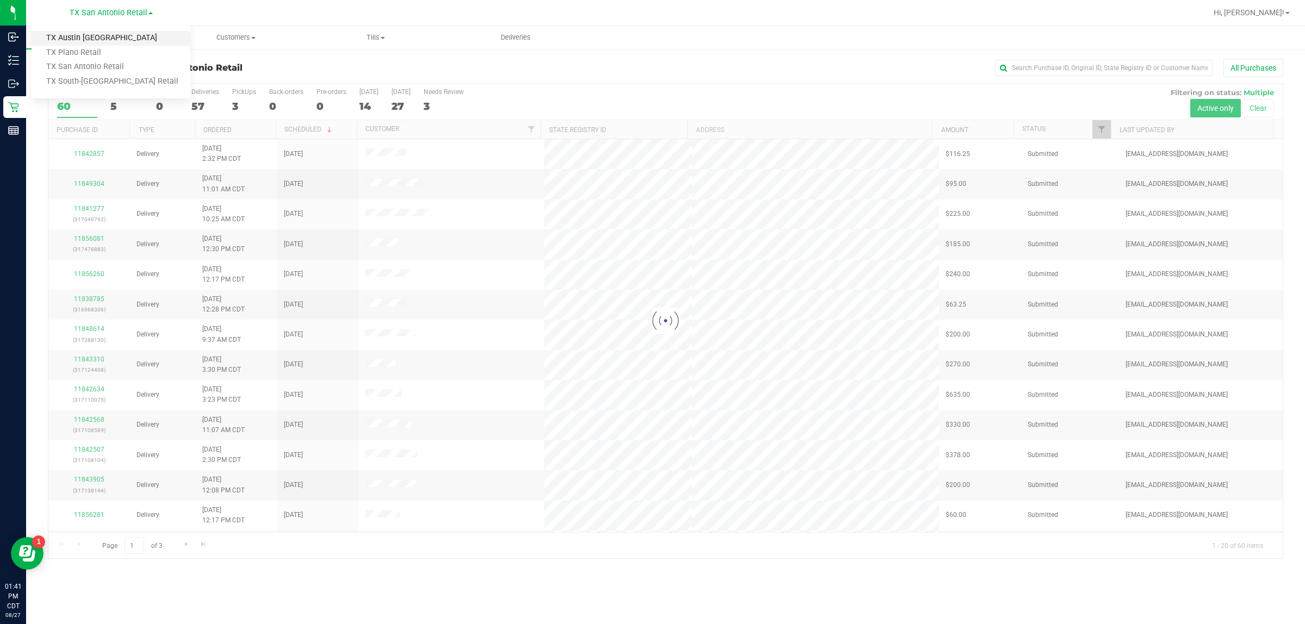
click at [101, 40] on link "TX Austin [GEOGRAPHIC_DATA]" at bounding box center [111, 38] width 159 height 15
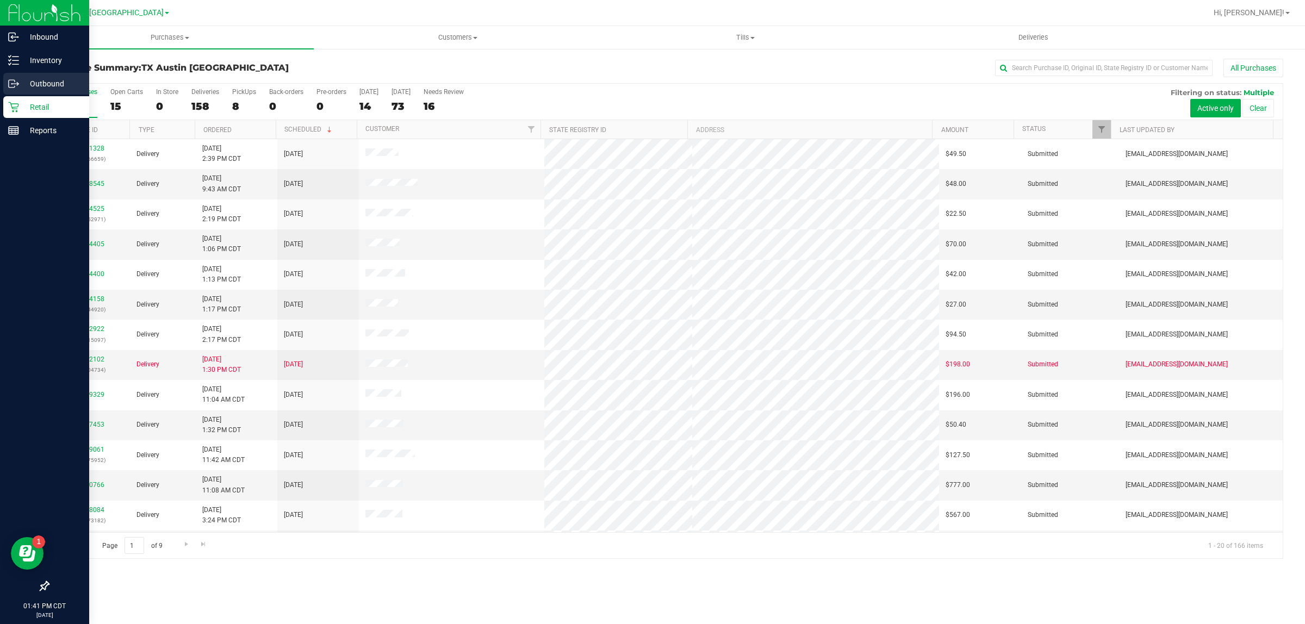
click at [53, 79] on p "Outbound" at bounding box center [51, 83] width 65 height 13
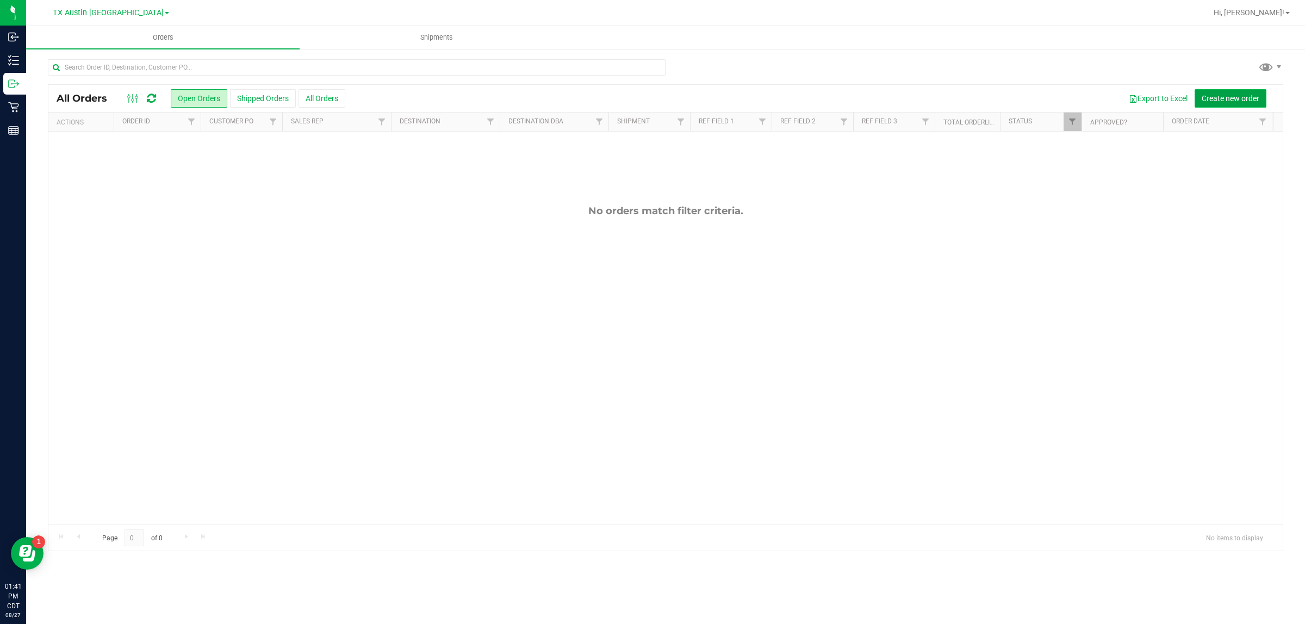
click at [648, 98] on span "Create new order" at bounding box center [1231, 98] width 58 height 9
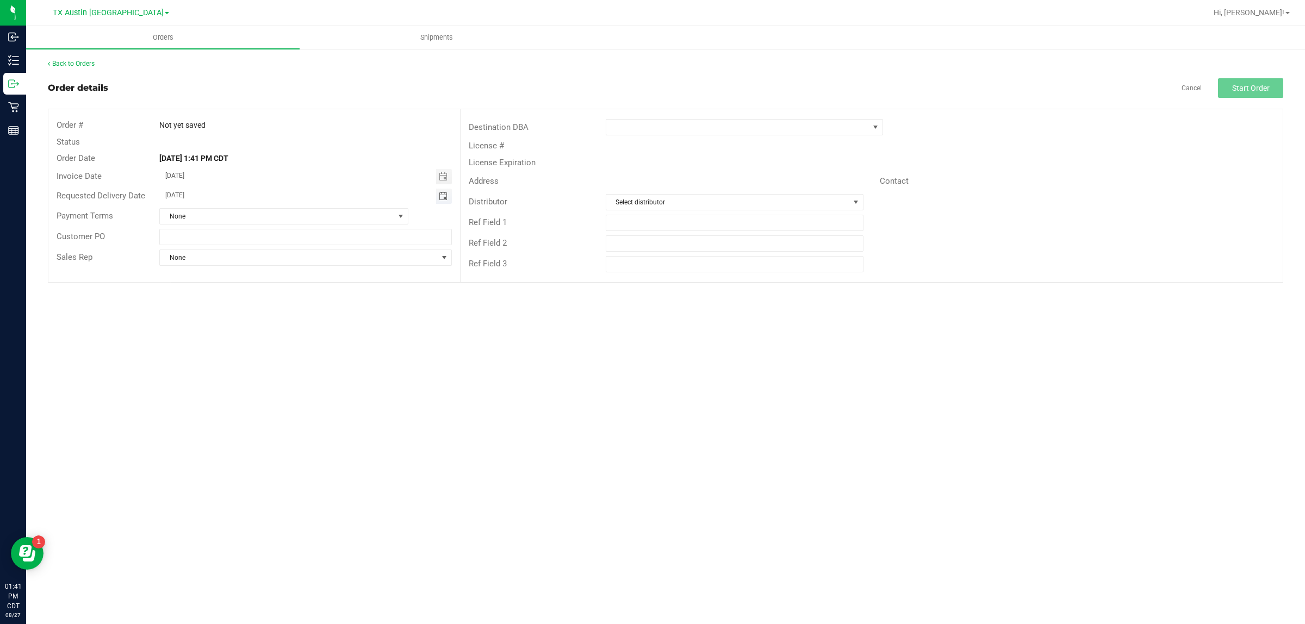
click at [441, 196] on span "Toggle calendar" at bounding box center [443, 196] width 9 height 9
click at [307, 212] on span "TODAY" at bounding box center [300, 216] width 24 height 14
type input "[DATE]"
click at [648, 119] on span at bounding box center [744, 127] width 277 height 16
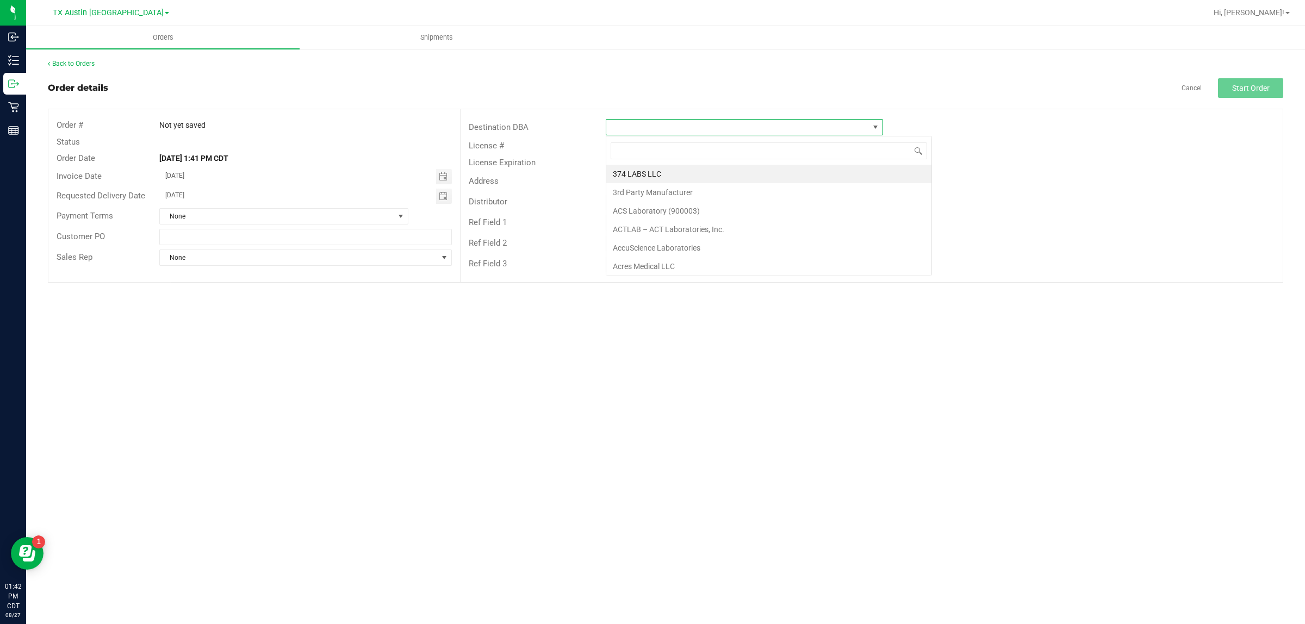
scroll to position [17, 277]
type input "tx"
click at [648, 167] on li "TX Plano Retail" at bounding box center [744, 174] width 276 height 18
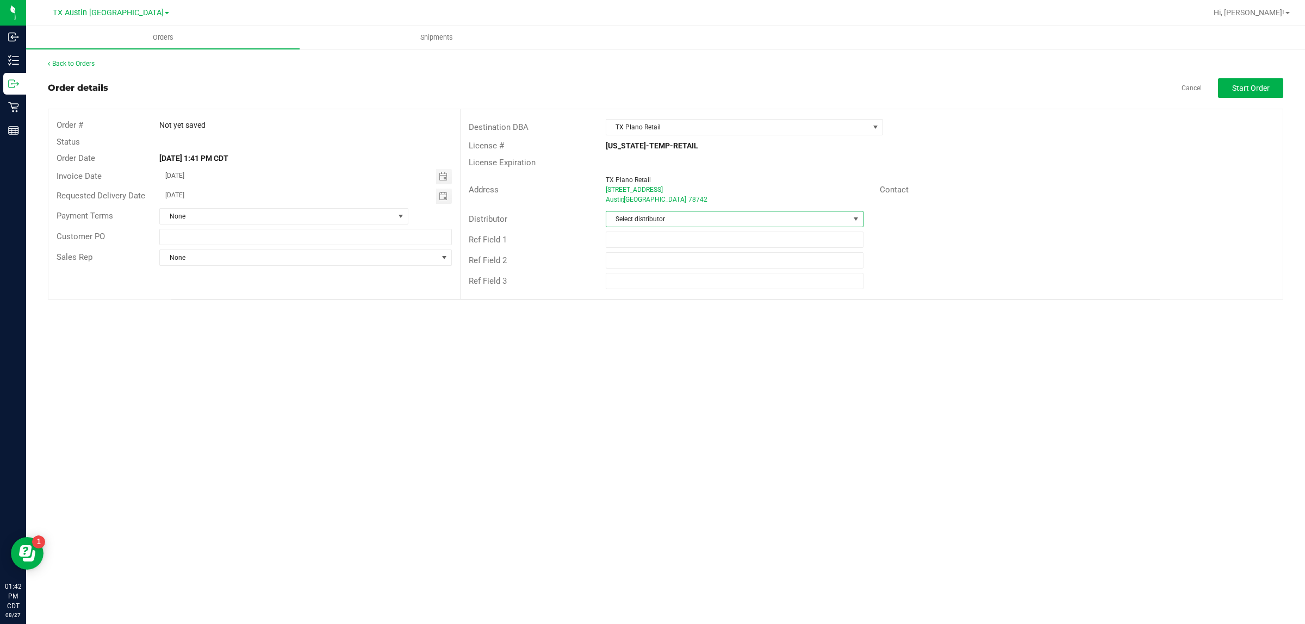
click at [648, 219] on span "Select distributor" at bounding box center [727, 218] width 243 height 15
type input "aus"
click at [648, 263] on li "Austin DC" at bounding box center [734, 266] width 257 height 18
click at [648, 90] on span "Start Order" at bounding box center [1251, 88] width 38 height 9
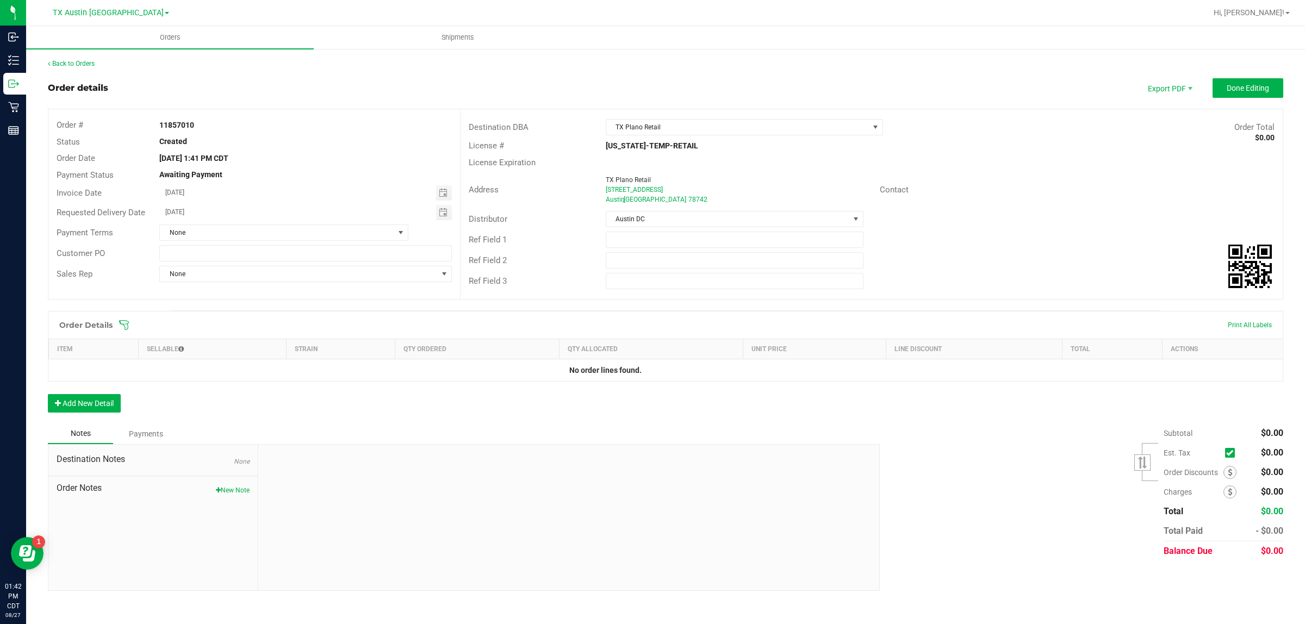
click at [122, 322] on icon at bounding box center [124, 325] width 11 height 11
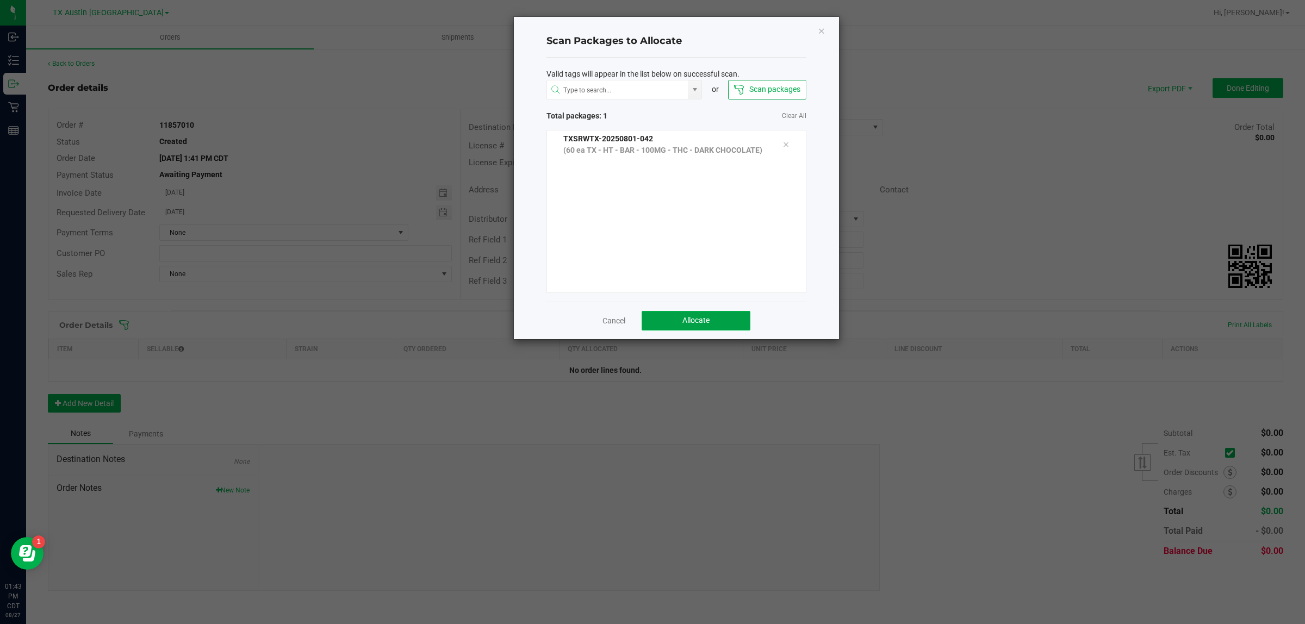
click at [648, 321] on button "Allocate" at bounding box center [696, 321] width 109 height 20
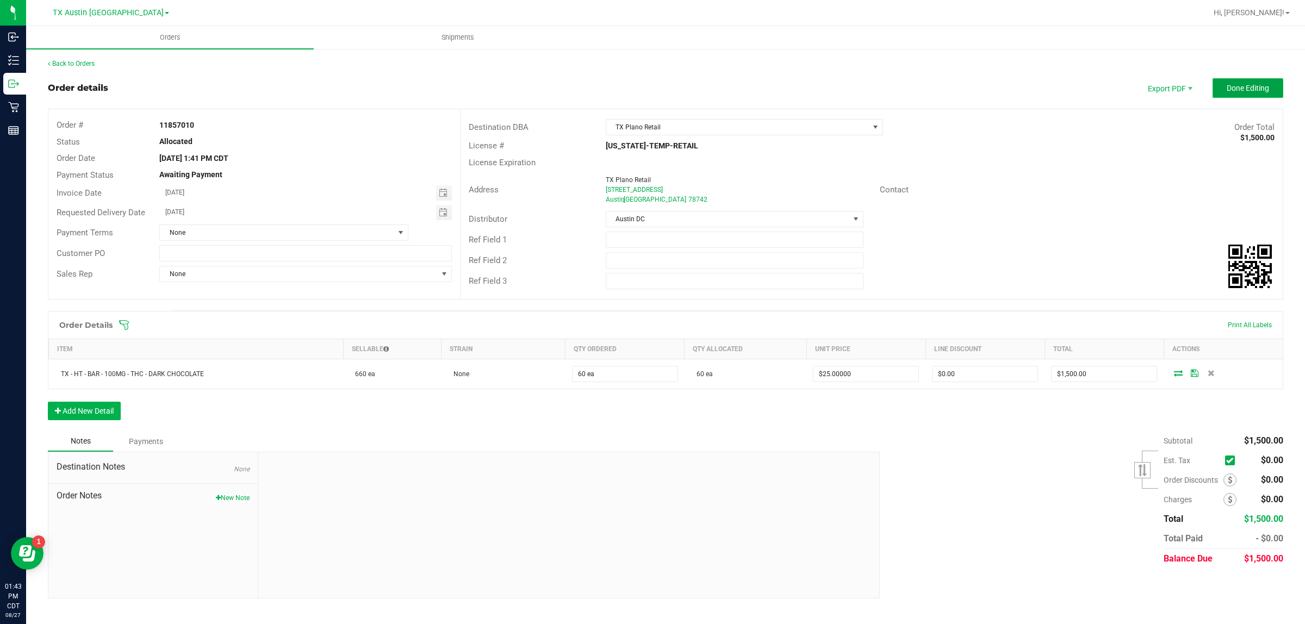
click at [648, 90] on span "Done Editing" at bounding box center [1248, 88] width 42 height 9
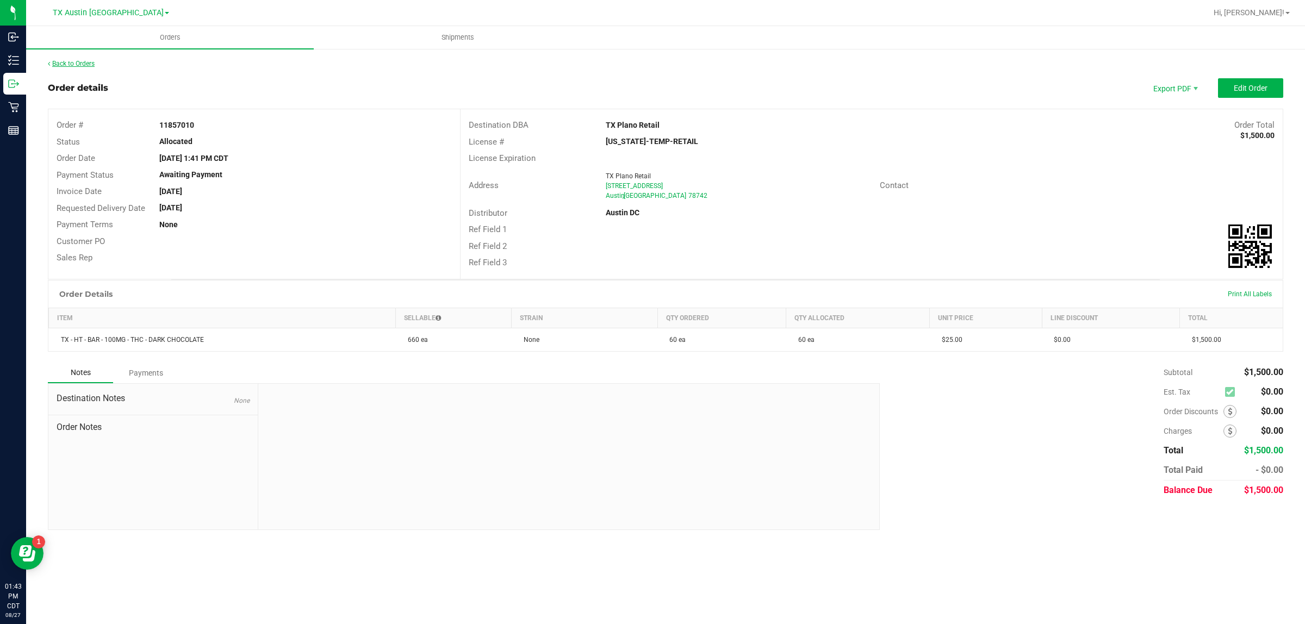
click at [77, 64] on link "Back to Orders" at bounding box center [71, 64] width 47 height 8
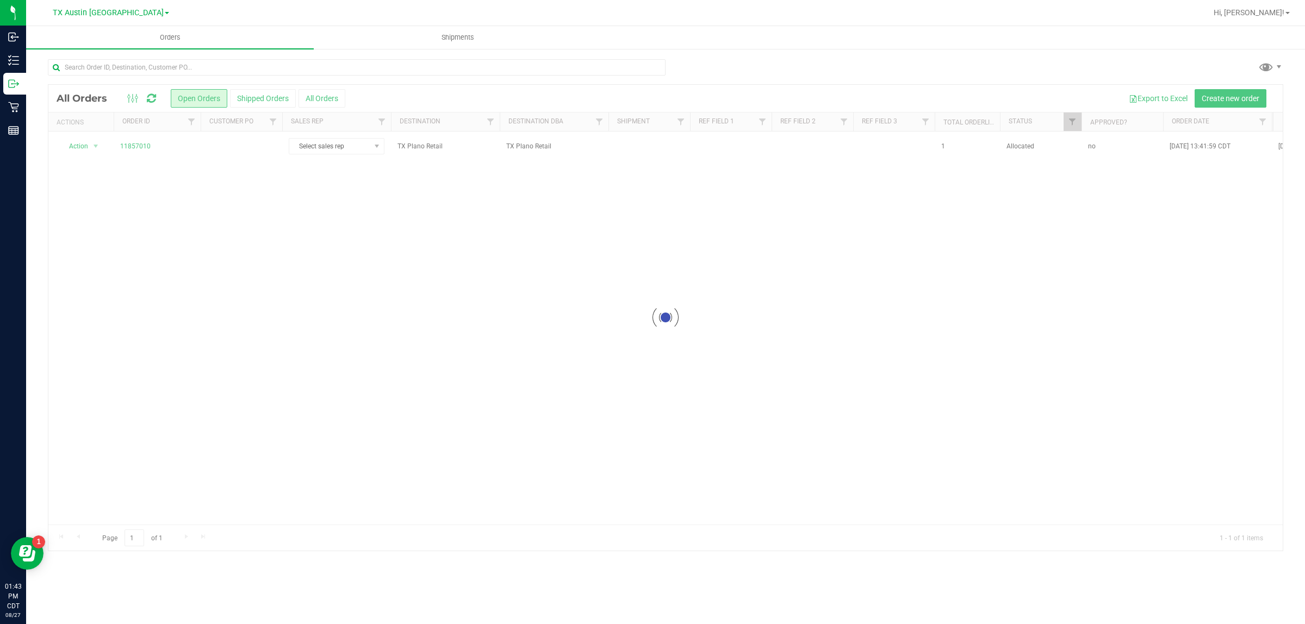
click at [230, 153] on div at bounding box center [665, 318] width 1234 height 466
click at [230, 153] on td at bounding box center [242, 146] width 82 height 29
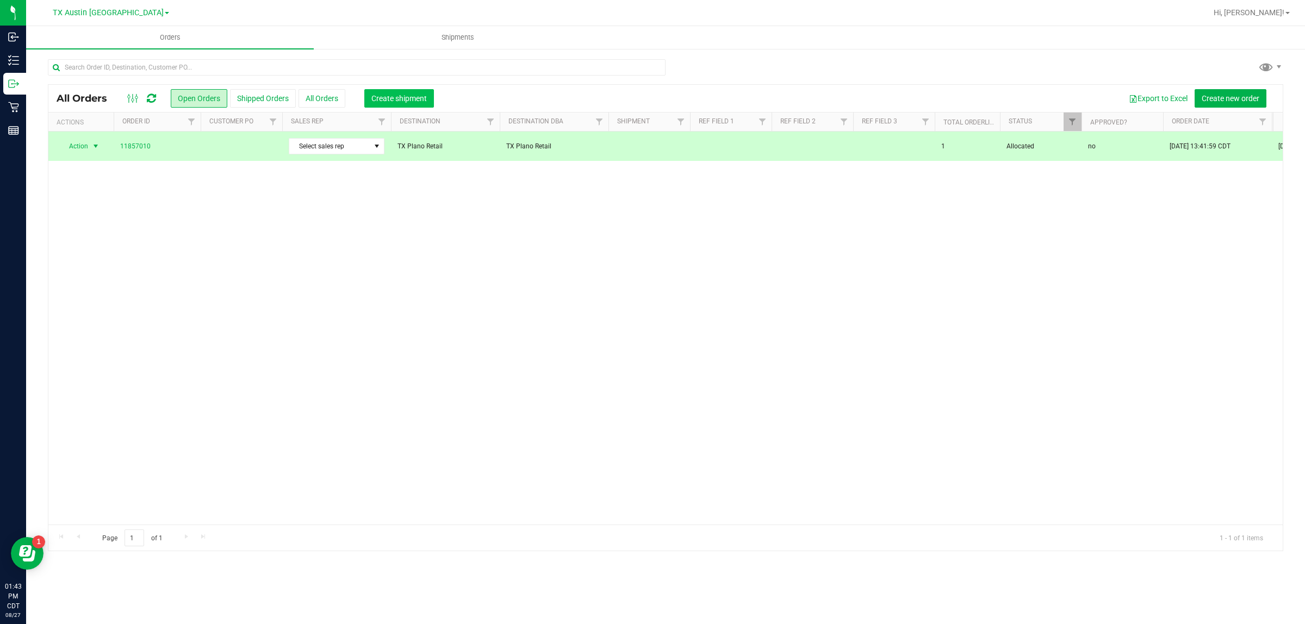
click at [374, 98] on span "Create shipment" at bounding box center [398, 98] width 55 height 9
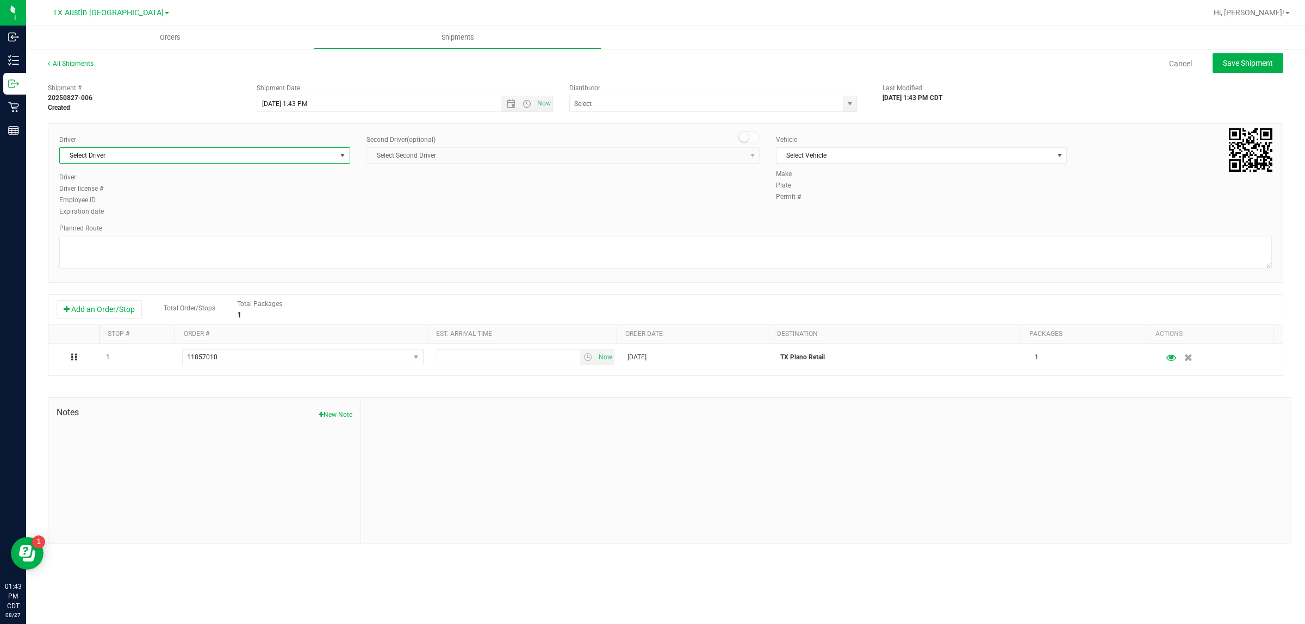
click at [276, 157] on span "Select Driver" at bounding box center [198, 155] width 276 height 15
click at [276, 204] on li "William Bates" at bounding box center [205, 201] width 290 height 16
type input "bat"
click at [648, 156] on span "Select Vehicle" at bounding box center [914, 155] width 276 height 15
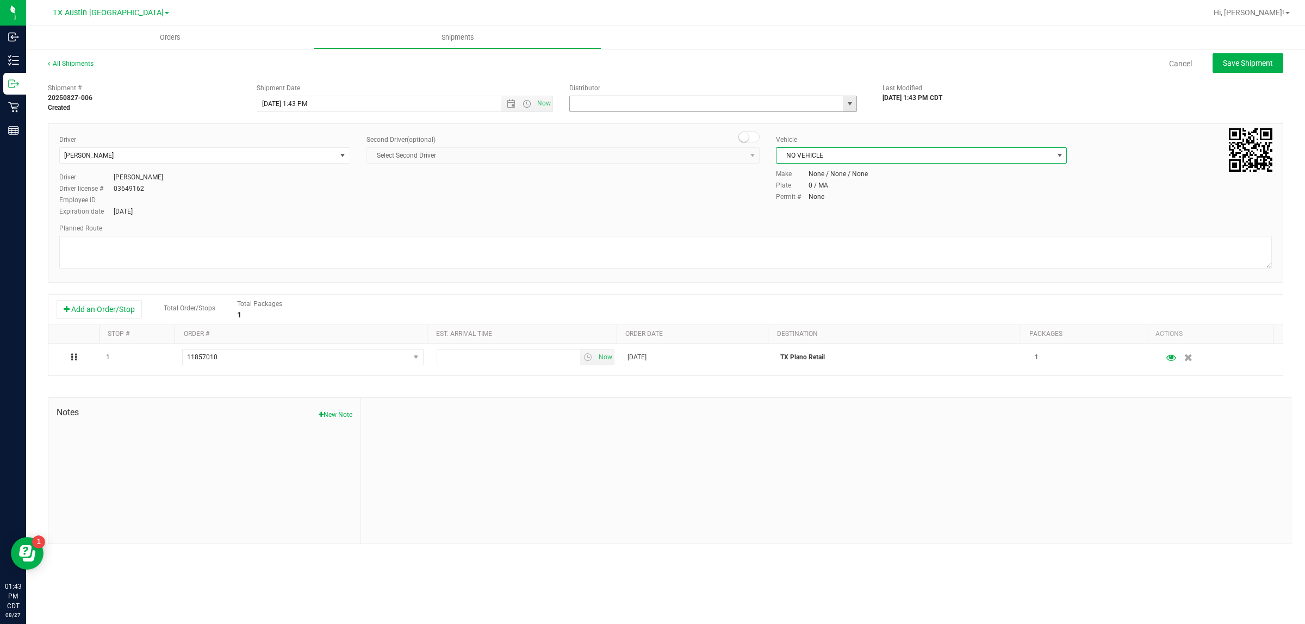
click at [648, 102] on input "text" at bounding box center [702, 103] width 265 height 15
click at [648, 117] on li "Austin DC" at bounding box center [713, 122] width 287 height 16
type input "Austin DC"
click at [542, 104] on span "Now" at bounding box center [544, 104] width 18 height 16
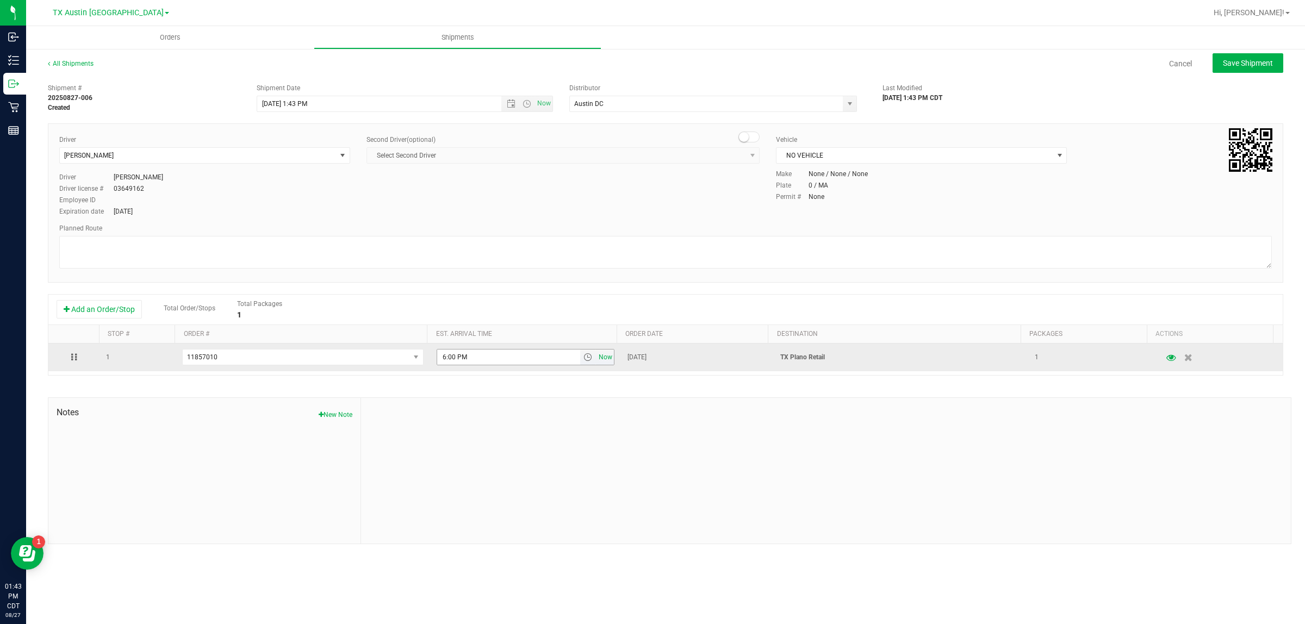
click at [600, 355] on span "Now" at bounding box center [605, 358] width 18 height 16
click at [600, 354] on span "Now" at bounding box center [605, 358] width 18 height 16
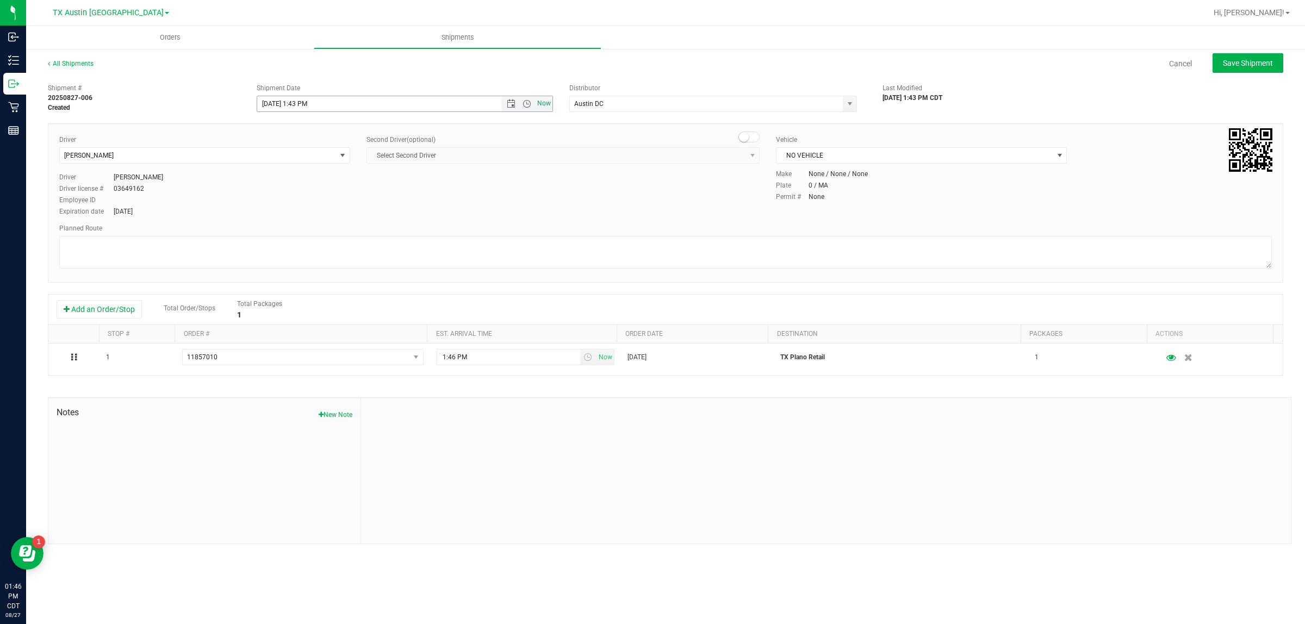
click at [545, 102] on span "Now" at bounding box center [544, 104] width 18 height 16
click at [648, 66] on span "Save Shipment" at bounding box center [1248, 63] width 50 height 9
type input "8/27/2025 6:46 PM"
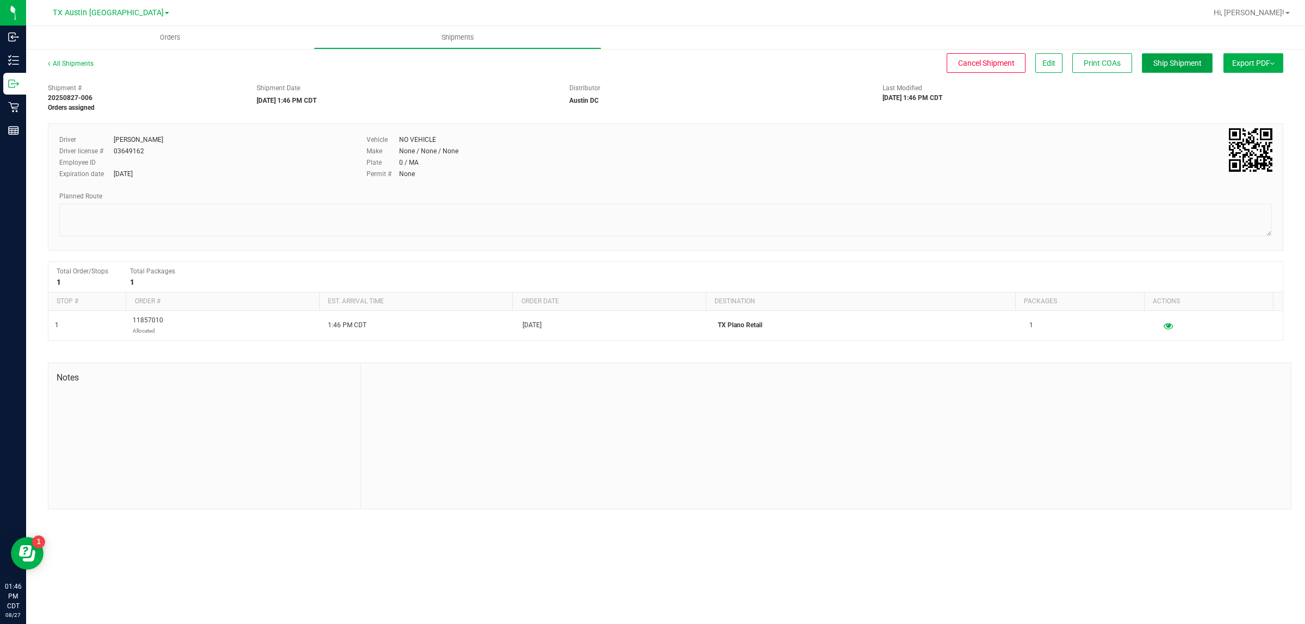
click at [648, 69] on button "Ship Shipment" at bounding box center [1177, 63] width 71 height 20
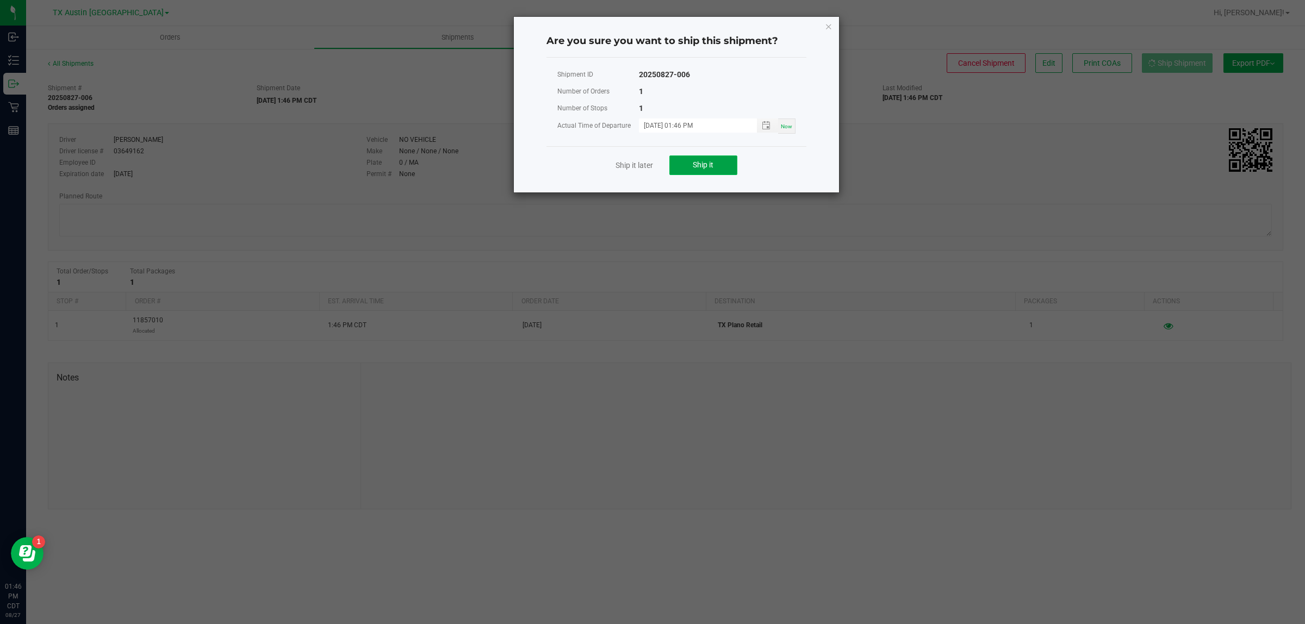
click at [648, 169] on span "Ship it" at bounding box center [703, 164] width 21 height 9
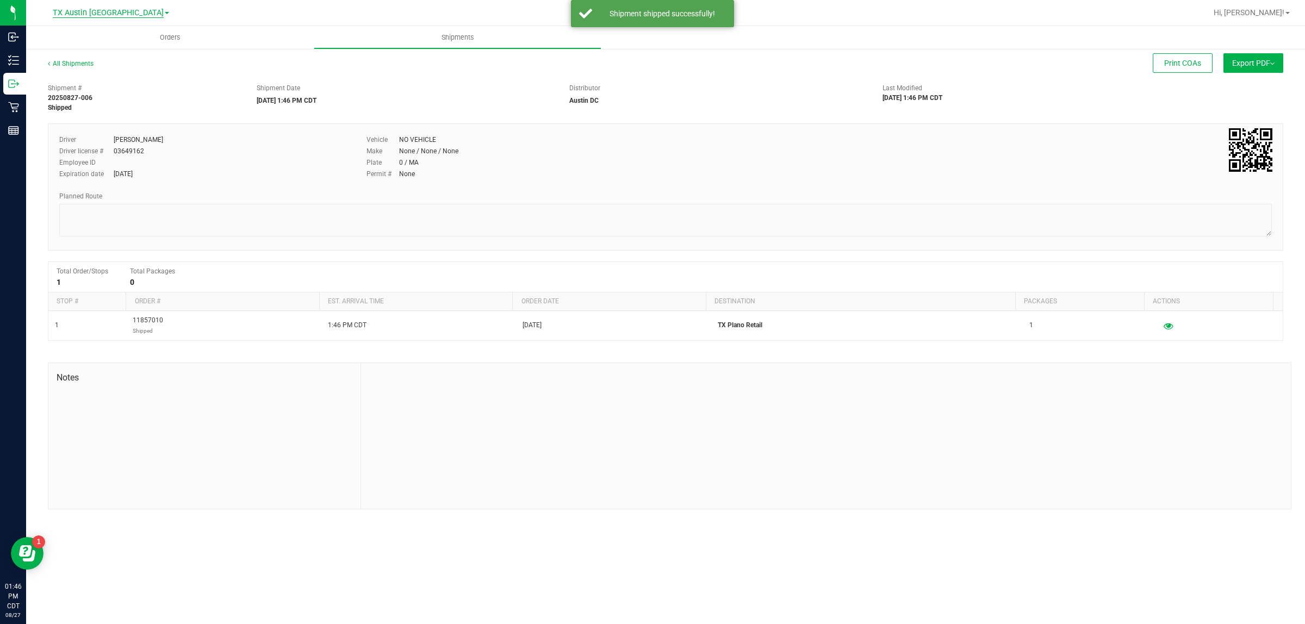
click at [102, 9] on span "TX Austin [GEOGRAPHIC_DATA]" at bounding box center [108, 13] width 111 height 10
click at [98, 51] on link "TX Plano Retail" at bounding box center [111, 53] width 159 height 15
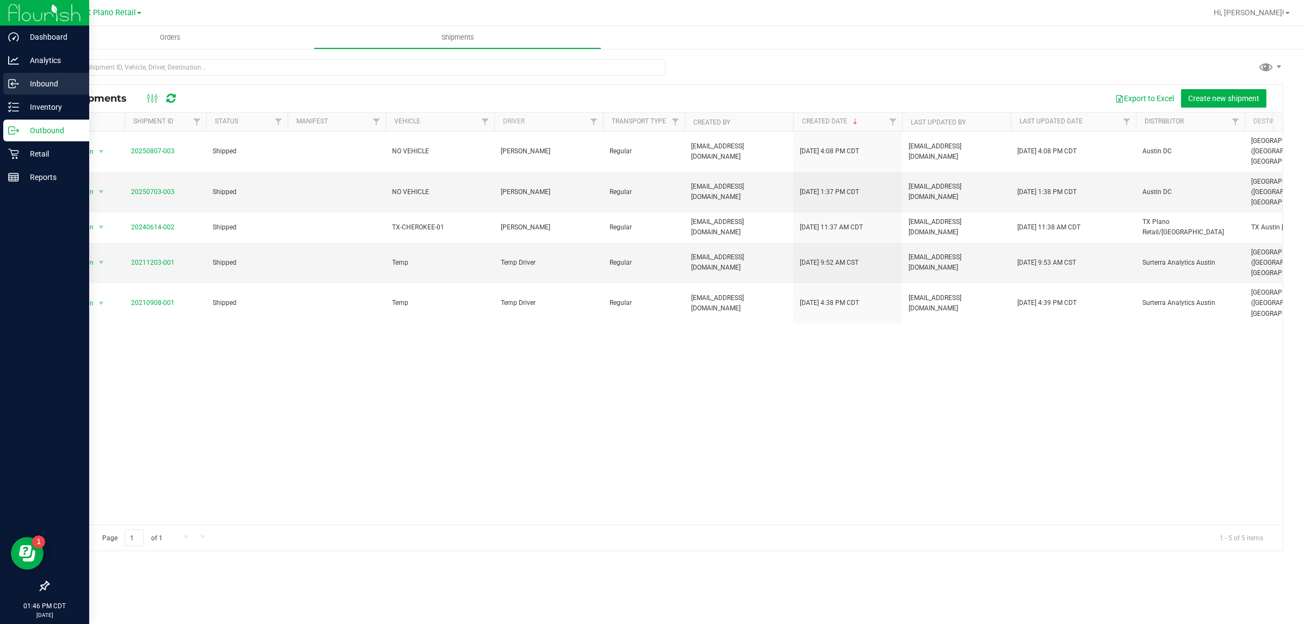
click at [41, 79] on p "Inbound" at bounding box center [51, 83] width 65 height 13
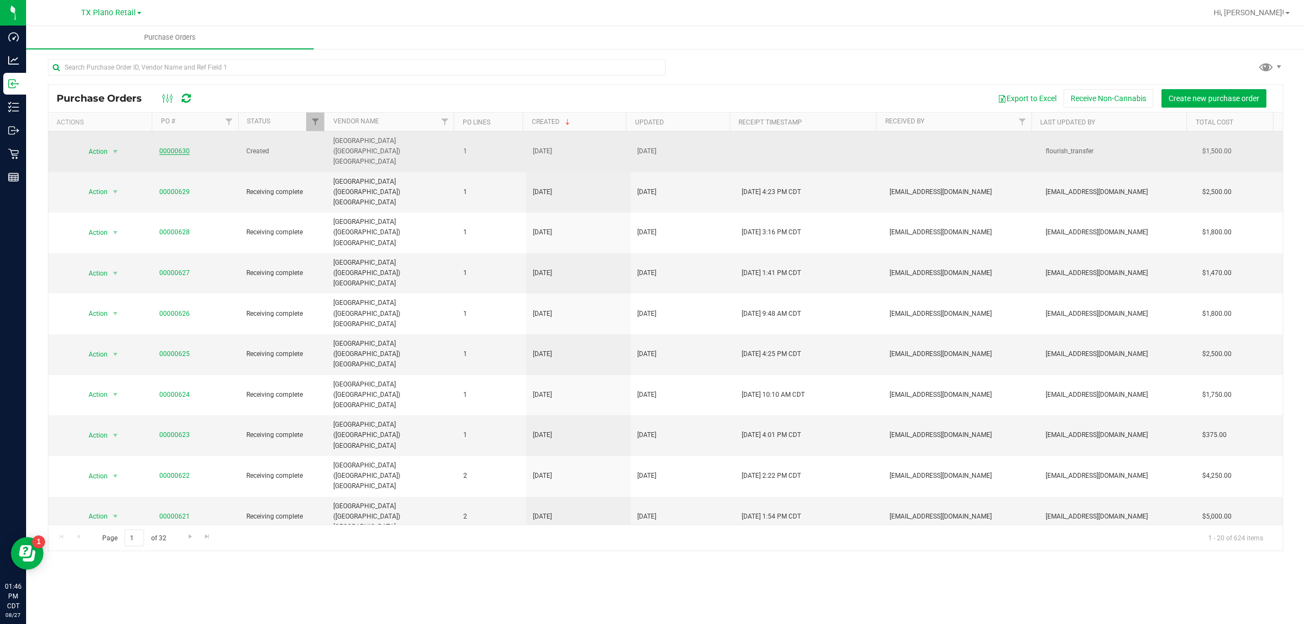
click at [175, 147] on link "00000630" at bounding box center [174, 151] width 30 height 8
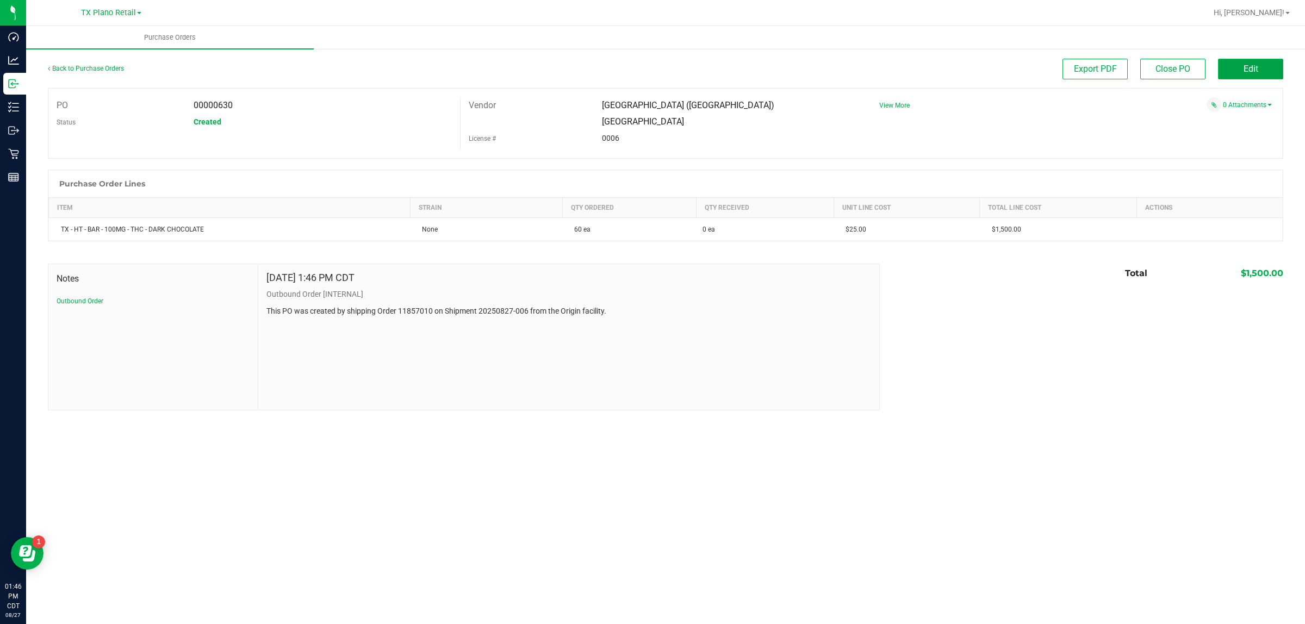
click at [648, 59] on button "Edit" at bounding box center [1250, 69] width 65 height 21
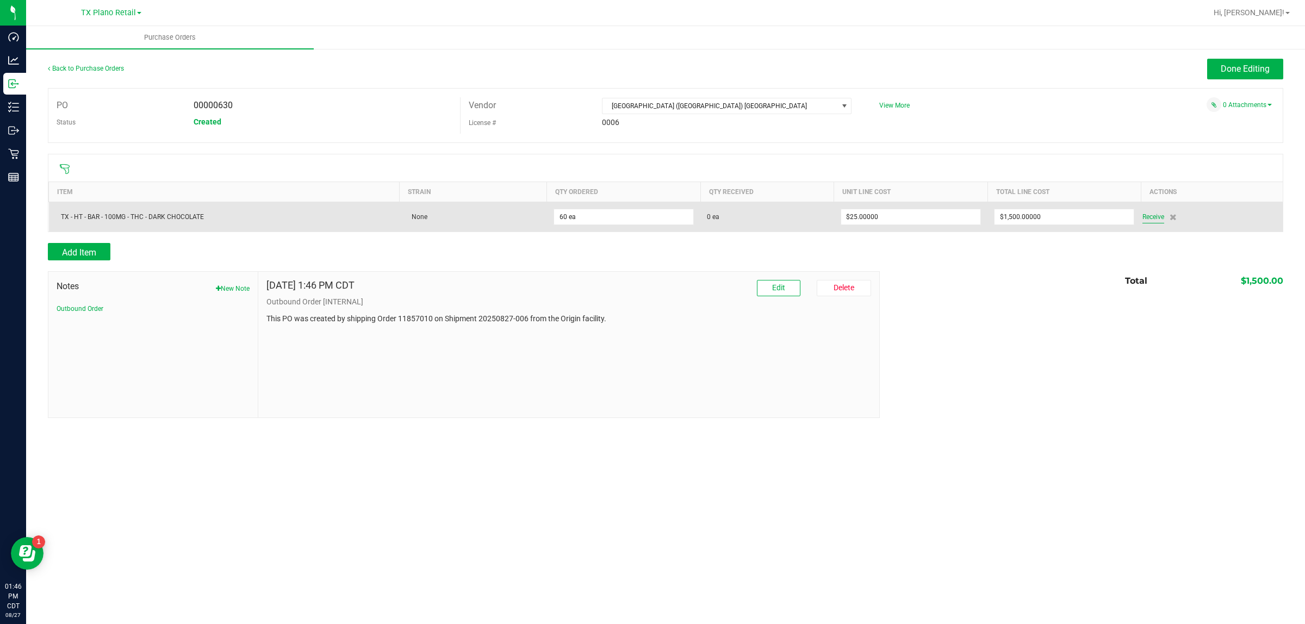
click at [648, 217] on span "Receive" at bounding box center [1153, 216] width 22 height 13
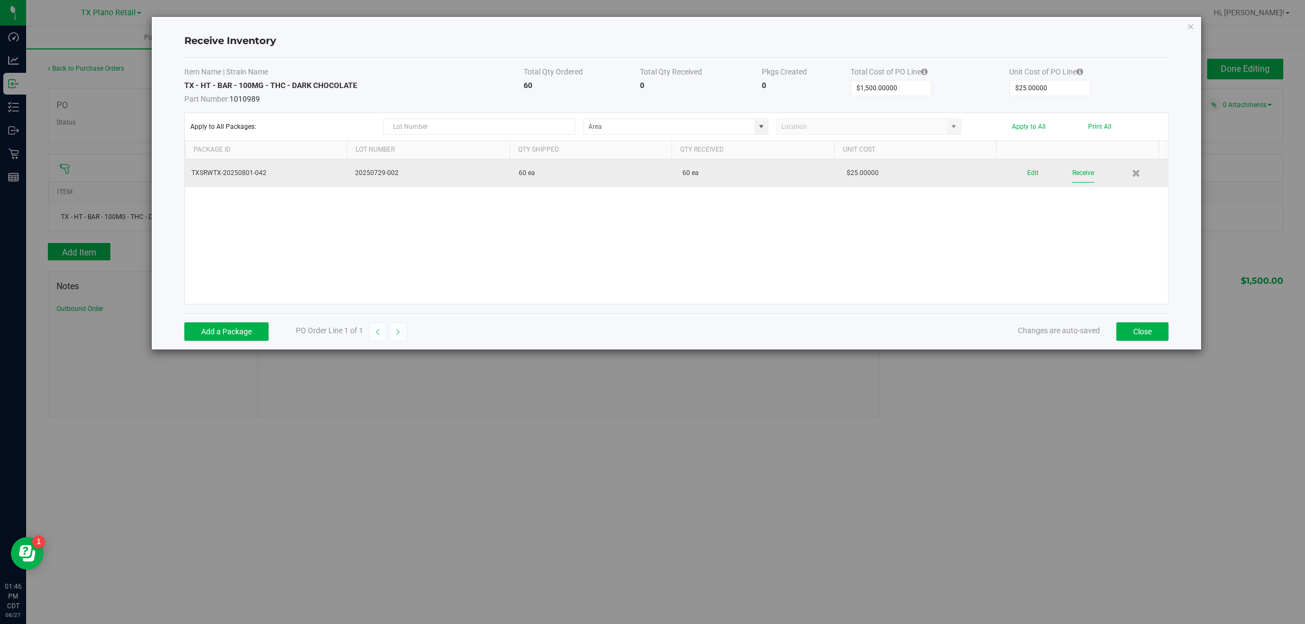
click at [648, 176] on button "Receive" at bounding box center [1083, 173] width 22 height 19
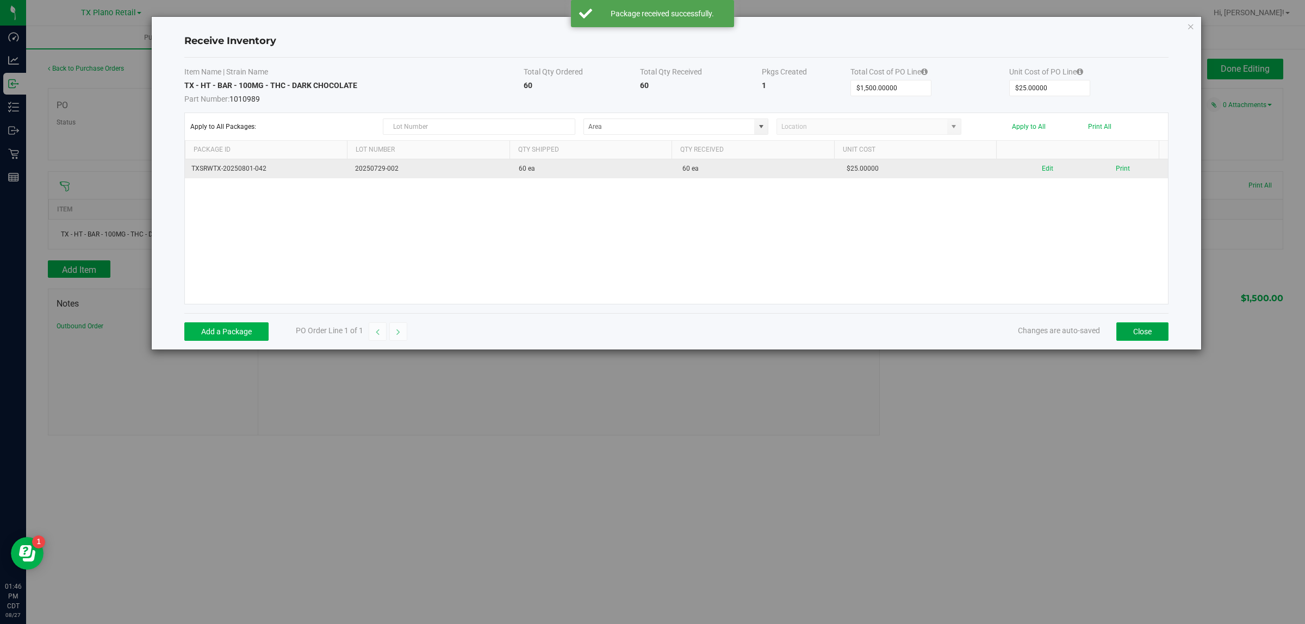
click at [648, 331] on button "Close" at bounding box center [1142, 331] width 52 height 18
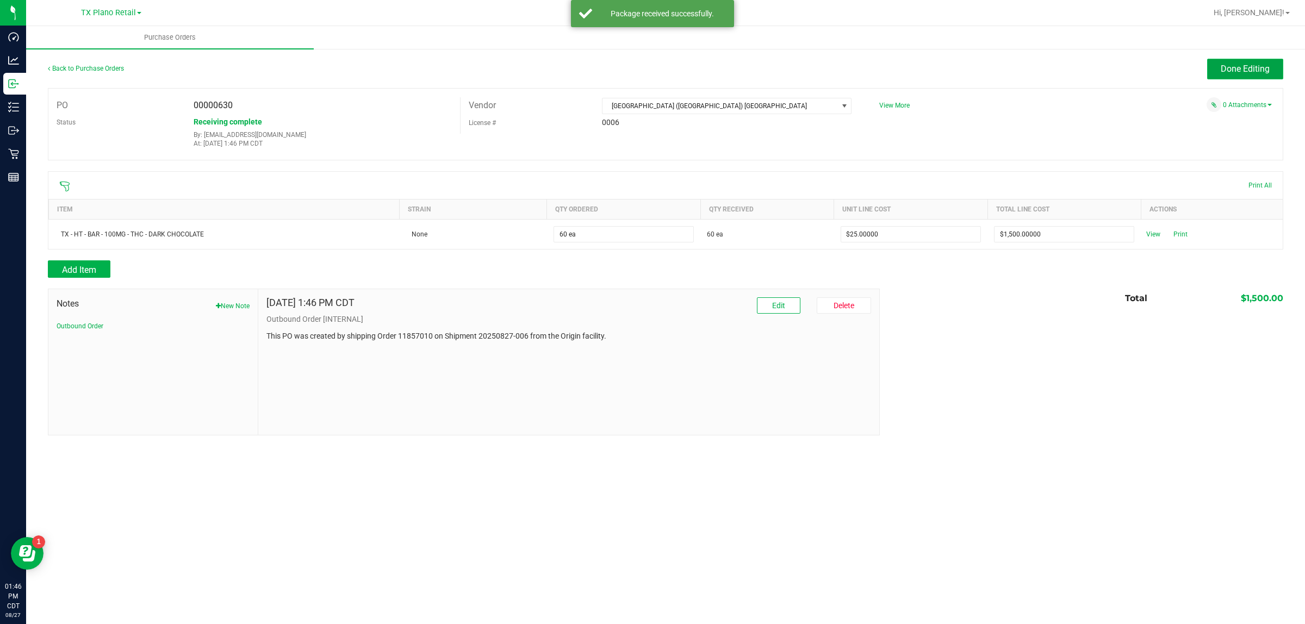
click at [648, 61] on button "Done Editing" at bounding box center [1245, 69] width 76 height 21
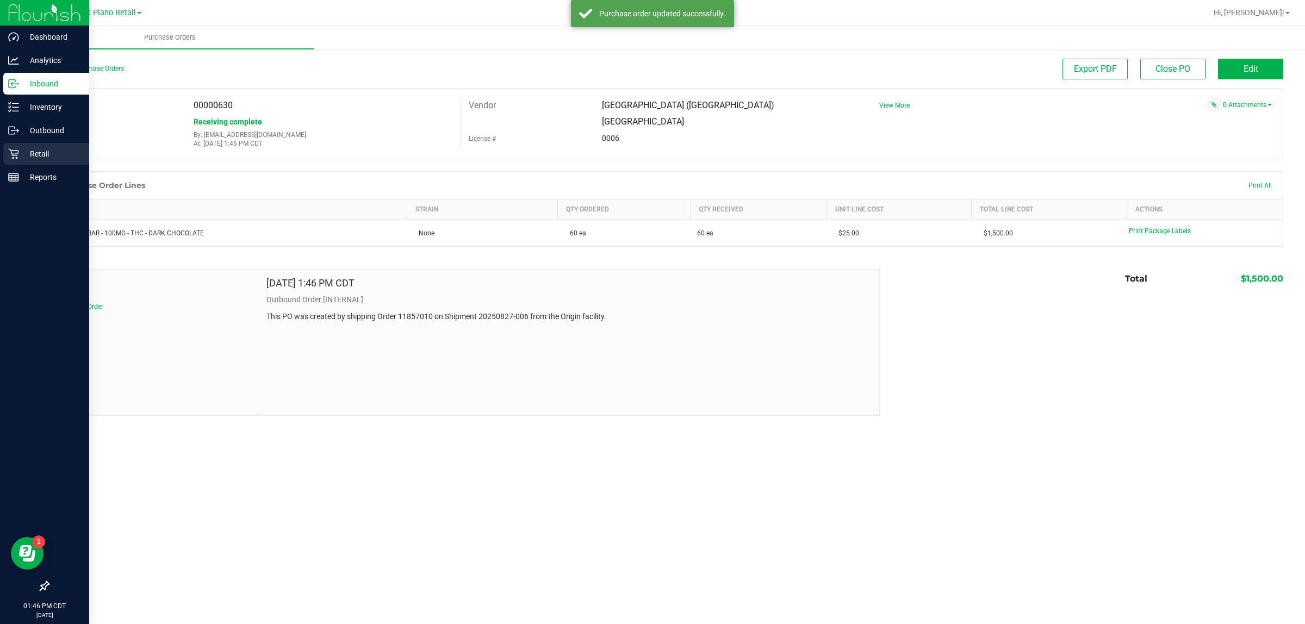
click at [45, 154] on p "Retail" at bounding box center [51, 153] width 65 height 13
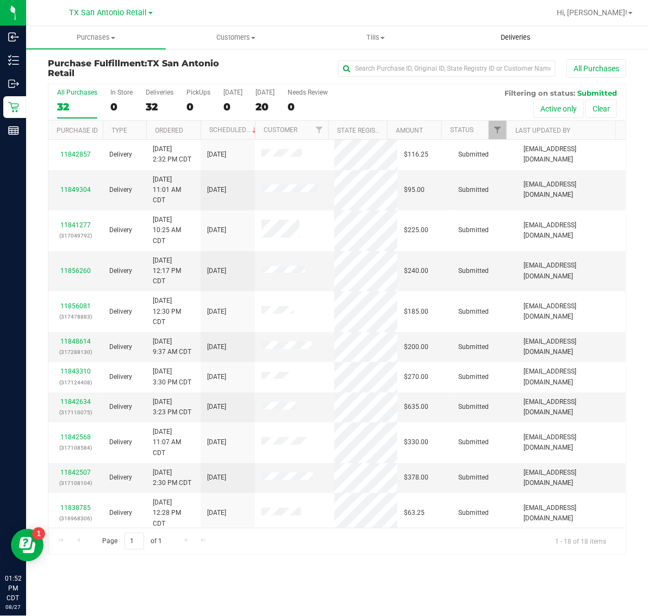
click at [515, 45] on uib-tab-heading "Deliveries" at bounding box center [515, 38] width 139 height 22
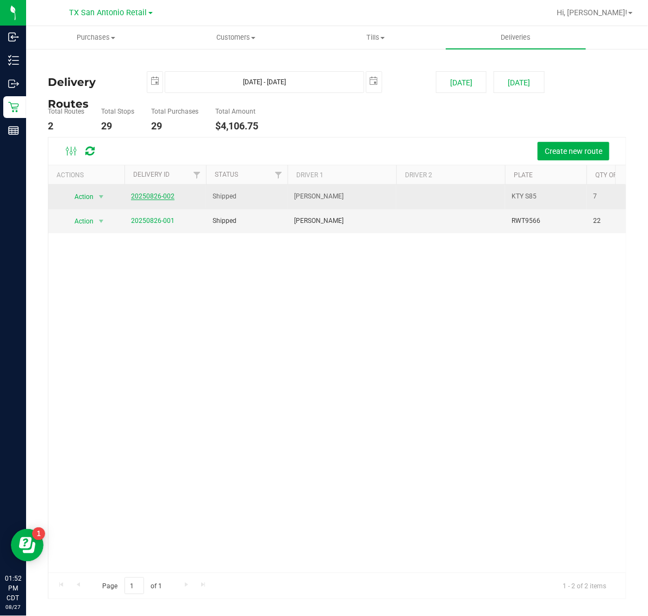
click at [164, 198] on link "20250826-002" at bounding box center [152, 196] width 43 height 8
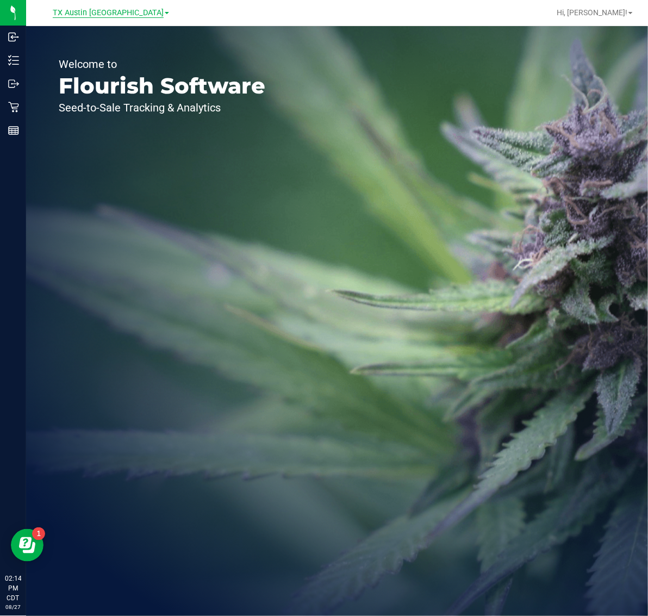
click at [126, 9] on span "TX Austin [GEOGRAPHIC_DATA]" at bounding box center [108, 13] width 111 height 10
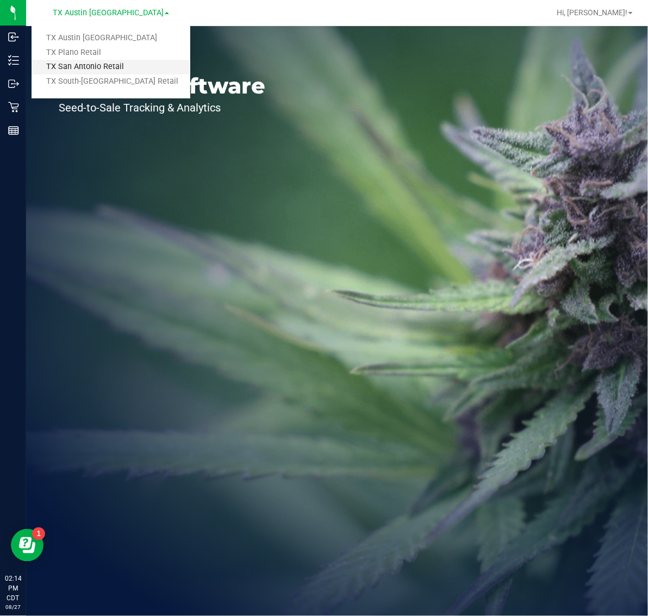
click at [114, 65] on link "TX San Antonio Retail" at bounding box center [111, 67] width 159 height 15
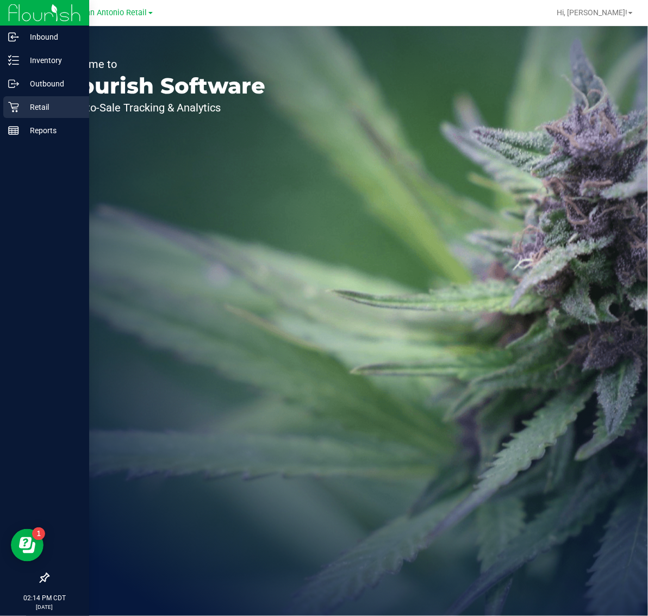
click at [54, 108] on p "Retail" at bounding box center [51, 107] width 65 height 13
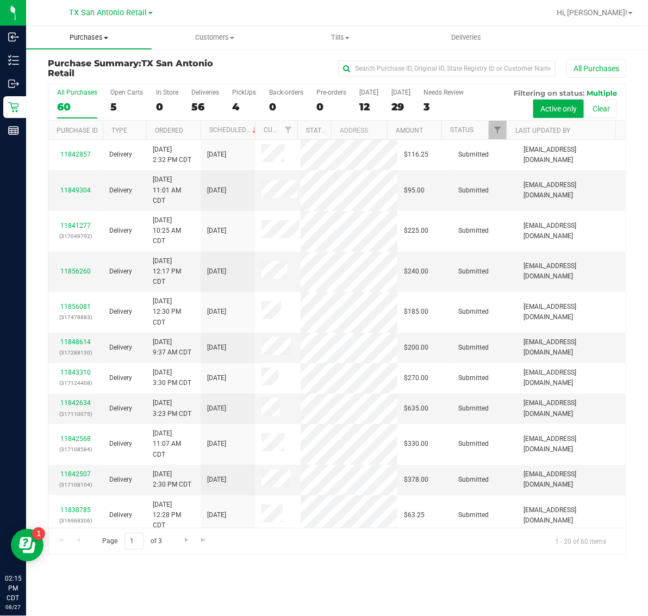
click at [96, 38] on span "Purchases" at bounding box center [89, 38] width 126 height 10
click at [104, 80] on li "Fulfillment" at bounding box center [89, 78] width 126 height 13
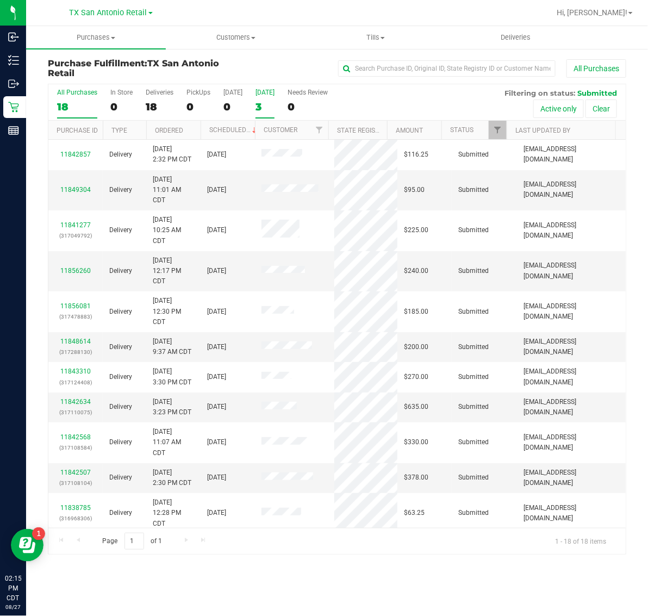
click at [261, 105] on div "3" at bounding box center [265, 107] width 19 height 13
click at [0, 0] on input "[DATE] 3" at bounding box center [0, 0] width 0 height 0
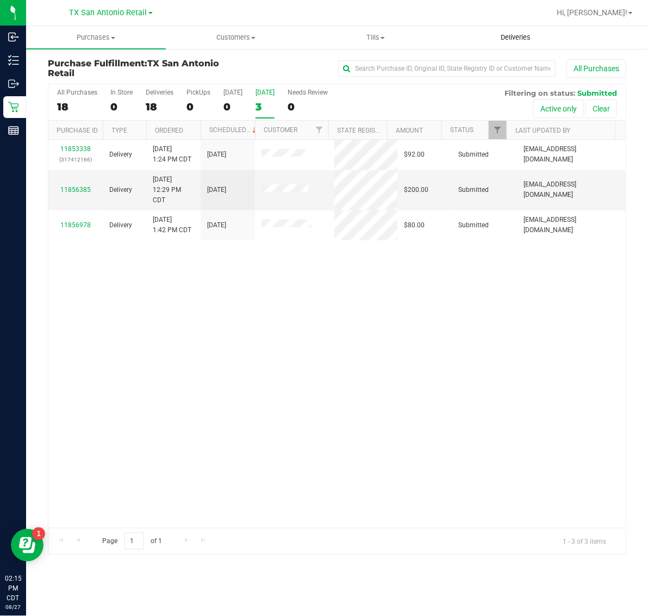
click at [520, 35] on span "Deliveries" at bounding box center [515, 38] width 59 height 10
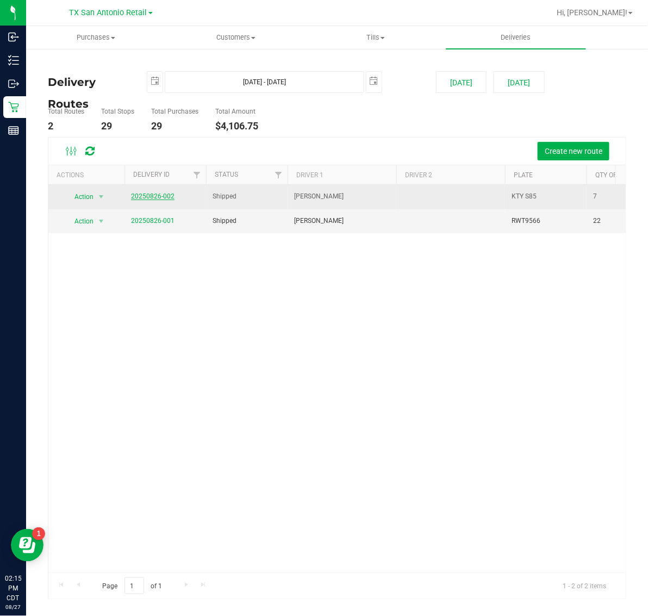
click at [150, 195] on link "20250826-002" at bounding box center [152, 196] width 43 height 8
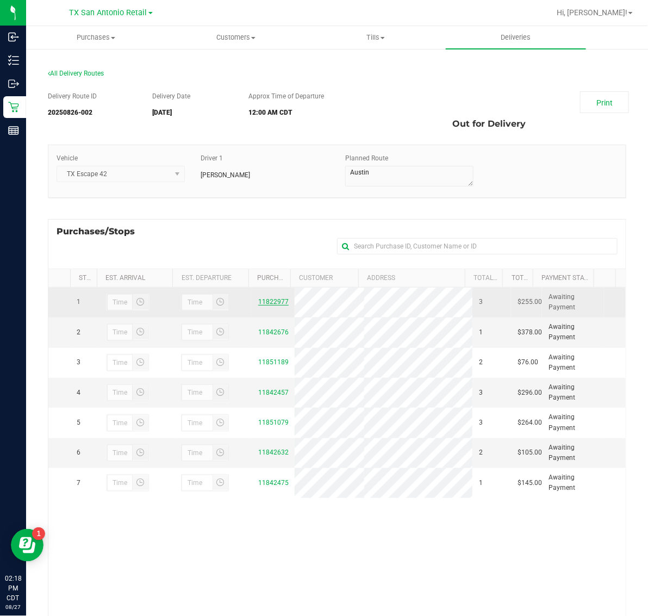
click at [258, 300] on link "11822977" at bounding box center [273, 302] width 30 height 8
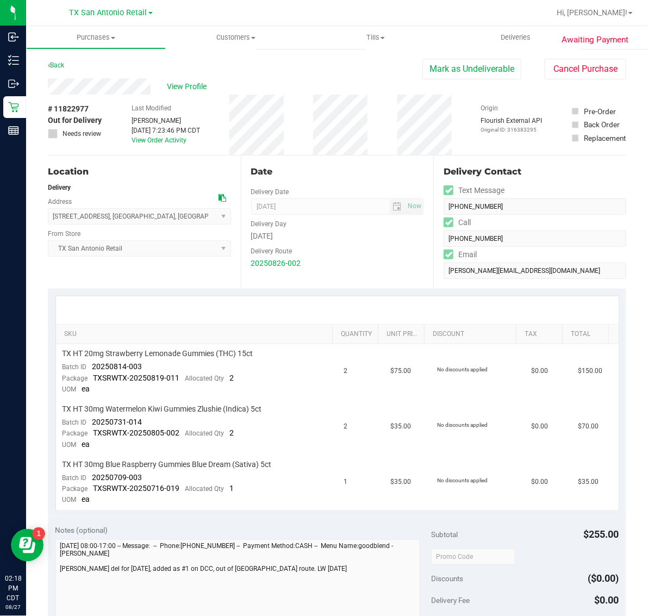
click at [74, 108] on span "# 11822977" at bounding box center [68, 108] width 41 height 11
click at [110, 96] on div "# 11822977 Out for Delivery Needs review Last Modified [PERSON_NAME] [DATE] 7:2…" at bounding box center [337, 125] width 578 height 60
click at [80, 109] on span "# 11822977" at bounding box center [68, 108] width 41 height 11
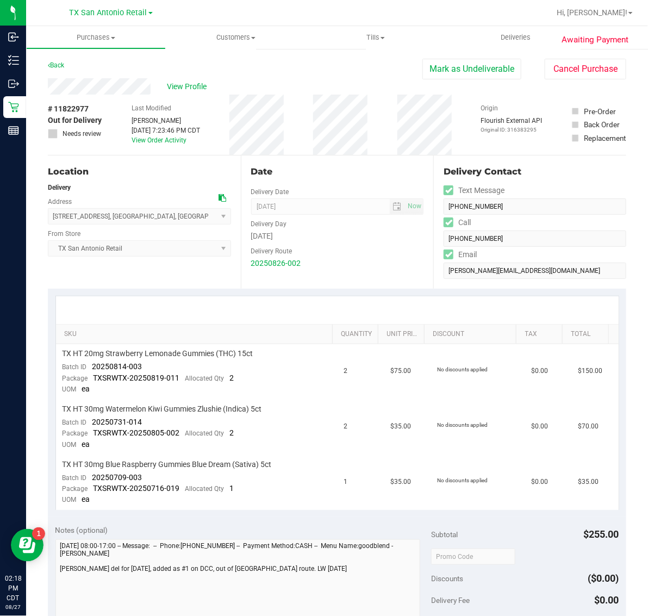
click at [80, 109] on span "# 11822977" at bounding box center [68, 108] width 41 height 11
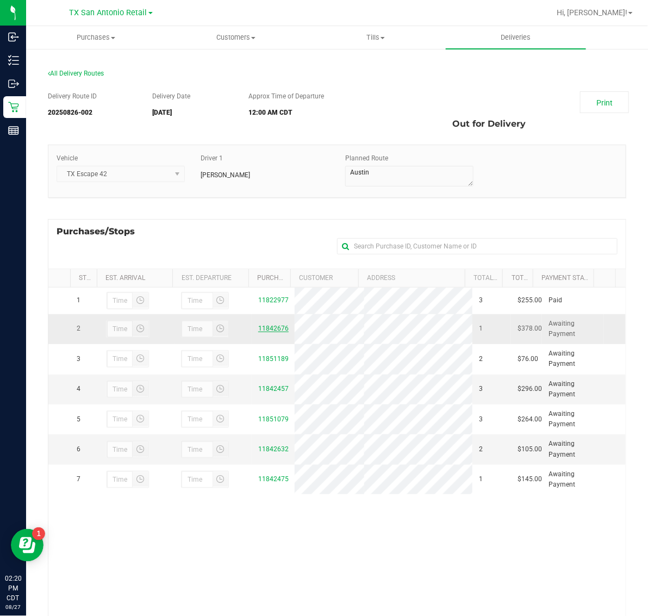
click at [279, 332] on link "11842676" at bounding box center [273, 329] width 30 height 8
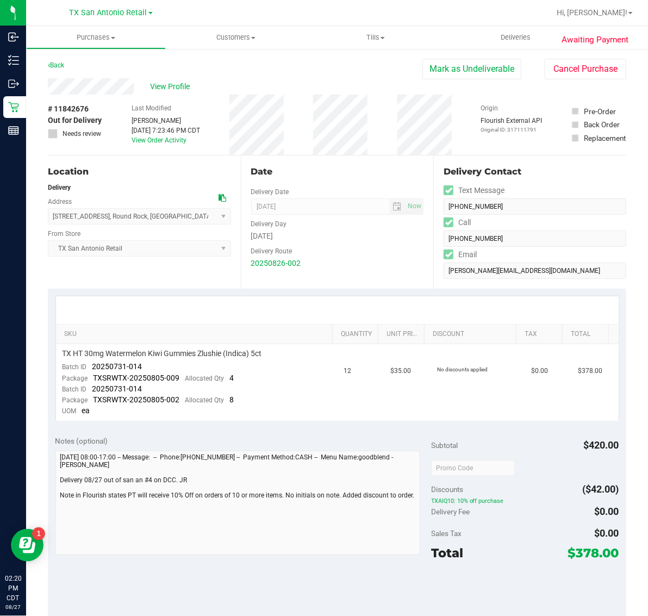
click at [71, 109] on span "# 11842676" at bounding box center [68, 108] width 41 height 11
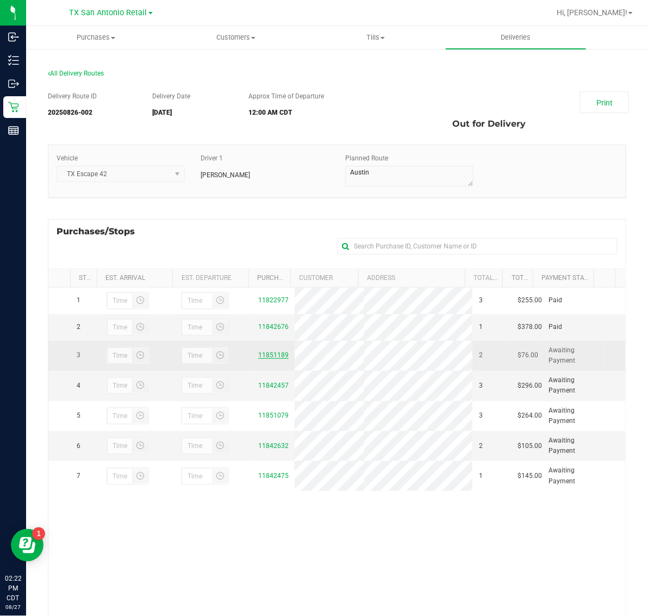
click at [267, 359] on link "11851189" at bounding box center [273, 355] width 30 height 8
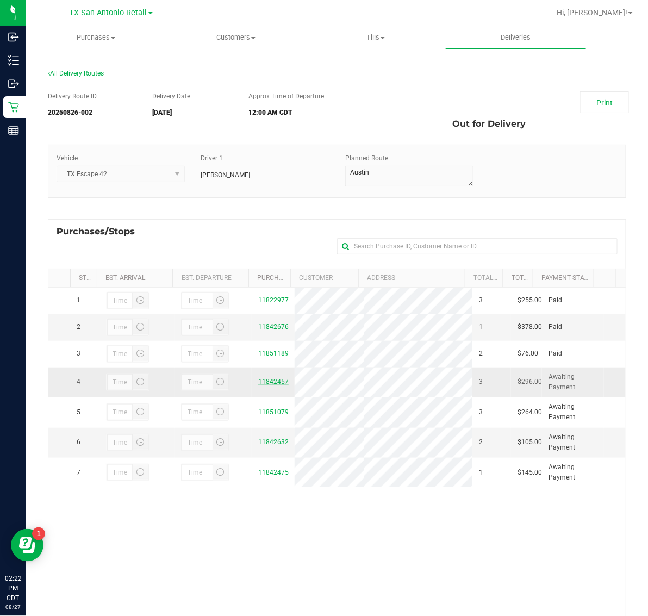
click at [275, 385] on link "11842457" at bounding box center [273, 382] width 30 height 8
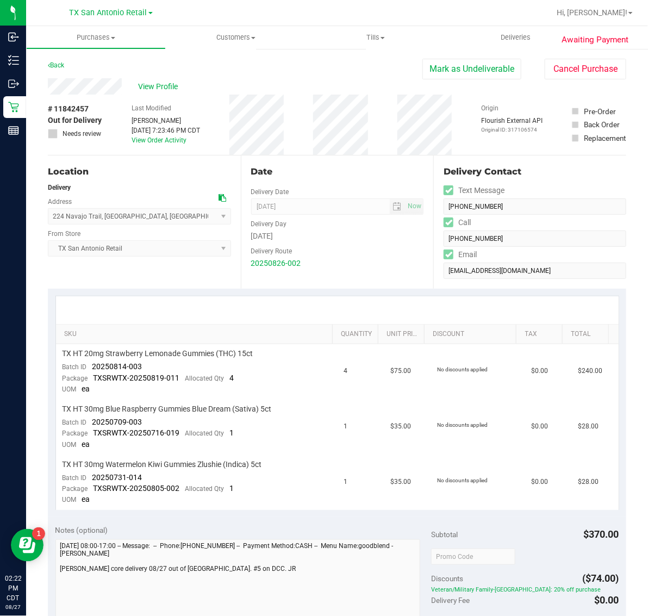
click at [71, 113] on span "# 11842457" at bounding box center [68, 108] width 41 height 11
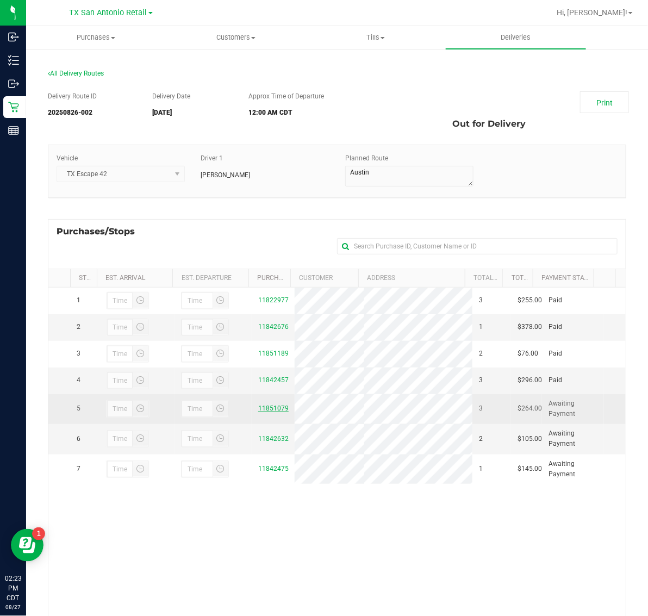
click at [268, 412] on link "11851079" at bounding box center [273, 408] width 30 height 8
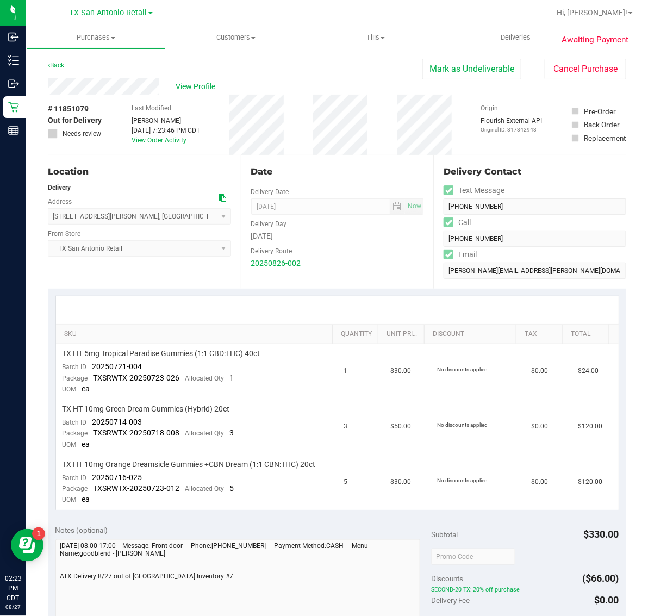
click at [83, 109] on span "# 11851079" at bounding box center [68, 108] width 41 height 11
copy span "11851079"
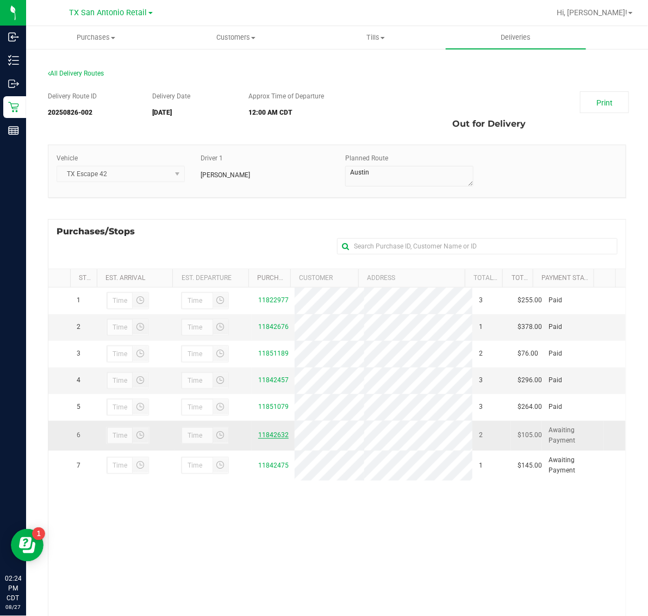
click at [275, 439] on link "11842632" at bounding box center [273, 435] width 30 height 8
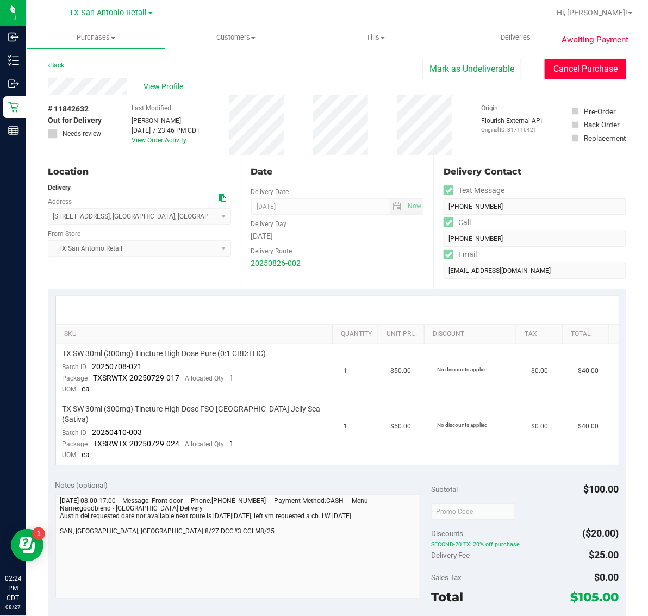
click at [571, 65] on button "Cancel Purchase" at bounding box center [586, 69] width 82 height 21
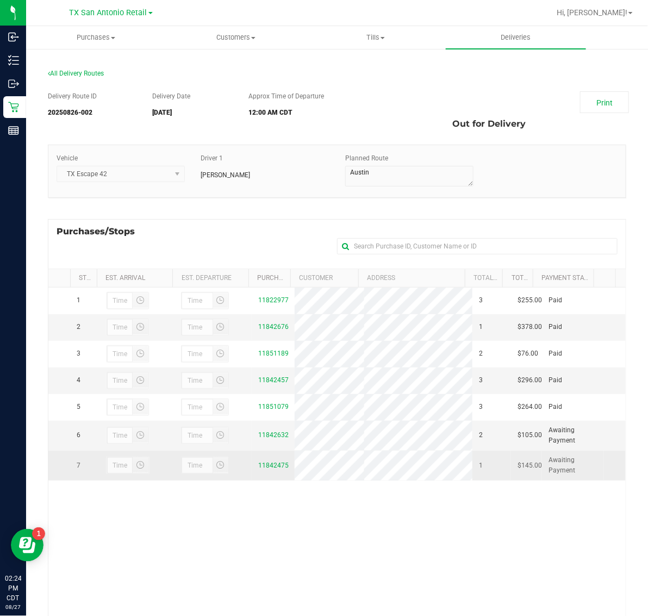
click at [266, 471] on div "11842475" at bounding box center [272, 465] width 29 height 10
click at [269, 469] on link "11842475" at bounding box center [273, 466] width 30 height 8
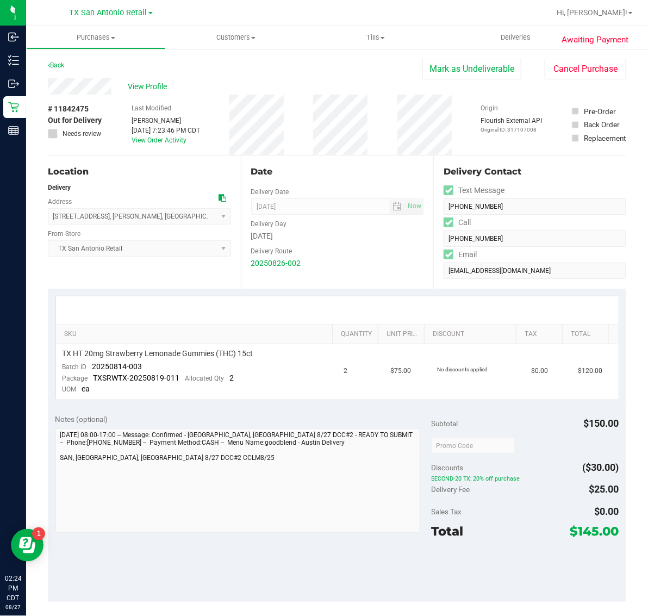
click at [67, 107] on span "# 11842475" at bounding box center [68, 108] width 41 height 11
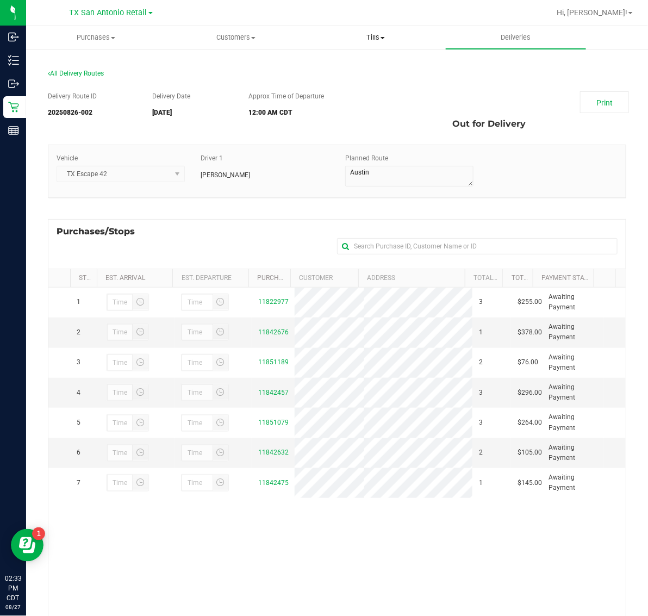
click at [373, 36] on span "Tills" at bounding box center [376, 38] width 139 height 10
click at [372, 63] on span "Manage tills" at bounding box center [342, 65] width 73 height 9
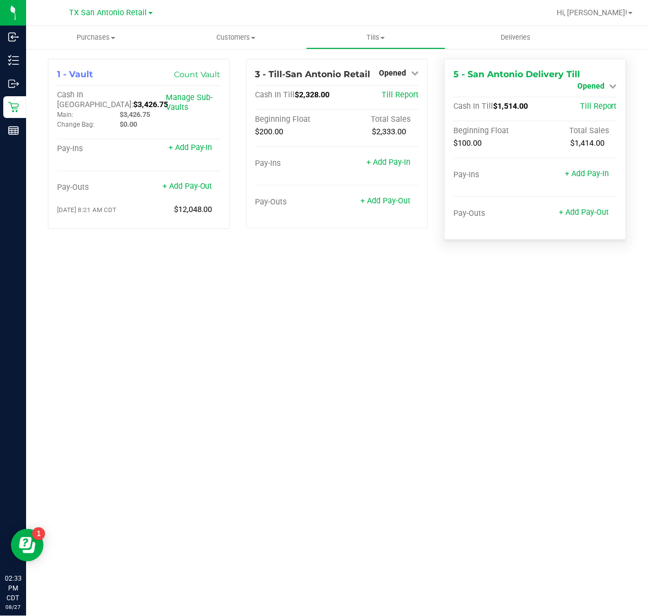
click at [589, 85] on span "Opened" at bounding box center [590, 86] width 27 height 9
click at [593, 40] on ul "Purchases Summary of purchases Fulfillment All purchases Customers All customer…" at bounding box center [350, 37] width 648 height 23
click at [584, 32] on uib-tab-heading "Deliveries" at bounding box center [515, 38] width 139 height 22
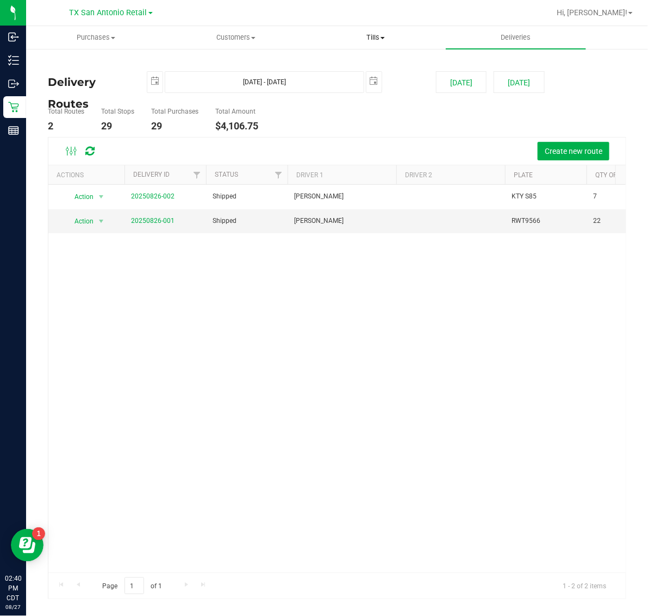
click at [378, 37] on span "Tills" at bounding box center [376, 38] width 139 height 10
click at [381, 69] on li "Manage tills" at bounding box center [376, 65] width 140 height 13
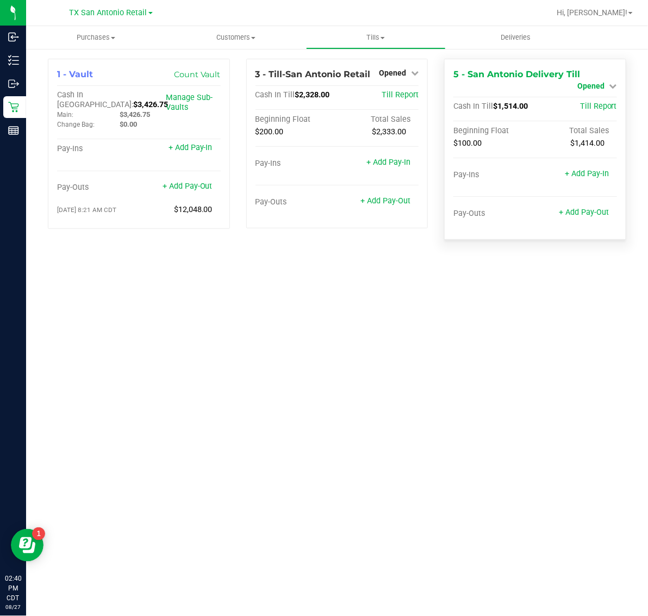
click at [591, 88] on span "Opened" at bounding box center [590, 86] width 27 height 9
click at [593, 96] on link "Close Till" at bounding box center [591, 95] width 29 height 9
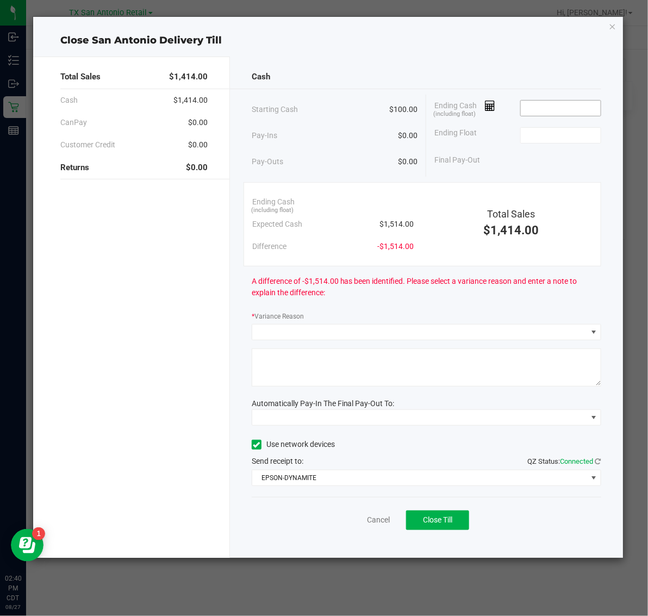
click at [583, 109] on input at bounding box center [561, 108] width 80 height 15
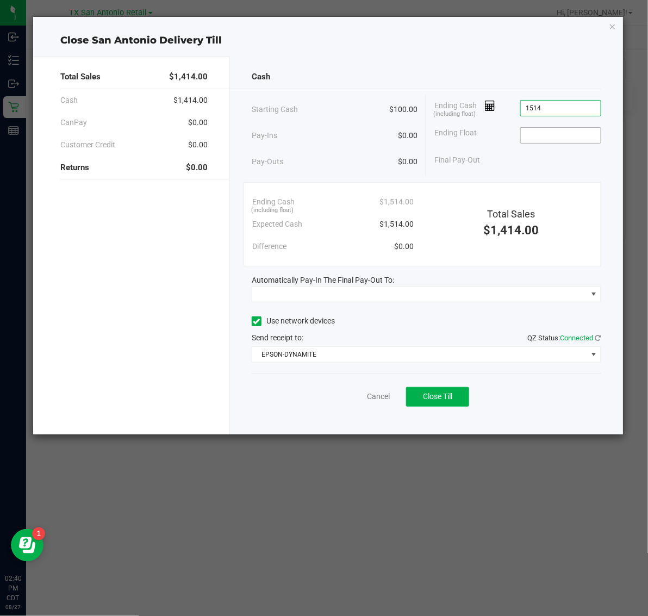
type input "$1,514.00"
click at [581, 137] on input at bounding box center [561, 135] width 80 height 15
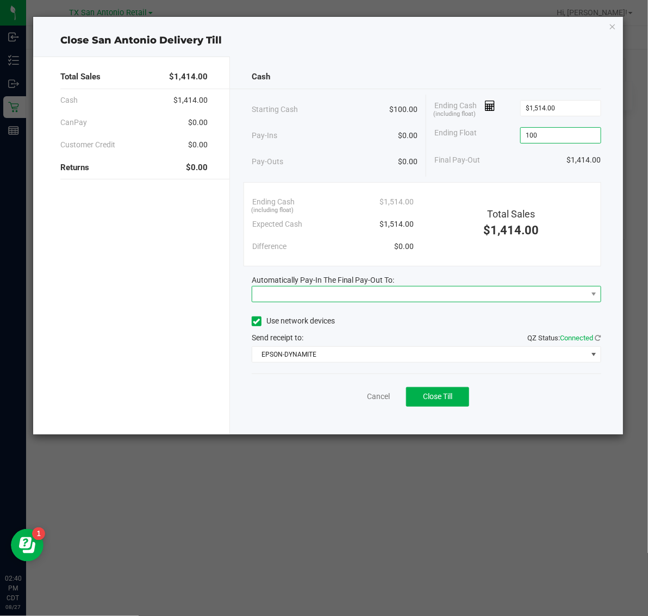
type input "$100.00"
click at [374, 289] on span at bounding box center [419, 294] width 335 height 15
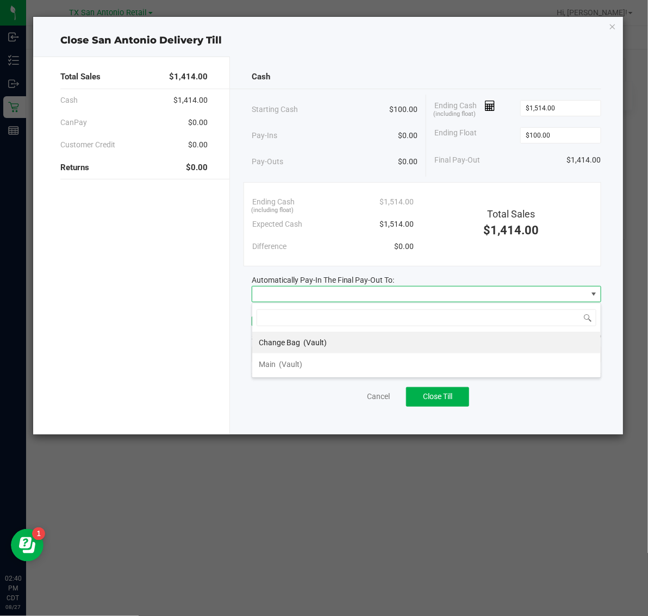
scroll to position [17, 350]
click at [343, 363] on li "Main (Vault)" at bounding box center [426, 364] width 348 height 22
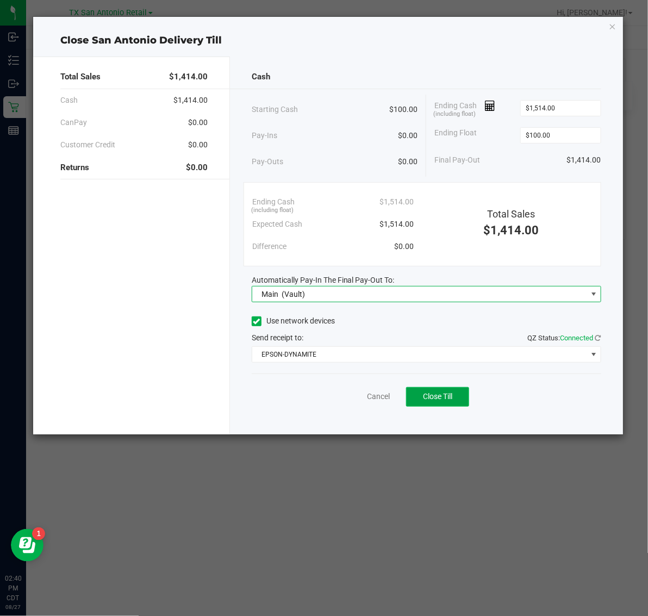
click at [431, 395] on span "Close Till" at bounding box center [437, 396] width 29 height 9
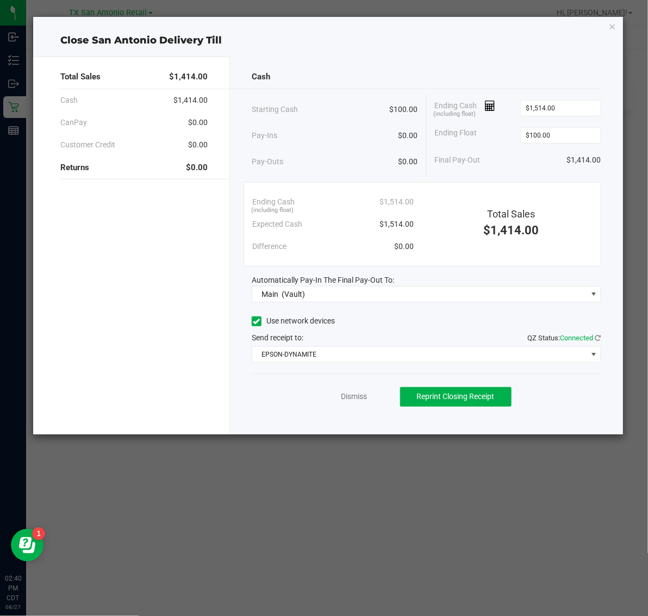
click at [351, 404] on div "Dismiss Reprint Closing Receipt" at bounding box center [427, 395] width 350 height 42
click at [355, 395] on link "Dismiss" at bounding box center [354, 396] width 26 height 11
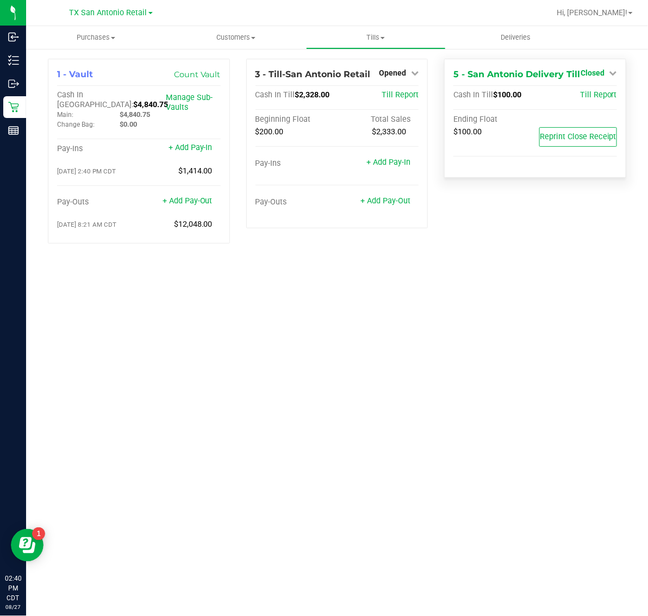
click at [601, 73] on span "Closed" at bounding box center [593, 73] width 24 height 9
click at [599, 94] on link "Open Till" at bounding box center [592, 95] width 29 height 9
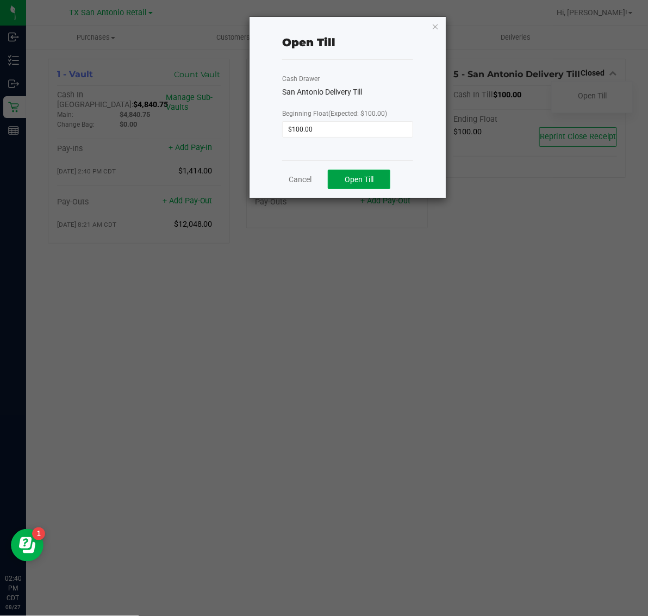
click at [375, 184] on button "Open Till" at bounding box center [359, 180] width 63 height 20
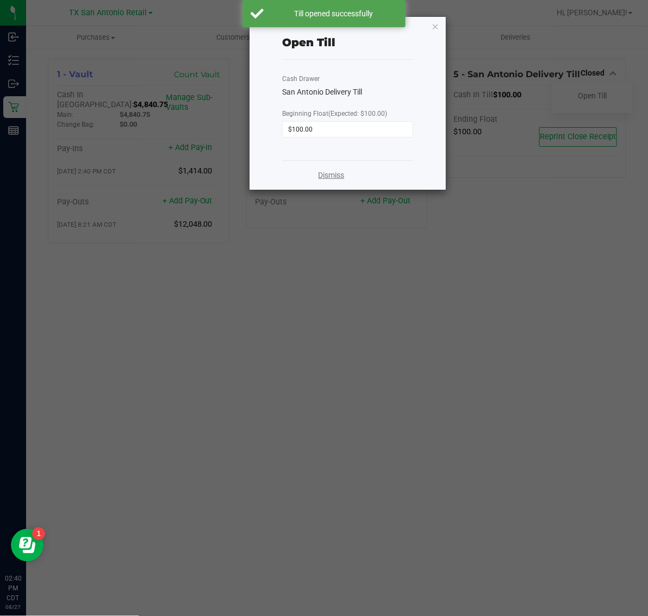
click at [338, 176] on link "Dismiss" at bounding box center [332, 175] width 26 height 11
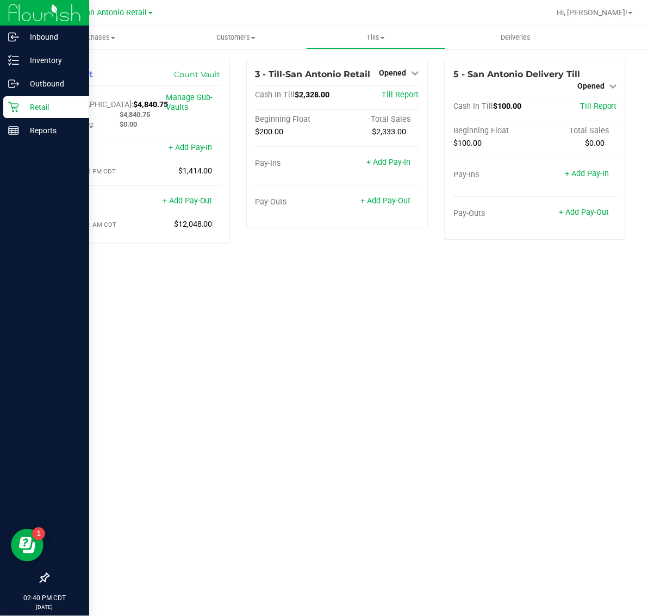
click at [53, 101] on p "Retail" at bounding box center [51, 107] width 65 height 13
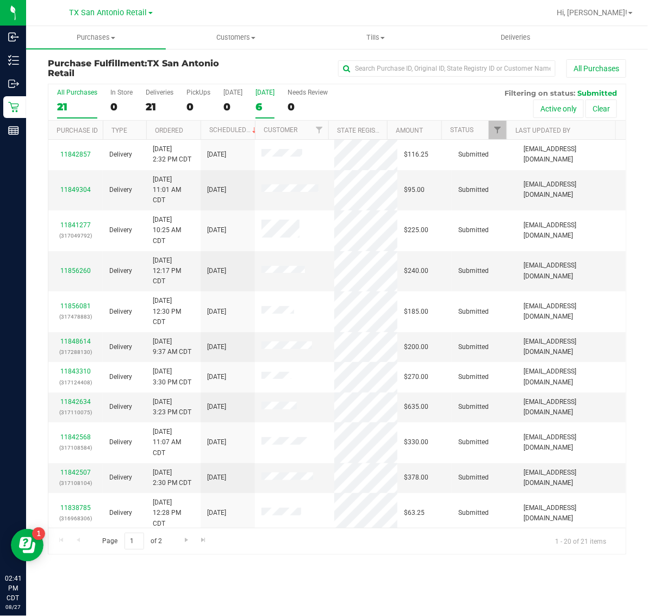
click at [275, 102] on div "6" at bounding box center [265, 107] width 19 height 13
click at [0, 0] on input "[DATE] 6" at bounding box center [0, 0] width 0 height 0
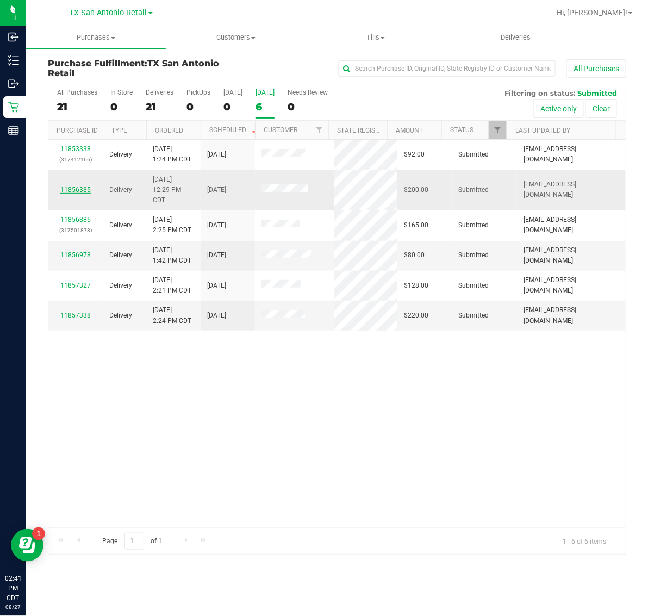
click at [75, 190] on link "11856385" at bounding box center [75, 190] width 30 height 8
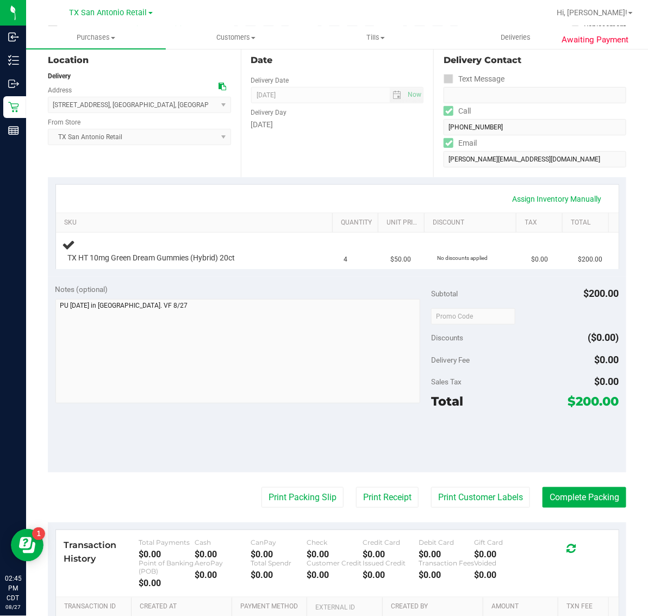
scroll to position [136, 0]
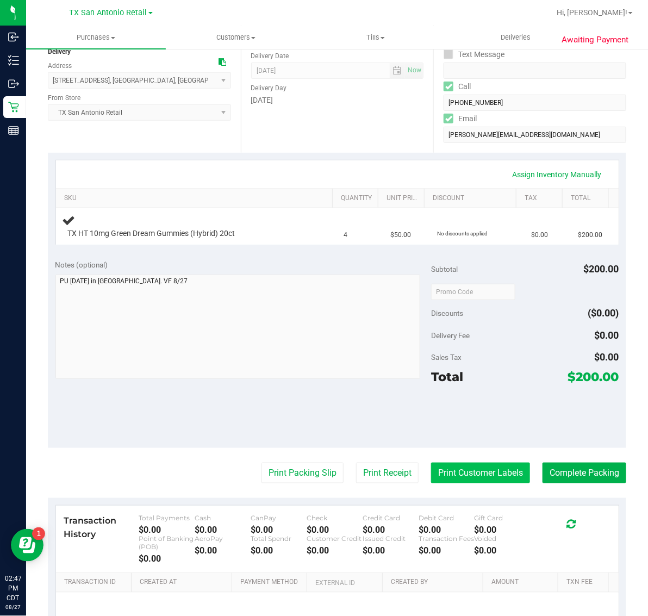
click at [478, 473] on button "Print Customer Labels" at bounding box center [480, 473] width 99 height 21
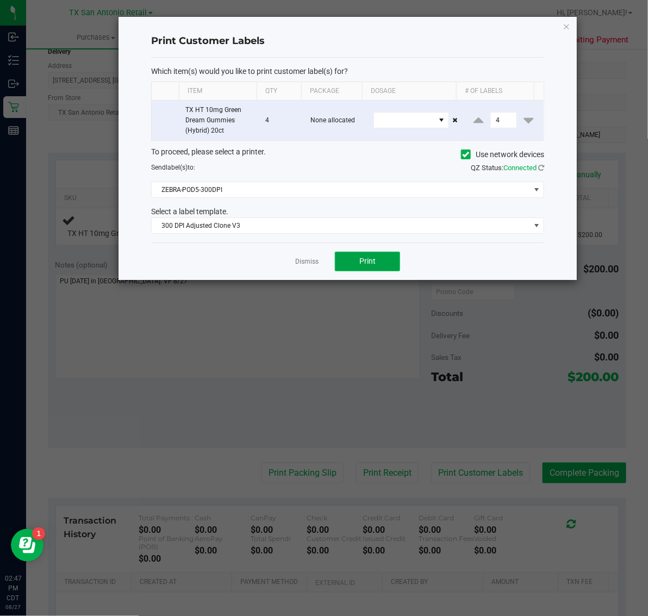
click at [379, 266] on button "Print" at bounding box center [367, 262] width 65 height 20
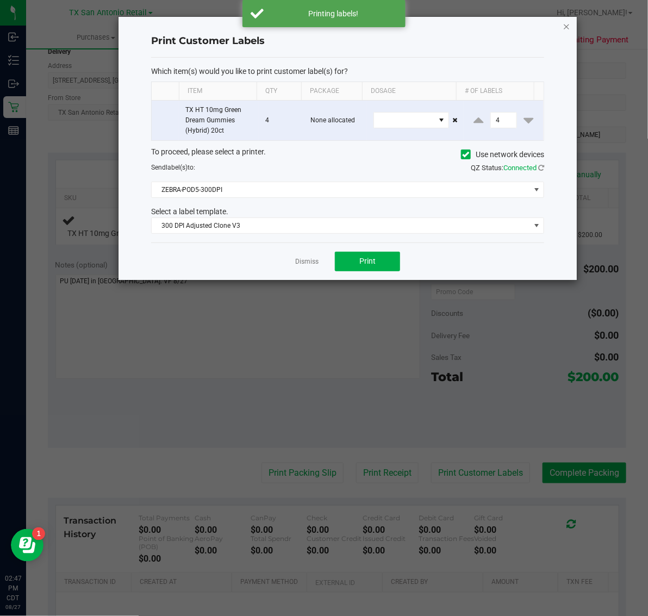
click at [565, 25] on icon "button" at bounding box center [567, 26] width 8 height 13
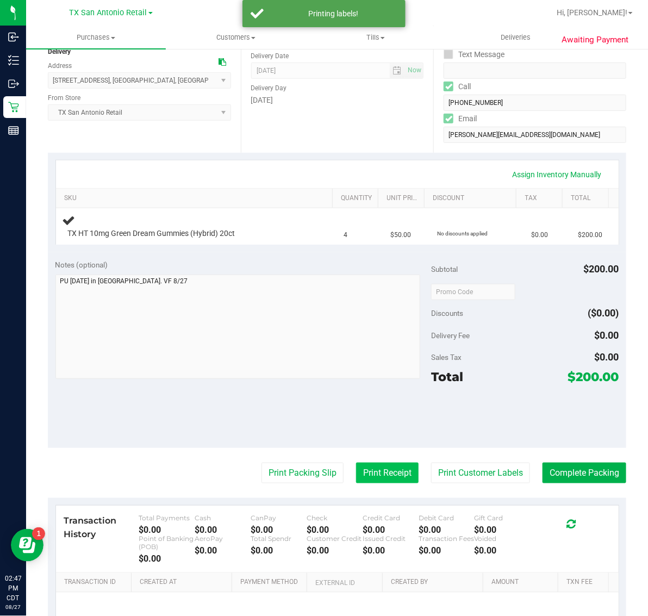
click at [378, 476] on button "Print Receipt" at bounding box center [387, 473] width 63 height 21
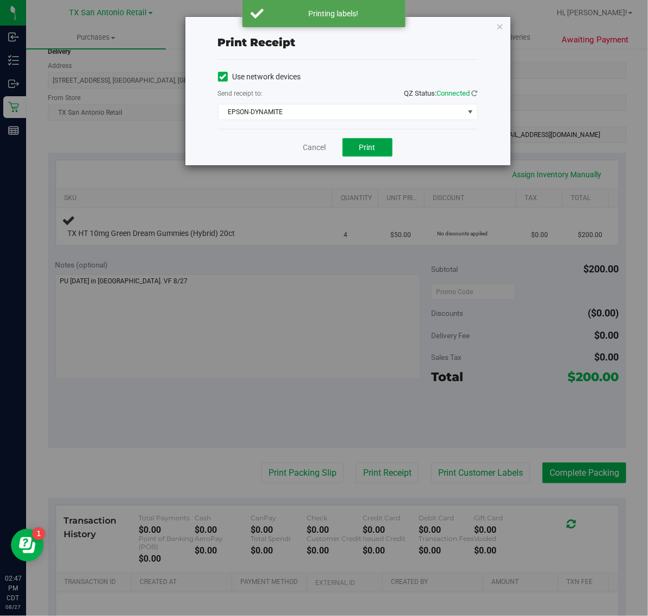
click at [375, 144] on span "Print" at bounding box center [367, 147] width 16 height 9
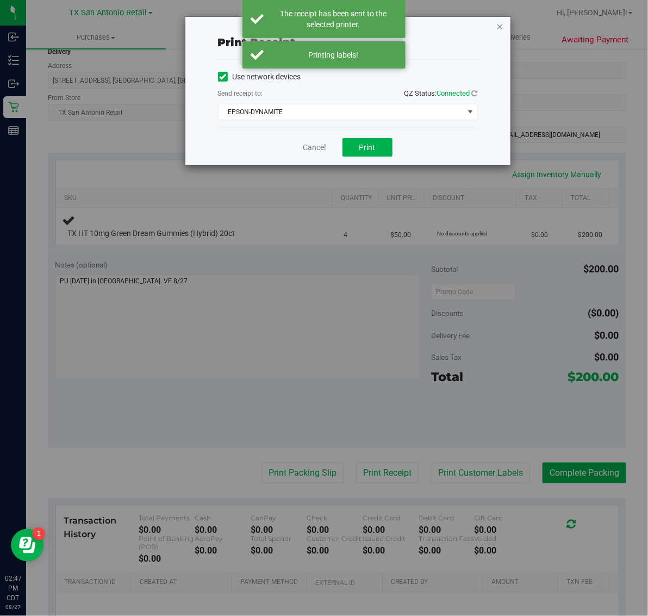
click at [496, 23] on icon "button" at bounding box center [500, 26] width 8 height 13
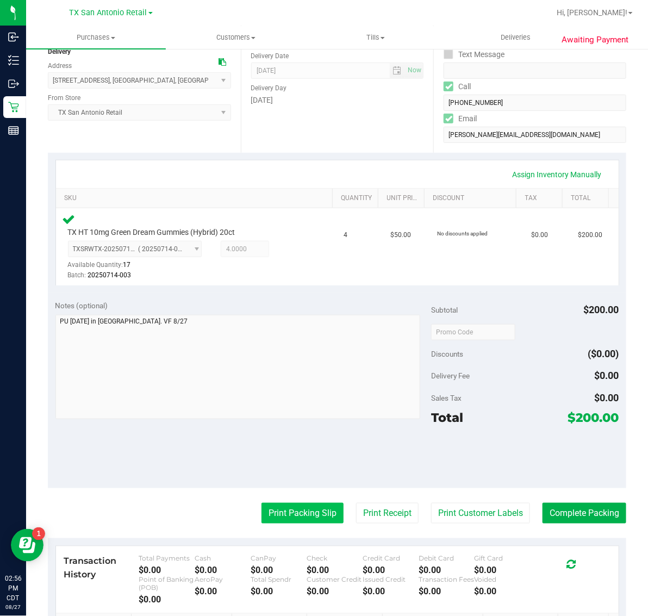
click at [300, 518] on button "Print Packing Slip" at bounding box center [303, 513] width 82 height 21
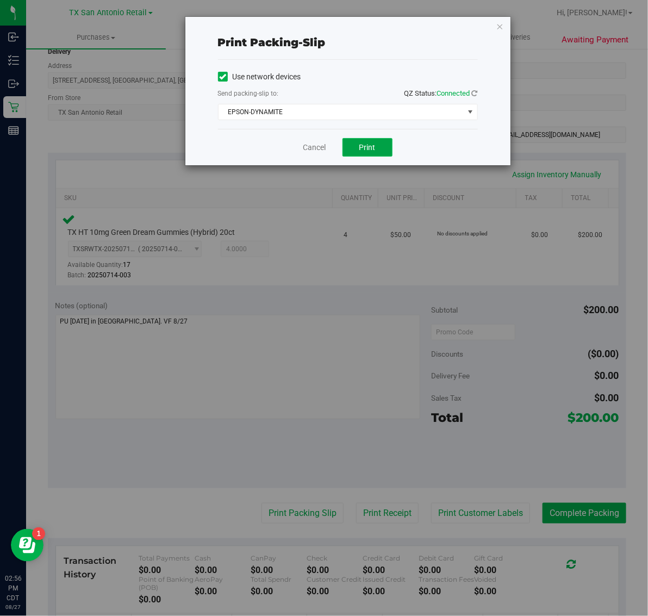
click at [364, 150] on span "Print" at bounding box center [367, 147] width 16 height 9
click at [498, 23] on icon "button" at bounding box center [500, 26] width 8 height 13
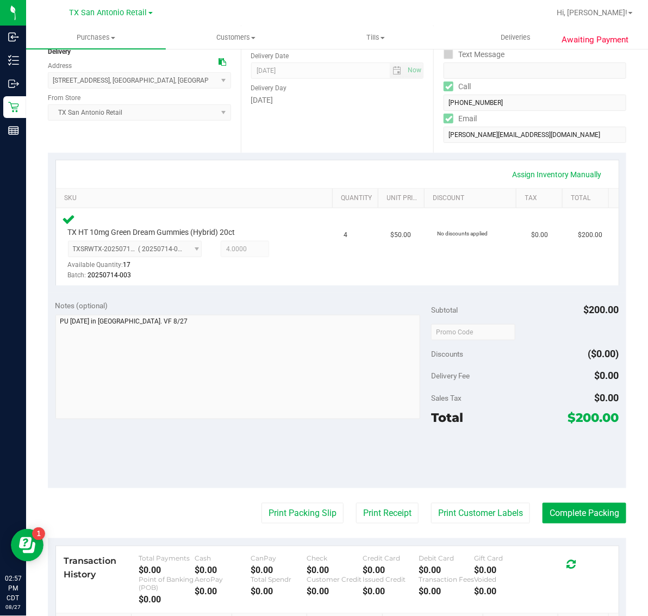
click at [624, 481] on div "Awaiting Payment Back Edit Purchase Cancel Purchase View Profile # 11856385 Sub…" at bounding box center [337, 342] width 622 height 860
click at [571, 506] on button "Complete Packing" at bounding box center [585, 513] width 84 height 21
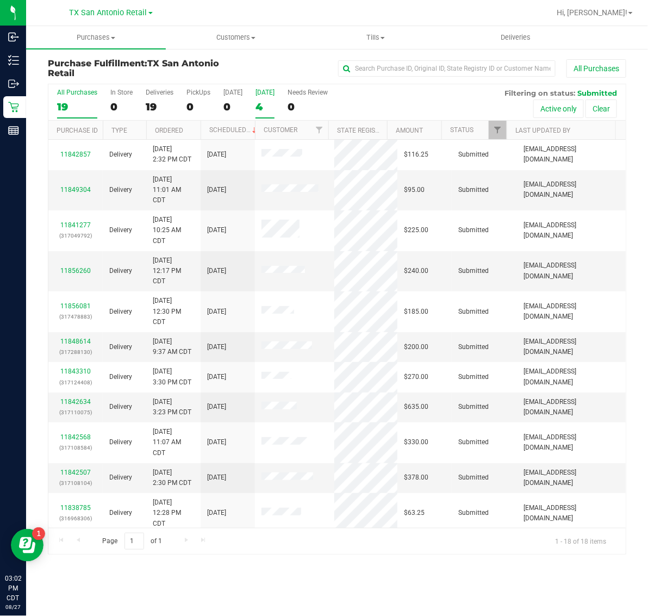
click at [264, 99] on label "Tomorrow 4" at bounding box center [265, 104] width 19 height 30
click at [0, 0] on input "Tomorrow 4" at bounding box center [0, 0] width 0 height 0
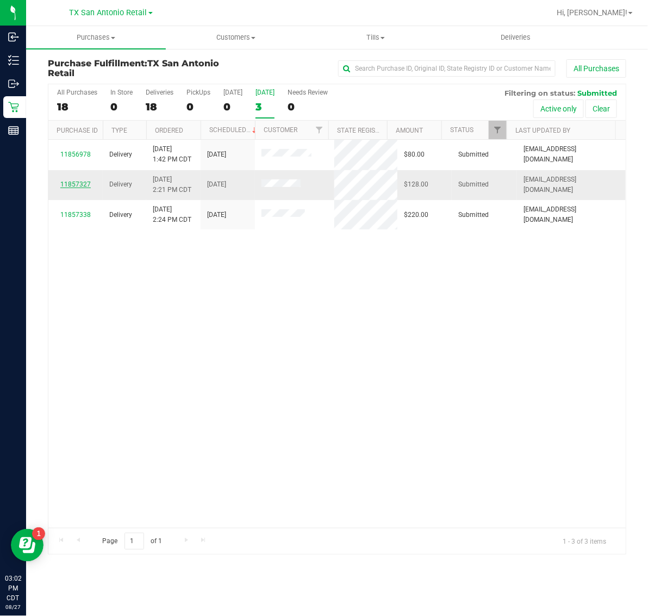
click at [76, 183] on link "11857327" at bounding box center [75, 185] width 30 height 8
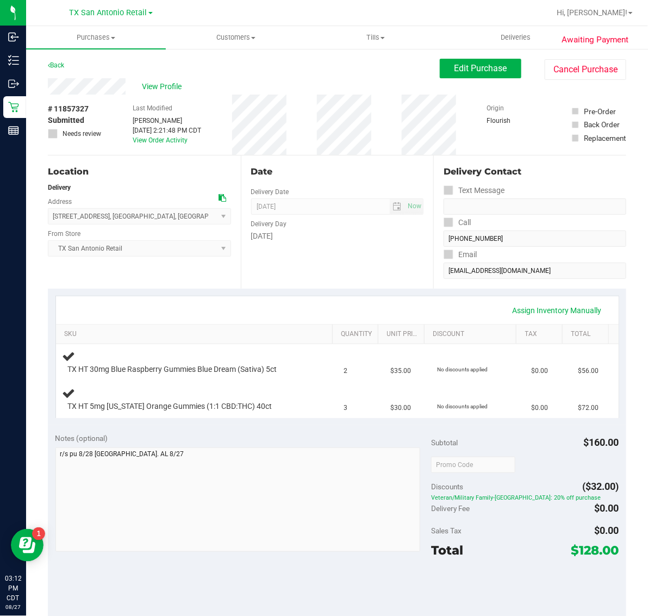
scroll to position [68, 0]
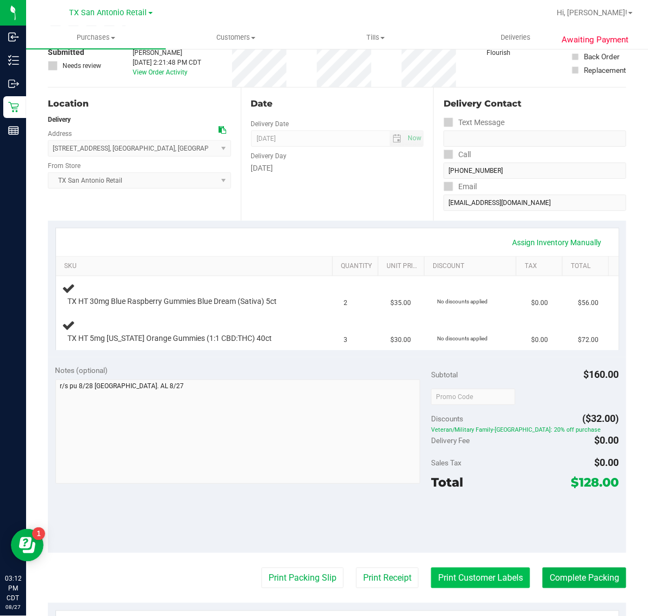
click at [455, 577] on button "Print Customer Labels" at bounding box center [480, 578] width 99 height 21
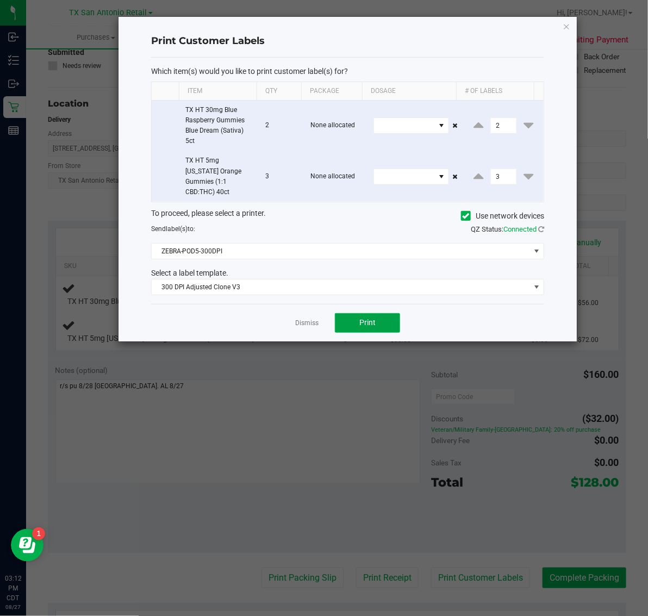
click at [387, 319] on button "Print" at bounding box center [367, 323] width 65 height 20
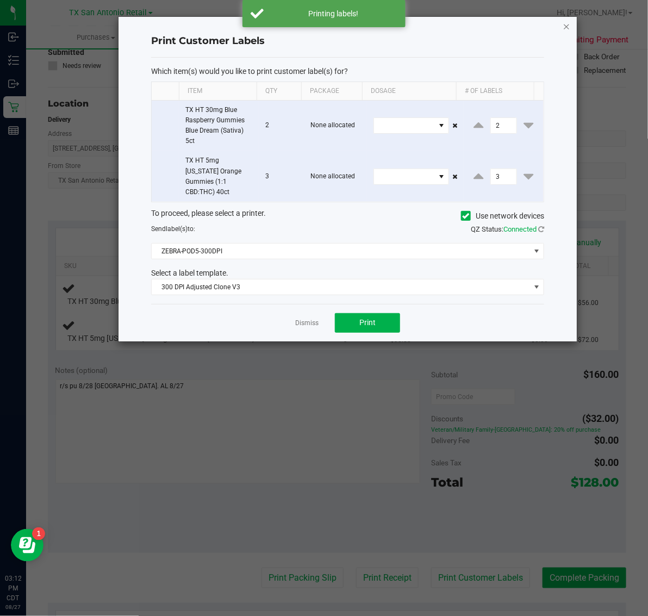
click at [568, 24] on icon "button" at bounding box center [567, 26] width 8 height 13
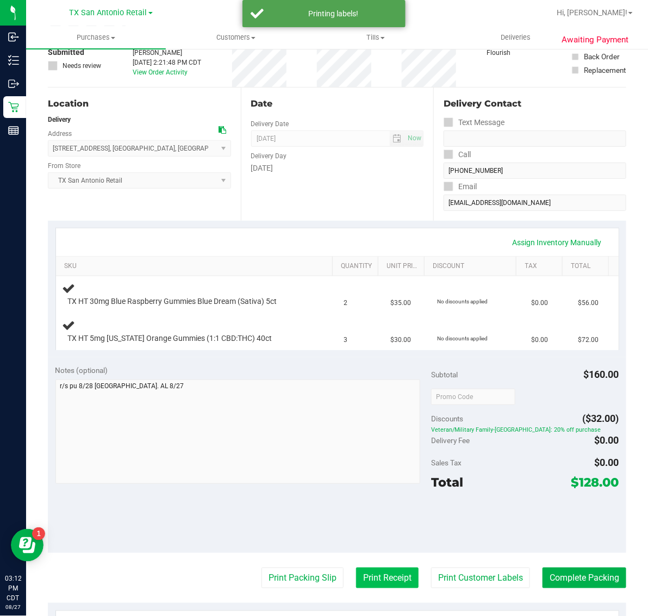
click at [376, 576] on button "Print Receipt" at bounding box center [387, 578] width 63 height 21
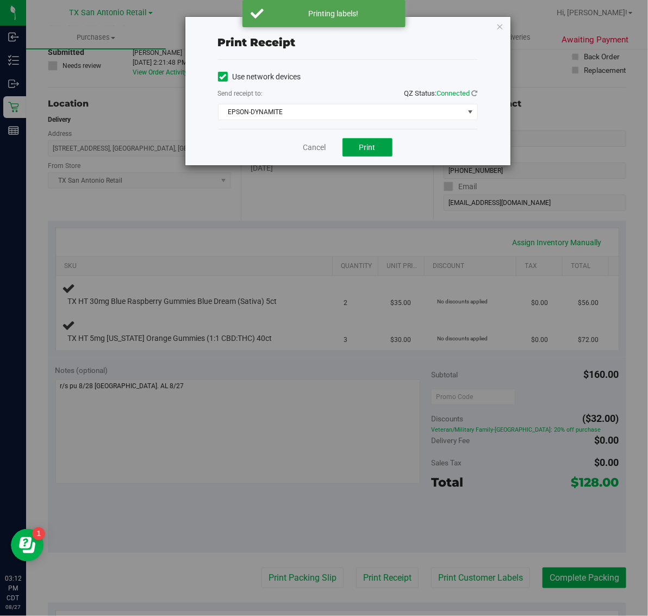
click at [379, 145] on button "Print" at bounding box center [368, 147] width 50 height 18
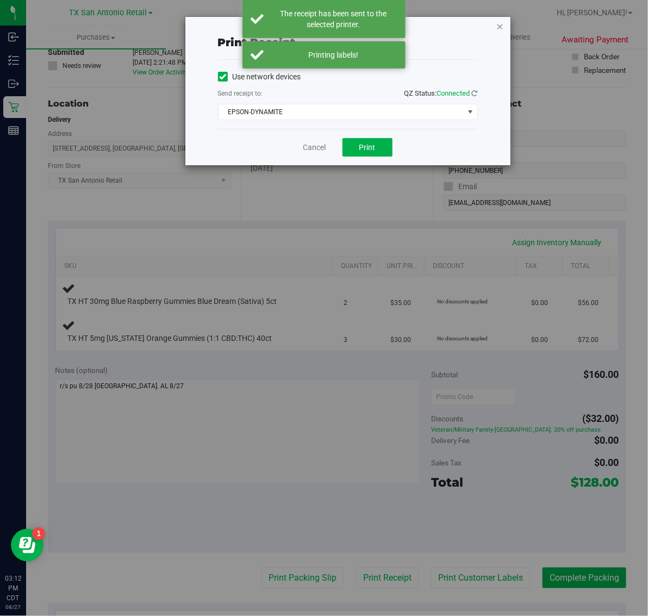
click at [499, 22] on icon "button" at bounding box center [500, 26] width 8 height 13
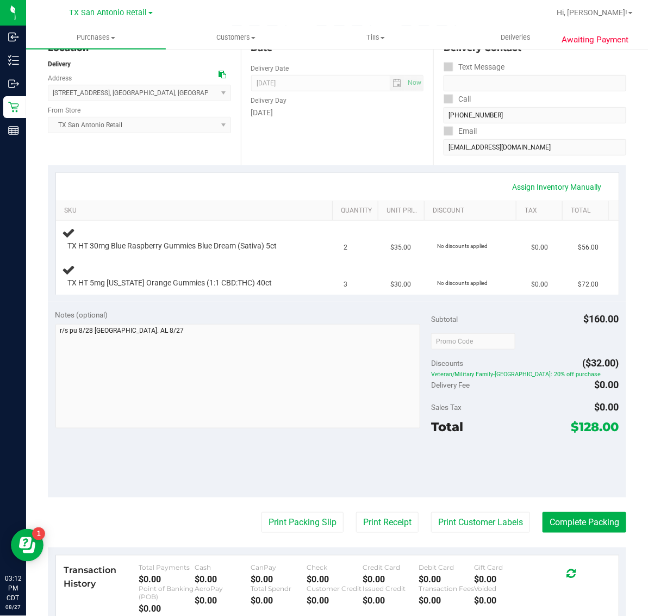
scroll to position [158, 0]
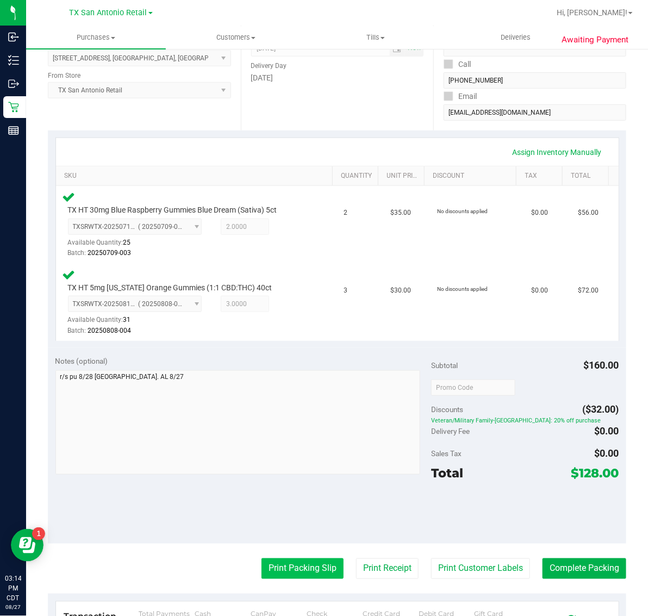
click at [283, 568] on button "Print Packing Slip" at bounding box center [303, 568] width 82 height 21
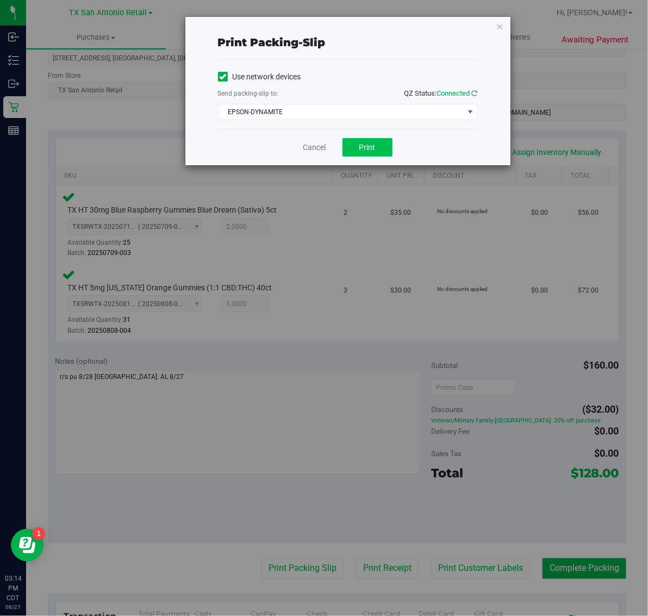
click at [373, 150] on span "Print" at bounding box center [367, 147] width 16 height 9
click at [496, 27] on icon "button" at bounding box center [500, 26] width 8 height 13
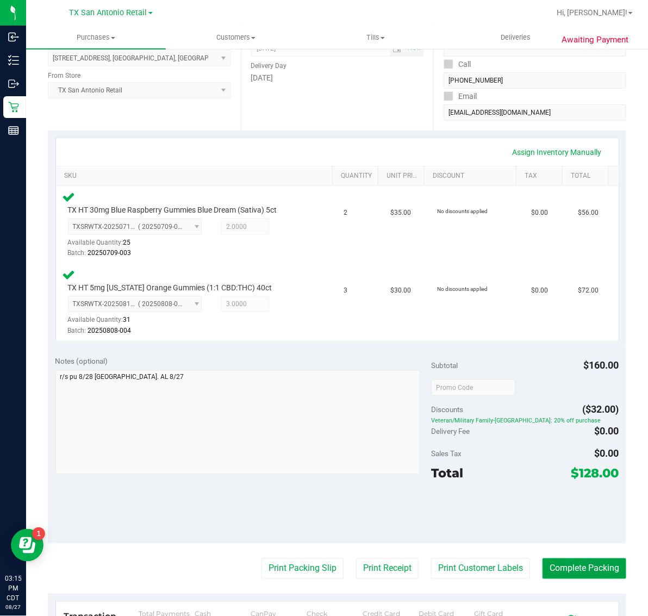
click at [574, 569] on button "Complete Packing" at bounding box center [585, 568] width 84 height 21
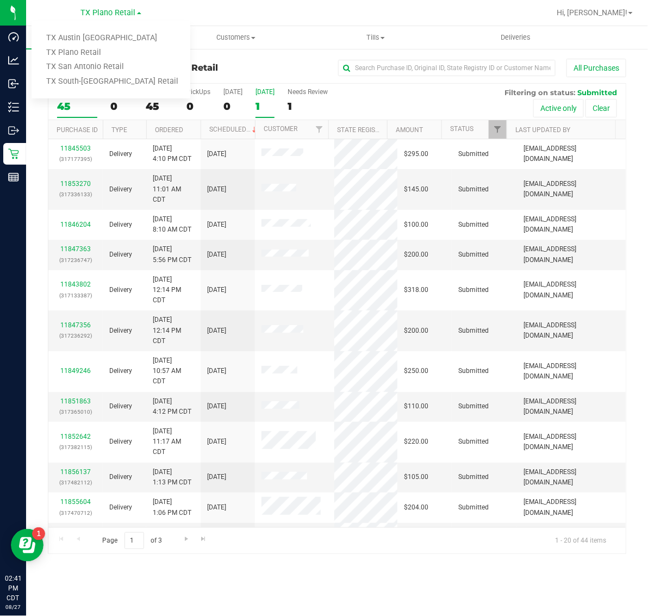
click at [275, 94] on div "[DATE]" at bounding box center [265, 92] width 19 height 8
click at [0, 0] on input "[DATE] 1" at bounding box center [0, 0] width 0 height 0
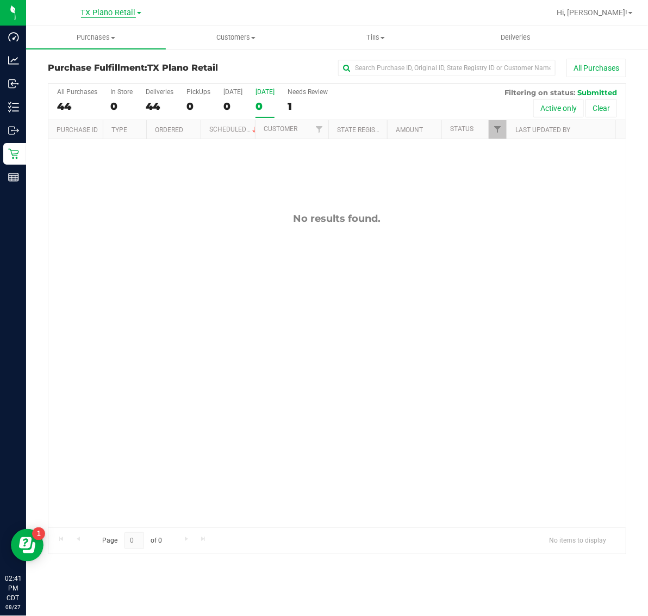
click at [116, 9] on span "TX Plano Retail" at bounding box center [108, 13] width 55 height 10
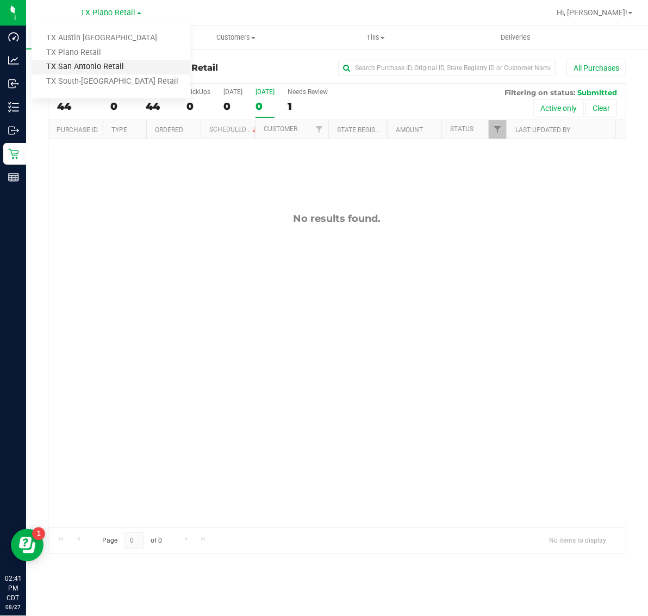
click at [109, 63] on link "TX San Antonio Retail" at bounding box center [111, 67] width 159 height 15
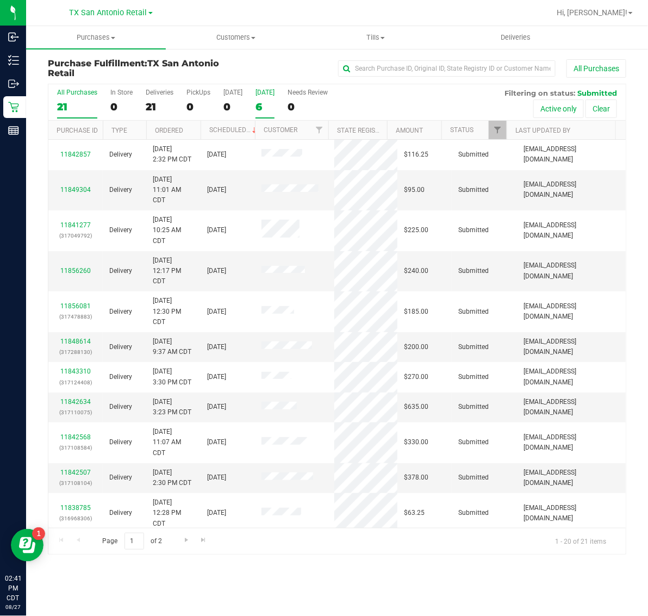
click at [273, 99] on label "[DATE] 6" at bounding box center [265, 104] width 19 height 30
click at [0, 0] on input "[DATE] 6" at bounding box center [0, 0] width 0 height 0
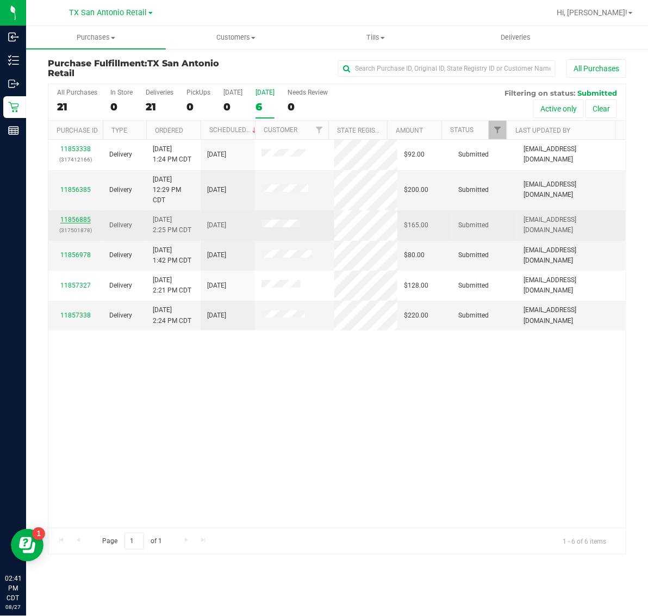
click at [80, 221] on link "11856885" at bounding box center [75, 220] width 30 height 8
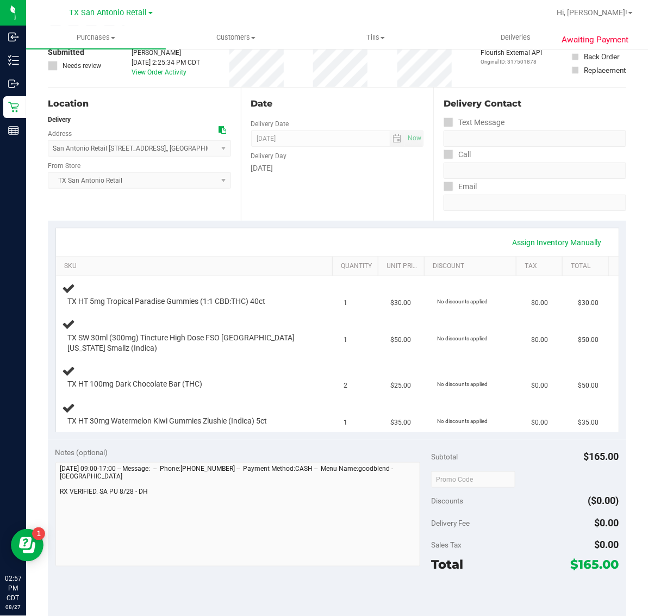
scroll to position [204, 0]
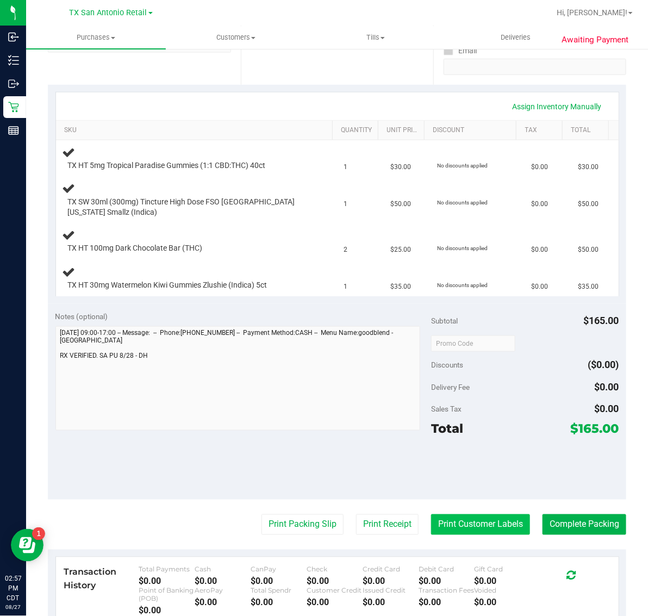
click at [470, 525] on button "Print Customer Labels" at bounding box center [480, 524] width 99 height 21
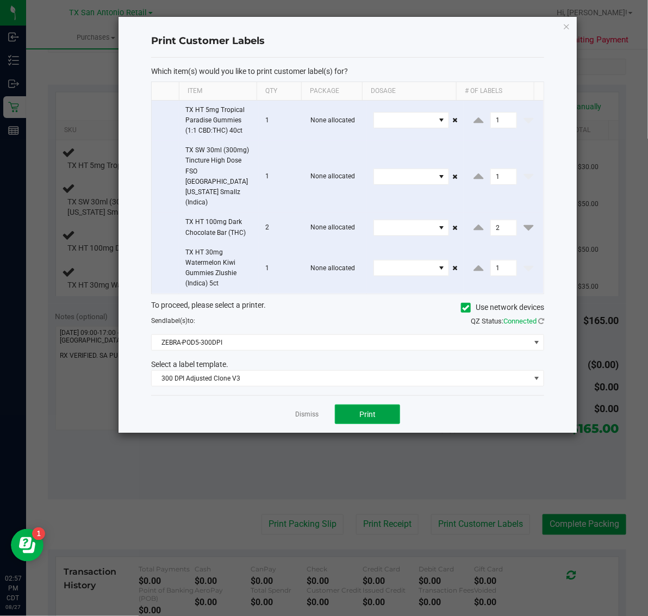
click at [368, 410] on span "Print" at bounding box center [367, 414] width 16 height 9
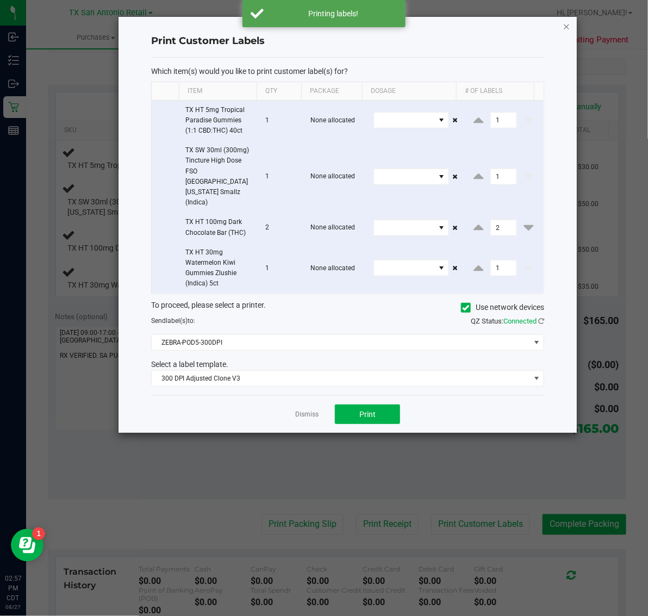
click at [565, 21] on icon "button" at bounding box center [567, 26] width 8 height 13
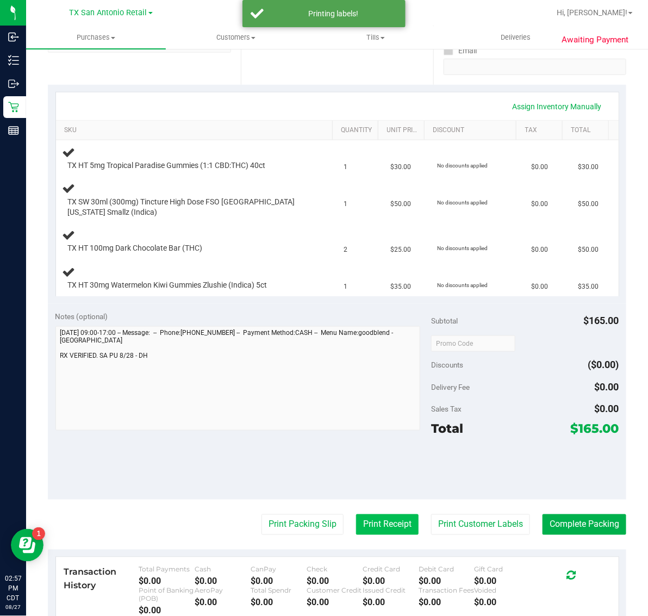
click at [387, 526] on button "Print Receipt" at bounding box center [387, 524] width 63 height 21
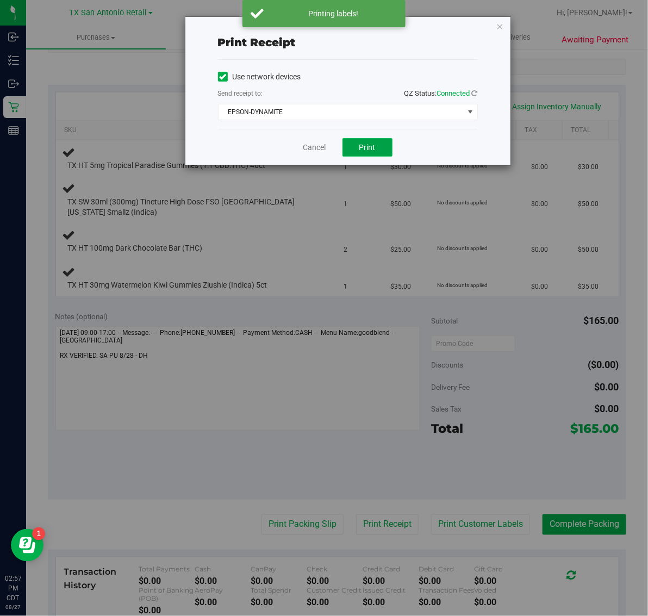
click at [359, 146] on button "Print" at bounding box center [368, 147] width 50 height 18
click at [496, 22] on icon "button" at bounding box center [500, 26] width 8 height 13
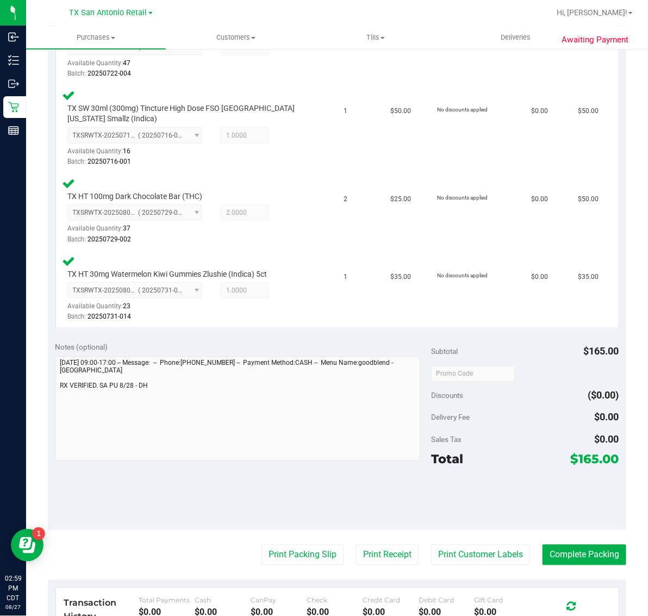
scroll to position [341, 0]
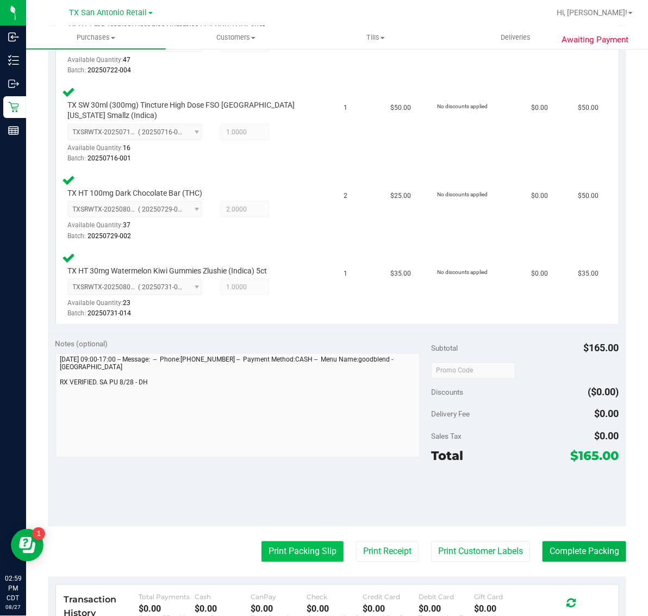
click at [303, 552] on button "Print Packing Slip" at bounding box center [303, 552] width 82 height 21
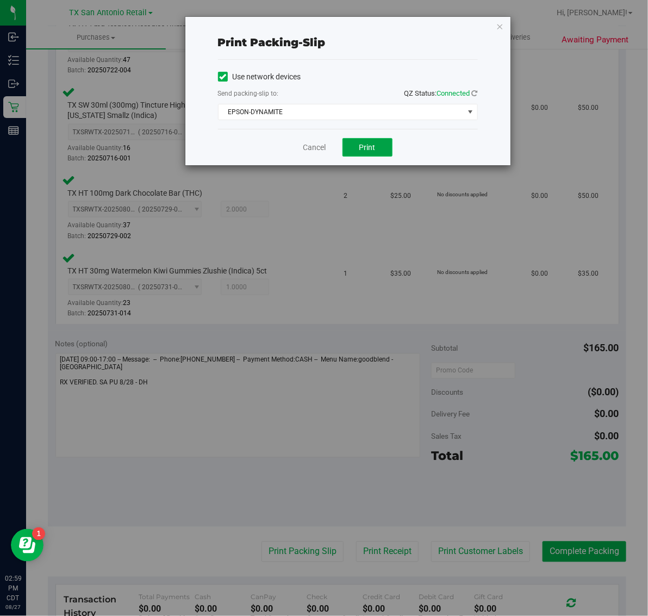
click at [372, 151] on span "Print" at bounding box center [367, 147] width 16 height 9
click at [496, 20] on icon "button" at bounding box center [500, 26] width 8 height 13
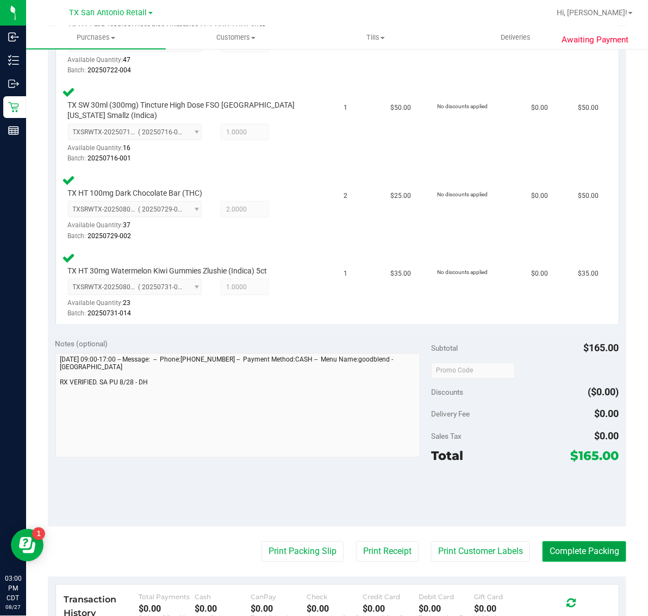
click at [580, 552] on button "Complete Packing" at bounding box center [585, 552] width 84 height 21
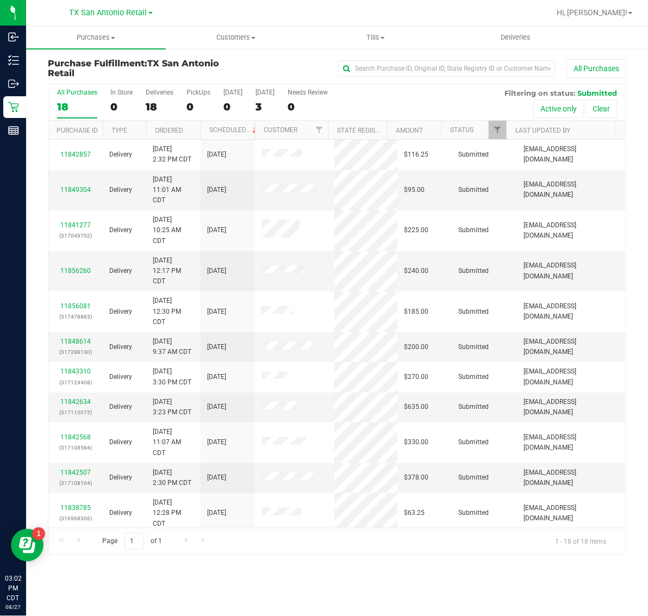
click at [251, 110] on div "All Purchases 18 In Store 0 Deliveries 18 PickUps 0 [DATE] 0 [DATE] 3 Needs Rev…" at bounding box center [336, 102] width 577 height 36
click at [275, 101] on div "3" at bounding box center [265, 107] width 19 height 13
click at [0, 0] on input "[DATE] 3" at bounding box center [0, 0] width 0 height 0
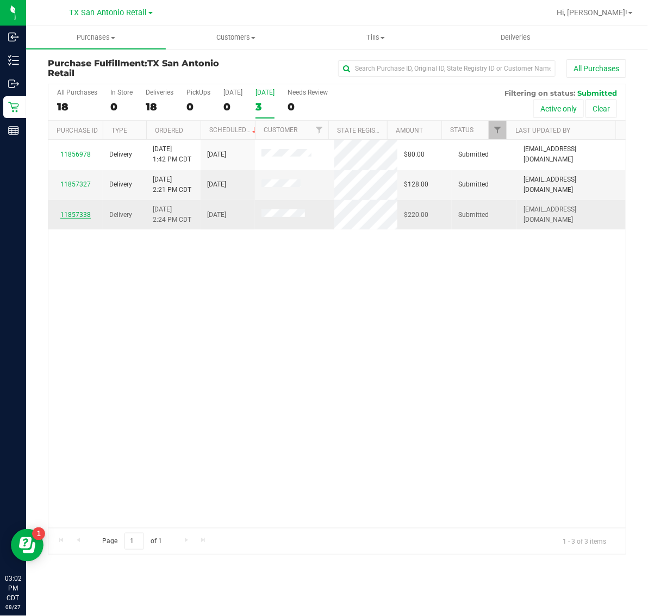
click at [75, 215] on link "11857338" at bounding box center [75, 215] width 30 height 8
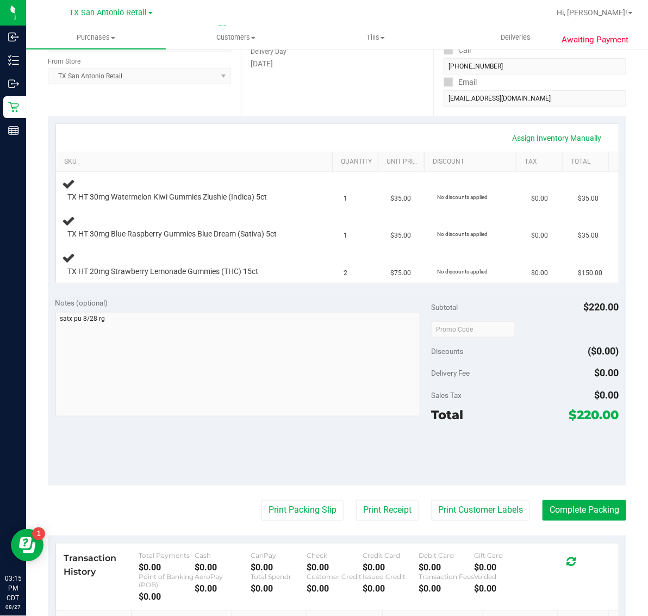
scroll to position [204, 0]
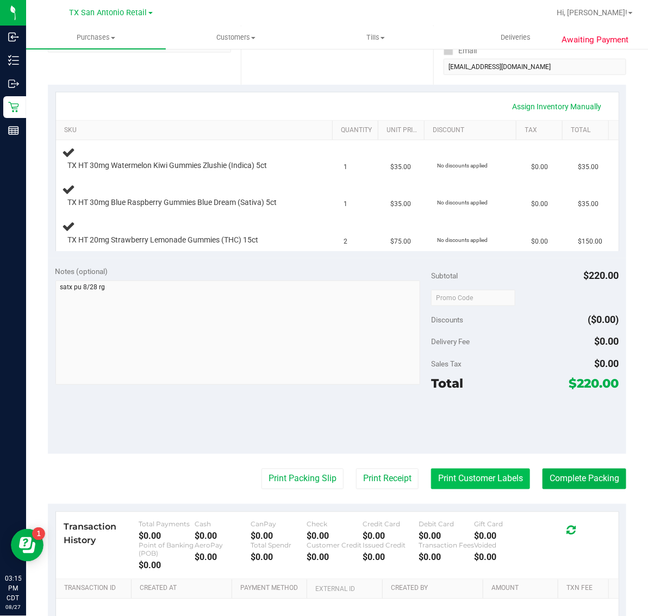
click at [496, 486] on button "Print Customer Labels" at bounding box center [480, 479] width 99 height 21
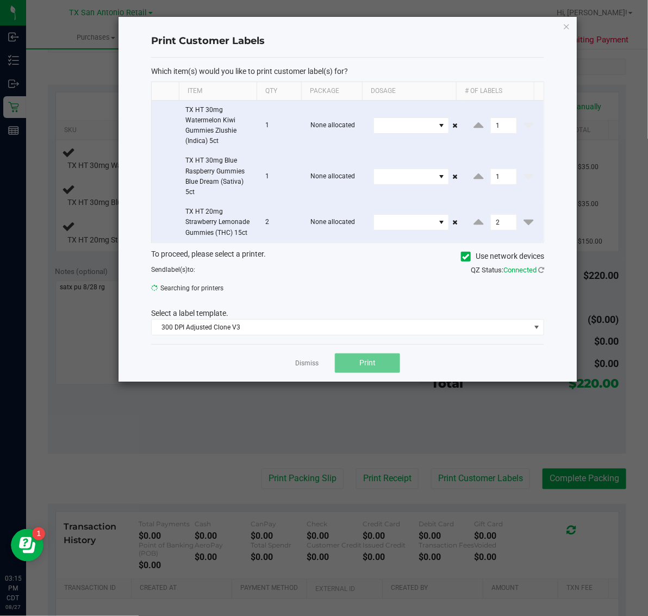
click at [480, 482] on ngb-modal-window "Print Customer Labels Which item(s) would you like to print customer label(s) f…" at bounding box center [328, 308] width 656 height 616
click at [376, 370] on button "Print" at bounding box center [367, 363] width 65 height 20
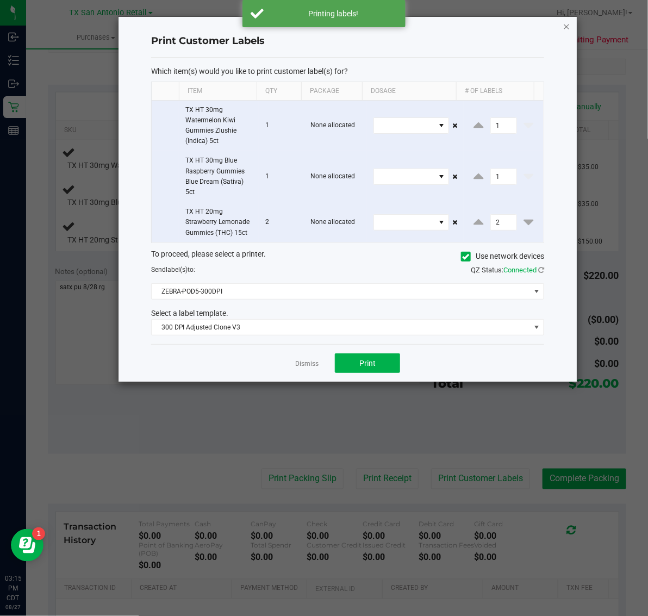
click at [568, 23] on icon "button" at bounding box center [567, 26] width 8 height 13
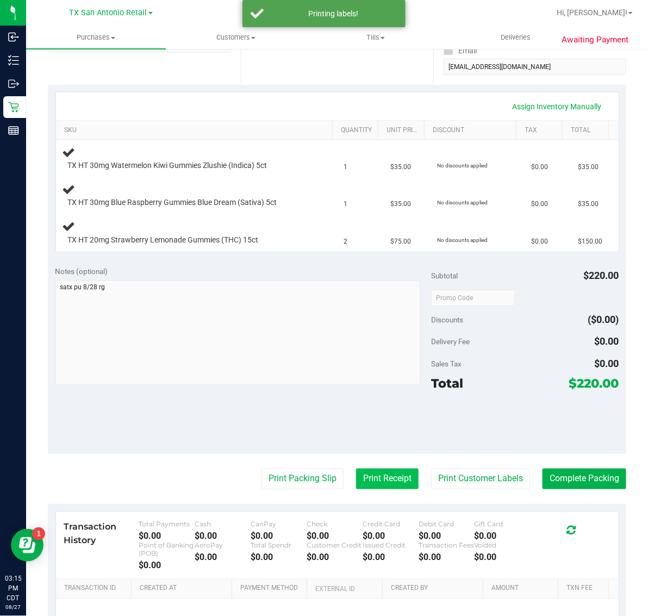
click at [378, 487] on button "Print Receipt" at bounding box center [387, 479] width 63 height 21
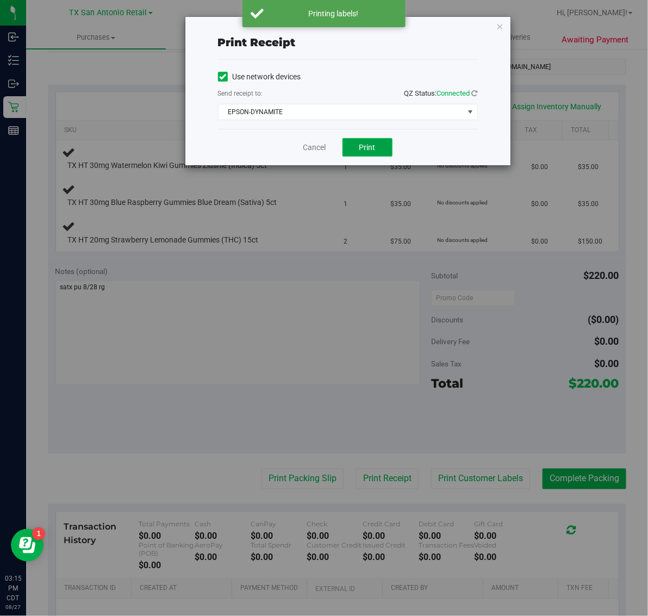
click at [368, 145] on span "Print" at bounding box center [367, 147] width 16 height 9
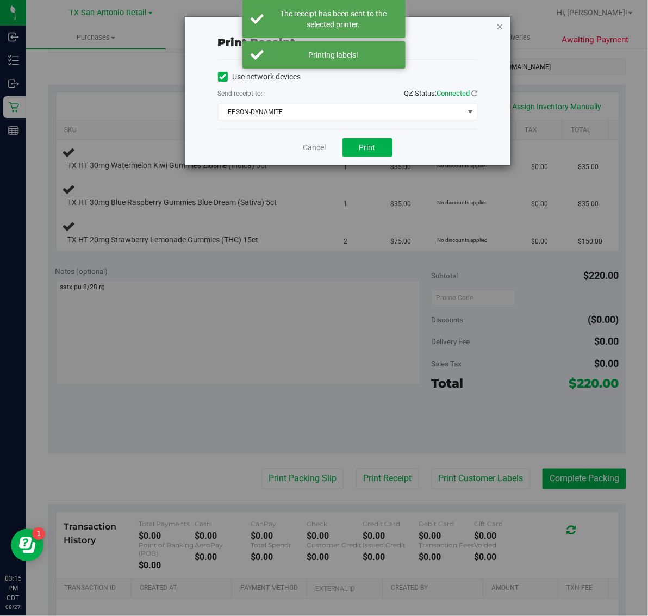
click at [499, 30] on icon "button" at bounding box center [500, 26] width 8 height 13
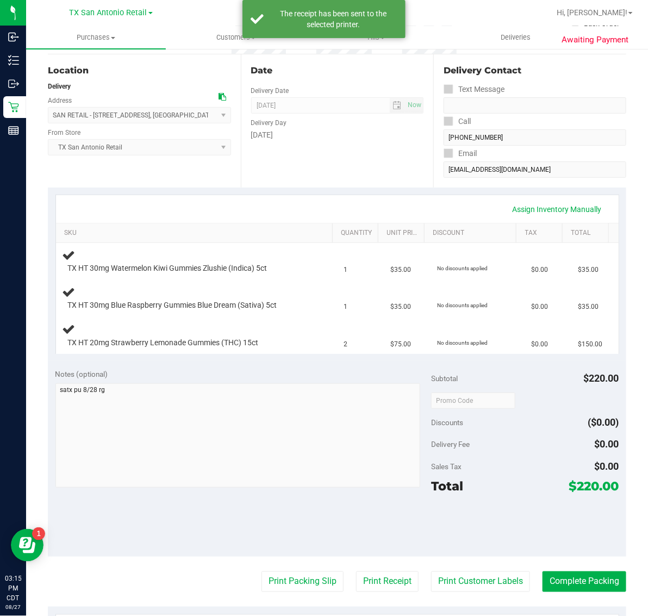
scroll to position [233, 0]
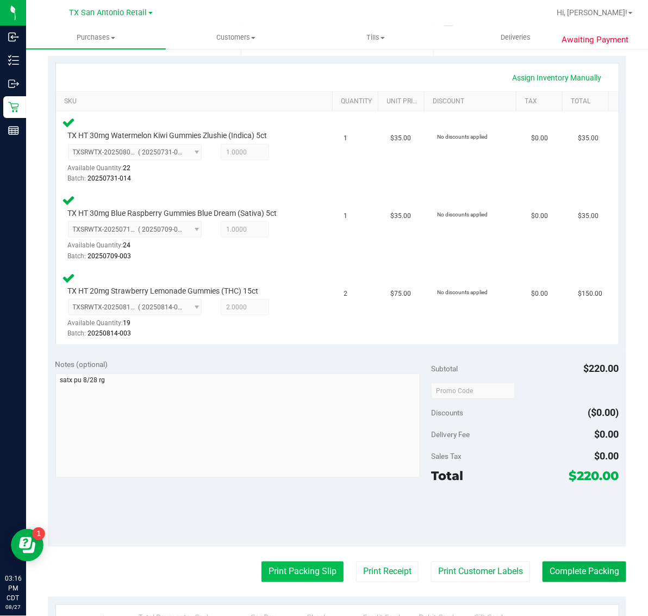
click at [302, 565] on button "Print Packing Slip" at bounding box center [303, 572] width 82 height 21
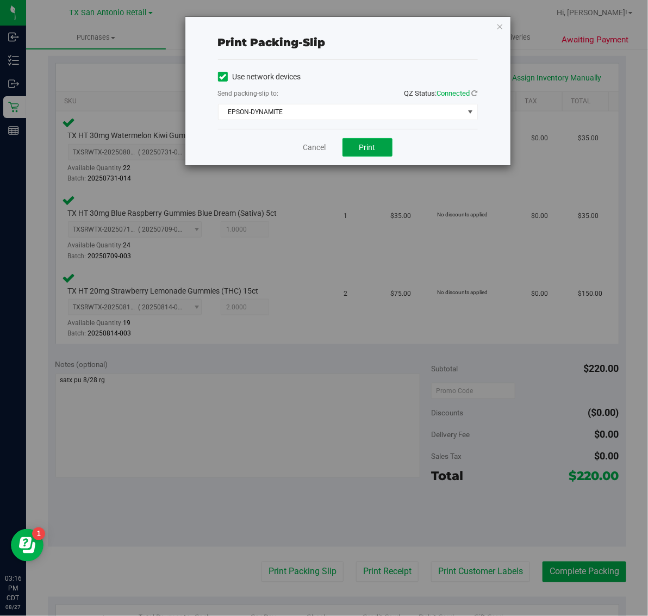
click at [367, 156] on button "Print" at bounding box center [368, 147] width 50 height 18
click at [502, 21] on icon "button" at bounding box center [500, 26] width 8 height 13
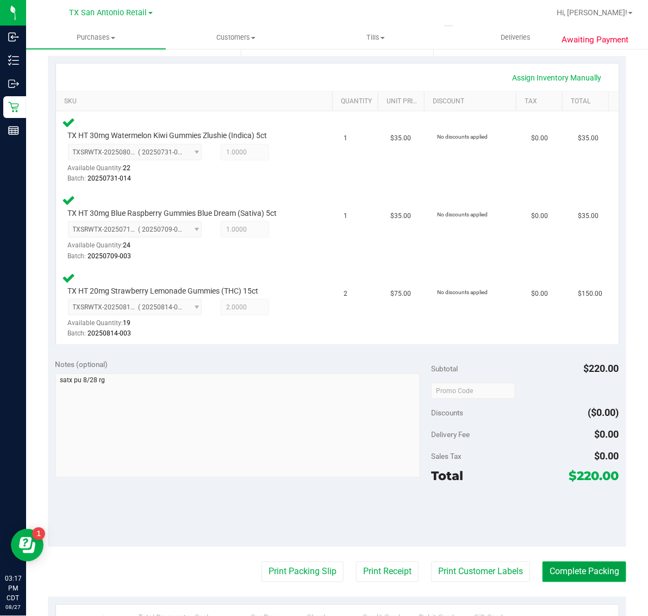
click at [574, 577] on button "Complete Packing" at bounding box center [585, 572] width 84 height 21
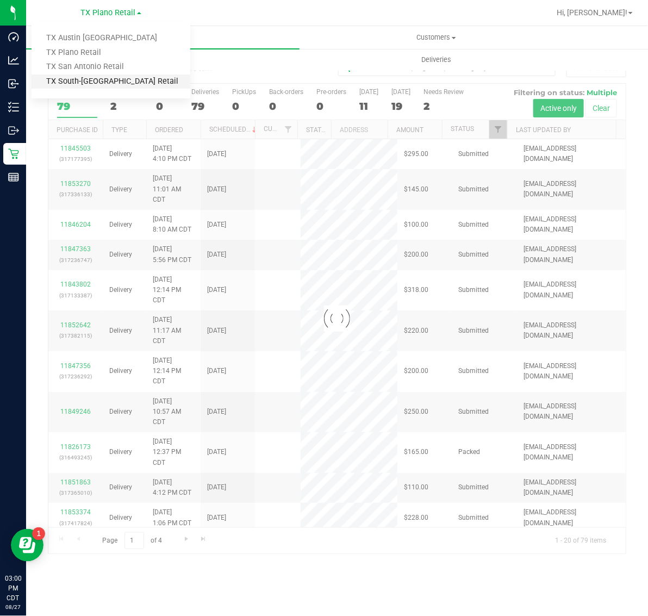
click at [109, 79] on link "TX South-[GEOGRAPHIC_DATA] Retail" at bounding box center [111, 81] width 159 height 15
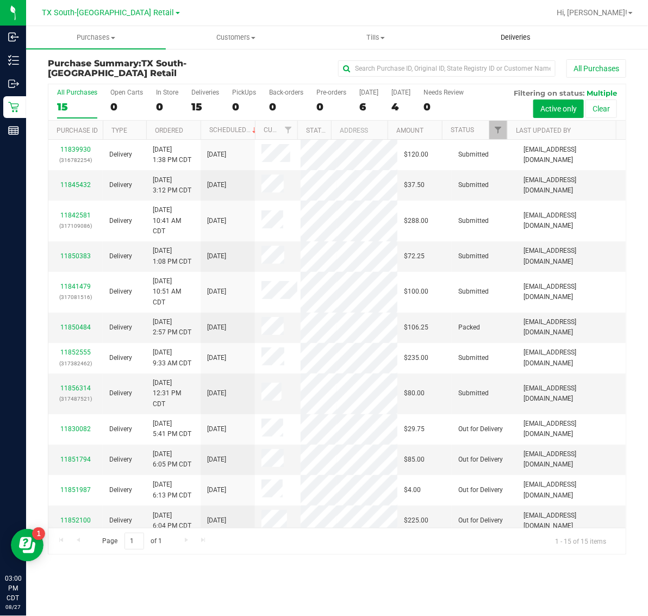
click at [515, 41] on span "Deliveries" at bounding box center [515, 38] width 59 height 10
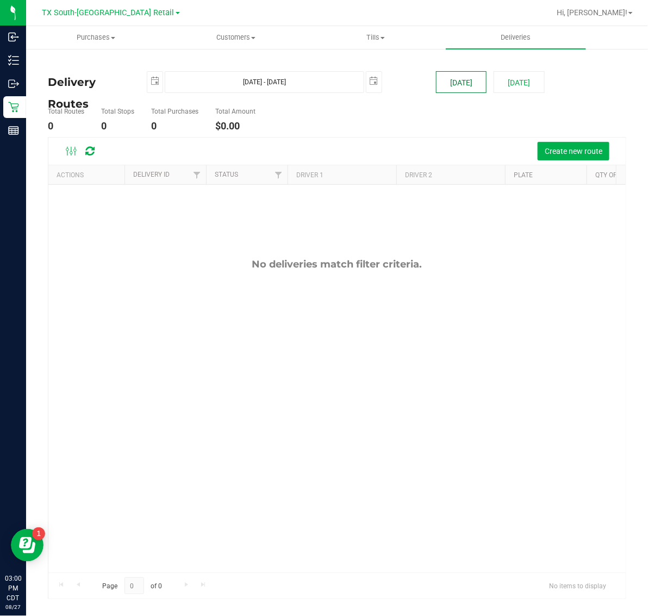
click at [462, 87] on button "[DATE]" at bounding box center [461, 82] width 51 height 22
type input "[DATE] - [DATE]"
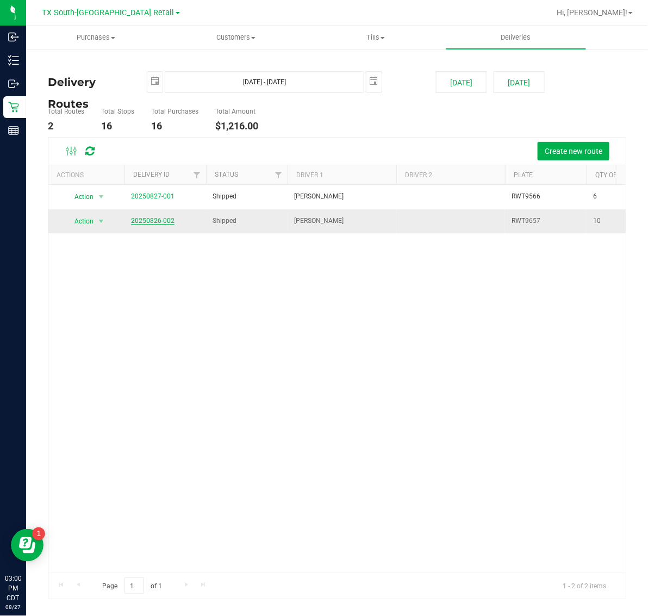
click at [159, 221] on link "20250826-002" at bounding box center [152, 221] width 43 height 8
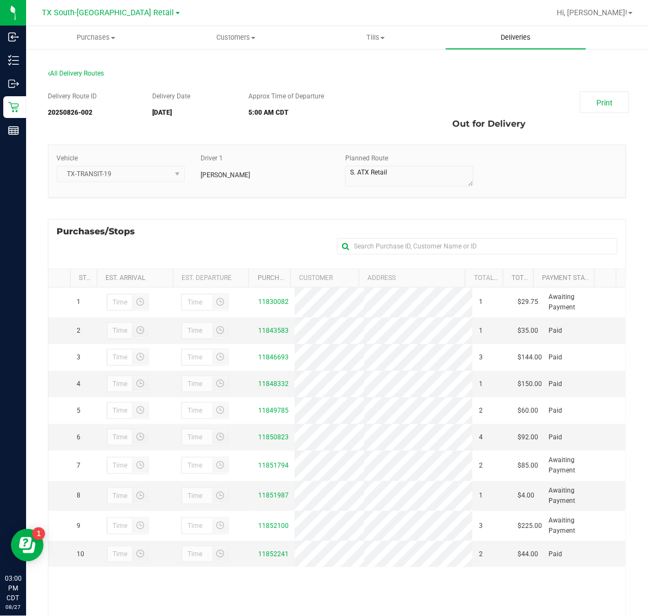
click at [519, 38] on span "Deliveries" at bounding box center [515, 38] width 59 height 10
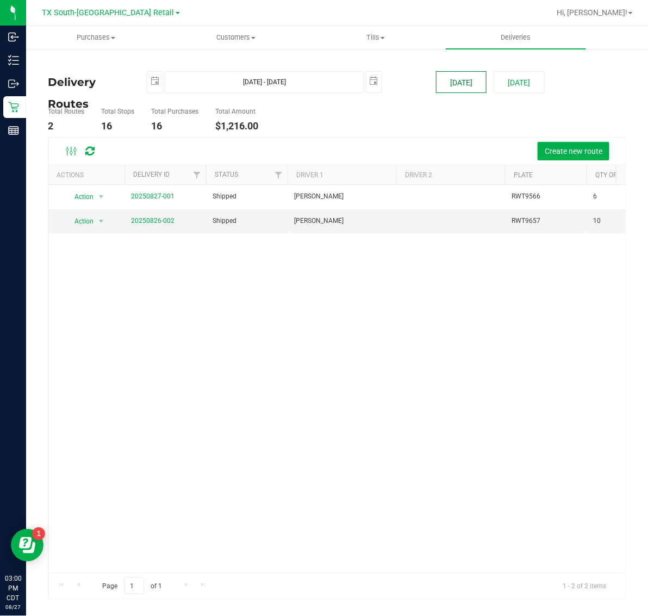
click at [471, 79] on button "[DATE]" at bounding box center [461, 82] width 51 height 22
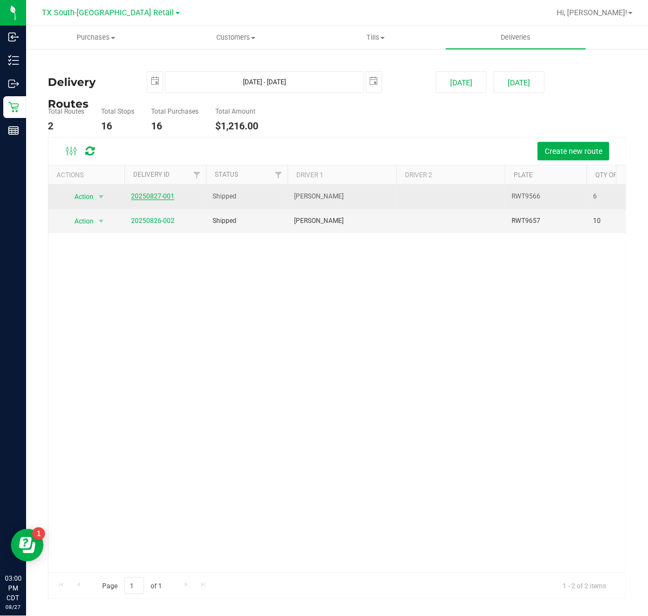
click at [153, 197] on link "20250827-001" at bounding box center [152, 196] width 43 height 8
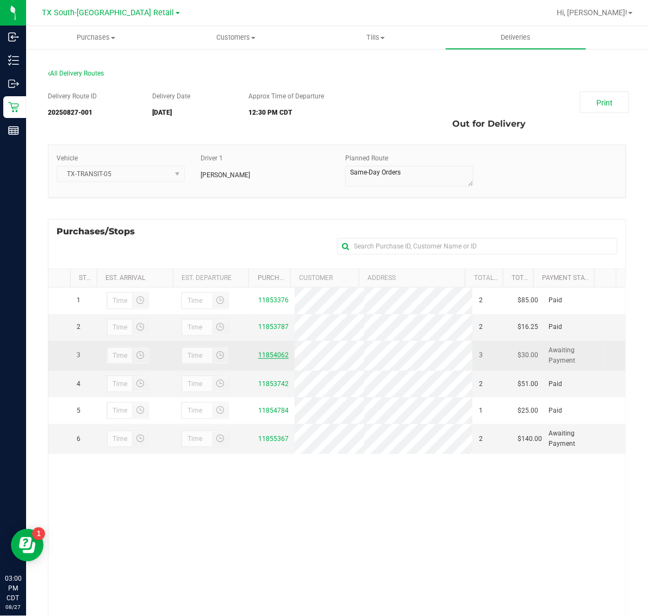
click at [267, 359] on link "11854062" at bounding box center [273, 355] width 30 height 8
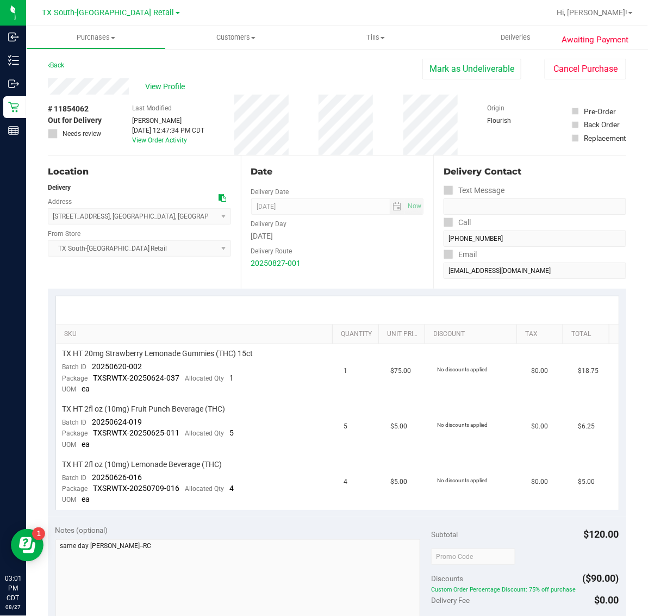
click at [75, 106] on span "# 11854062" at bounding box center [68, 108] width 41 height 11
copy span "11854062"
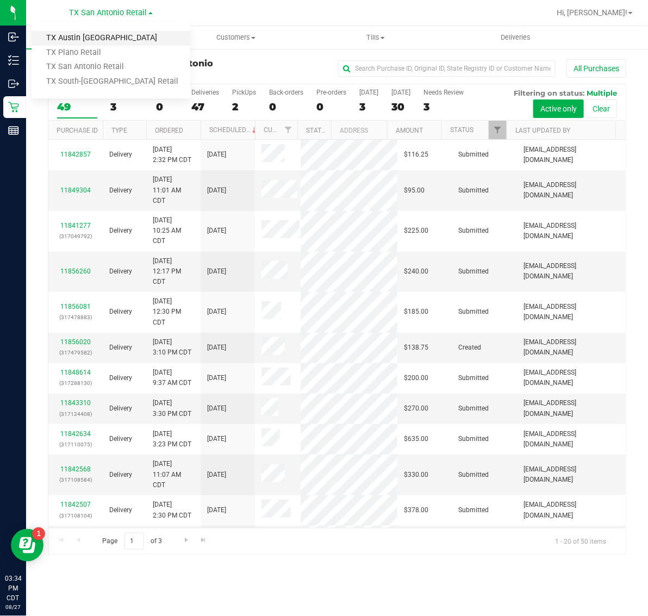
click at [109, 39] on link "TX Austin [GEOGRAPHIC_DATA]" at bounding box center [111, 38] width 159 height 15
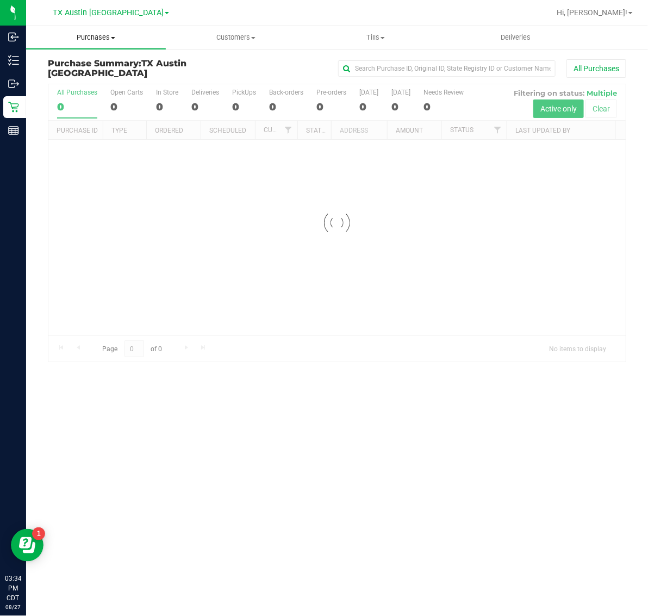
click at [99, 35] on span "Purchases" at bounding box center [96, 38] width 140 height 10
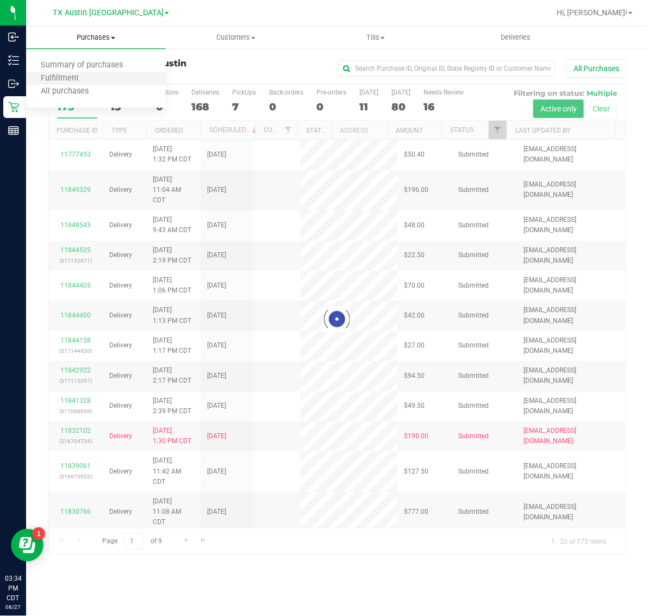
click at [102, 82] on li "Fulfillment" at bounding box center [96, 78] width 140 height 13
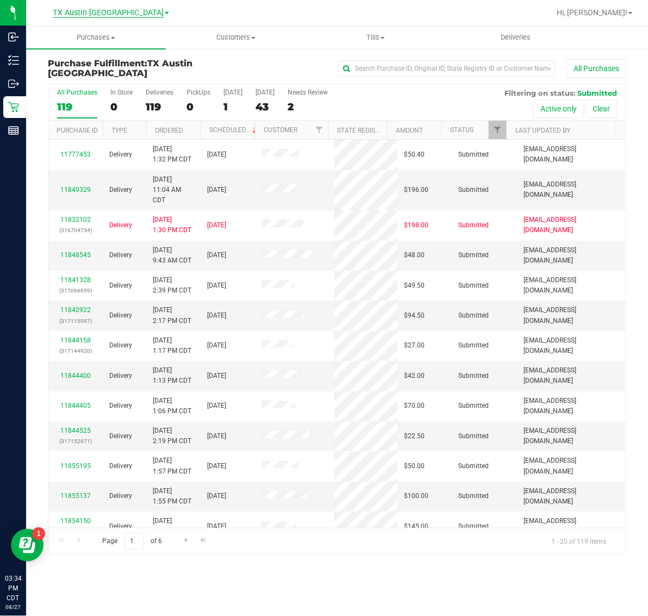
click at [113, 14] on span "TX Austin [GEOGRAPHIC_DATA]" at bounding box center [108, 13] width 111 height 10
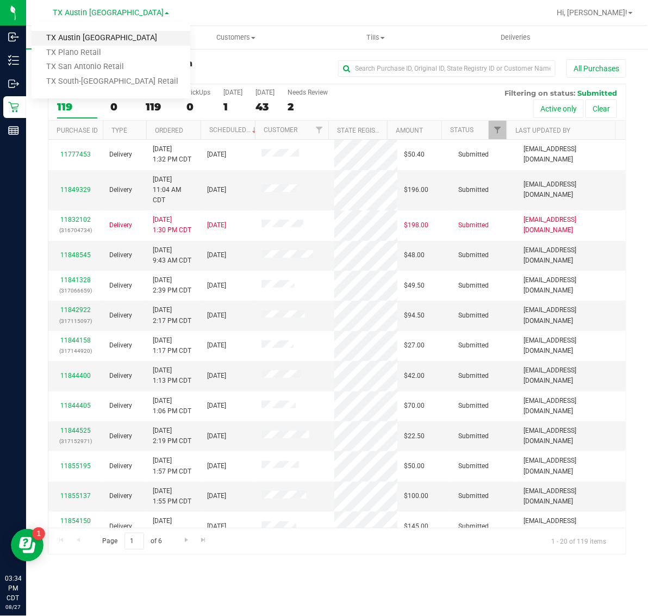
click at [111, 34] on link "TX Austin [GEOGRAPHIC_DATA]" at bounding box center [111, 38] width 159 height 15
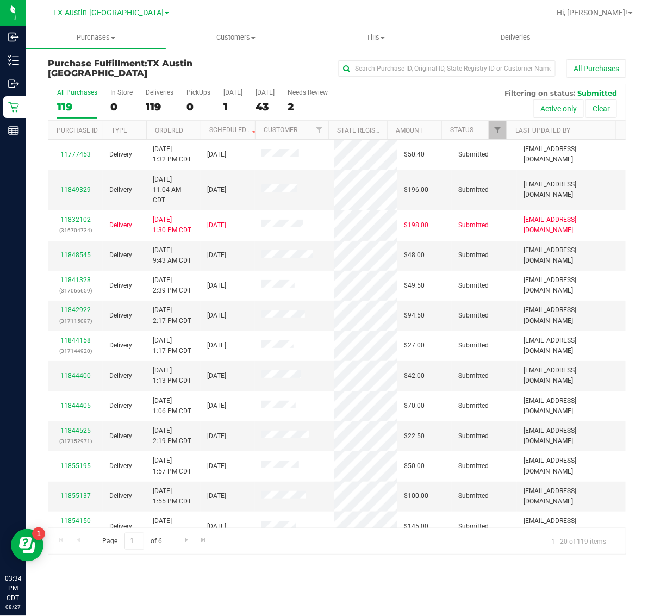
click at [111, 16] on span "TX Austin [GEOGRAPHIC_DATA]" at bounding box center [108, 12] width 111 height 9
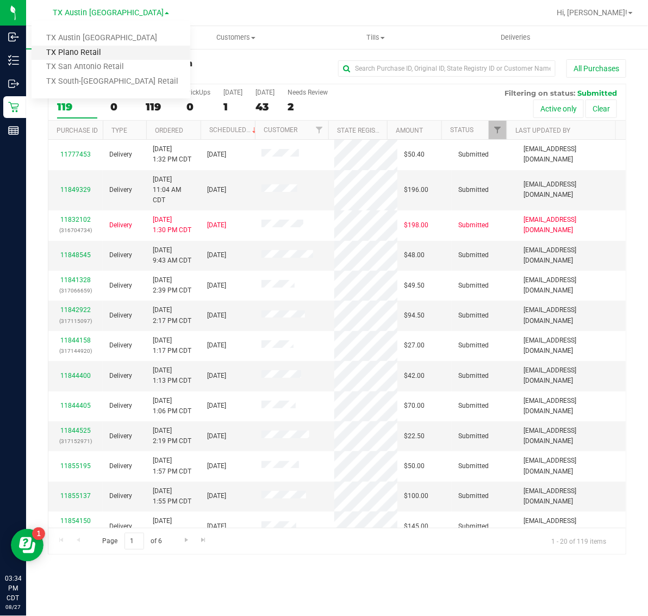
click at [113, 53] on link "TX Plano Retail" at bounding box center [111, 53] width 159 height 15
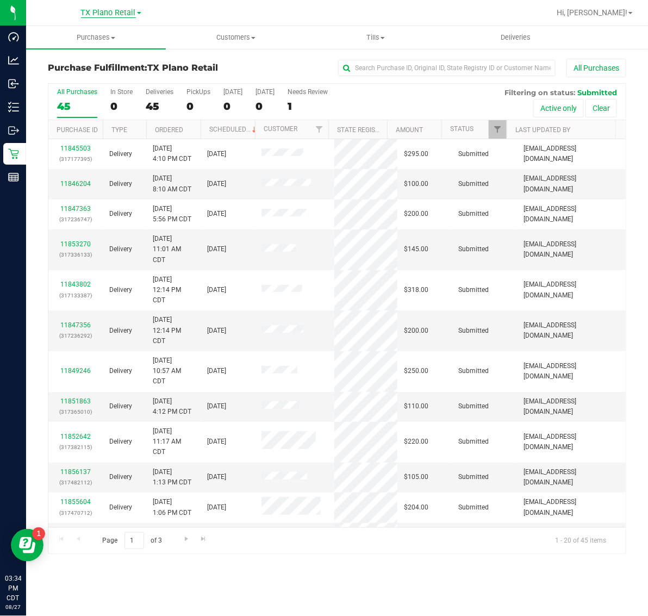
click at [120, 11] on span "TX Plano Retail" at bounding box center [108, 13] width 55 height 10
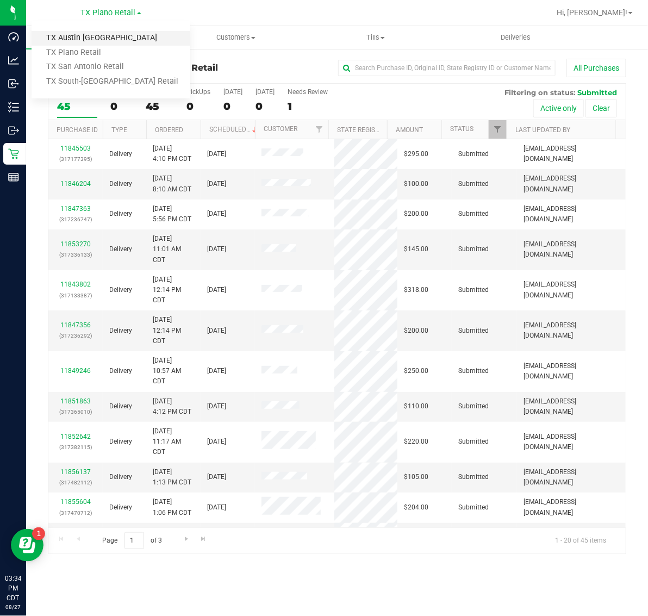
click at [120, 40] on link "TX Austin [GEOGRAPHIC_DATA]" at bounding box center [111, 38] width 159 height 15
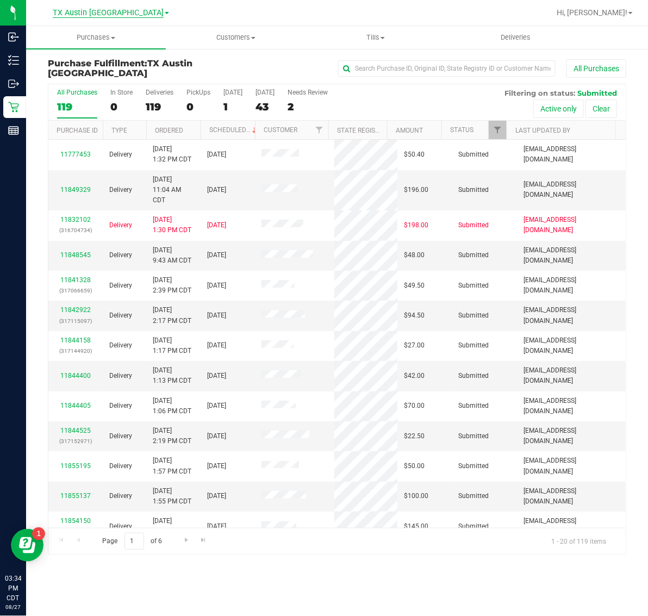
click at [104, 15] on span "TX Austin [GEOGRAPHIC_DATA]" at bounding box center [108, 13] width 111 height 10
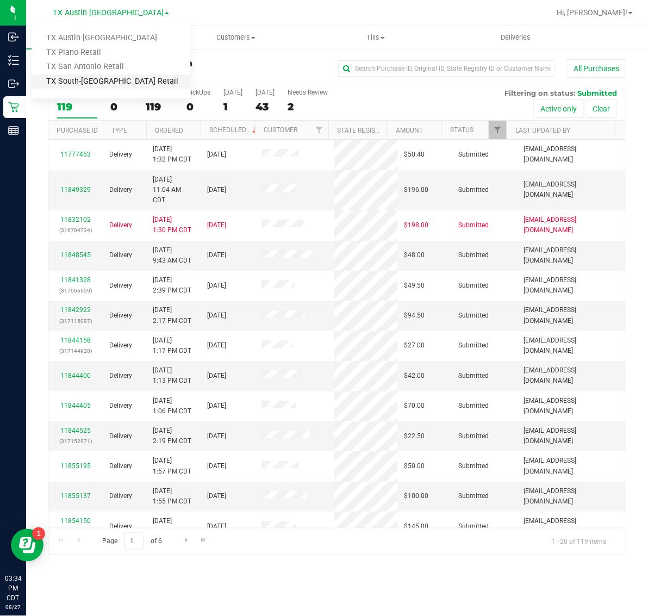
click at [111, 80] on link "TX South-[GEOGRAPHIC_DATA] Retail" at bounding box center [111, 81] width 159 height 15
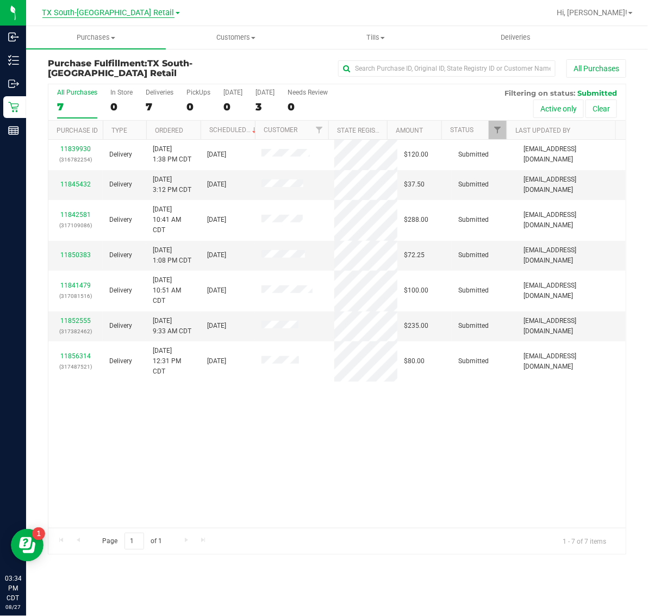
click at [97, 11] on span "TX South-[GEOGRAPHIC_DATA] Retail" at bounding box center [108, 13] width 132 height 10
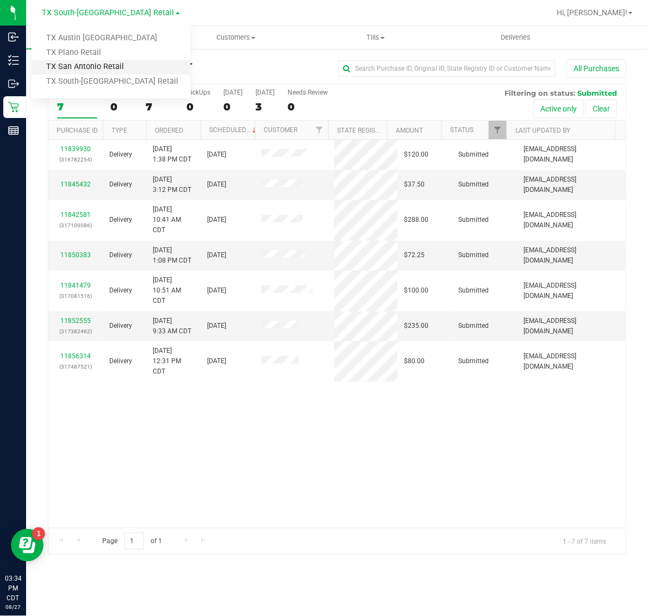
click at [107, 68] on link "TX San Antonio Retail" at bounding box center [111, 67] width 159 height 15
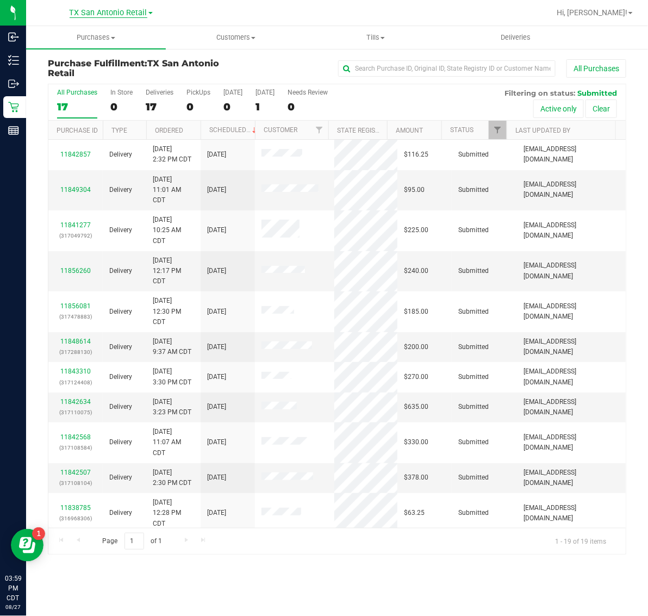
click at [121, 15] on span "TX San Antonio Retail" at bounding box center [109, 13] width 78 height 10
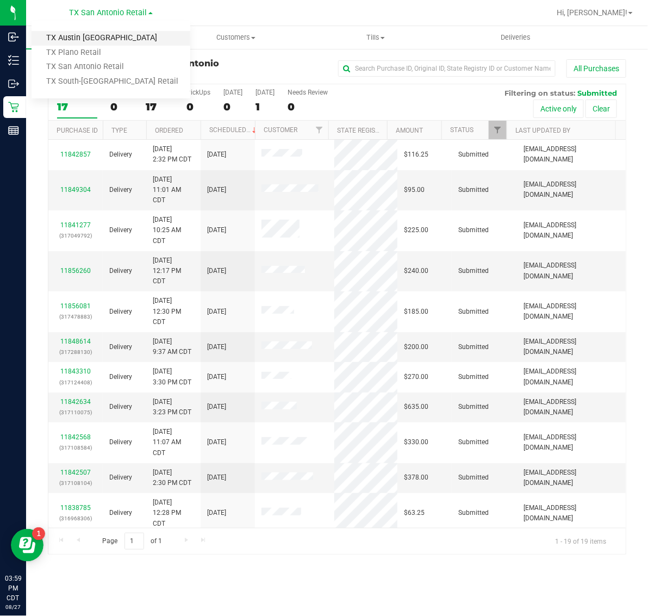
click at [110, 34] on link "TX Austin [GEOGRAPHIC_DATA]" at bounding box center [111, 38] width 159 height 15
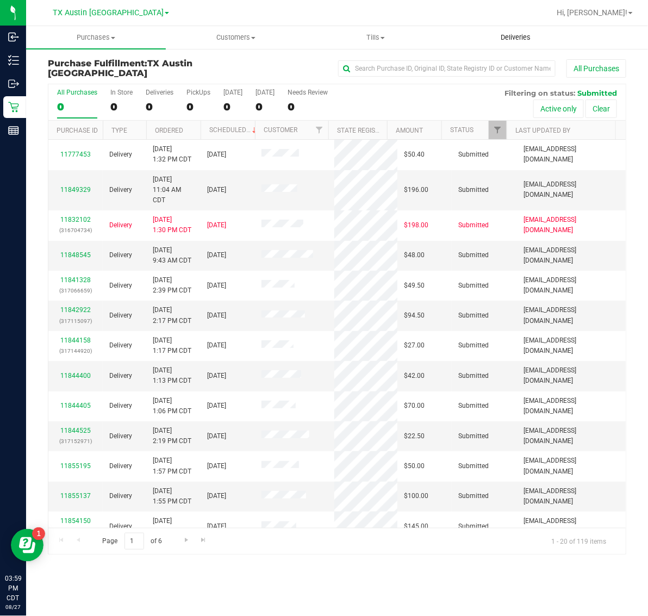
click at [512, 37] on span "Deliveries" at bounding box center [515, 38] width 59 height 10
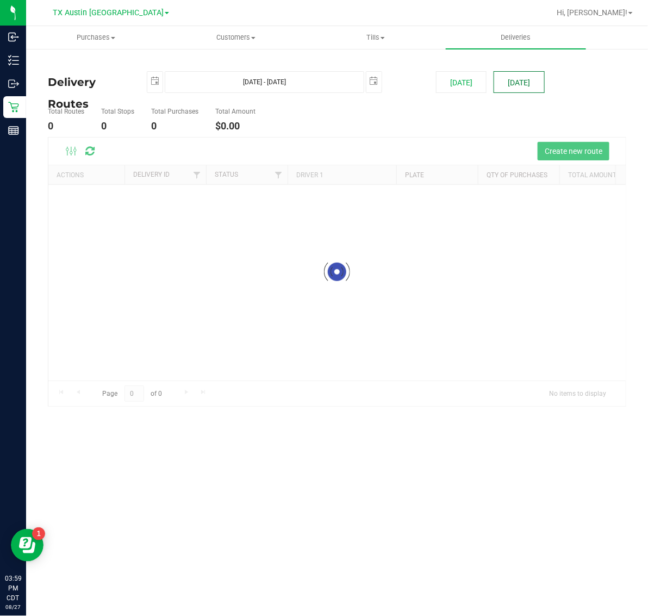
click at [501, 88] on button "[DATE]" at bounding box center [519, 82] width 51 height 22
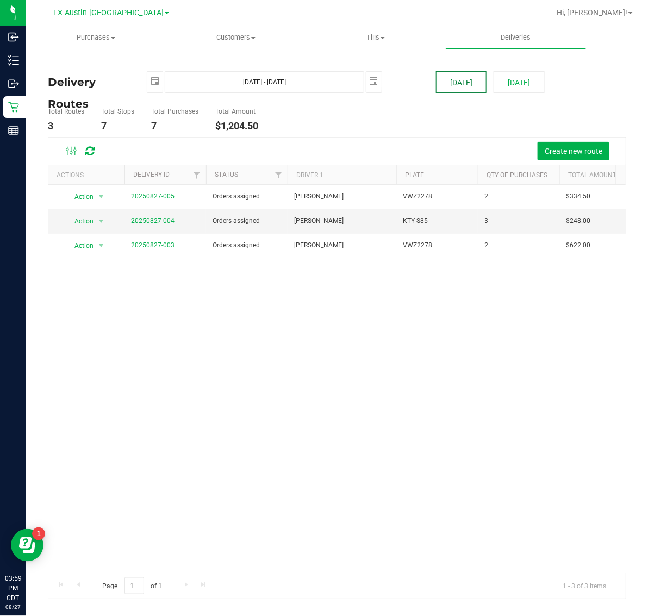
click at [466, 79] on button "[DATE]" at bounding box center [461, 82] width 51 height 22
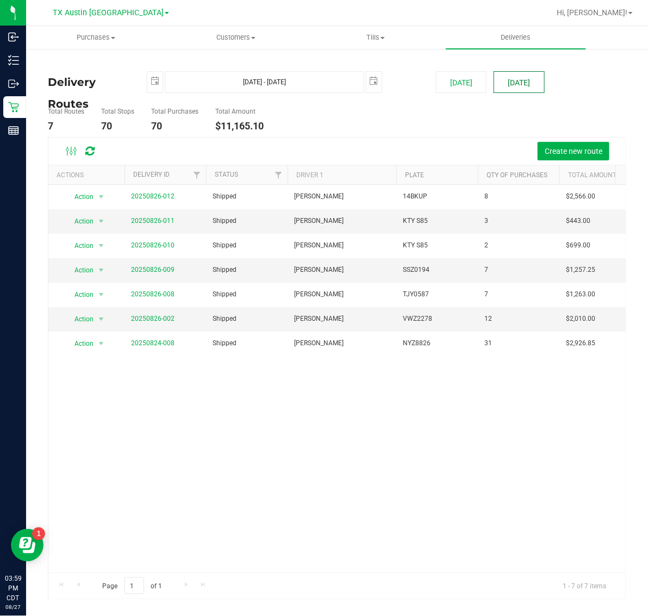
click at [512, 76] on button "[DATE]" at bounding box center [519, 82] width 51 height 22
type input "[DATE] - [DATE]"
type input "[DATE]"
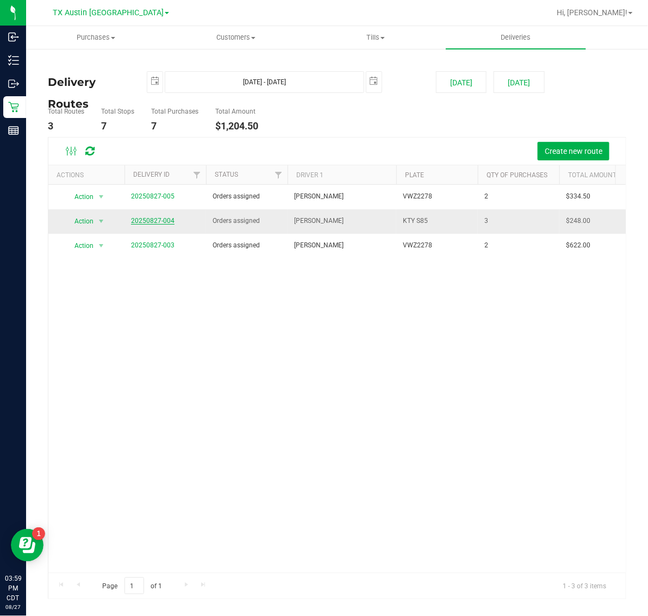
click at [160, 217] on link "20250827-004" at bounding box center [152, 221] width 43 height 8
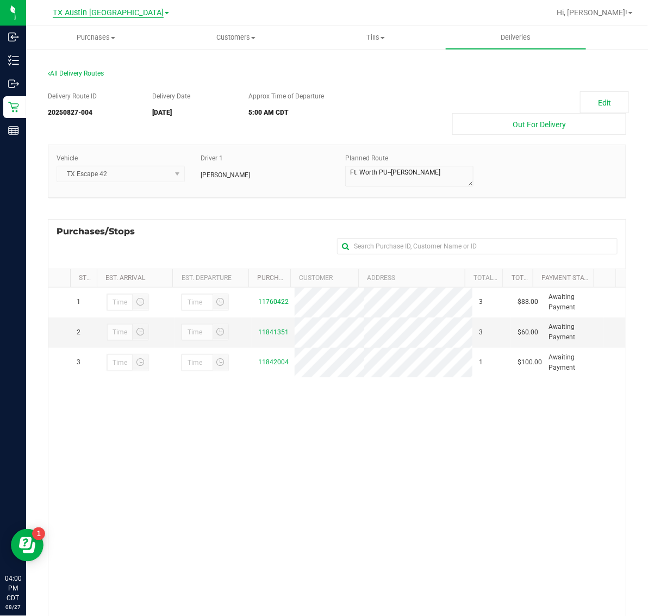
click at [106, 14] on span "TX Austin [GEOGRAPHIC_DATA]" at bounding box center [108, 13] width 111 height 10
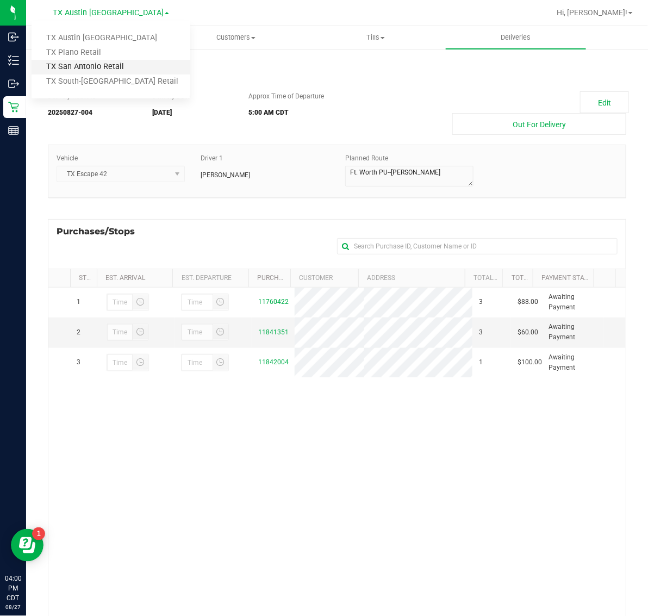
click at [102, 66] on link "TX San Antonio Retail" at bounding box center [111, 67] width 159 height 15
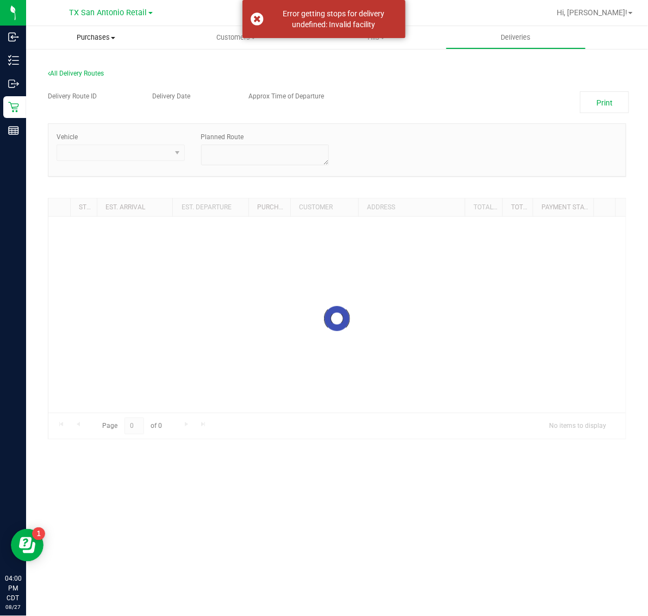
click at [98, 39] on span "Purchases" at bounding box center [96, 38] width 140 height 10
click at [98, 74] on li "Fulfillment" at bounding box center [96, 78] width 140 height 13
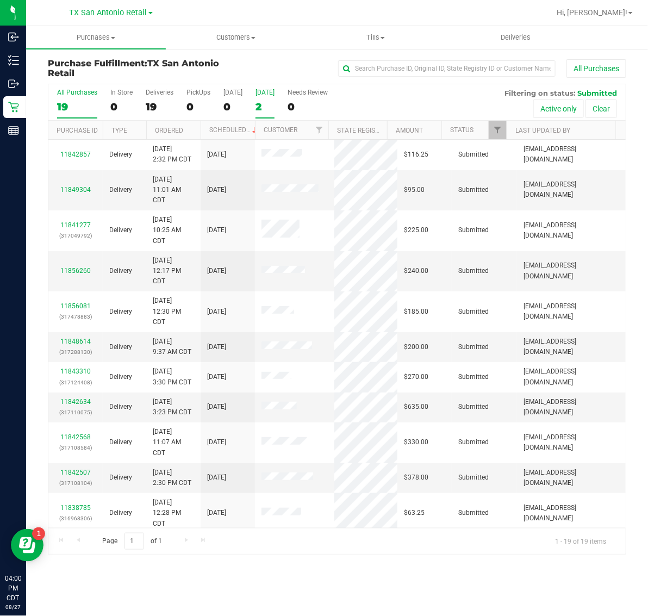
click at [265, 111] on div "2" at bounding box center [265, 107] width 19 height 13
click at [0, 0] on input "[DATE] 2" at bounding box center [0, 0] width 0 height 0
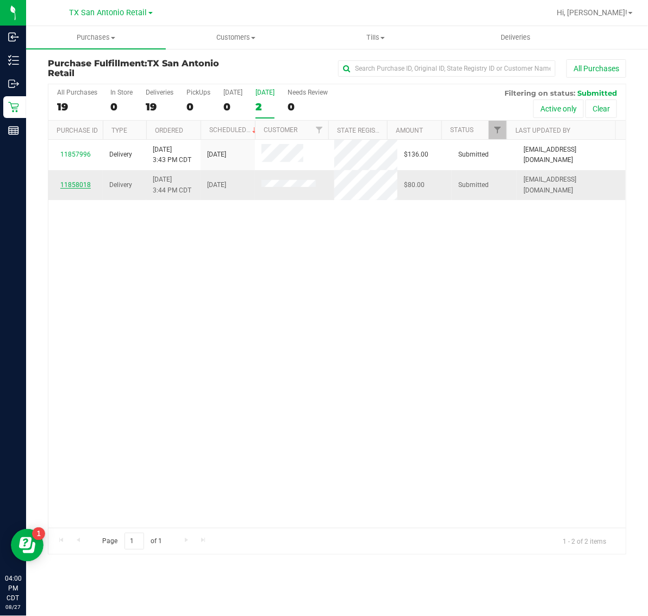
click at [72, 185] on link "11858018" at bounding box center [75, 185] width 30 height 8
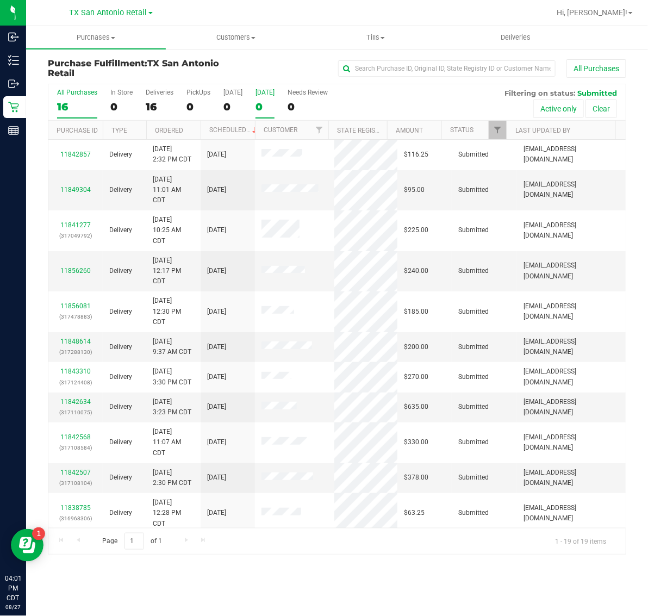
click at [261, 104] on div "0" at bounding box center [265, 107] width 19 height 13
click at [0, 0] on input "[DATE] 0" at bounding box center [0, 0] width 0 height 0
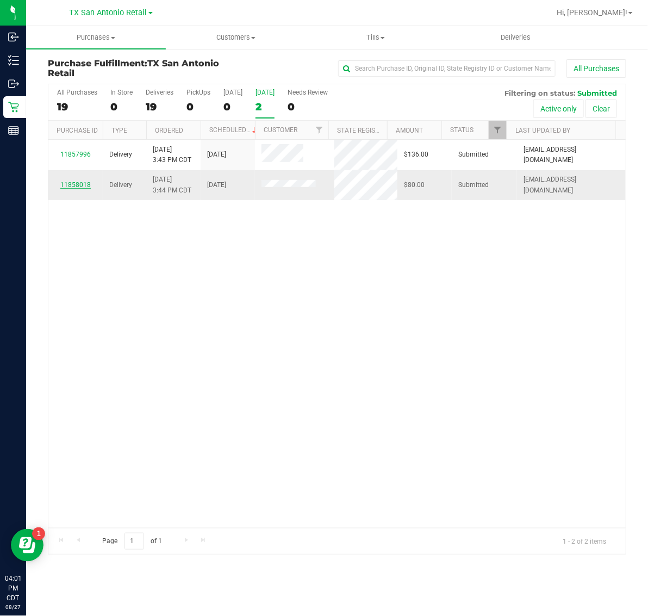
click at [77, 188] on link "11858018" at bounding box center [75, 185] width 30 height 8
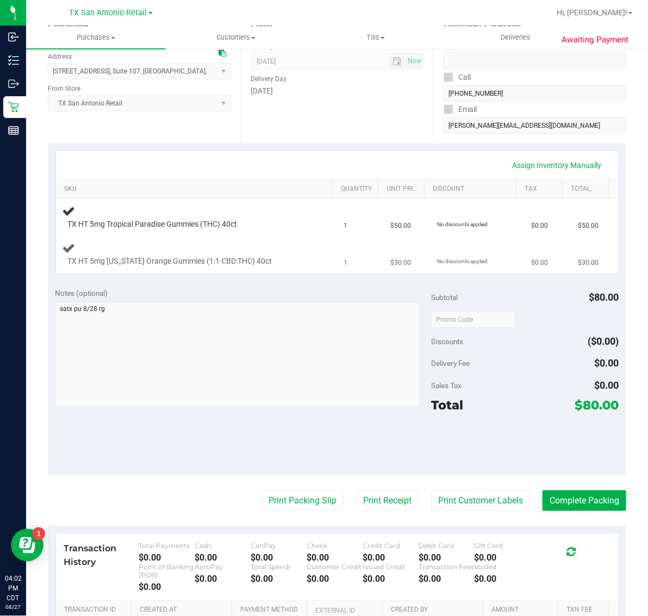
scroll to position [206, 0]
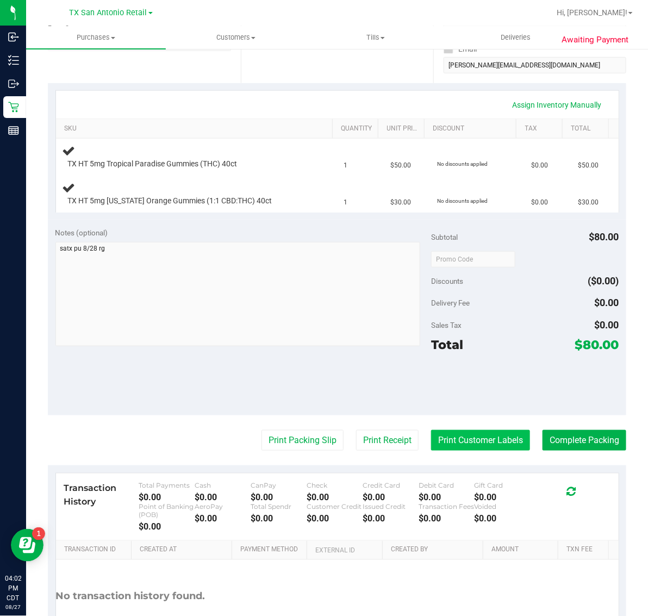
click at [468, 441] on button "Print Customer Labels" at bounding box center [480, 440] width 99 height 21
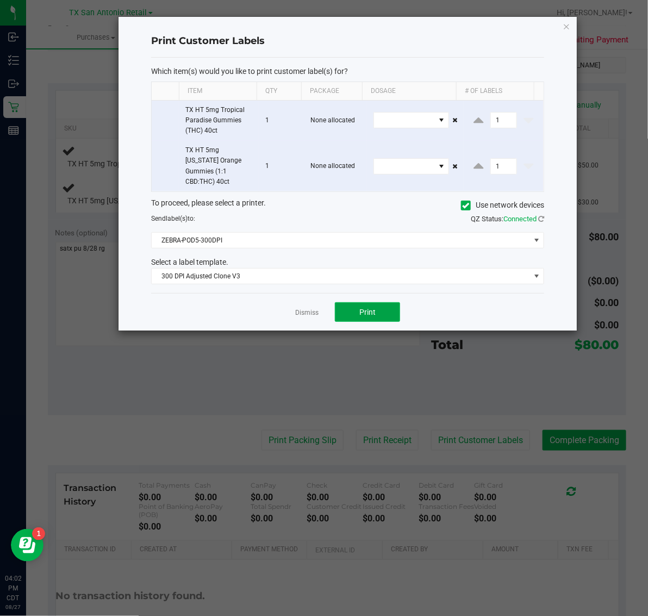
click at [368, 308] on span "Print" at bounding box center [367, 312] width 16 height 9
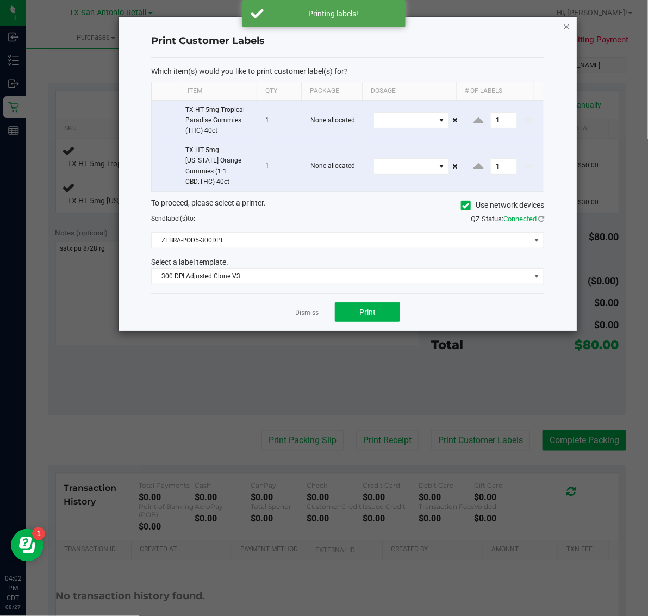
click at [565, 28] on icon "button" at bounding box center [567, 26] width 8 height 13
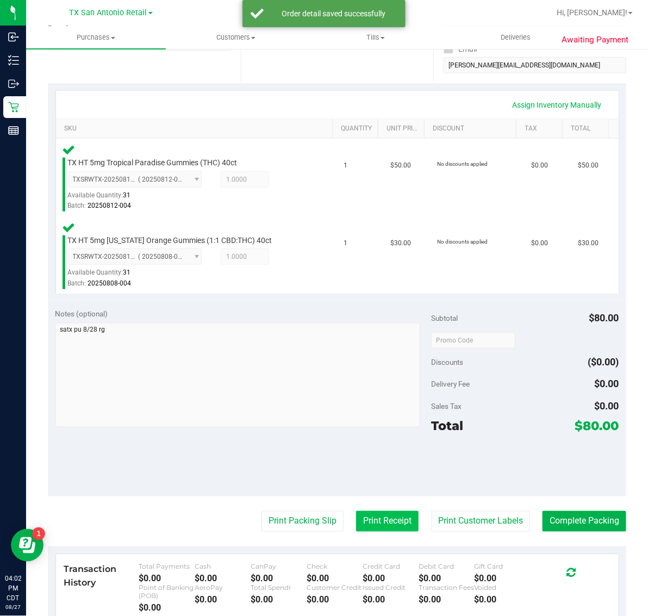
click at [387, 519] on button "Print Receipt" at bounding box center [387, 521] width 63 height 21
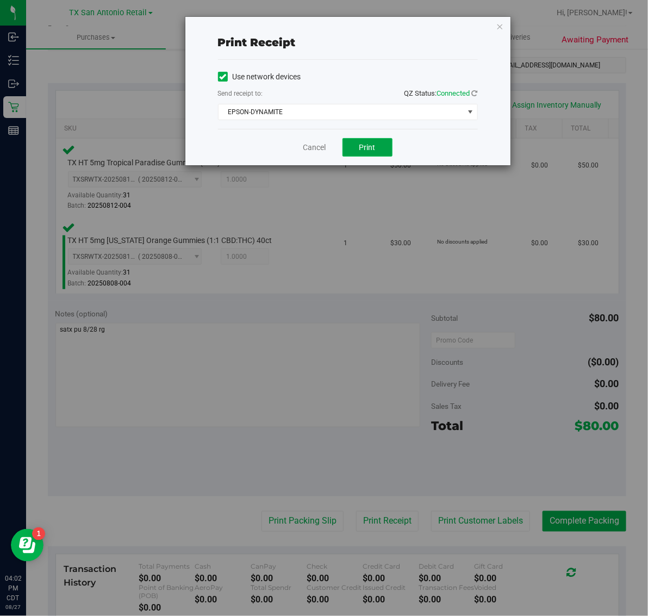
click at [366, 147] on span "Print" at bounding box center [367, 147] width 16 height 9
click at [500, 29] on icon "button" at bounding box center [500, 26] width 8 height 13
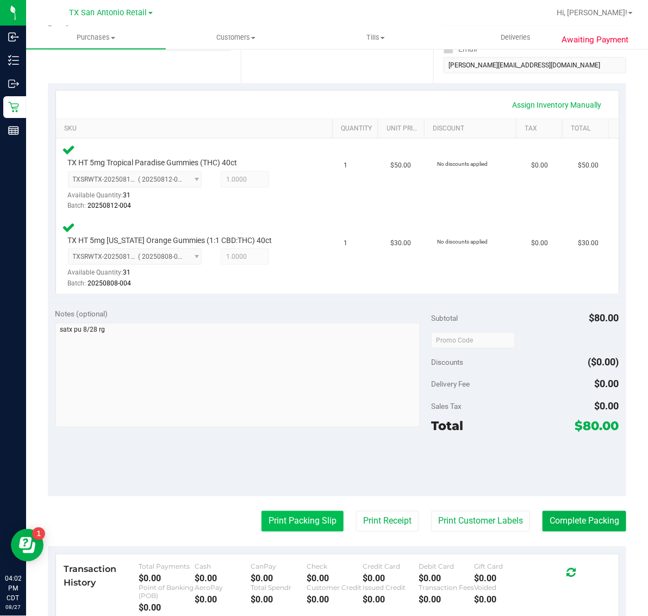
click at [318, 511] on button "Print Packing Slip" at bounding box center [303, 521] width 82 height 21
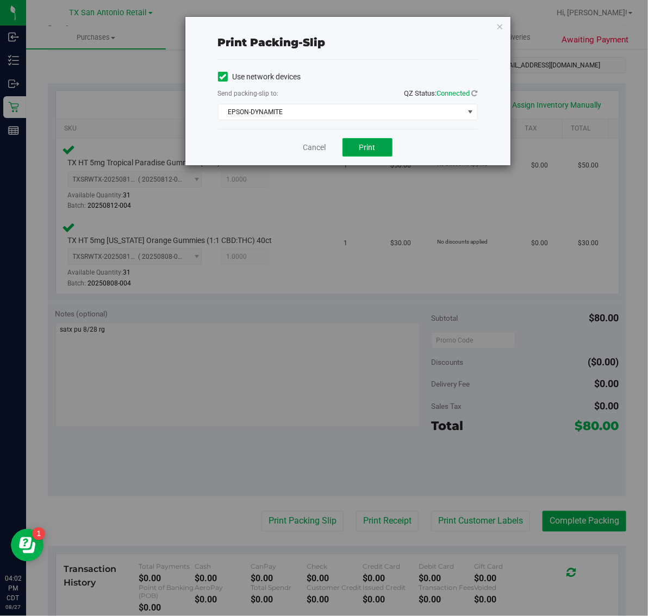
click at [362, 157] on button "Print" at bounding box center [368, 147] width 50 height 18
click at [502, 23] on icon "button" at bounding box center [500, 26] width 8 height 13
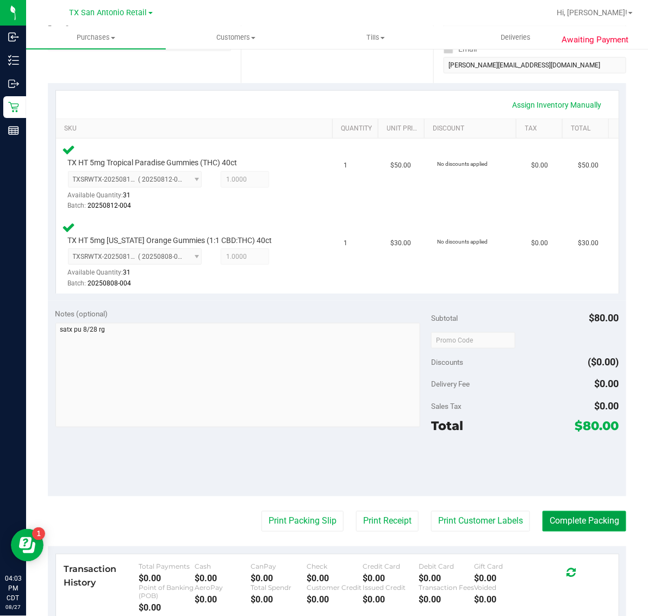
click at [582, 518] on button "Complete Packing" at bounding box center [585, 521] width 84 height 21
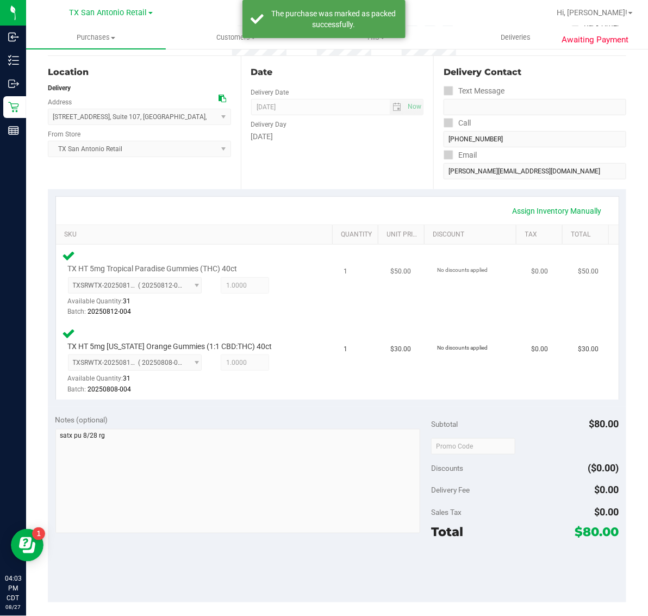
scroll to position [70, 0]
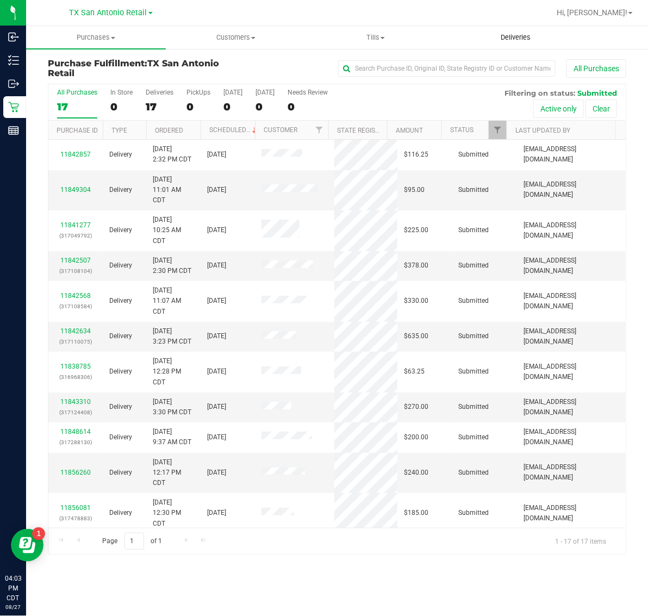
click at [519, 39] on span "Deliveries" at bounding box center [515, 38] width 59 height 10
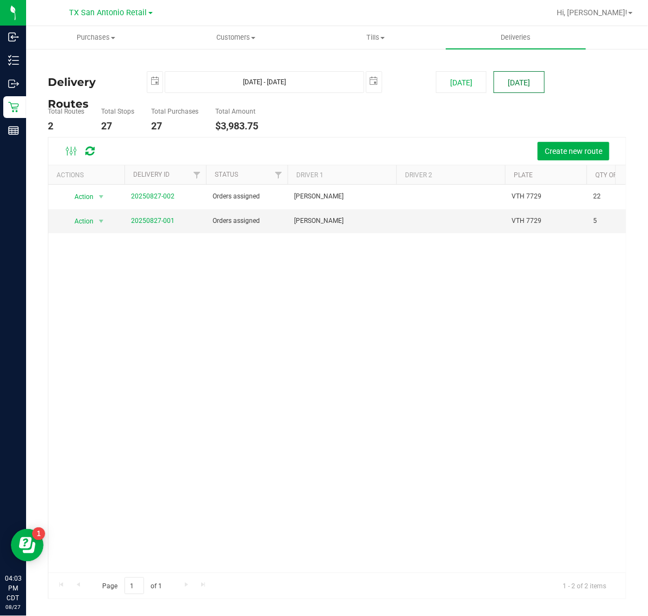
click at [514, 77] on button "[DATE]" at bounding box center [519, 82] width 51 height 22
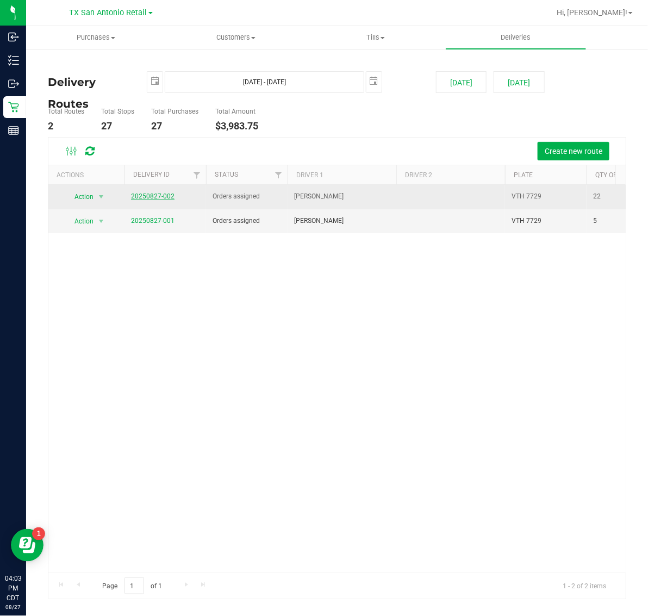
click at [160, 194] on link "20250827-002" at bounding box center [152, 196] width 43 height 8
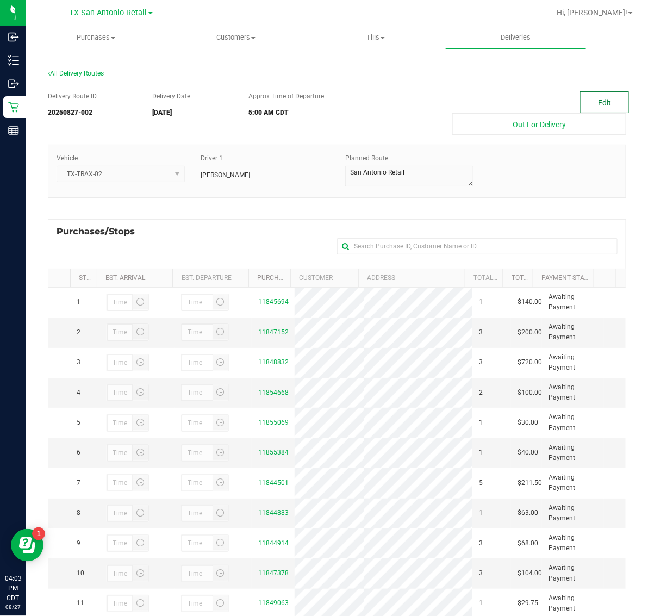
click at [590, 96] on button "Edit" at bounding box center [604, 102] width 49 height 22
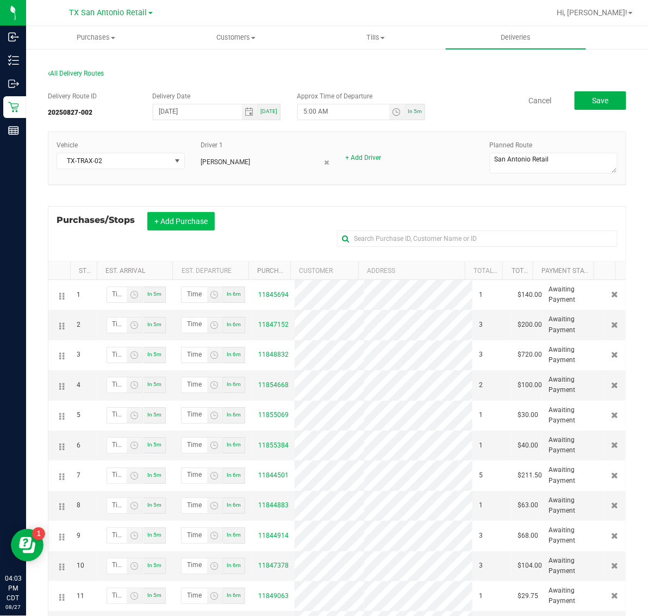
click at [191, 223] on button "+ Add Purchase" at bounding box center [180, 221] width 67 height 18
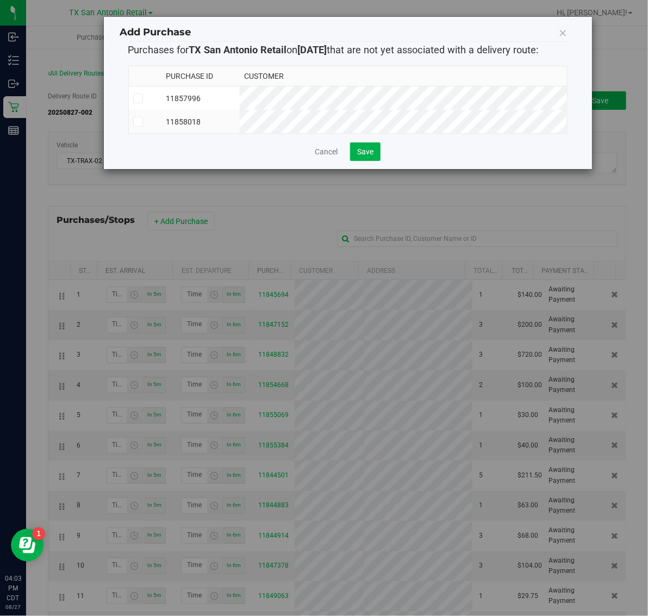
drag, startPoint x: 297, startPoint y: 101, endPoint x: 300, endPoint y: 120, distance: 18.7
click at [240, 101] on td "11857996" at bounding box center [200, 98] width 78 height 24
click at [240, 121] on td "11858018" at bounding box center [200, 121] width 78 height 23
click at [365, 156] on span "Save" at bounding box center [365, 151] width 16 height 9
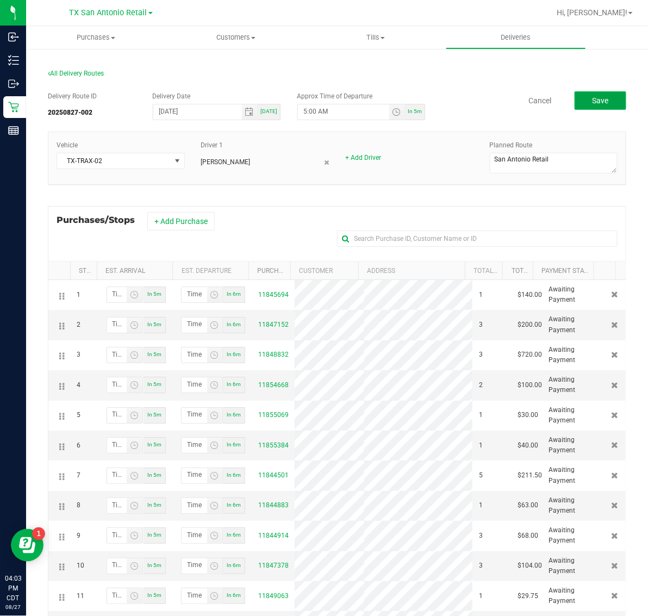
click at [593, 94] on button "Save" at bounding box center [601, 100] width 52 height 18
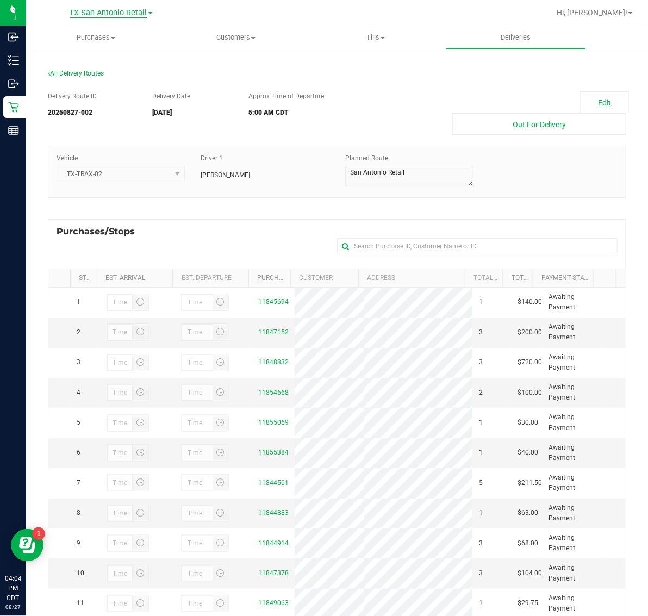
click at [109, 11] on span "TX San Antonio Retail" at bounding box center [109, 13] width 78 height 10
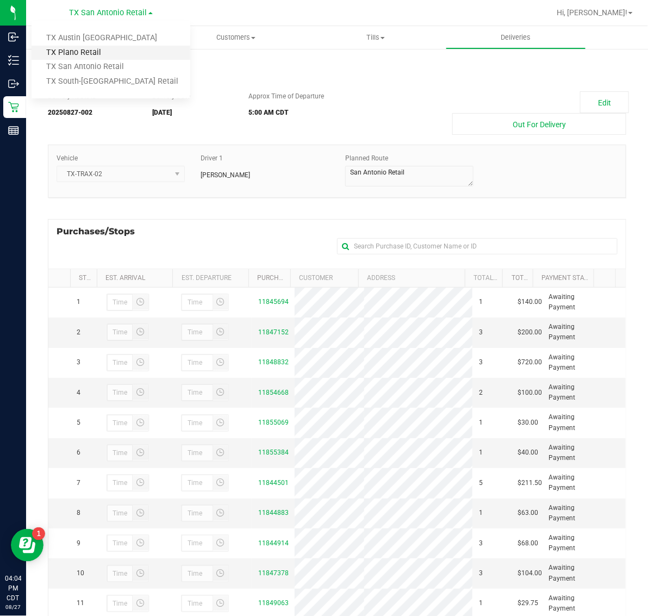
click at [115, 46] on link "TX Plano Retail" at bounding box center [111, 53] width 159 height 15
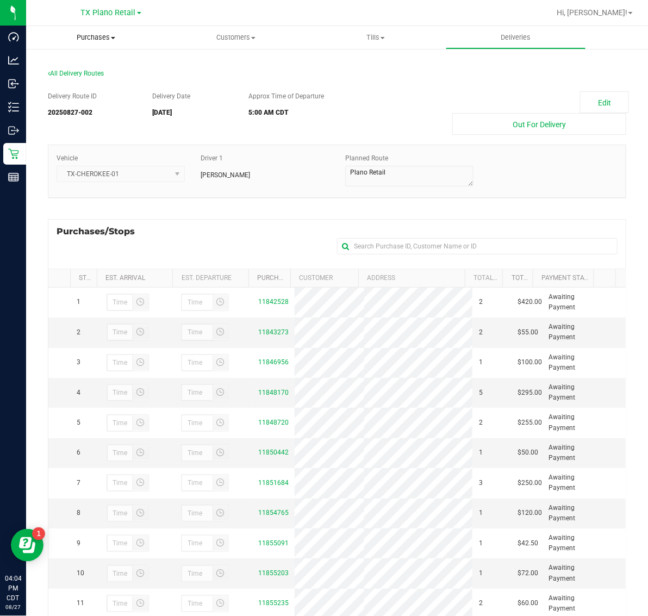
click at [83, 40] on span "Purchases" at bounding box center [96, 38] width 140 height 10
click at [94, 79] on li "Fulfillment" at bounding box center [96, 78] width 140 height 13
